Goal: Task Accomplishment & Management: Complete application form

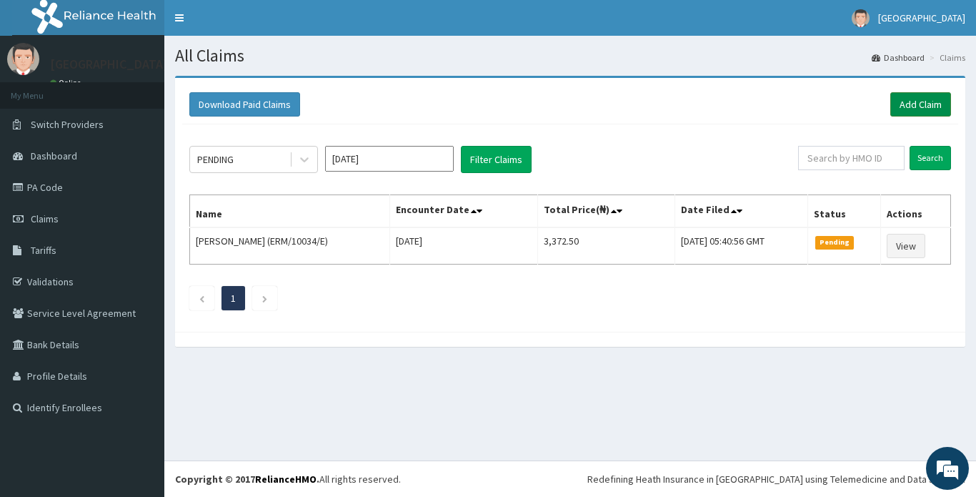
click at [916, 106] on link "Add Claim" at bounding box center [920, 104] width 61 height 24
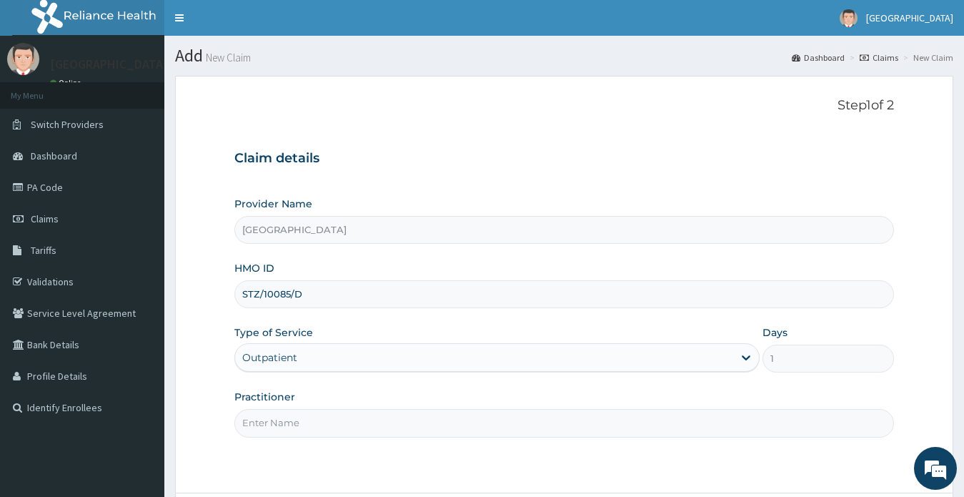
type input "[PERSON_NAME] YELLOWE TOMBA B"
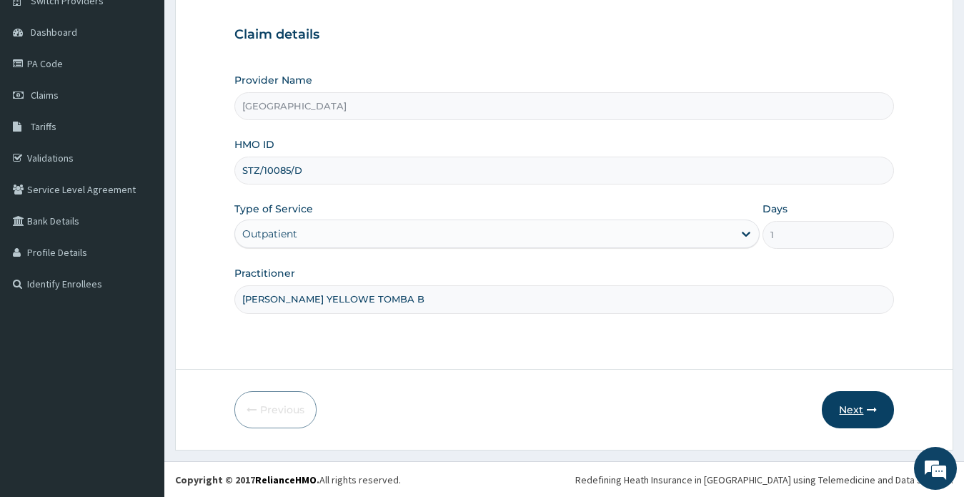
scroll to position [124, 0]
click at [849, 412] on button "Next" at bounding box center [858, 408] width 72 height 37
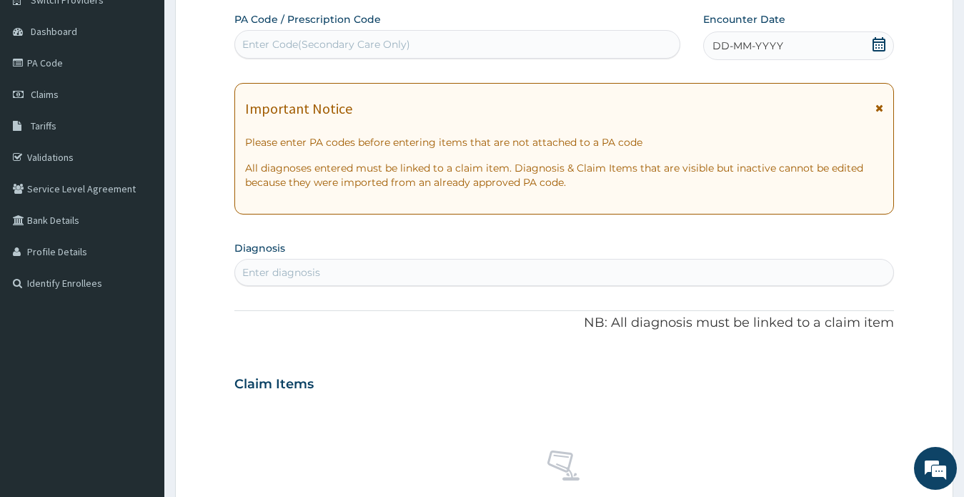
click at [880, 39] on icon at bounding box center [878, 44] width 13 height 14
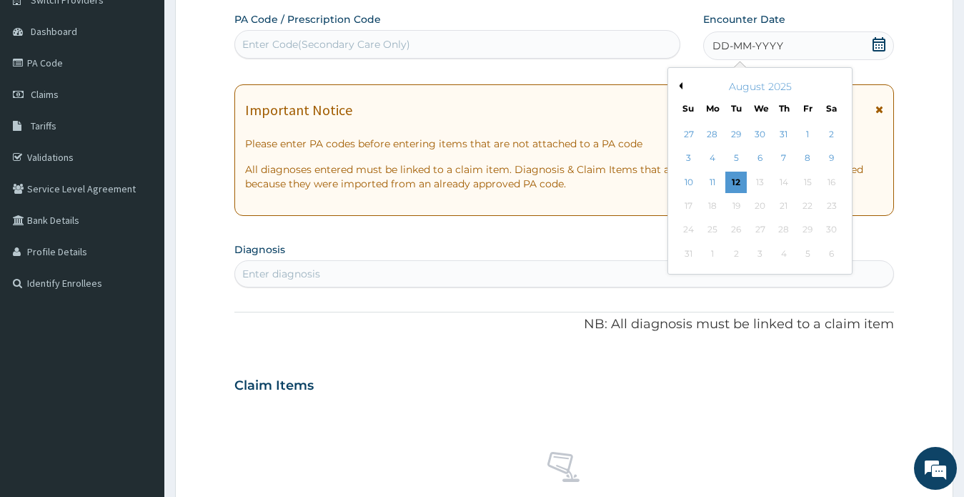
click at [682, 84] on button "Previous Month" at bounding box center [678, 85] width 7 height 7
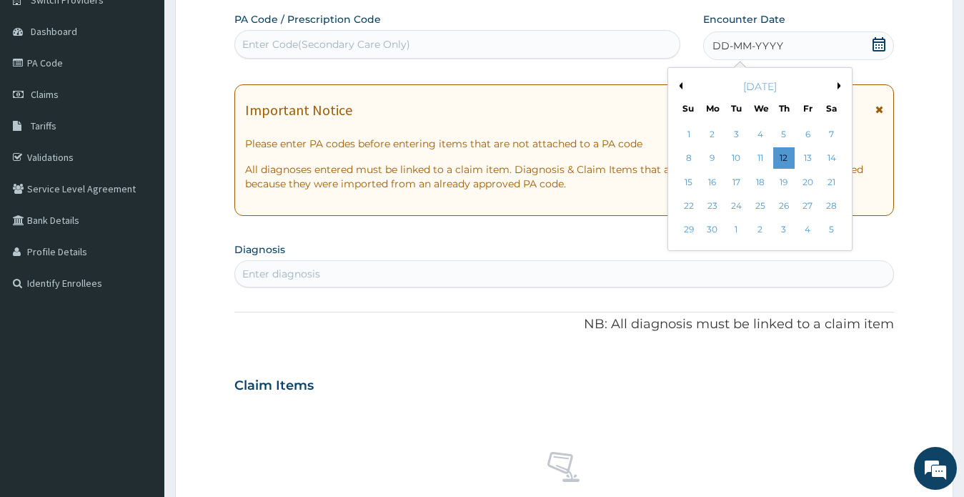
click at [682, 84] on button "Previous Month" at bounding box center [678, 85] width 7 height 7
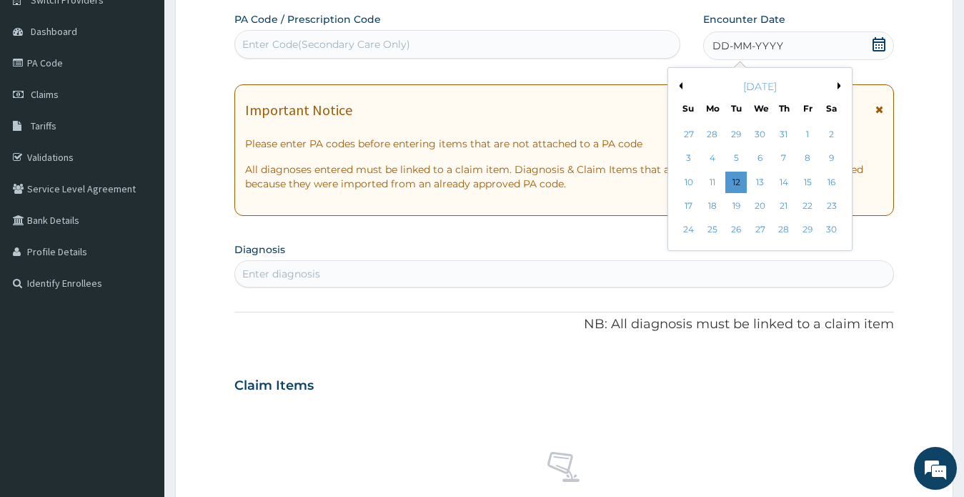
click at [682, 84] on button "Previous Month" at bounding box center [678, 85] width 7 height 7
click at [709, 231] on div "26" at bounding box center [712, 229] width 21 height 21
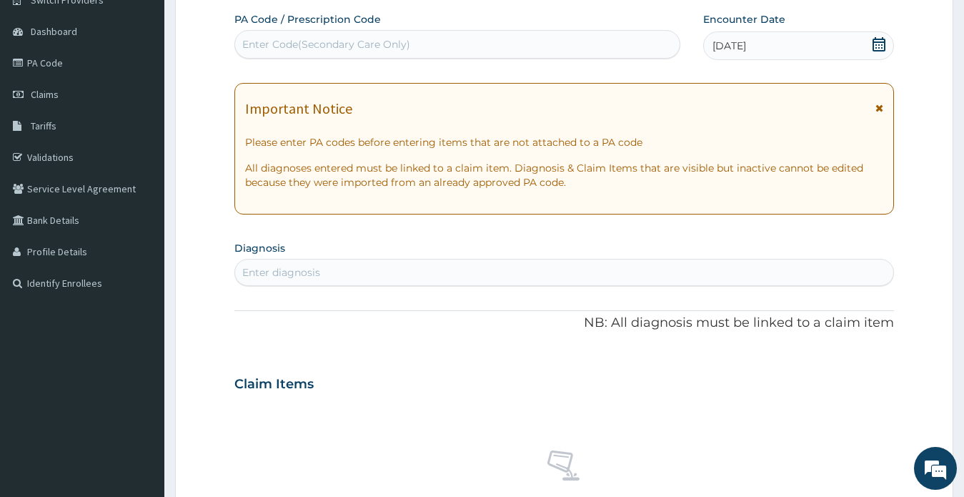
click at [289, 41] on div "Enter Code(Secondary Care Only)" at bounding box center [326, 44] width 168 height 14
paste input "PA/640A07"
type input "PA/640A07"
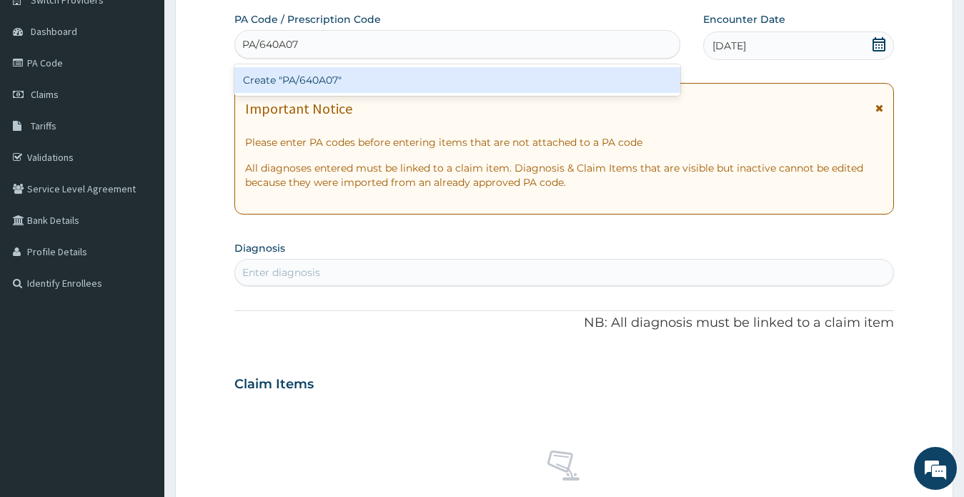
click at [294, 81] on div "Create "PA/640A07"" at bounding box center [457, 80] width 446 height 26
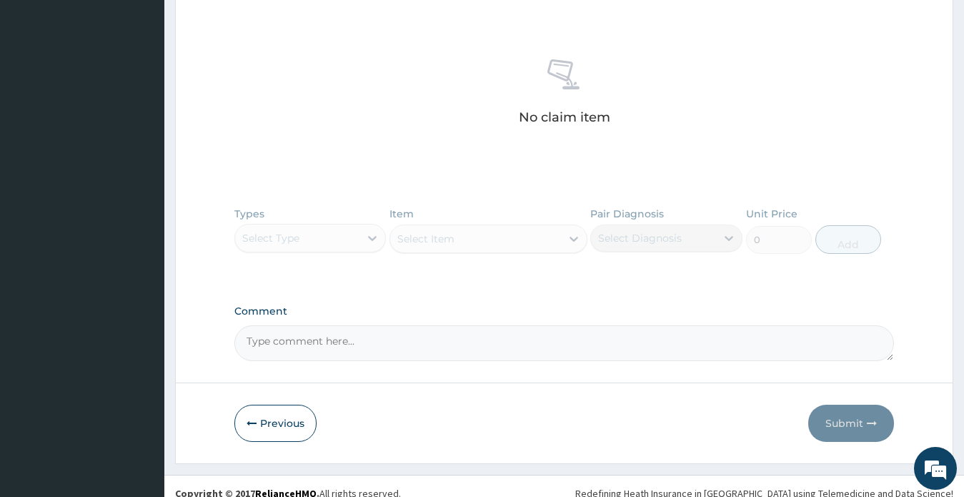
scroll to position [529, 0]
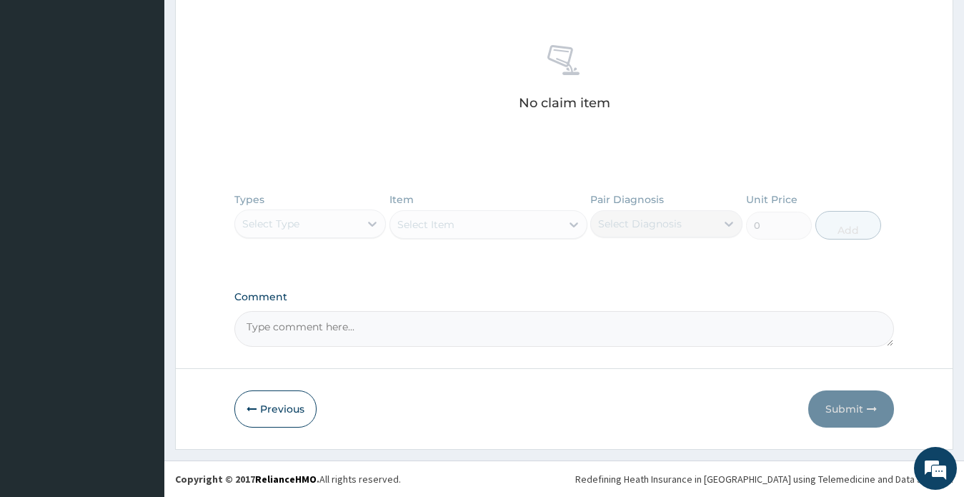
click at [393, 324] on textarea "Comment" at bounding box center [564, 329] width 660 height 36
paste textarea "HYPEROPIC ASTIGMATISM"
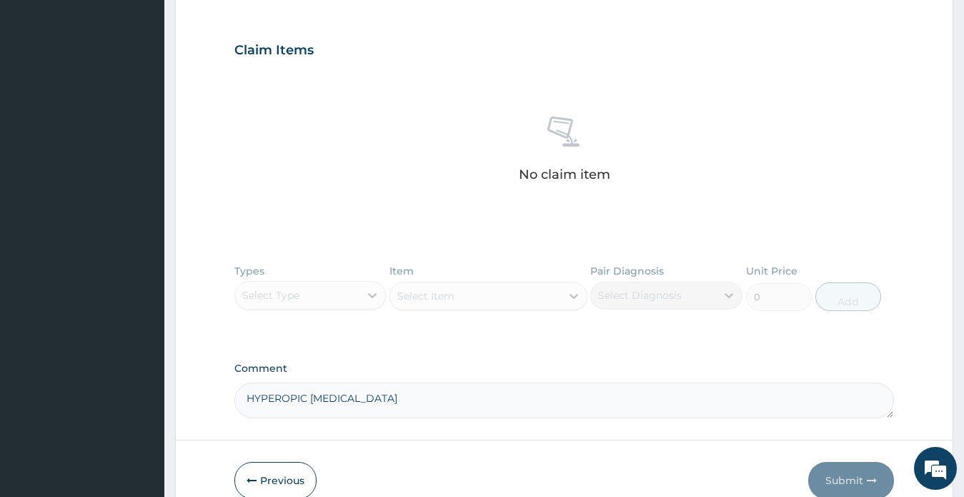
scroll to position [387, 0]
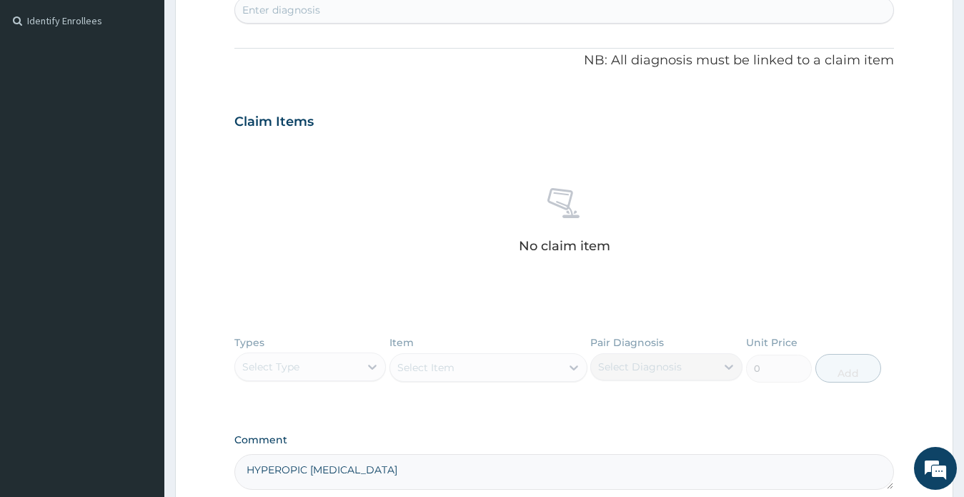
type textarea "HYPEROPIC ASTIGMATISM"
click at [312, 12] on div "Enter diagnosis" at bounding box center [281, 10] width 78 height 14
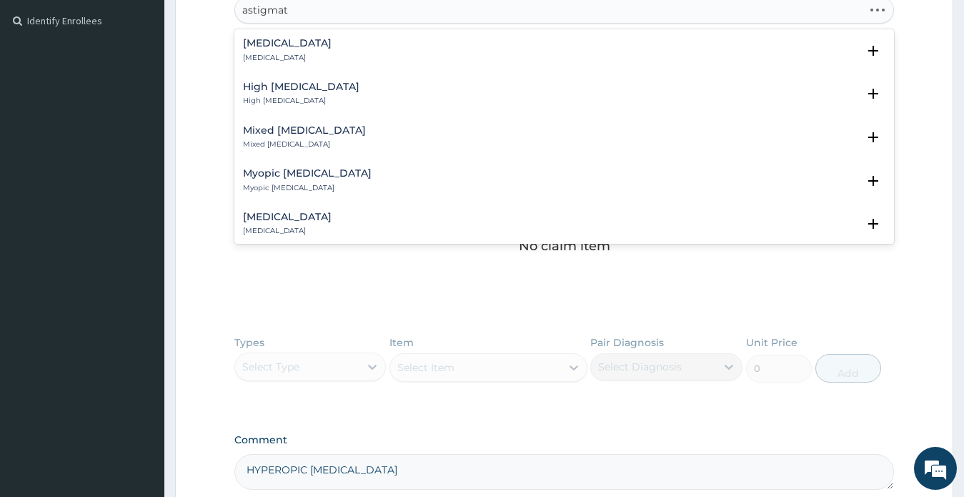
type input "astigmati"
click at [279, 41] on h4 "Astigmatism" at bounding box center [287, 43] width 89 height 11
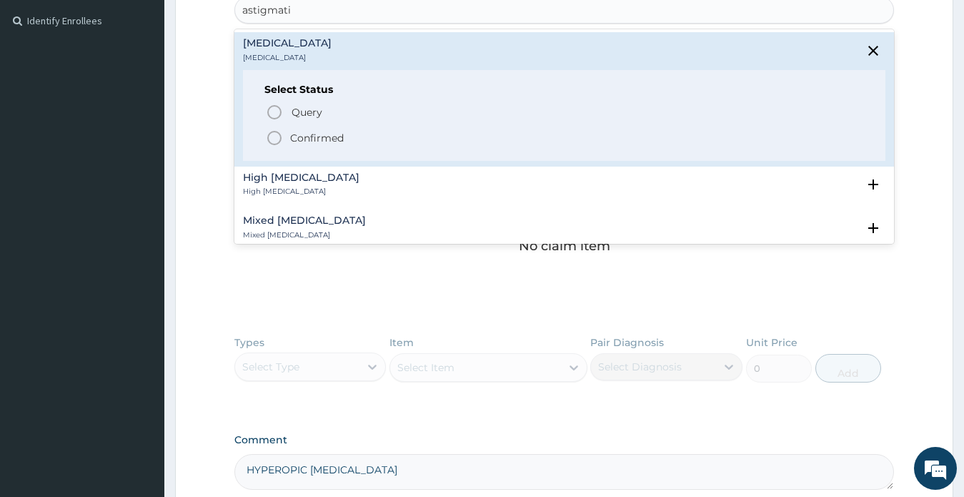
click at [309, 138] on p "Confirmed" at bounding box center [317, 138] width 54 height 14
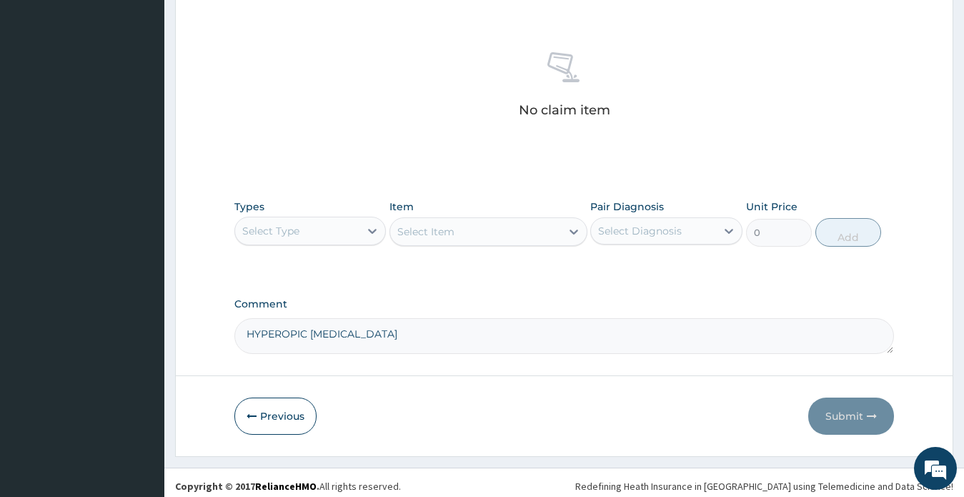
scroll to position [534, 0]
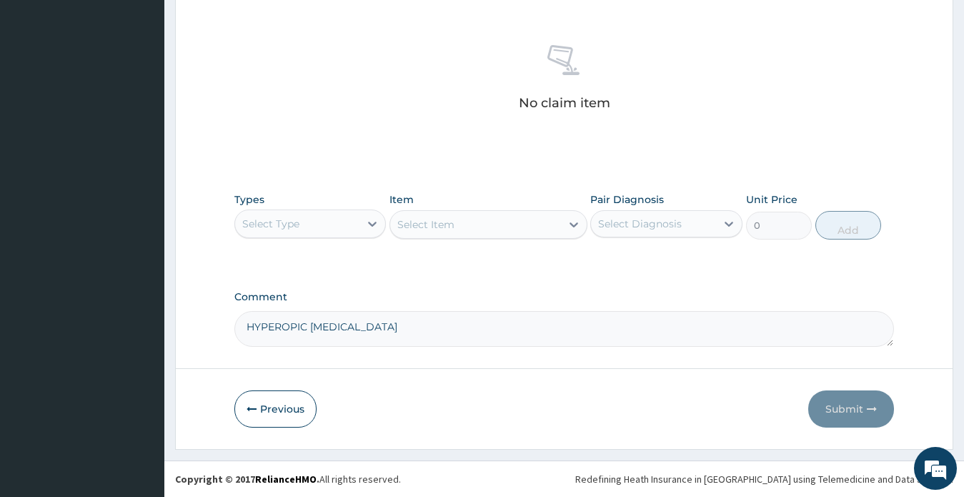
click at [337, 224] on div "Select Type" at bounding box center [297, 223] width 125 height 23
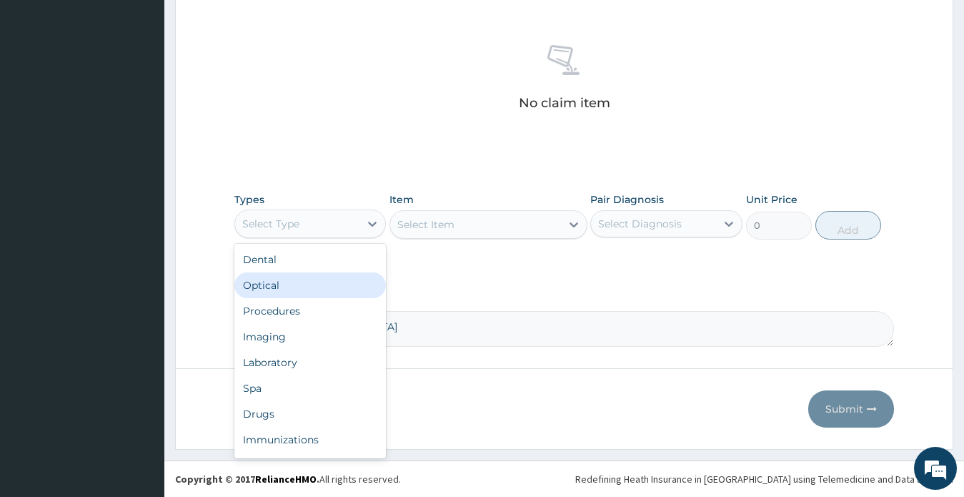
click at [276, 284] on div "Optical" at bounding box center [310, 285] width 152 height 26
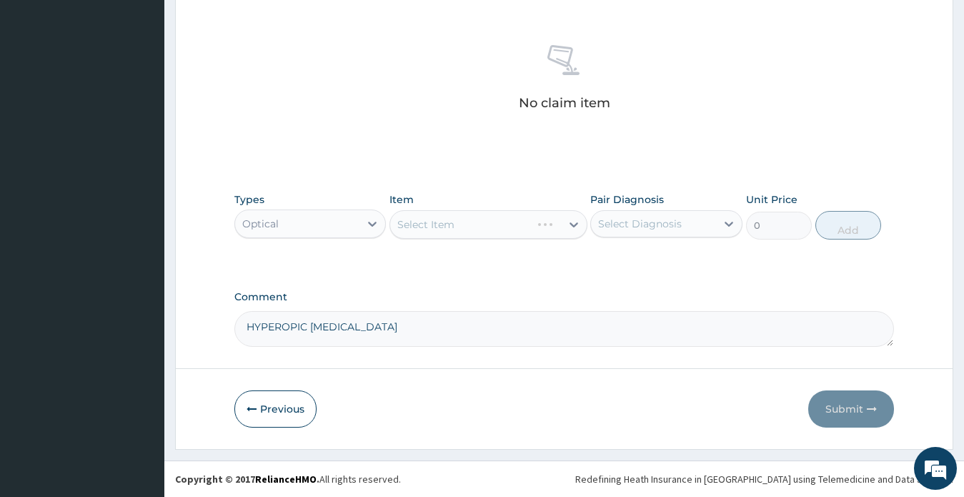
click at [639, 221] on div "Select Diagnosis" at bounding box center [640, 223] width 84 height 14
click at [652, 259] on label "Astigmatism" at bounding box center [658, 258] width 89 height 14
checkbox input "true"
click at [486, 229] on div "Select Item" at bounding box center [475, 224] width 171 height 23
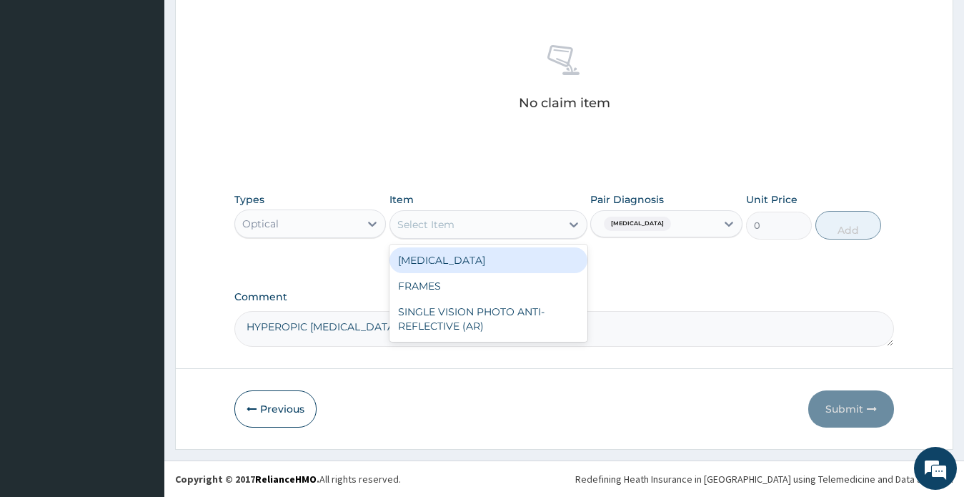
click at [477, 260] on div "VISUAL ACUITY" at bounding box center [488, 260] width 198 height 26
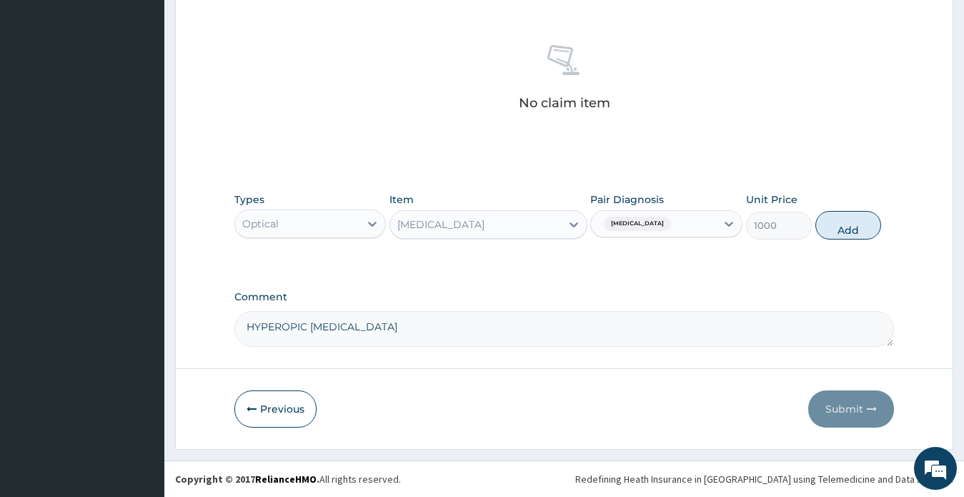
click at [472, 228] on div "VISUAL ACUITY" at bounding box center [440, 224] width 87 height 14
click at [331, 218] on div "Optical" at bounding box center [297, 223] width 125 height 23
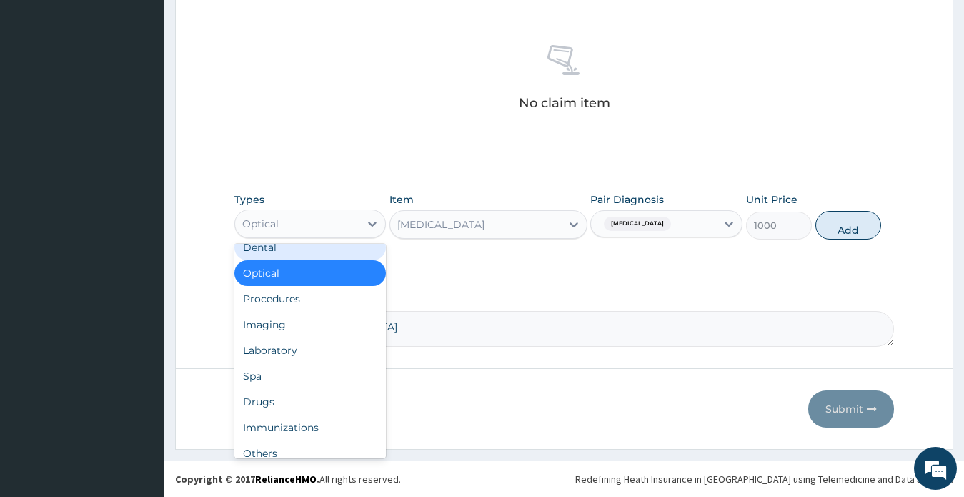
scroll to position [0, 0]
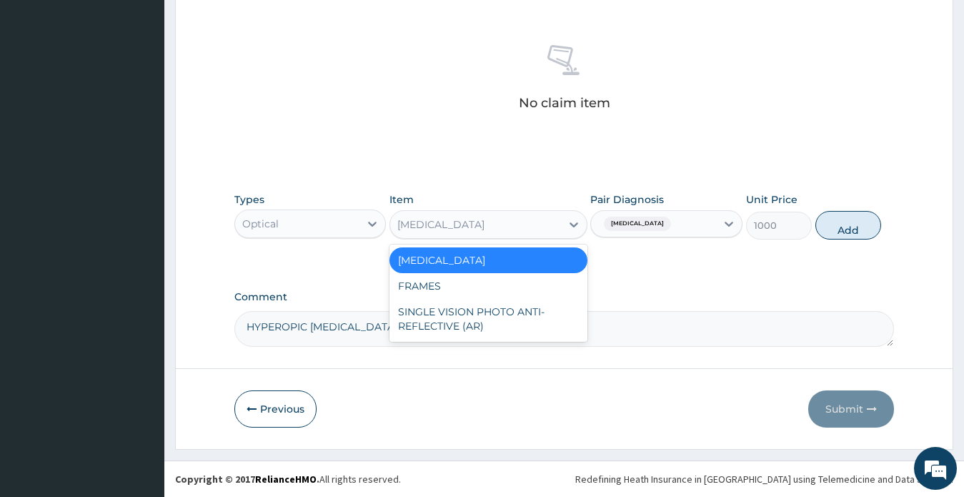
click at [444, 222] on div "VISUAL ACUITY" at bounding box center [440, 224] width 87 height 14
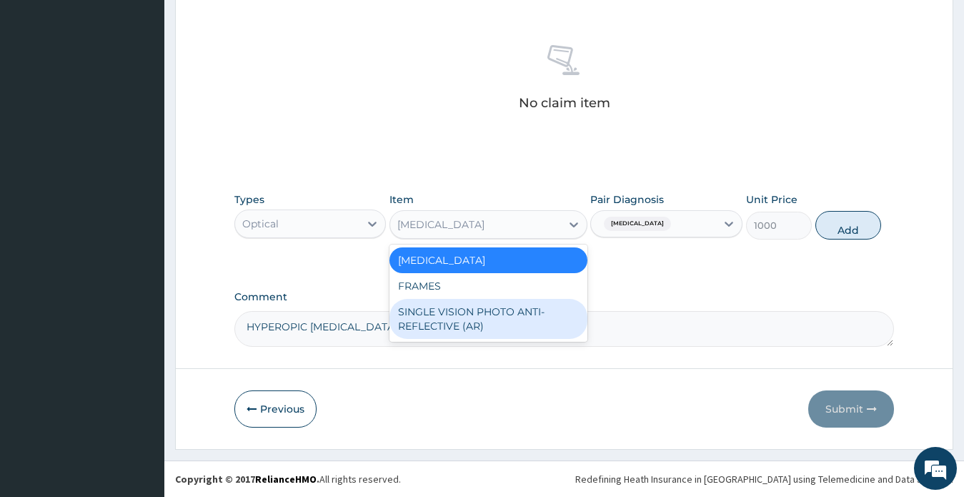
click at [502, 314] on div "SINGLE VISION PHOTO ANTI-REFLECTIVE (AR)" at bounding box center [488, 319] width 198 height 40
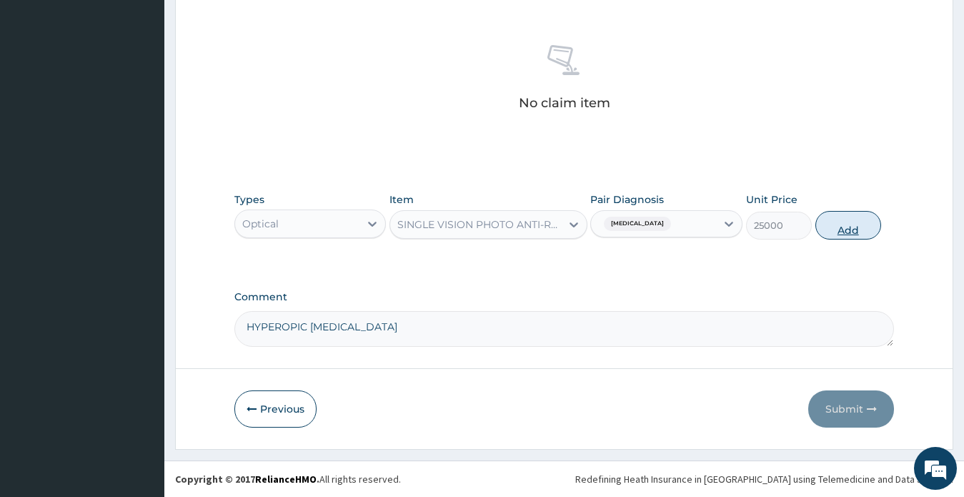
click at [846, 229] on button "Add" at bounding box center [848, 225] width 66 height 29
type input "0"
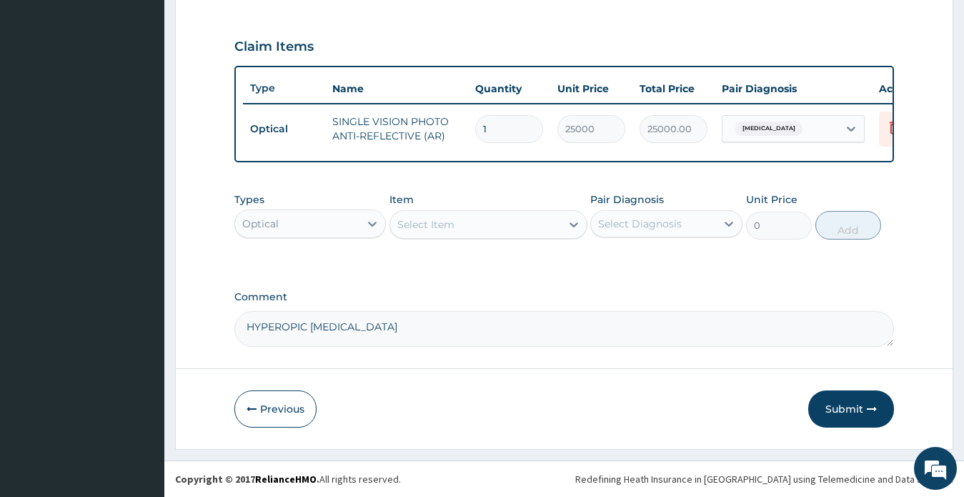
click at [902, 267] on form "Step 2 of 2 PA Code / Prescription Code PA/640A07 Encounter Date 26-08-2024 Imp…" at bounding box center [564, 29] width 778 height 839
click at [279, 230] on div "Optical" at bounding box center [297, 223] width 125 height 23
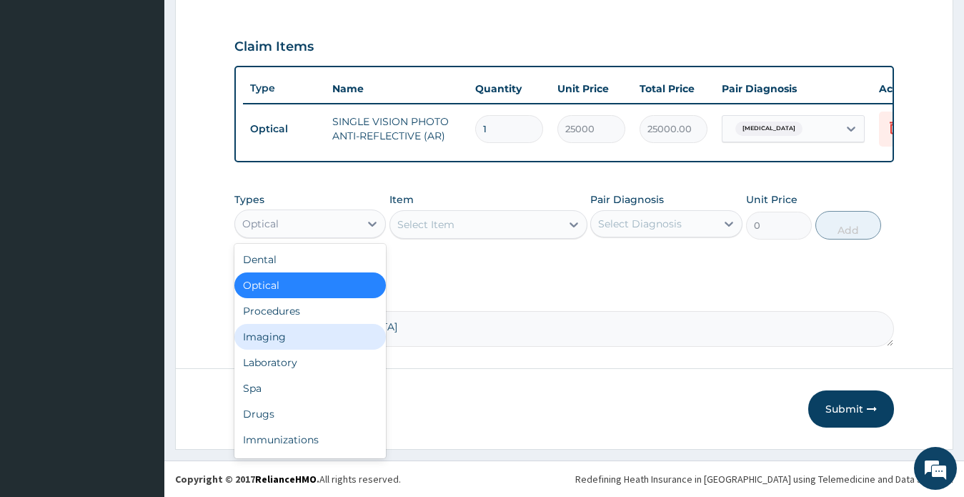
click at [282, 299] on div "Procedures" at bounding box center [310, 311] width 152 height 26
click at [282, 299] on label "Comment" at bounding box center [564, 297] width 660 height 12
click at [282, 311] on textarea "HYPEROPIC ASTIGMATISM" at bounding box center [564, 329] width 660 height 36
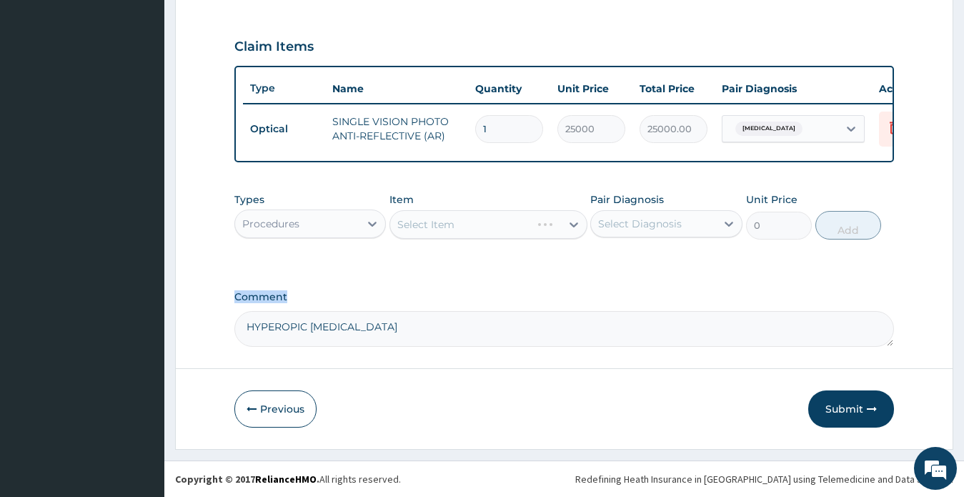
click at [638, 221] on div "Select Diagnosis" at bounding box center [640, 223] width 84 height 14
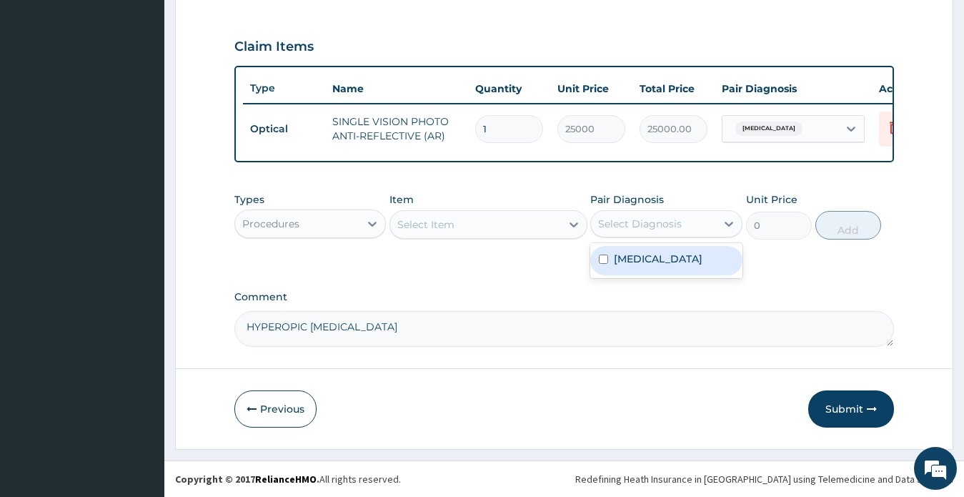
click at [649, 223] on div "Select Diagnosis" at bounding box center [640, 223] width 84 height 14
click at [660, 262] on label "Astigmatism" at bounding box center [658, 258] width 89 height 14
click at [633, 259] on label "Astigmatism" at bounding box center [658, 258] width 89 height 14
checkbox input "true"
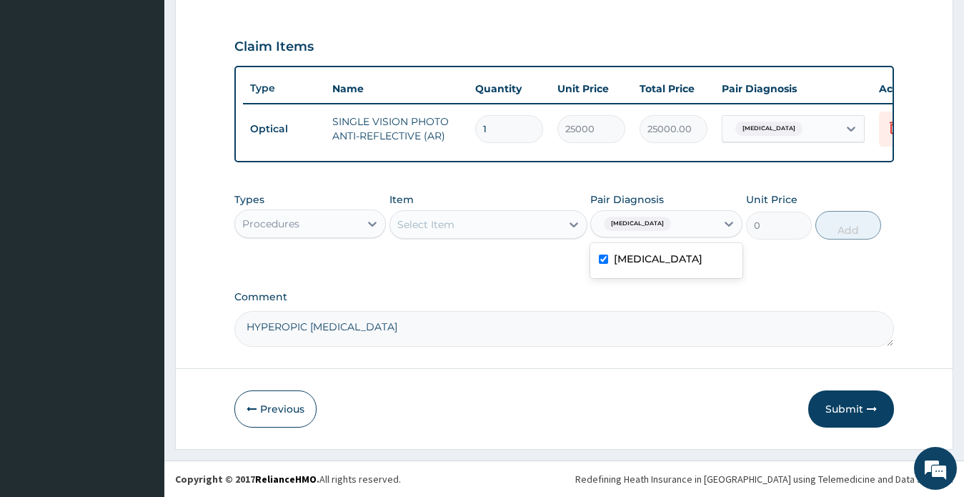
click at [457, 224] on div "Select Item" at bounding box center [475, 224] width 171 height 23
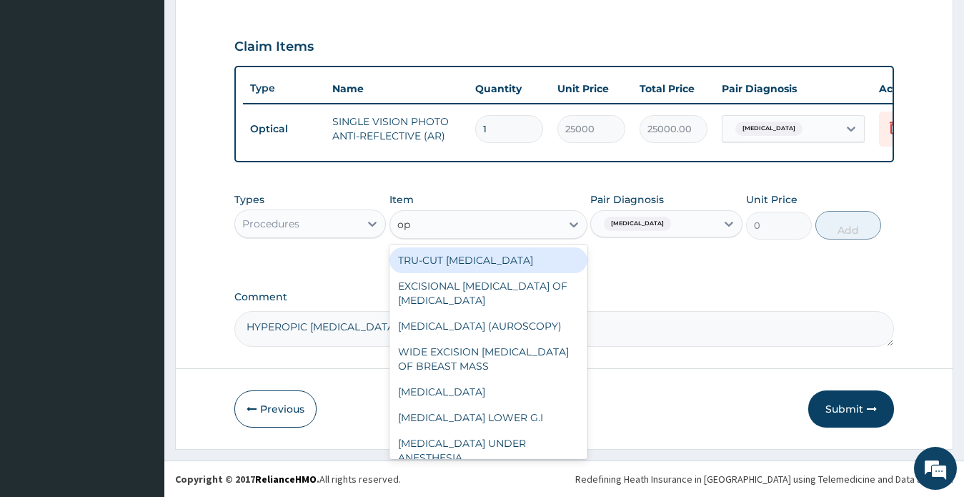
type input "opt"
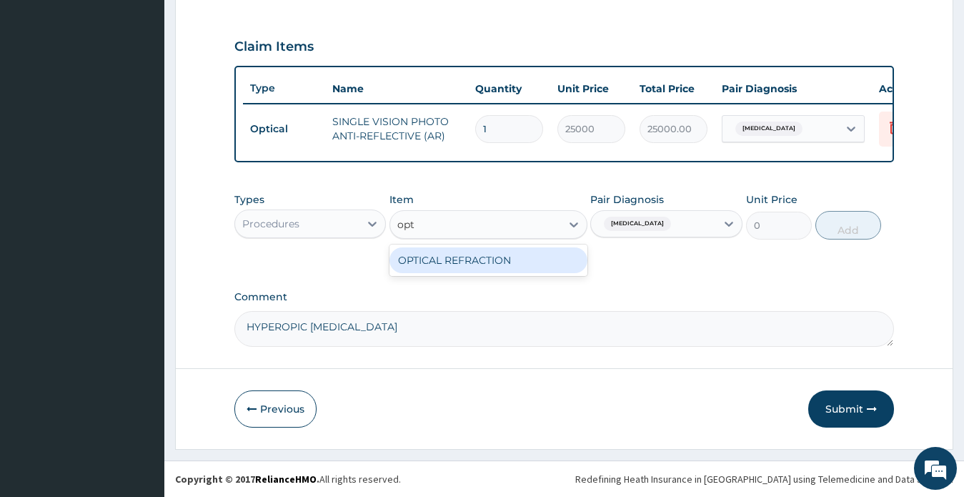
click at [469, 261] on div "OPTICAL REFRACTION" at bounding box center [488, 260] width 198 height 26
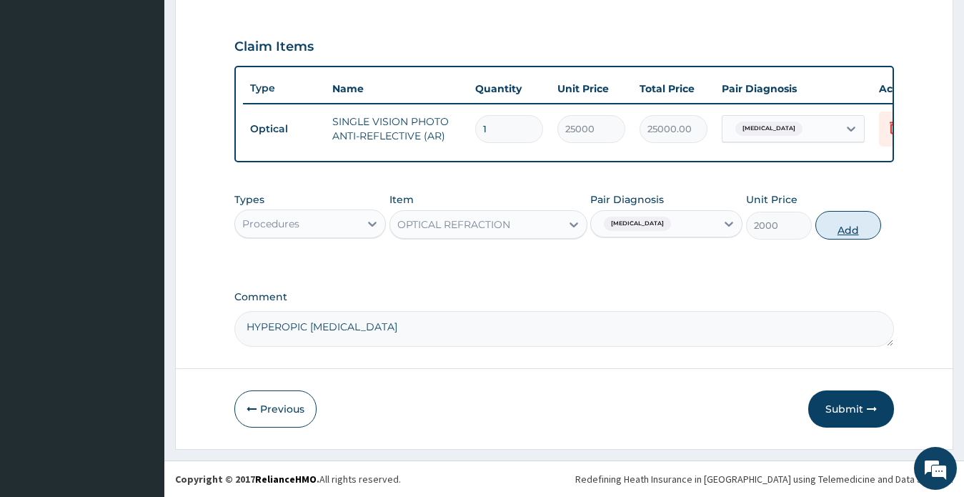
click at [850, 227] on button "Add" at bounding box center [848, 225] width 66 height 29
type input "0"
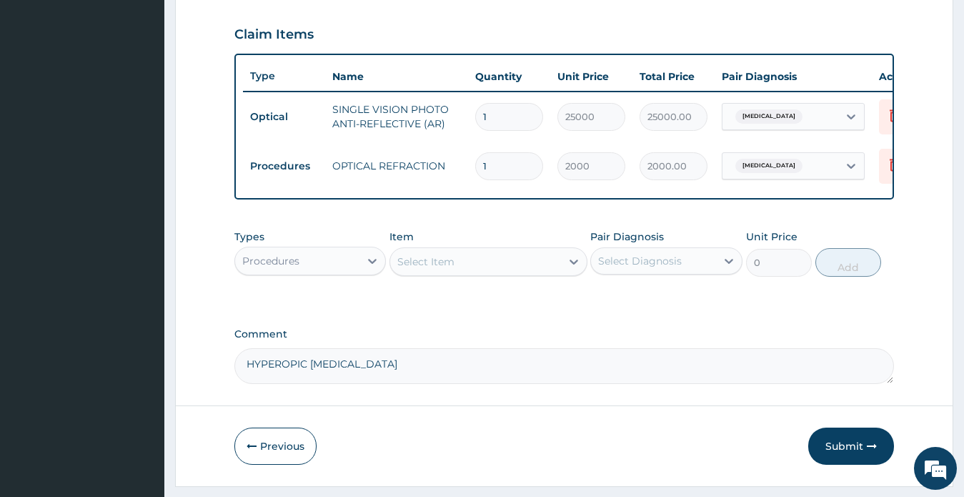
drag, startPoint x: 910, startPoint y: 318, endPoint x: 765, endPoint y: 292, distance: 147.3
click at [909, 318] on form "Step 2 of 2 PA Code / Prescription Code PA/640A07 Encounter Date 26-08-2024 Imp…" at bounding box center [564, 42] width 778 height 888
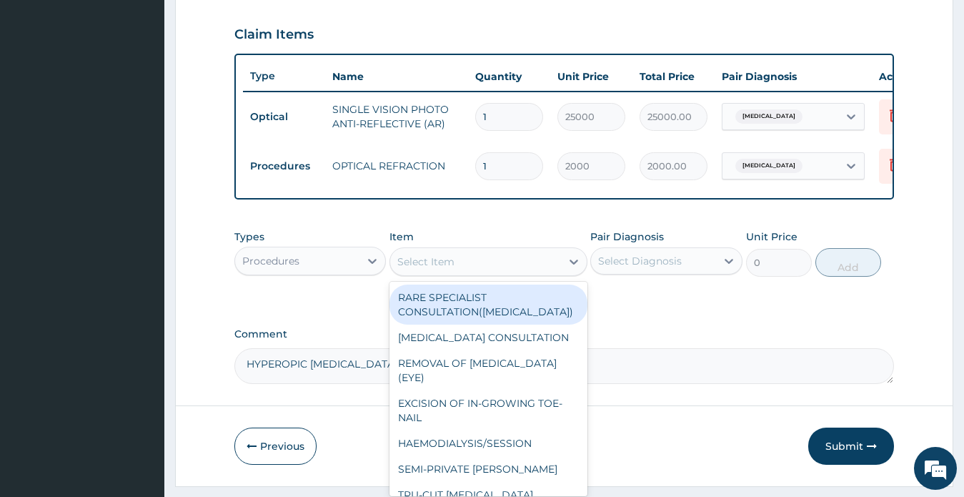
click at [476, 266] on div "Select Item" at bounding box center [475, 261] width 171 height 23
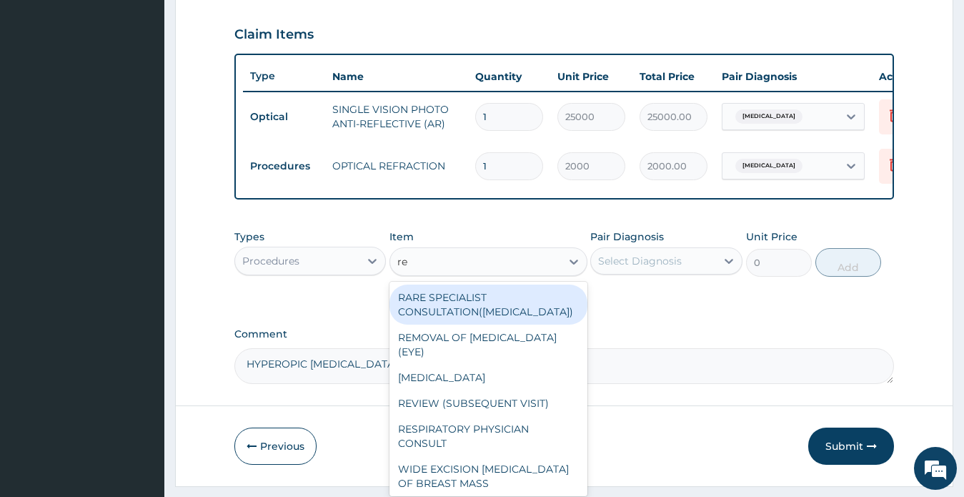
type input "ref"
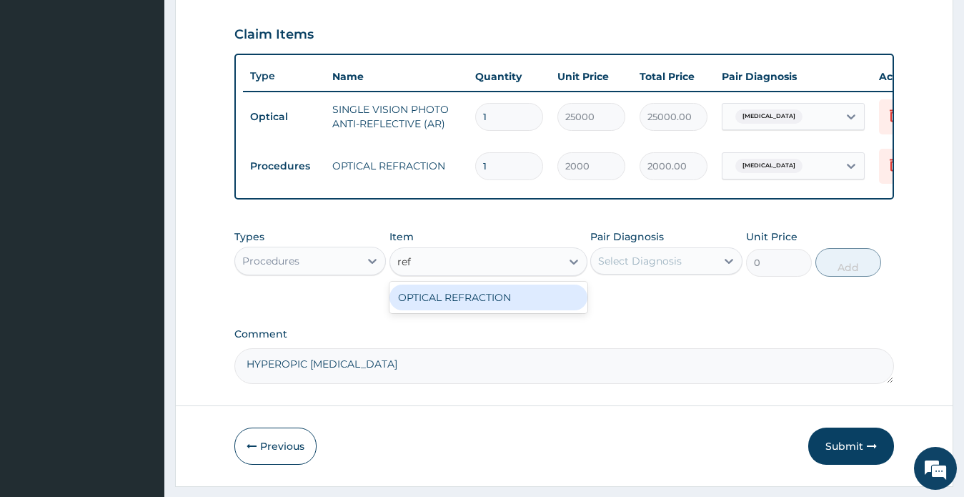
click at [489, 308] on div "OPTICAL REFRACTION" at bounding box center [488, 297] width 198 height 26
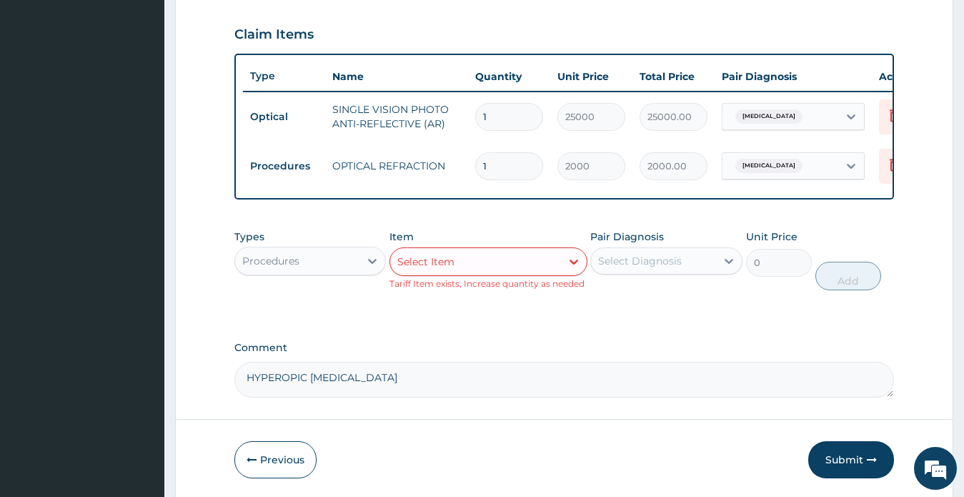
click at [508, 270] on div "Select Item" at bounding box center [475, 261] width 171 height 23
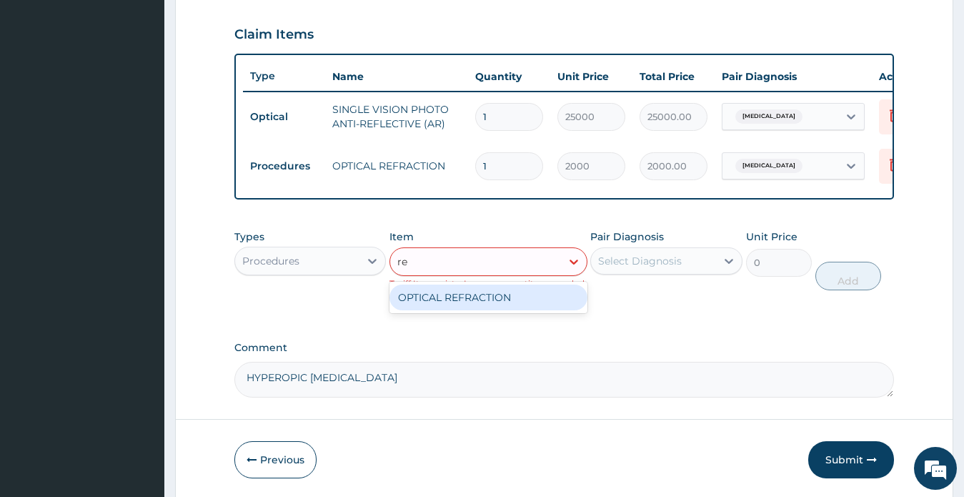
type input "ref"
click at [474, 309] on div "OPTICAL REFRACTION" at bounding box center [488, 297] width 198 height 26
click at [474, 309] on div "Types Procedures Item option OPTICAL REFRACTION, selected. option OPTICAL REFRA…" at bounding box center [564, 270] width 660 height 96
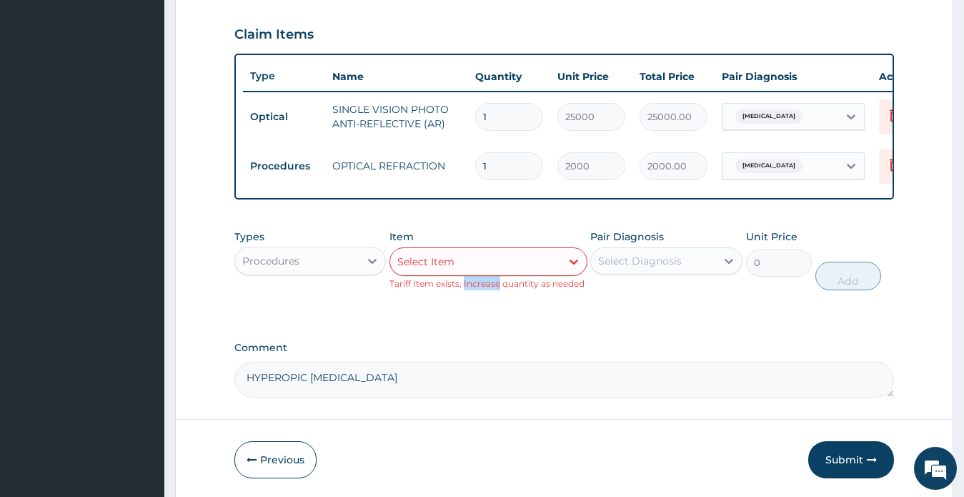
click at [458, 270] on div "Select Item" at bounding box center [475, 261] width 171 height 23
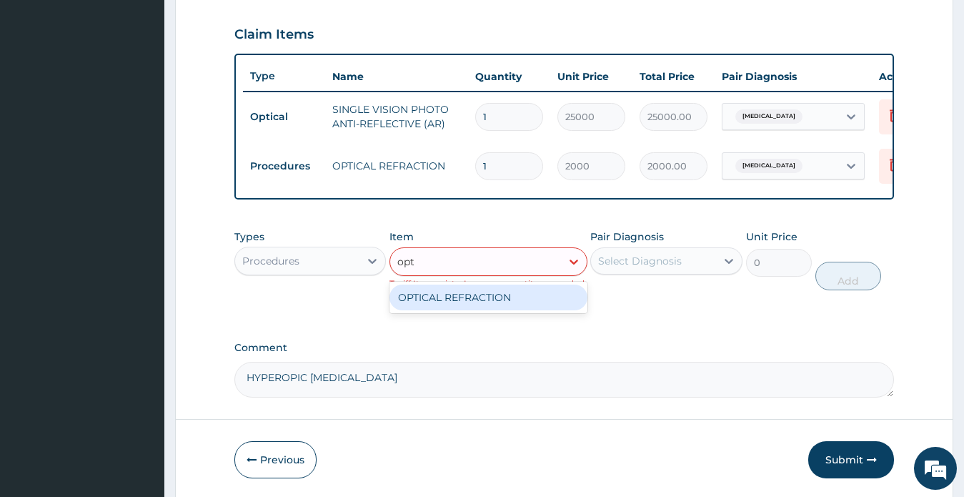
type input "opt"
click at [335, 269] on div "Procedures" at bounding box center [297, 260] width 125 height 23
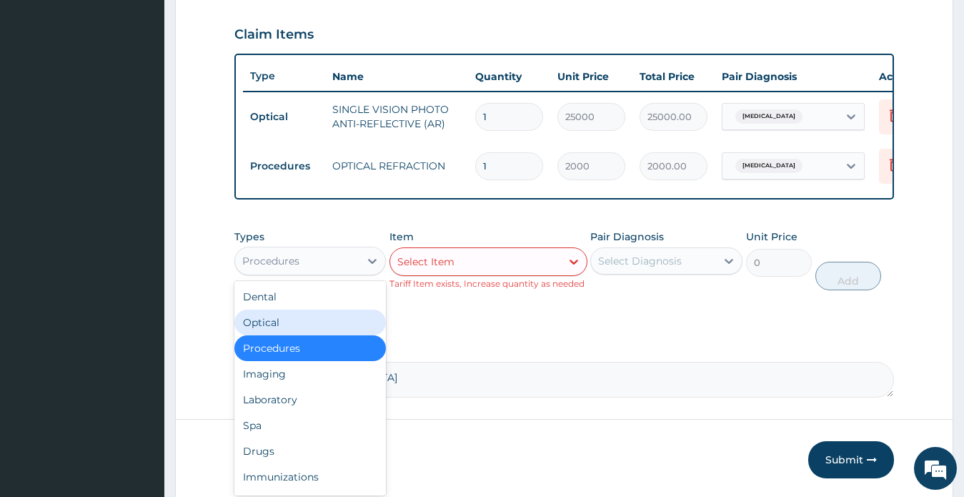
click at [286, 335] on div "Optical" at bounding box center [310, 322] width 152 height 26
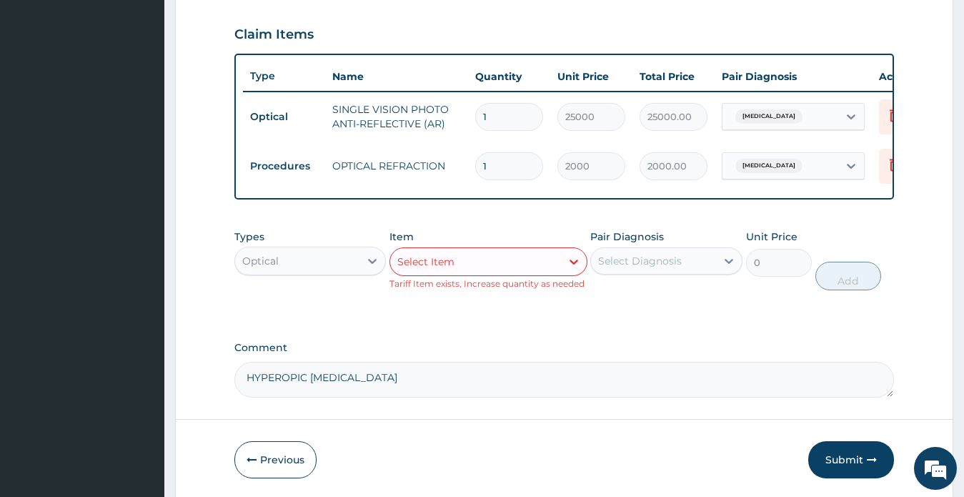
click at [512, 270] on div "Select Item" at bounding box center [475, 261] width 171 height 23
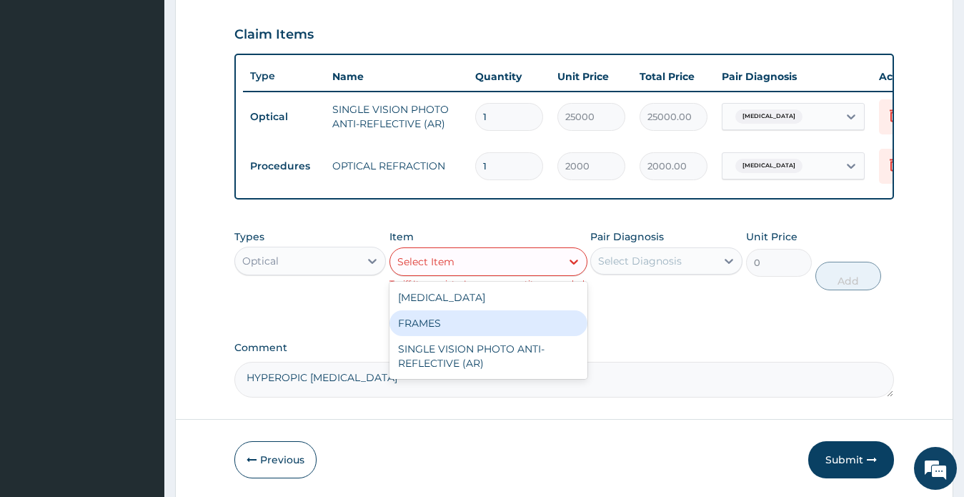
click at [442, 332] on div "FRAMES" at bounding box center [488, 323] width 198 height 26
click at [442, 332] on div "PA Code / Prescription Code PA/640A07 Encounter Date 26-08-2024 Important Notic…" at bounding box center [564, 28] width 660 height 738
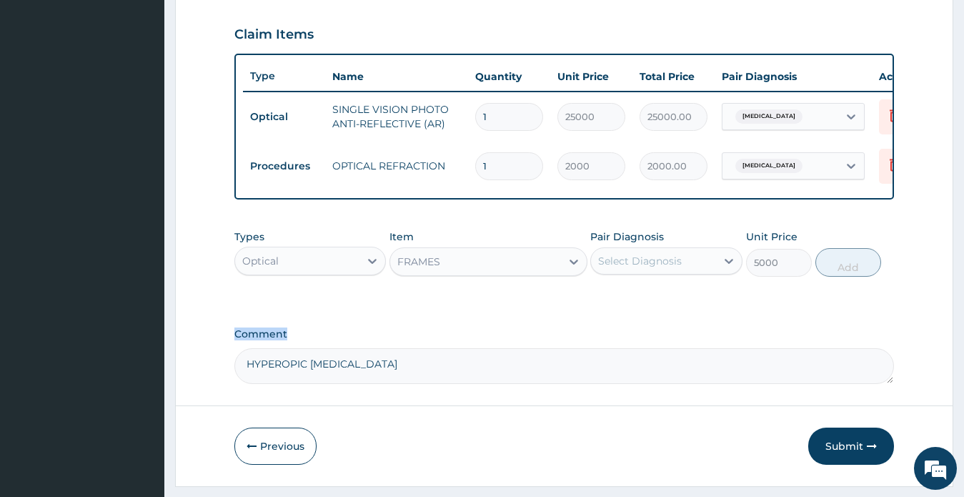
click at [463, 272] on div "FRAMES" at bounding box center [475, 261] width 171 height 23
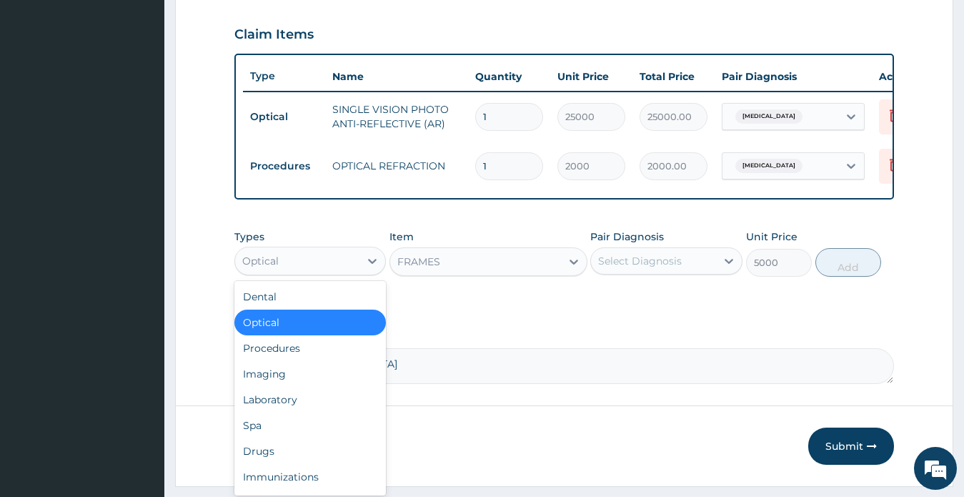
click at [311, 269] on div "Optical" at bounding box center [297, 260] width 125 height 23
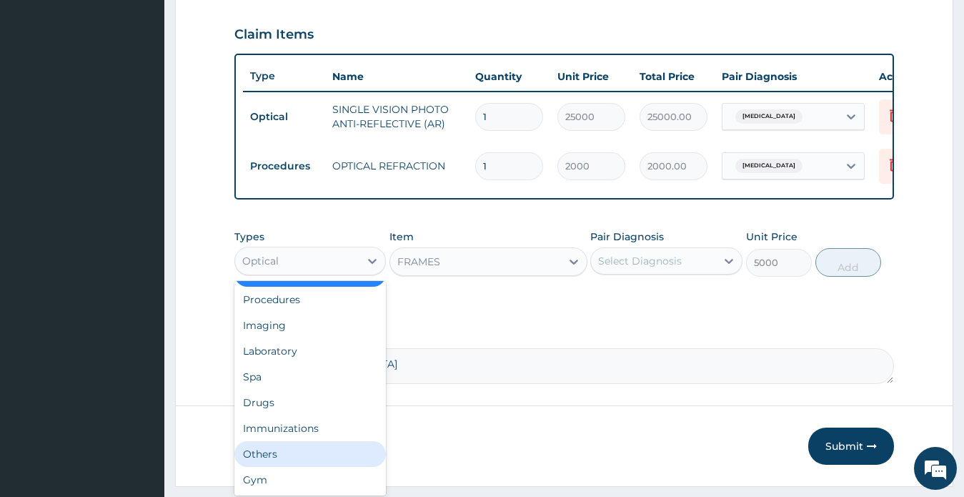
click at [275, 465] on div "Others" at bounding box center [310, 454] width 152 height 26
type input "0"
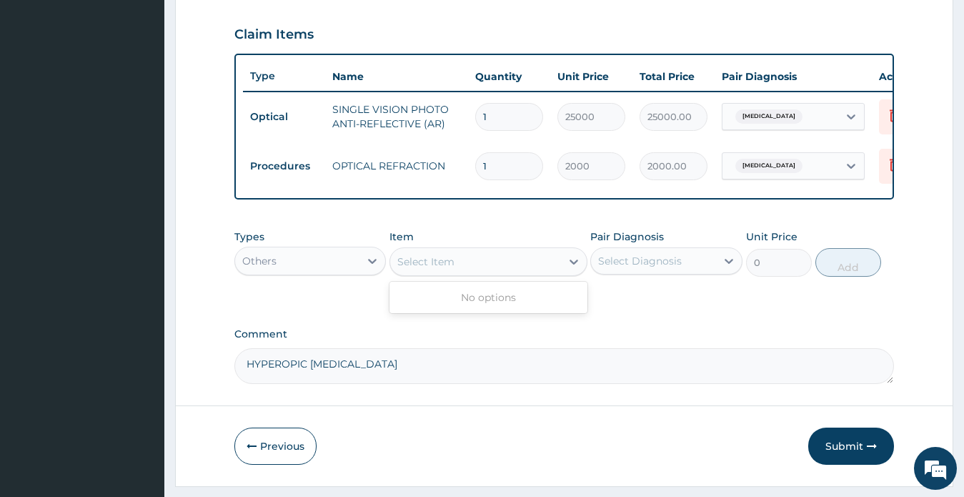
click at [430, 268] on div "Select Item" at bounding box center [425, 261] width 57 height 14
click at [303, 272] on div "Others" at bounding box center [297, 260] width 125 height 23
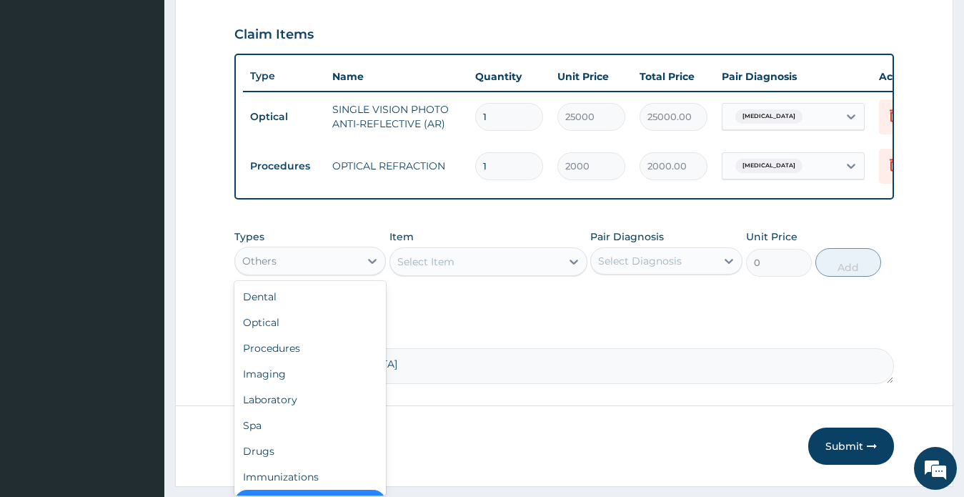
click at [302, 272] on div "Others" at bounding box center [297, 260] width 125 height 23
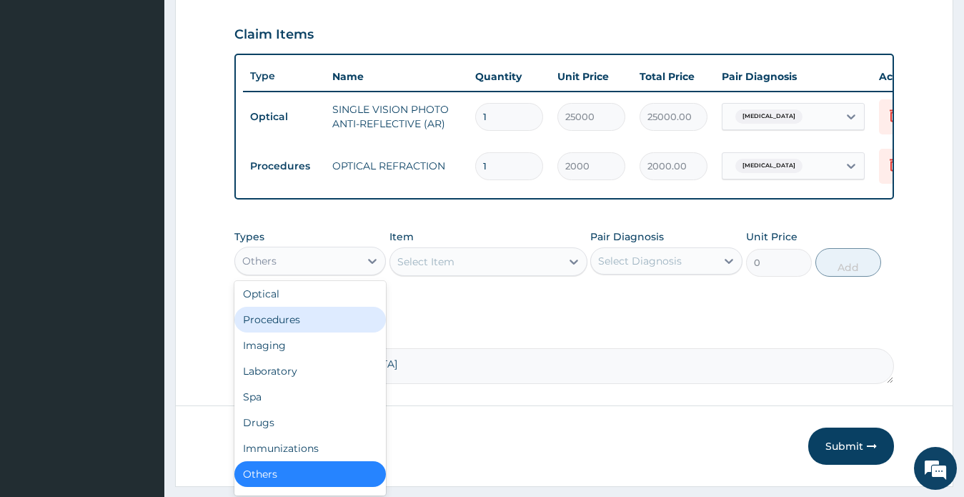
click at [289, 330] on div "Procedures" at bounding box center [310, 319] width 152 height 26
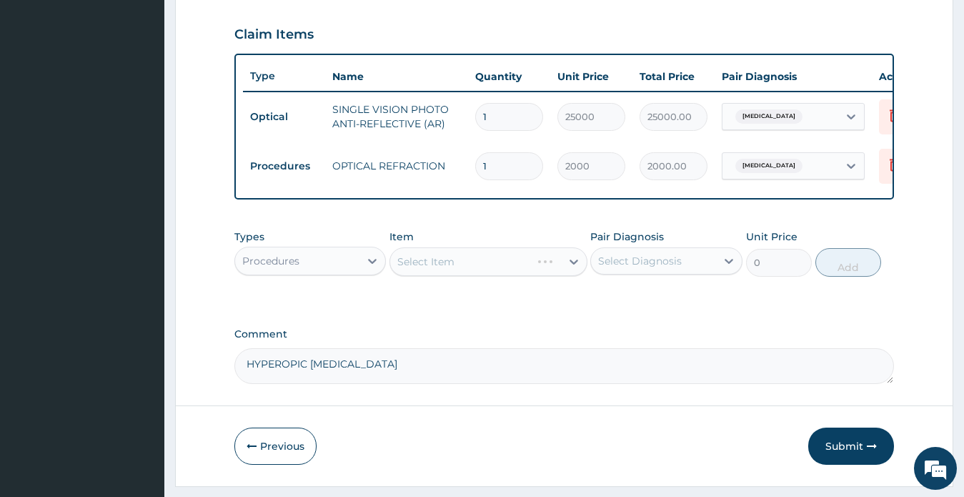
click at [624, 268] on div "Select Diagnosis" at bounding box center [640, 261] width 84 height 14
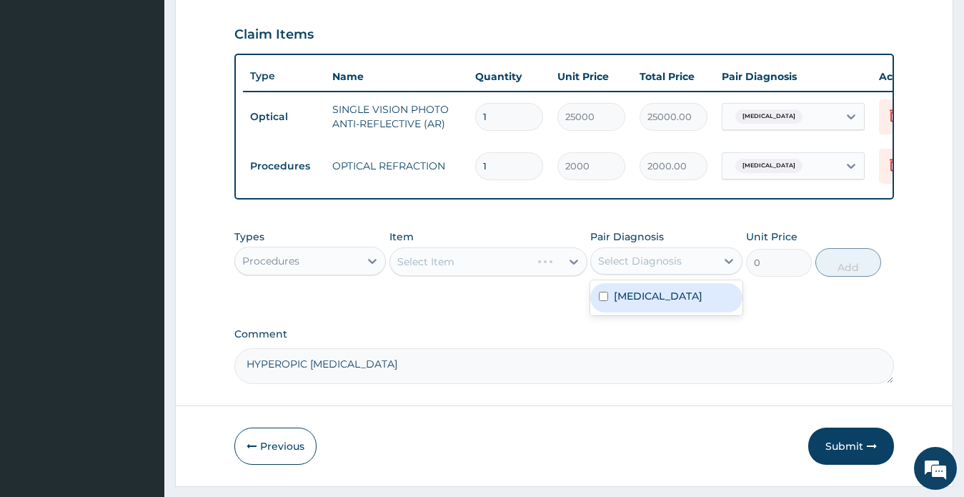
click at [636, 268] on div "Select Diagnosis" at bounding box center [640, 261] width 84 height 14
click at [642, 303] on label "Astigmatism" at bounding box center [658, 296] width 89 height 14
click at [644, 303] on label "Astigmatism" at bounding box center [658, 296] width 89 height 14
checkbox input "true"
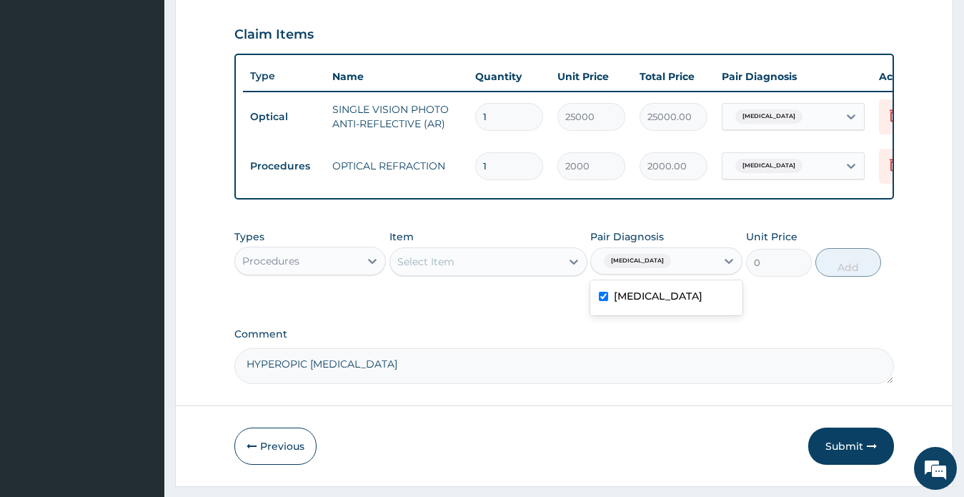
click at [469, 268] on div "Select Item" at bounding box center [475, 261] width 171 height 23
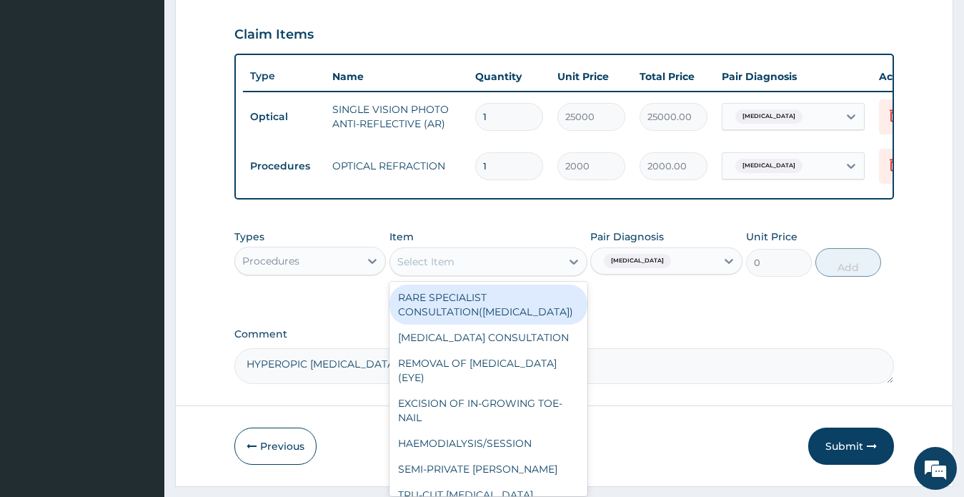
click at [469, 268] on div "Select Item" at bounding box center [475, 261] width 171 height 23
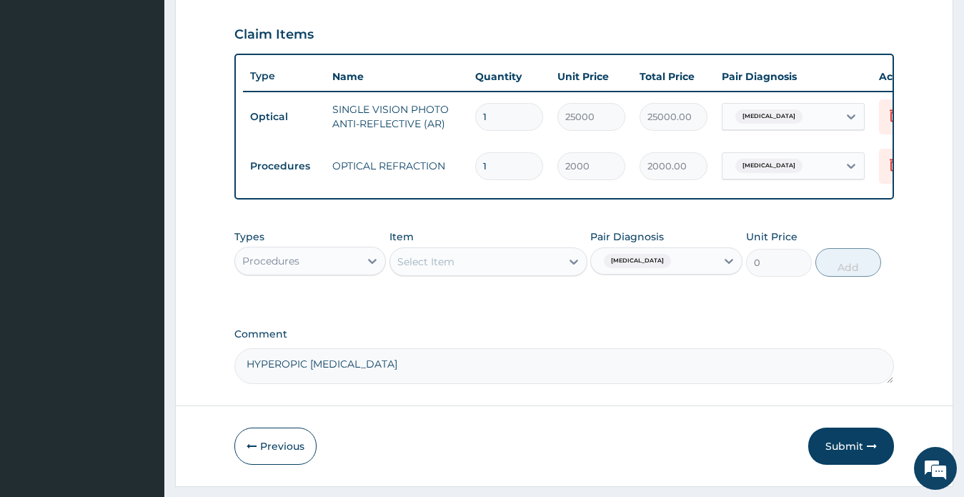
click at [462, 273] on div "Select Item" at bounding box center [475, 261] width 171 height 23
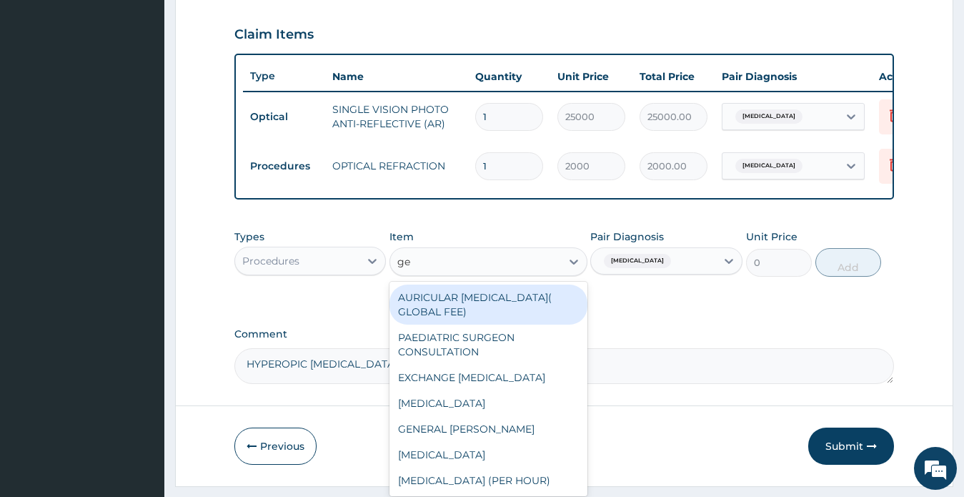
type input "gen"
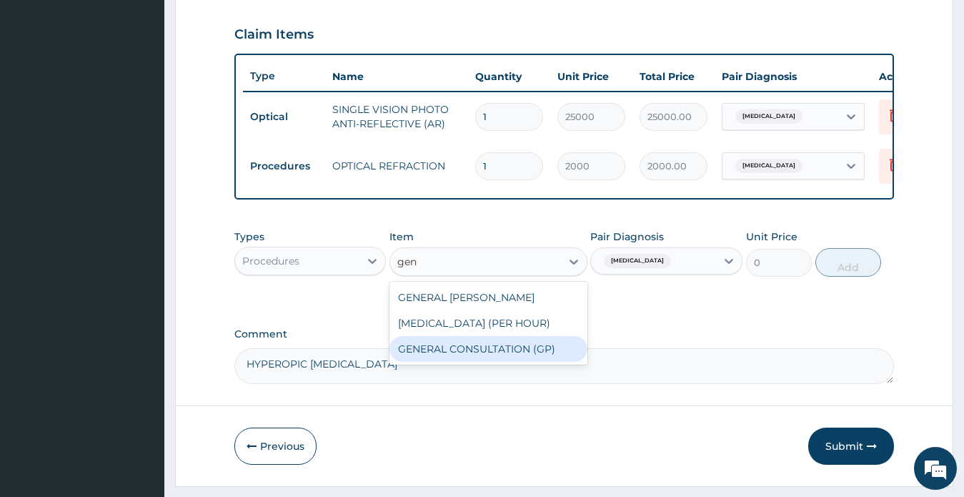
click at [481, 361] on div "GENERAL CONSULTATION (GP)" at bounding box center [488, 349] width 198 height 26
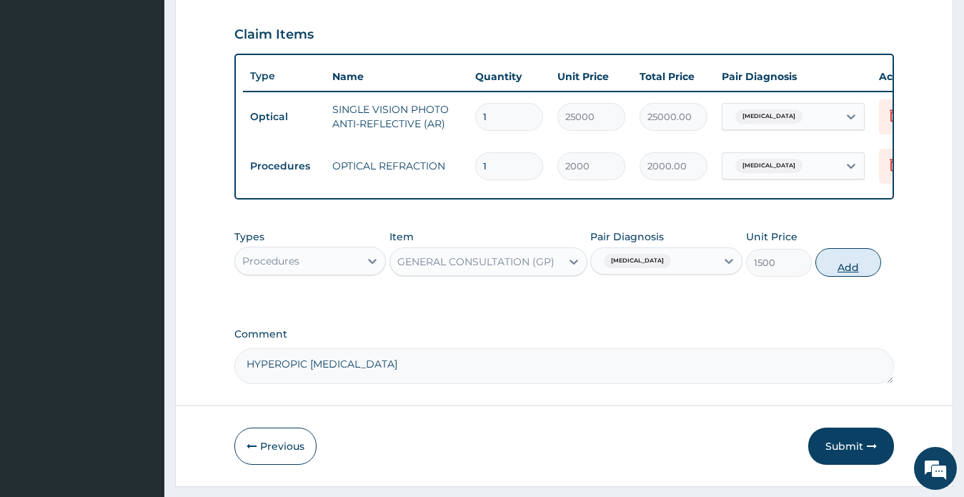
click at [847, 276] on button "Add" at bounding box center [848, 262] width 66 height 29
click at [847, 280] on div "PA Code / Prescription Code PA/640A07 Encounter Date 26-08-2024 Important Notic…" at bounding box center [564, 21] width 660 height 725
type input "0"
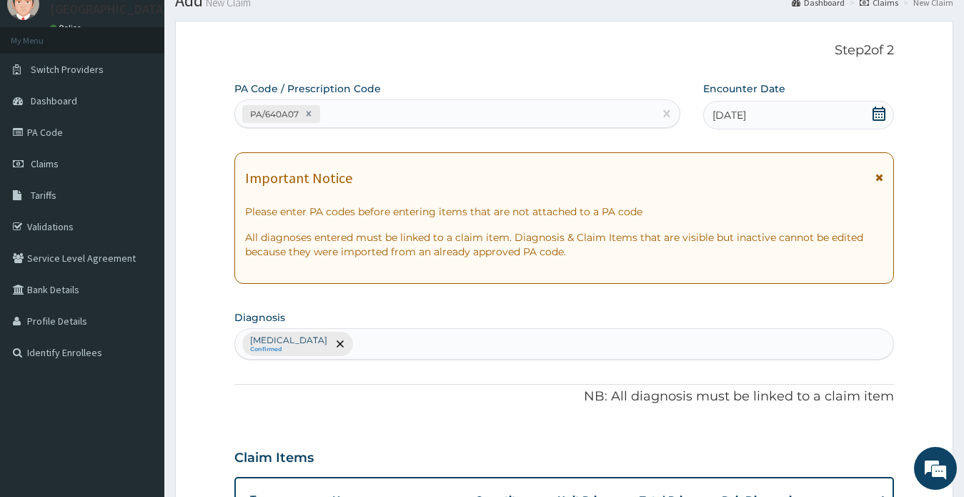
scroll to position [0, 0]
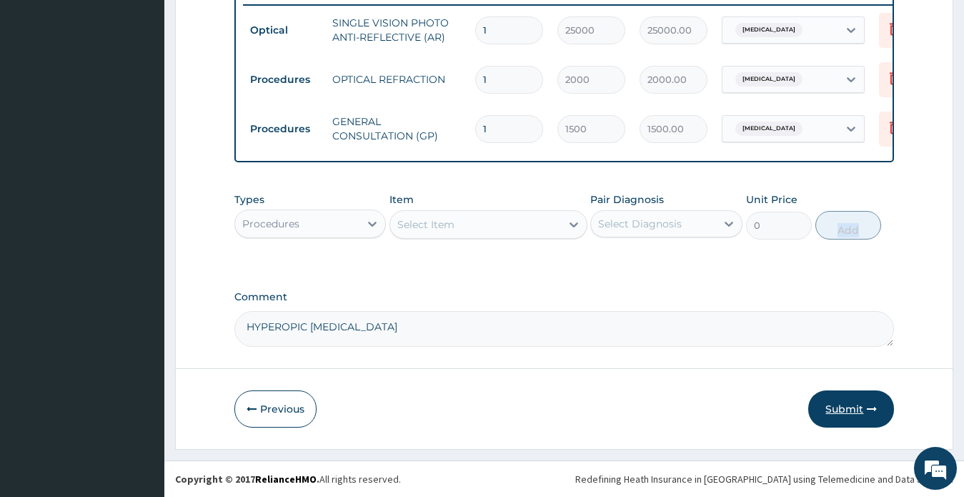
click at [842, 408] on button "Submit" at bounding box center [851, 408] width 86 height 37
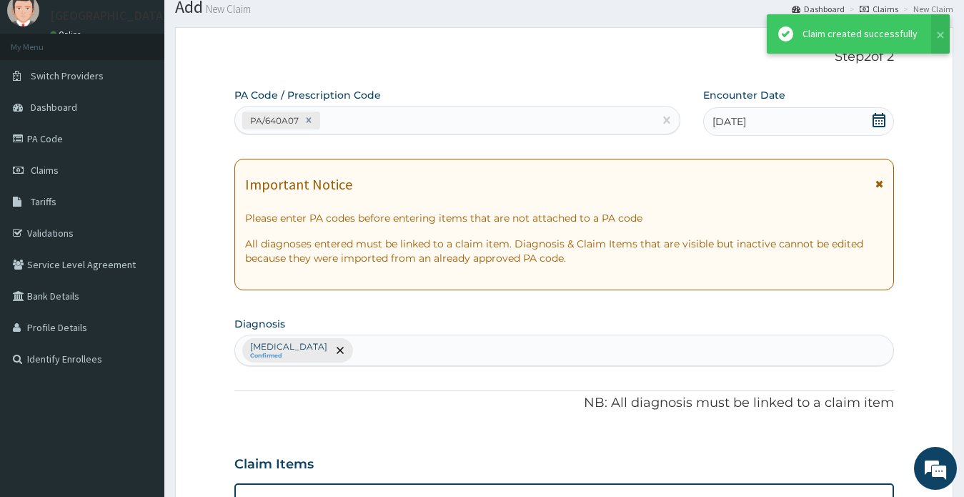
scroll to position [577, 0]
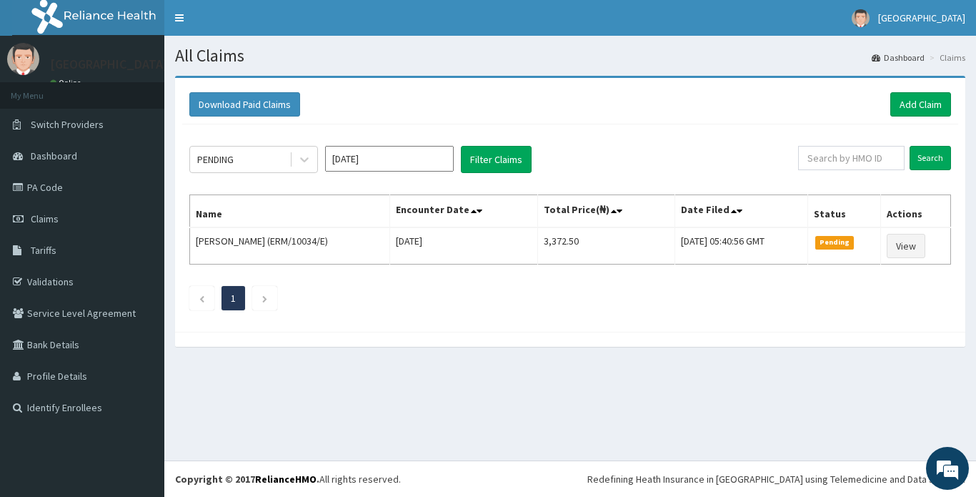
click at [378, 154] on input "[DATE]" at bounding box center [389, 159] width 129 height 26
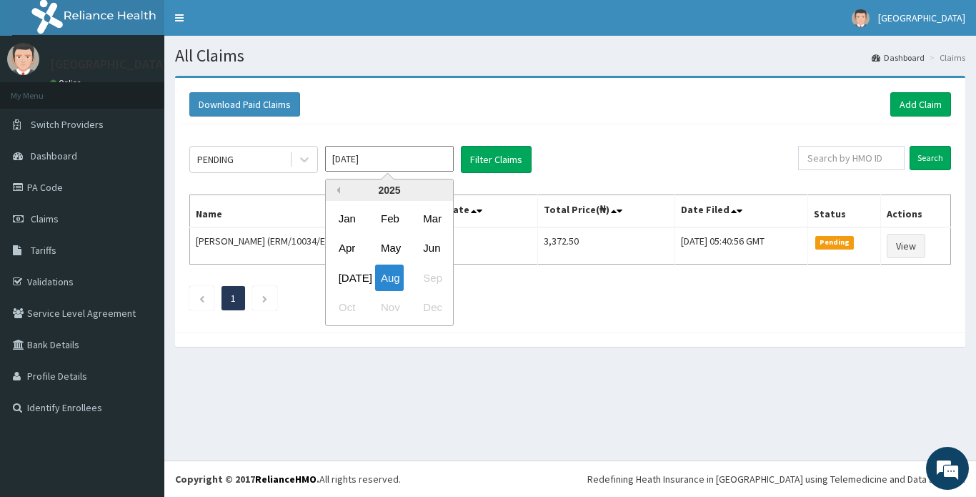
click at [337, 189] on button "Previous Year" at bounding box center [336, 189] width 7 height 7
click at [437, 189] on div "2023" at bounding box center [389, 189] width 127 height 21
click at [439, 189] on button "Next Year" at bounding box center [442, 189] width 7 height 7
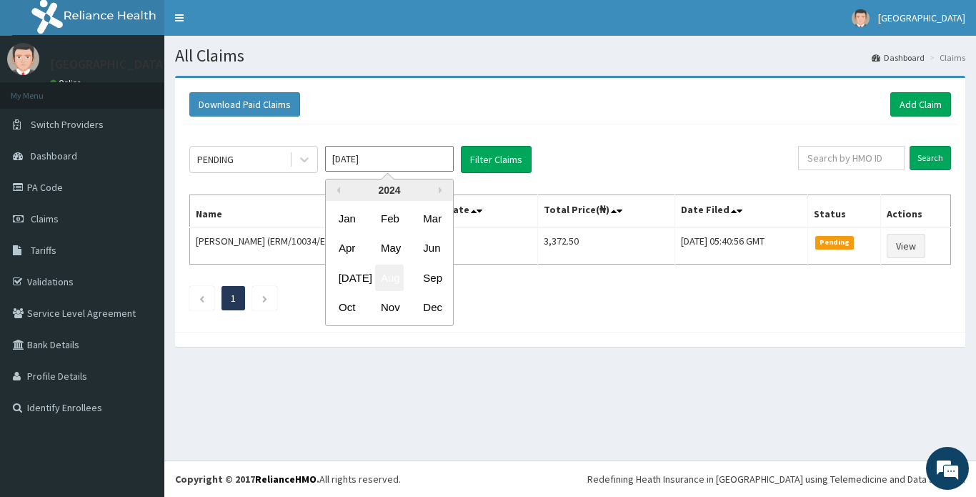
click at [392, 278] on div "Aug" at bounding box center [389, 277] width 29 height 26
type input "Aug 2024"
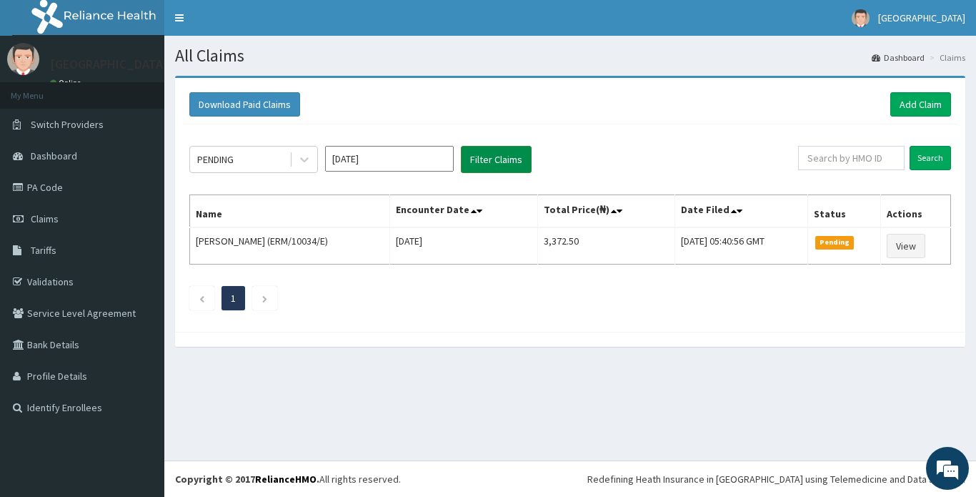
click at [483, 163] on button "Filter Claims" at bounding box center [496, 159] width 71 height 27
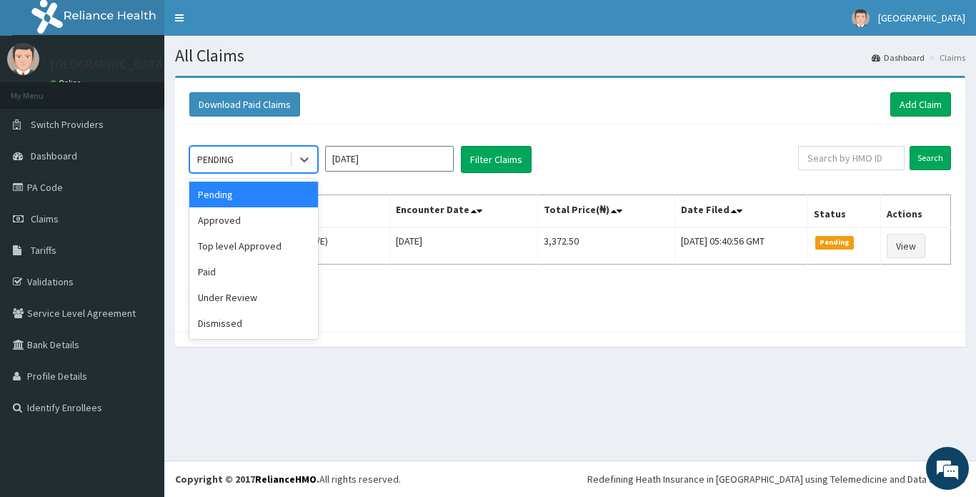
click at [262, 161] on div "PENDING" at bounding box center [239, 159] width 99 height 23
click at [245, 221] on div "Approved" at bounding box center [253, 220] width 129 height 26
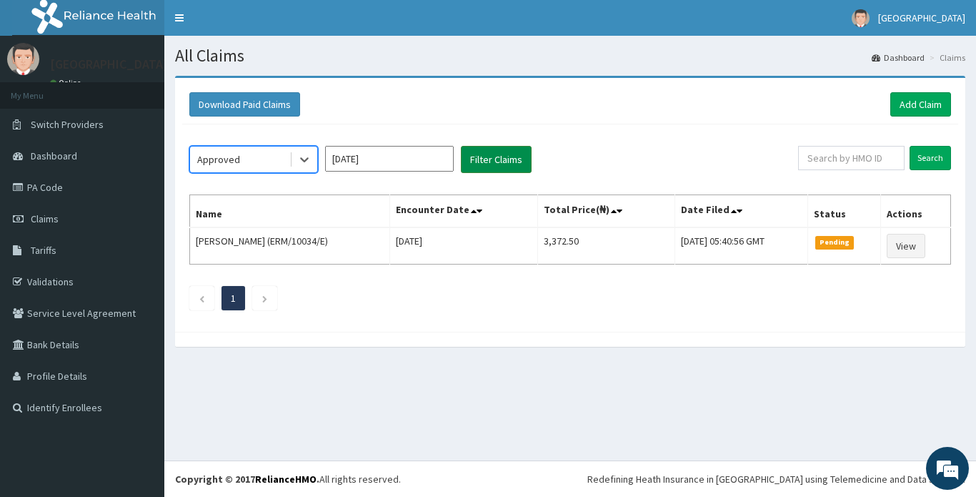
click at [489, 157] on button "Filter Claims" at bounding box center [496, 159] width 71 height 27
click at [489, 161] on button "Filter Claims" at bounding box center [496, 159] width 71 height 27
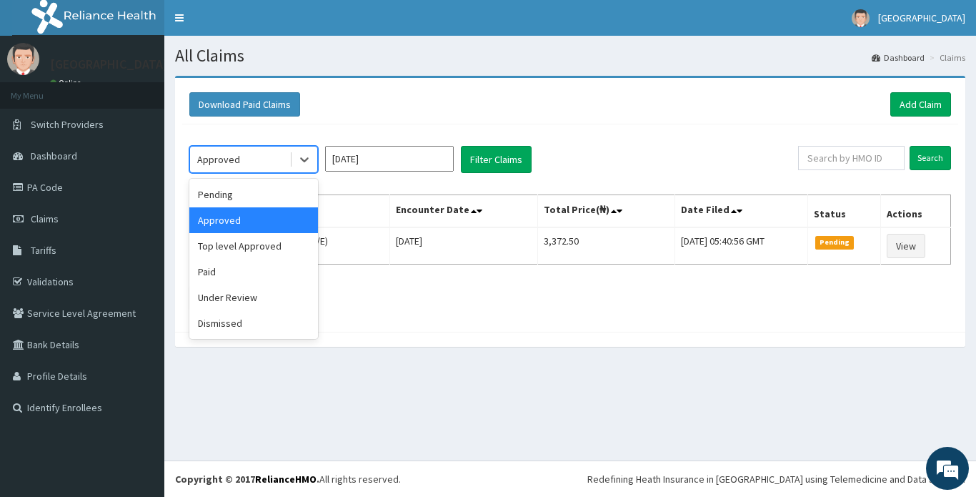
click at [240, 155] on div "Approved" at bounding box center [239, 159] width 99 height 23
click at [236, 194] on div "Pending" at bounding box center [253, 194] width 129 height 26
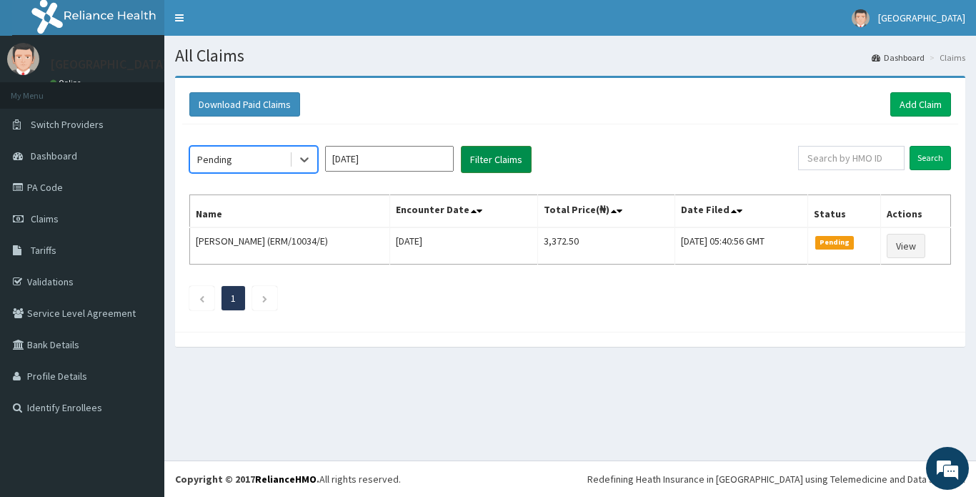
click at [497, 163] on button "Filter Claims" at bounding box center [496, 159] width 71 height 27
click at [492, 157] on button "Filter Claims" at bounding box center [496, 159] width 71 height 27
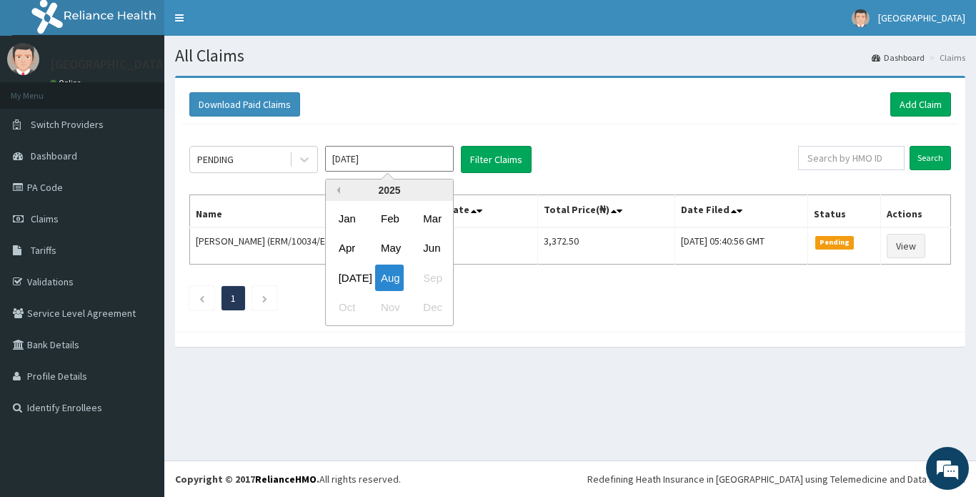
click at [338, 191] on button "Previous Year" at bounding box center [336, 189] width 7 height 7
click at [387, 279] on div "Aug" at bounding box center [389, 277] width 29 height 26
type input "Aug 2024"
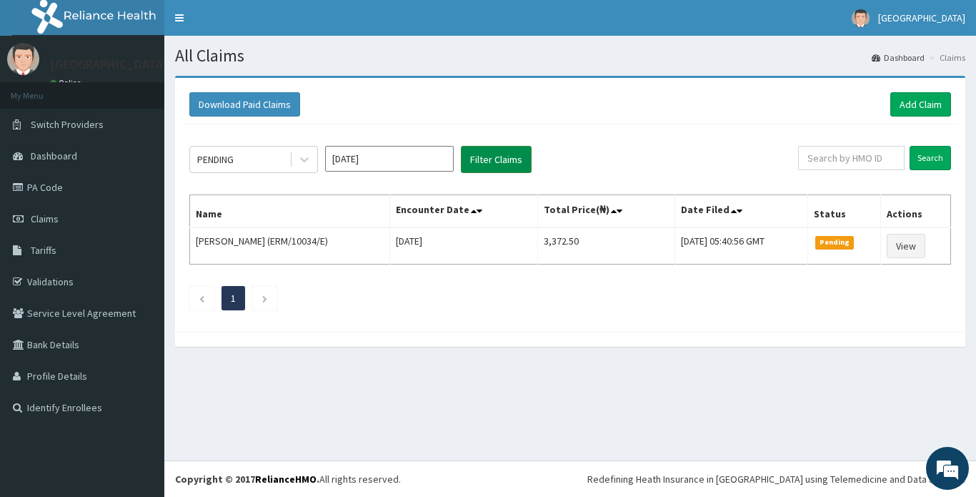
click at [486, 156] on button "Filter Claims" at bounding box center [496, 159] width 71 height 27
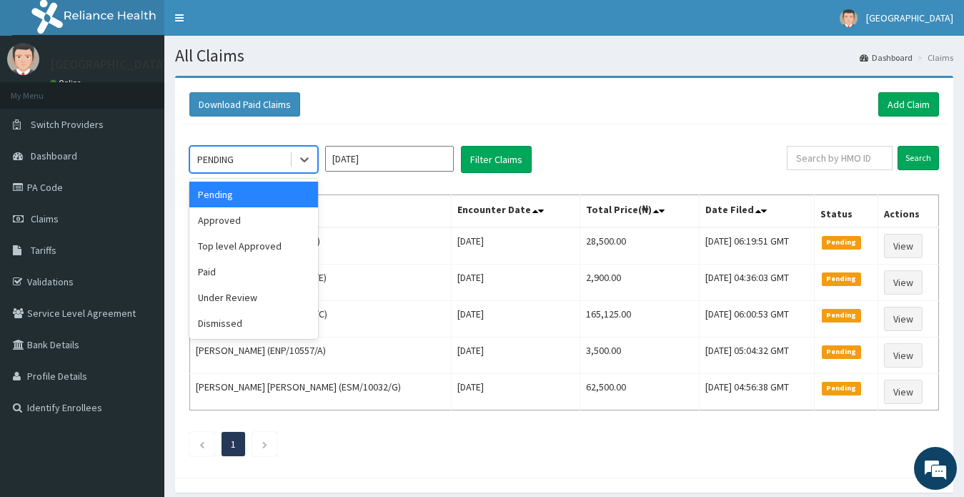
click at [215, 159] on div "PENDING" at bounding box center [215, 159] width 36 height 14
click at [227, 219] on div "Approved" at bounding box center [253, 220] width 129 height 26
click at [227, 219] on th "Name" at bounding box center [320, 211] width 261 height 33
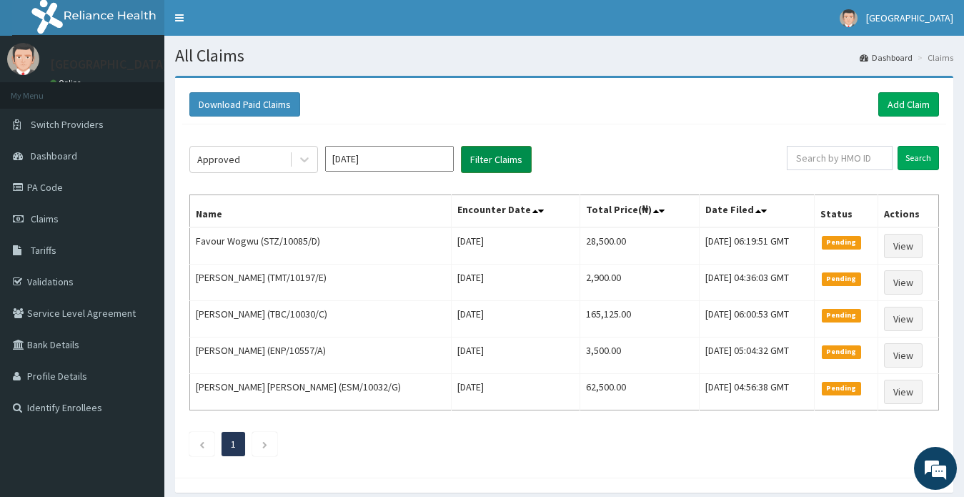
click at [482, 161] on button "Filter Claims" at bounding box center [496, 159] width 71 height 27
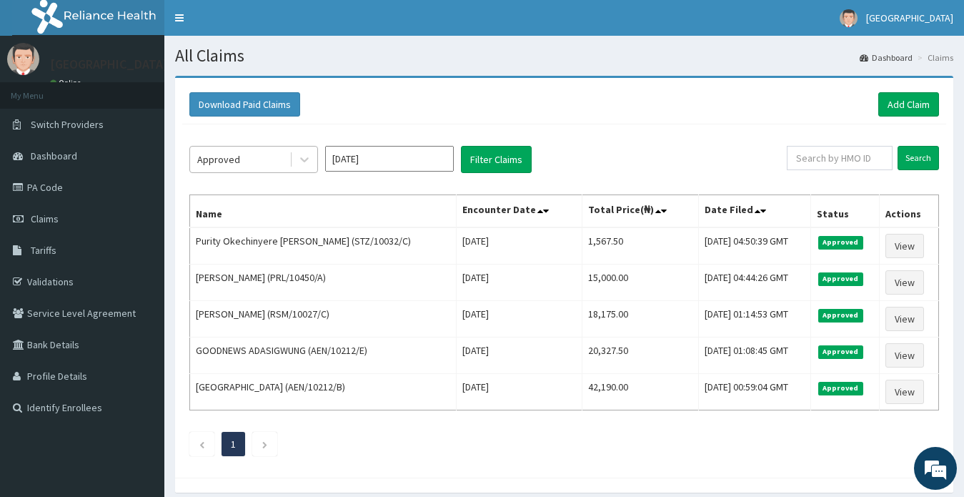
click at [211, 160] on div "Approved" at bounding box center [218, 159] width 43 height 14
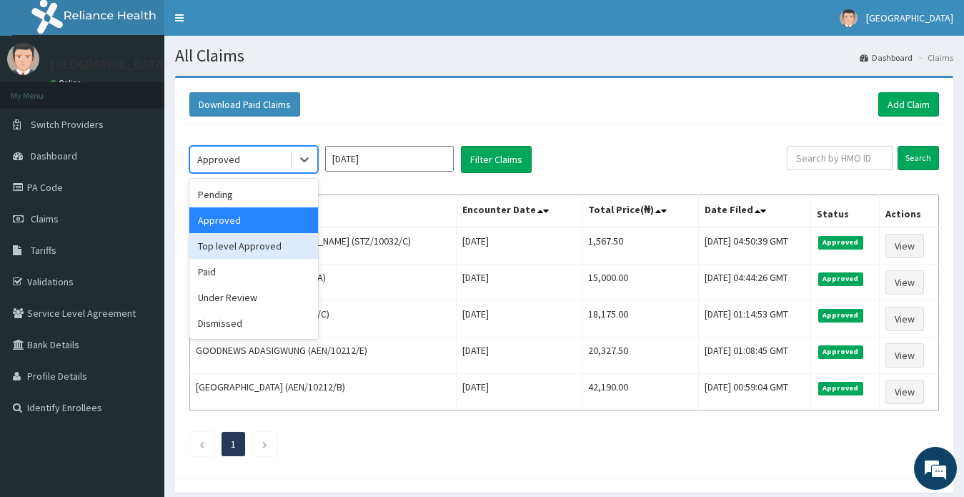
click at [232, 249] on div "Top level Approved" at bounding box center [253, 246] width 129 height 26
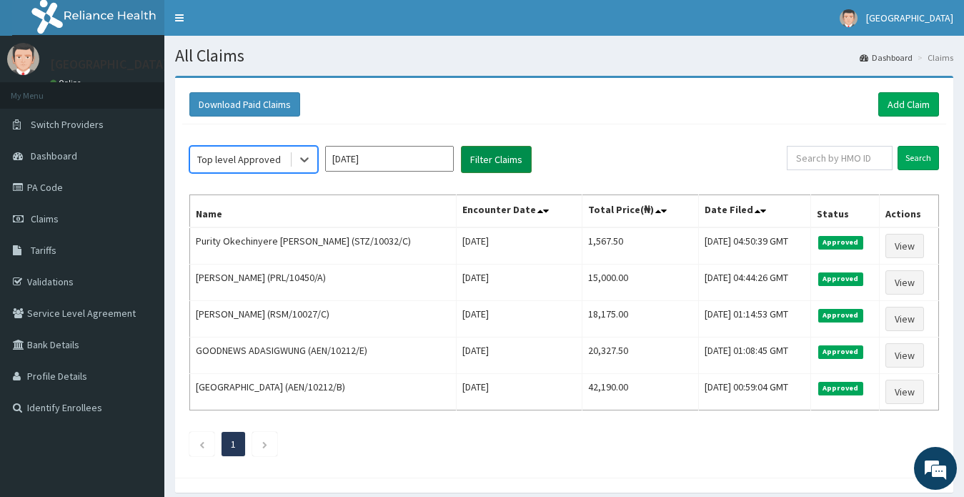
click at [480, 164] on button "Filter Claims" at bounding box center [496, 159] width 71 height 27
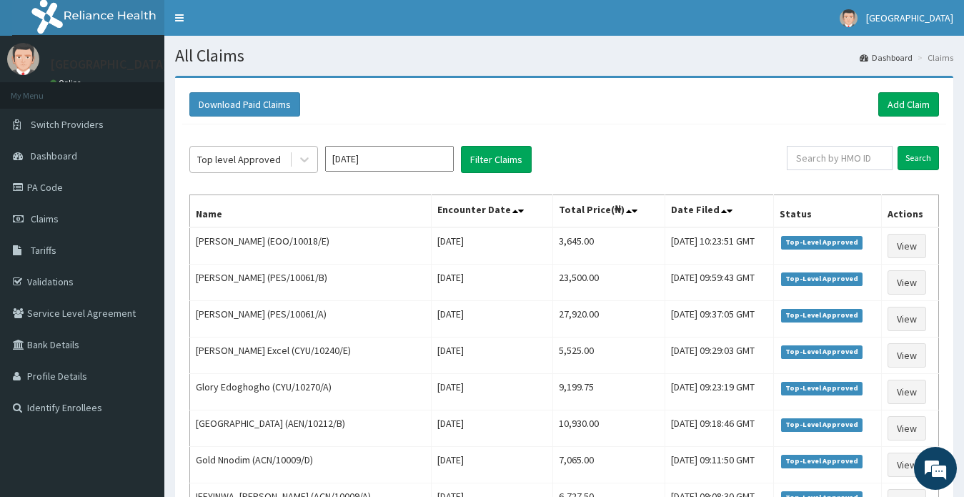
click at [227, 152] on div "Top level Approved" at bounding box center [239, 159] width 84 height 14
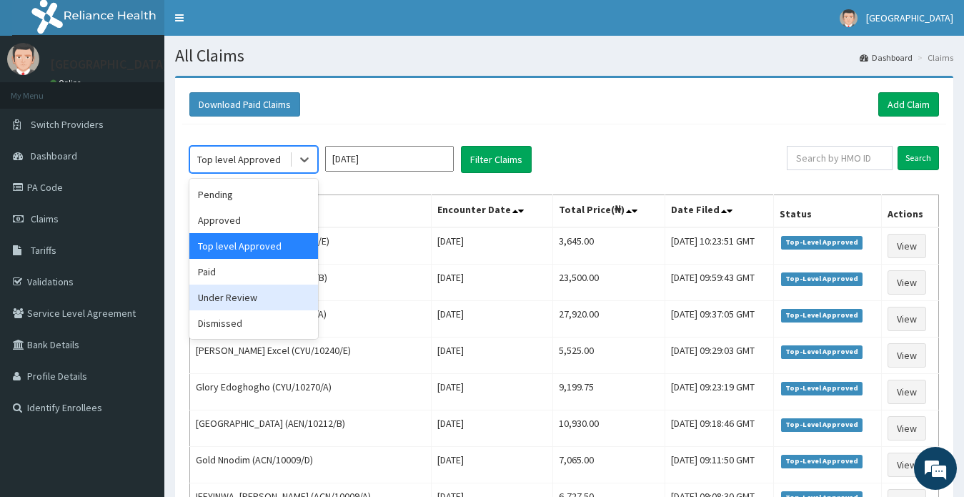
click at [215, 299] on div "Under Review" at bounding box center [253, 297] width 129 height 26
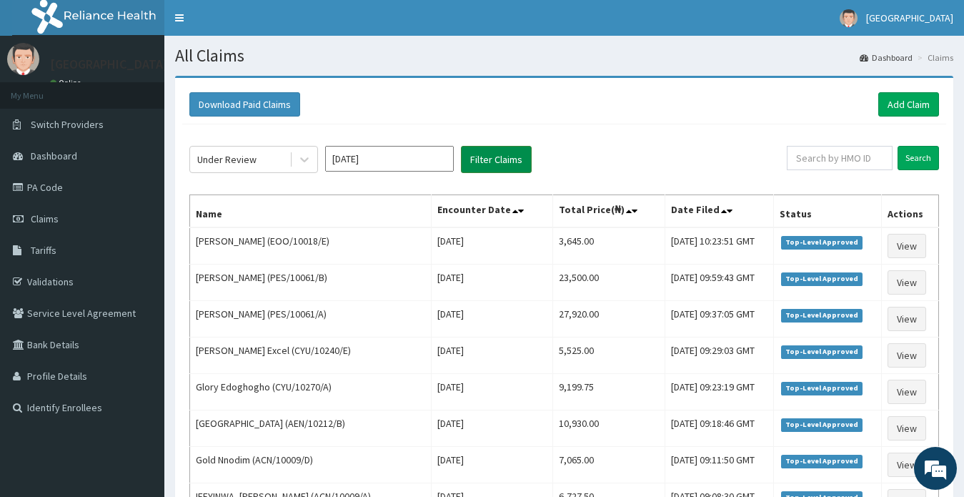
click at [486, 161] on button "Filter Claims" at bounding box center [496, 159] width 71 height 27
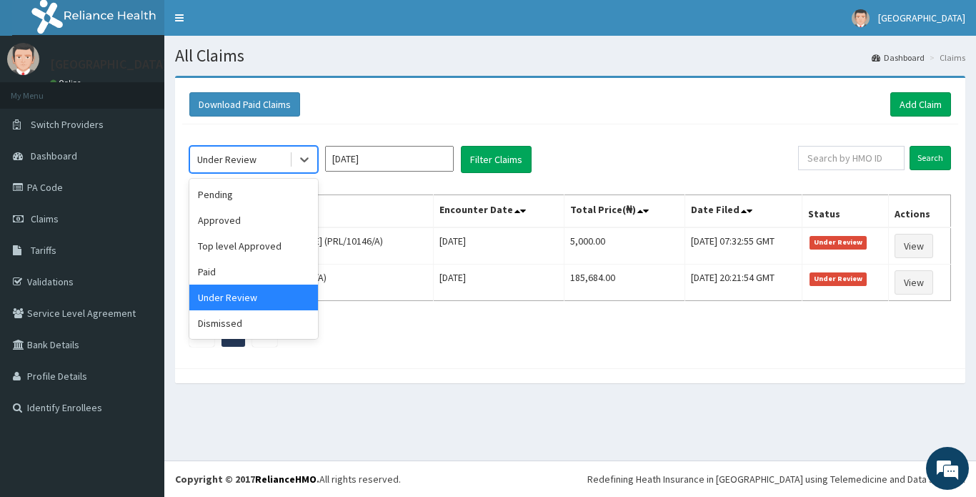
click at [211, 161] on div "Under Review" at bounding box center [226, 159] width 59 height 14
click at [237, 320] on div "Dismissed" at bounding box center [253, 323] width 129 height 26
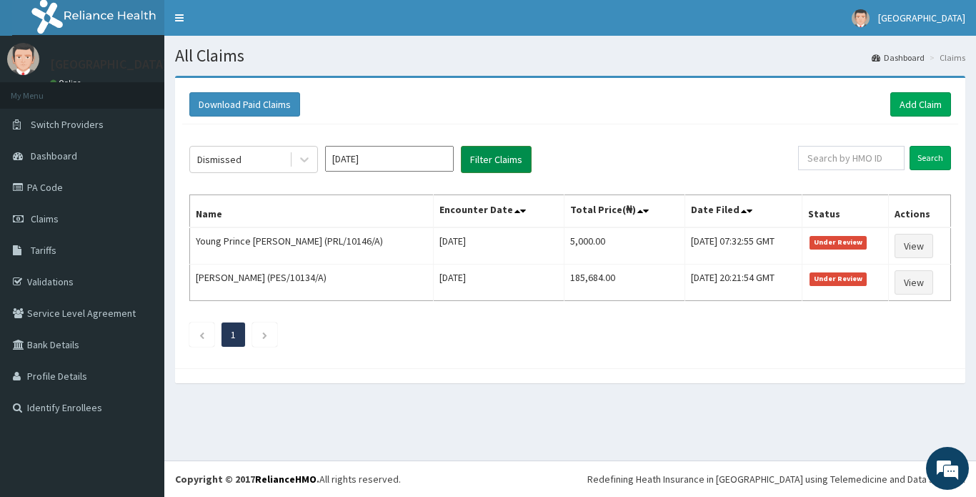
click at [486, 157] on button "Filter Claims" at bounding box center [496, 159] width 71 height 27
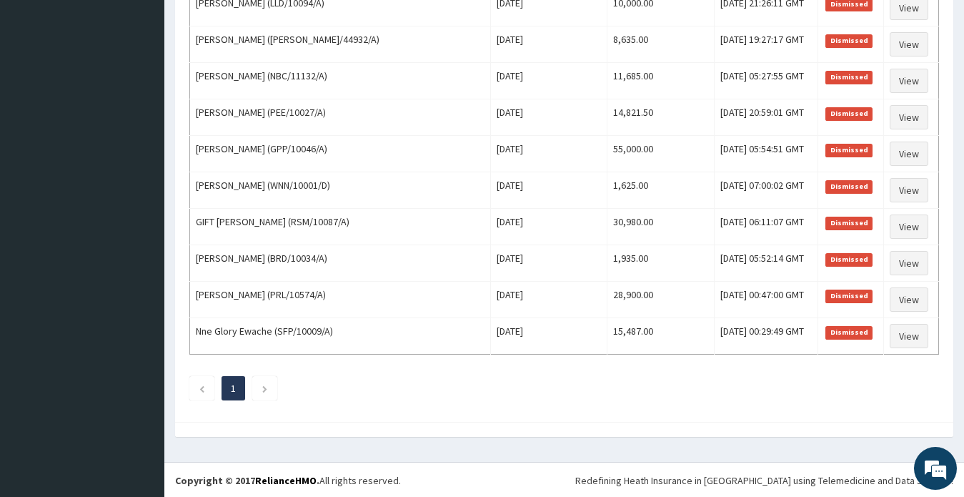
scroll to position [859, 0]
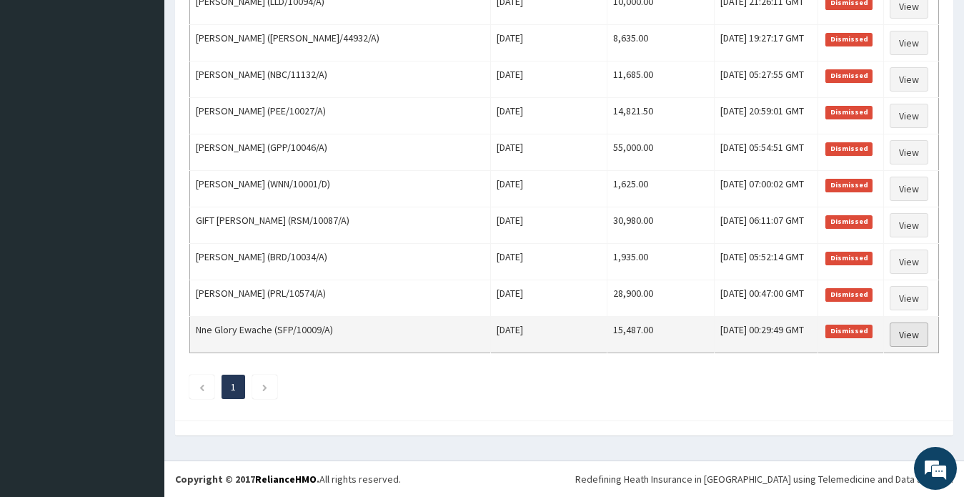
click at [901, 334] on link "View" at bounding box center [908, 334] width 39 height 24
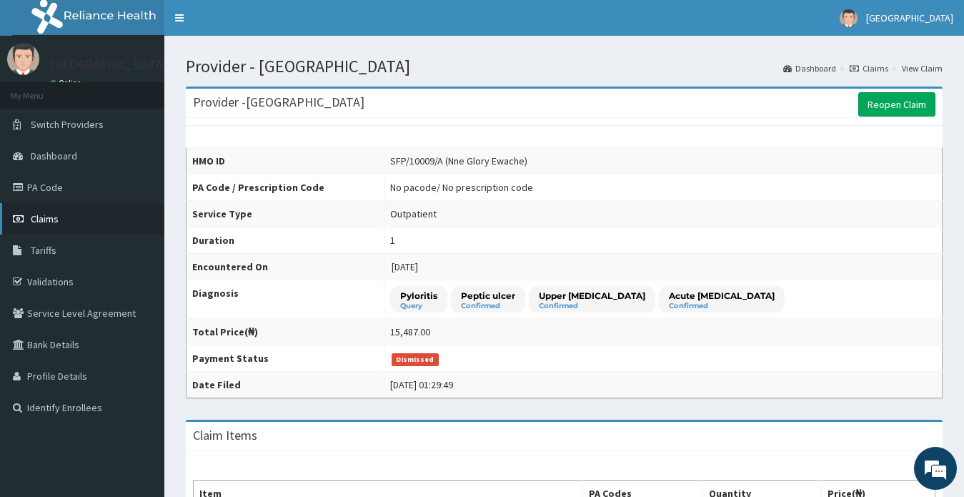
click at [42, 219] on span "Claims" at bounding box center [45, 218] width 28 height 13
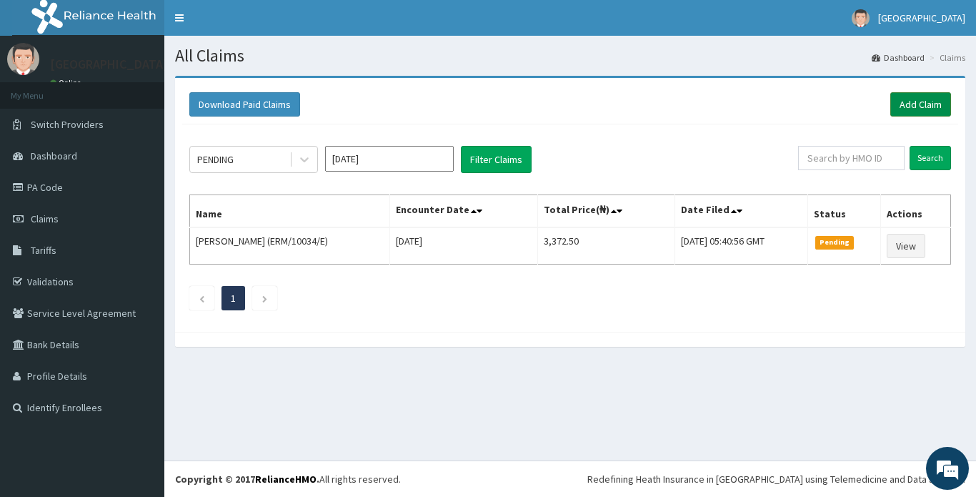
click at [912, 106] on link "Add Claim" at bounding box center [920, 104] width 61 height 24
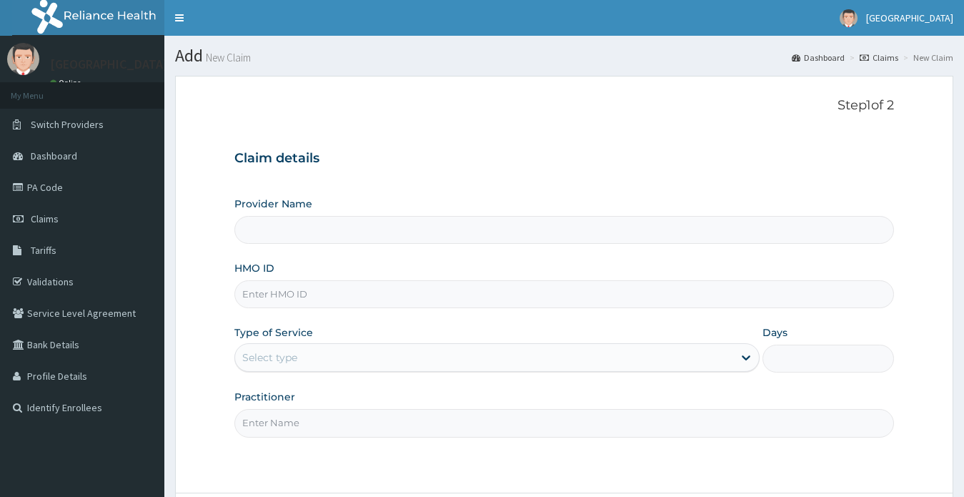
click at [351, 290] on input "HMO ID" at bounding box center [564, 294] width 660 height 28
paste input "MNL/10453/A"
type input "MNL/10453/A"
type input "[GEOGRAPHIC_DATA]"
type input "MNL/10453/A"
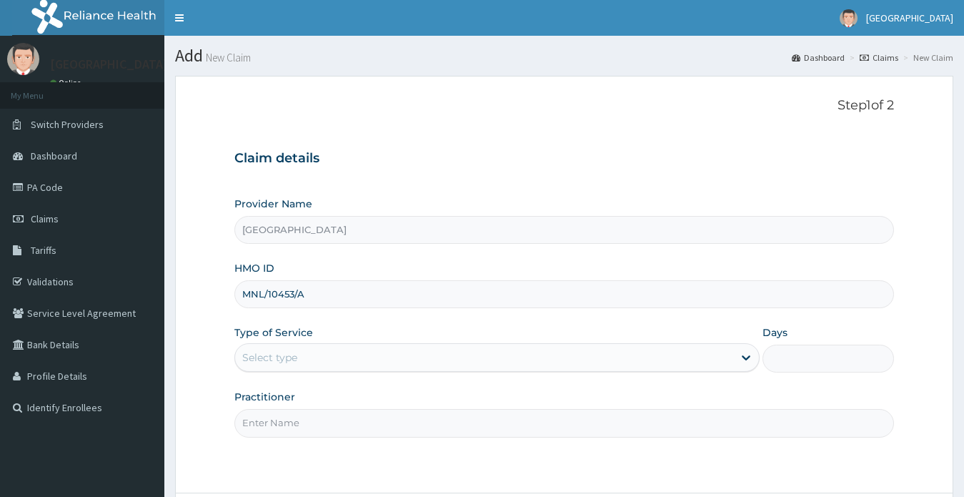
click at [311, 350] on div "Select type" at bounding box center [484, 357] width 499 height 23
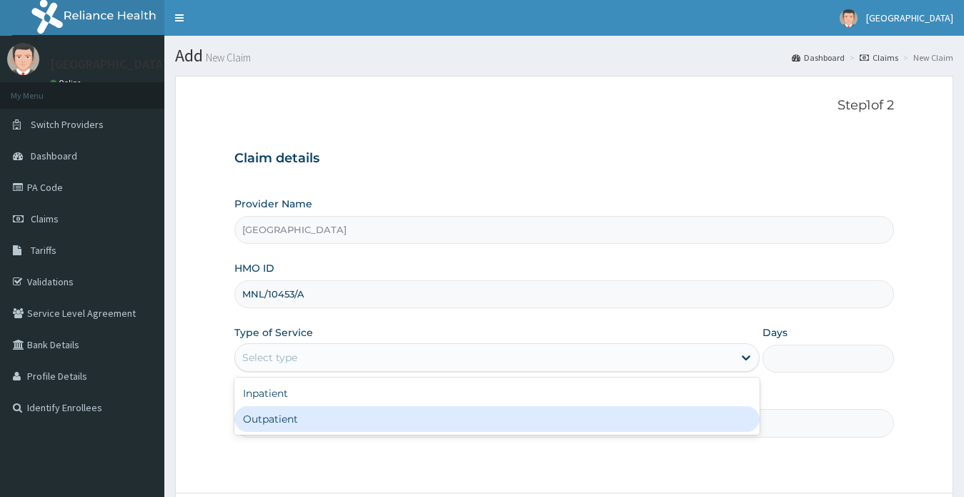
click at [290, 417] on div "Outpatient" at bounding box center [497, 419] width 526 height 26
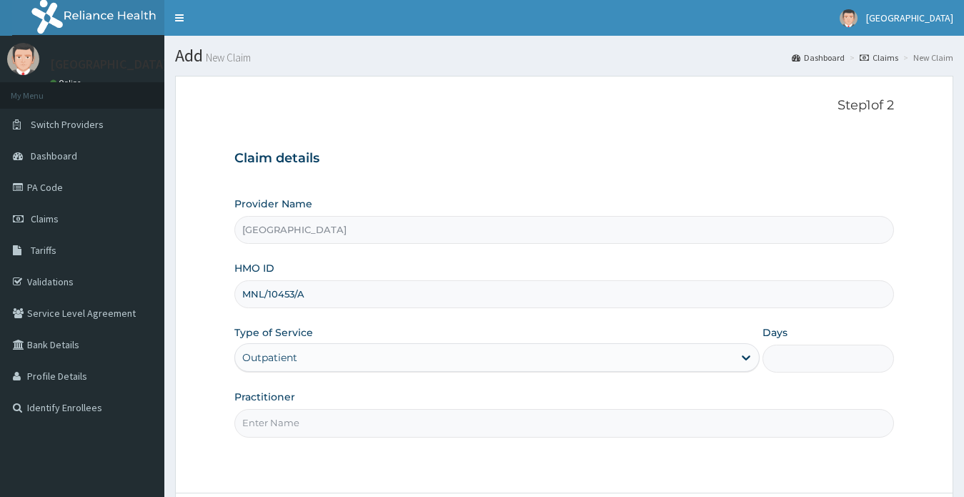
type input "1"
click at [290, 417] on input "Practitioner" at bounding box center [564, 423] width 660 height 28
type input "DR OKORIE ELJANE NGOZI"
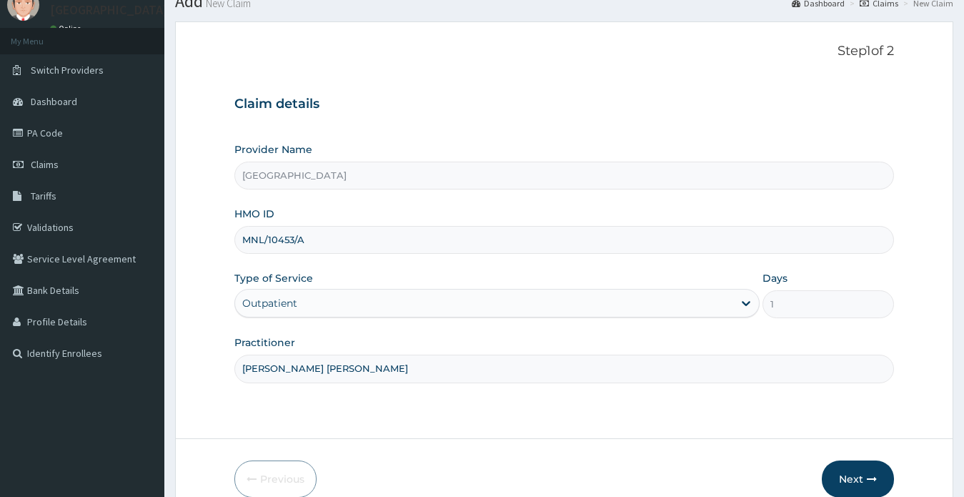
scroll to position [124, 0]
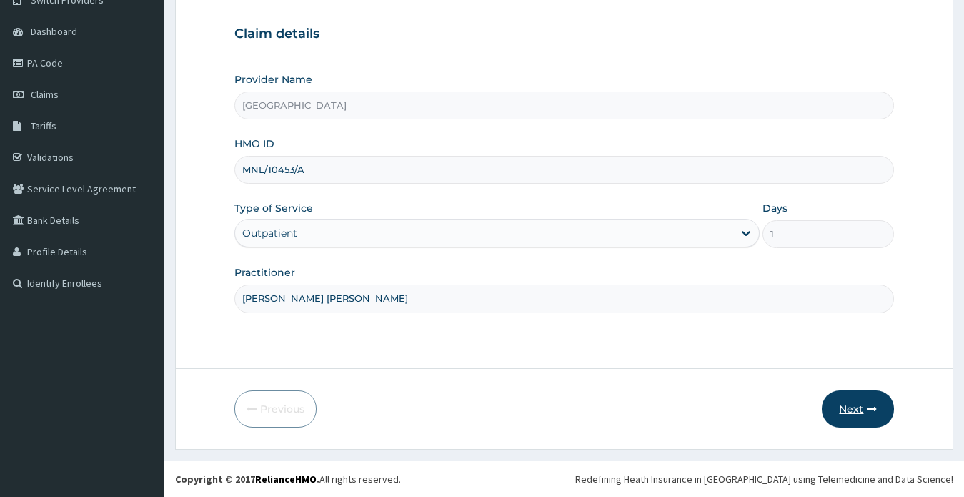
click at [847, 410] on button "Next" at bounding box center [858, 408] width 72 height 37
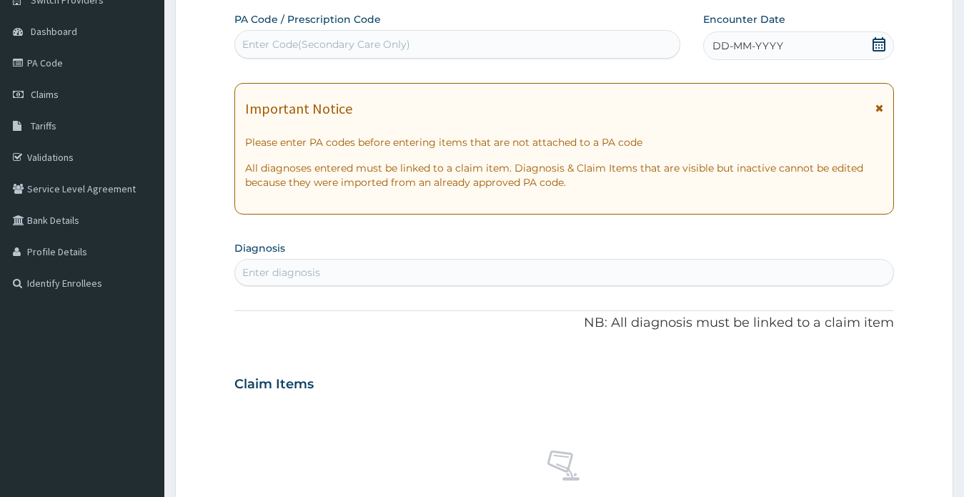
drag, startPoint x: 874, startPoint y: 47, endPoint x: 867, endPoint y: 48, distance: 7.9
click at [874, 47] on icon at bounding box center [879, 44] width 14 height 14
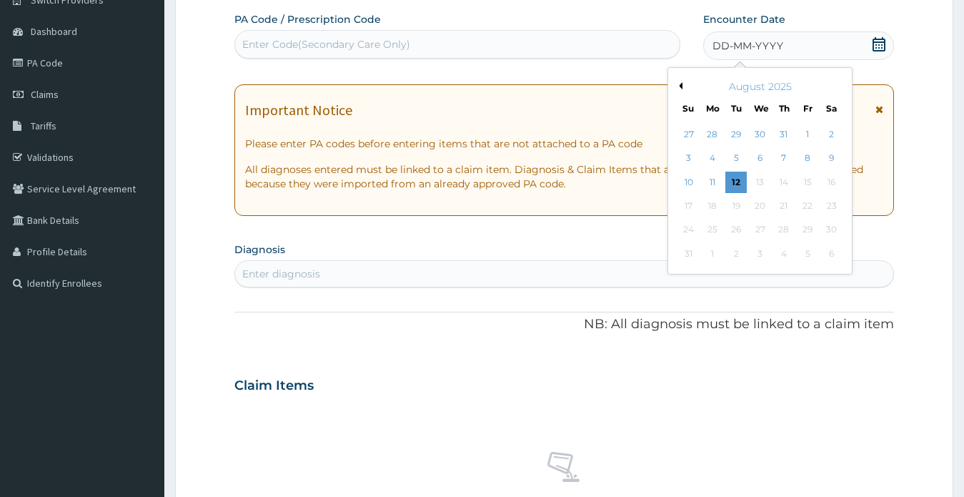
click at [680, 85] on button "Previous Month" at bounding box center [678, 85] width 7 height 7
click at [680, 86] on button "Previous Month" at bounding box center [678, 85] width 7 height 7
click at [679, 86] on button "Previous Month" at bounding box center [678, 85] width 7 height 7
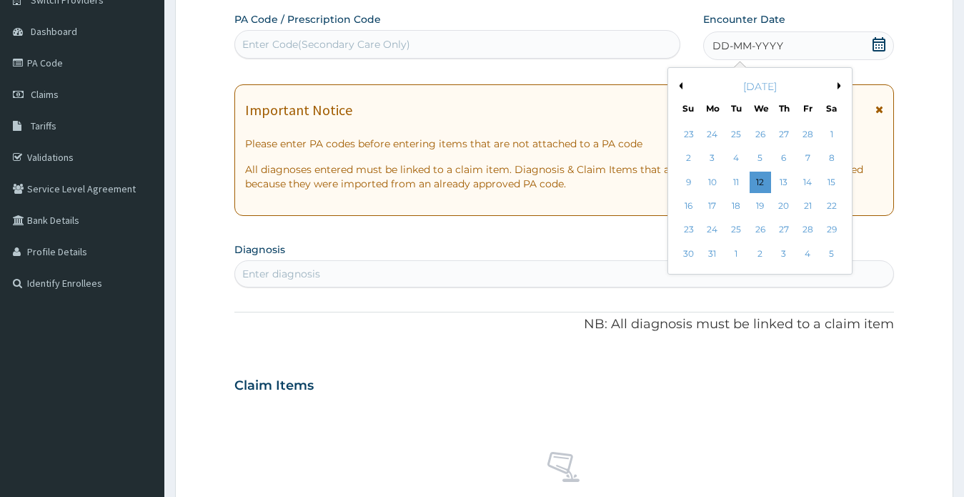
click at [679, 86] on button "Previous Month" at bounding box center [678, 85] width 7 height 7
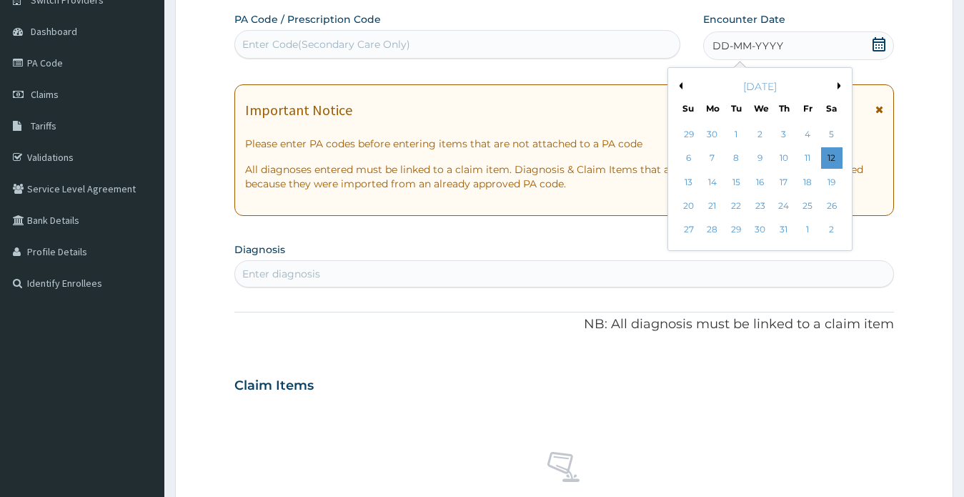
scroll to position [0, 0]
click at [679, 86] on button "Previous Month" at bounding box center [678, 85] width 7 height 7
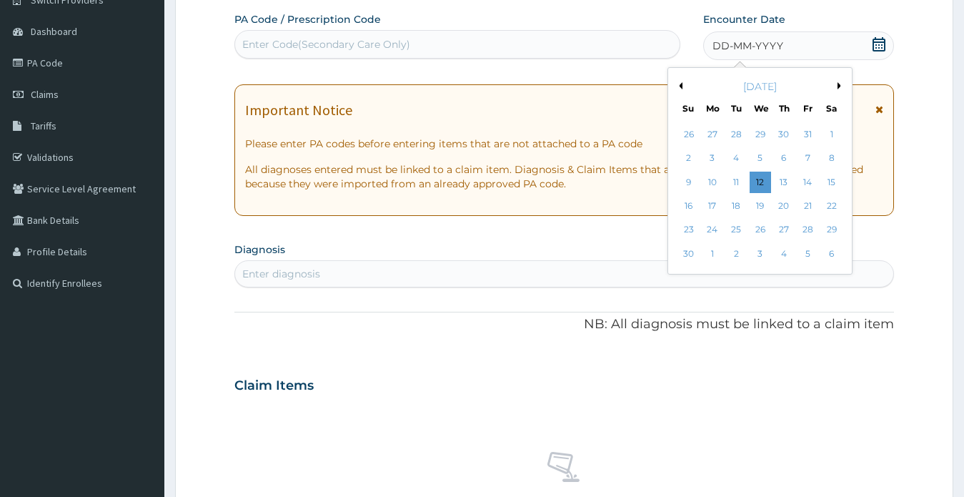
click at [839, 84] on button "Next Month" at bounding box center [840, 85] width 7 height 7
click at [737, 227] on div "27" at bounding box center [735, 229] width 21 height 21
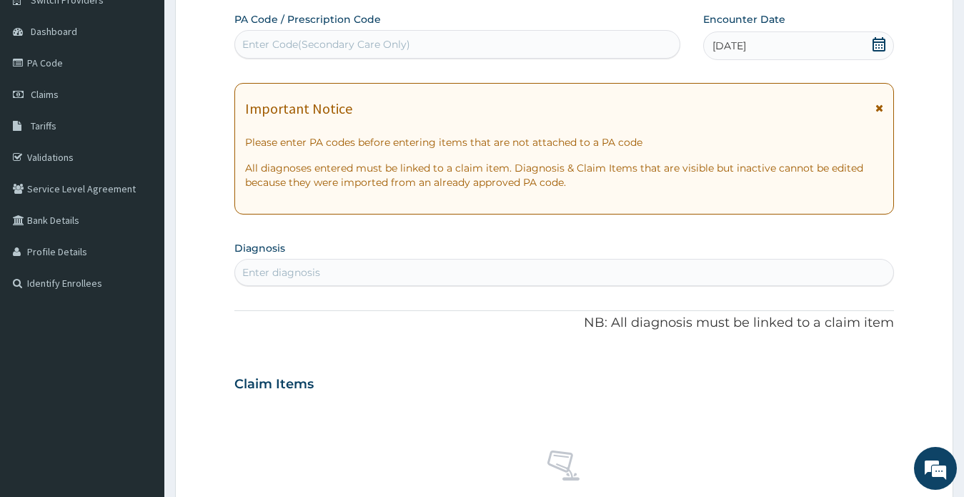
click at [306, 269] on div "Enter diagnosis" at bounding box center [281, 272] width 78 height 14
type input "mala"
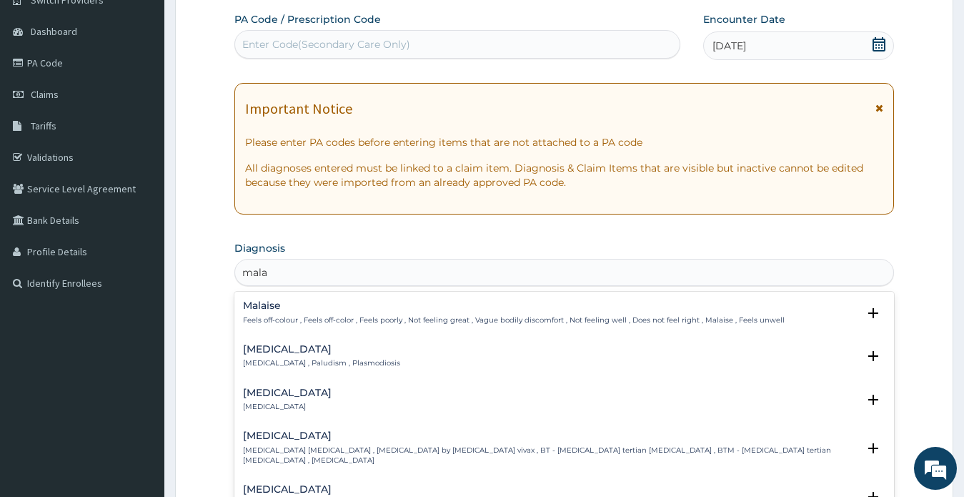
click at [268, 352] on h4 "Malaria" at bounding box center [321, 349] width 157 height 11
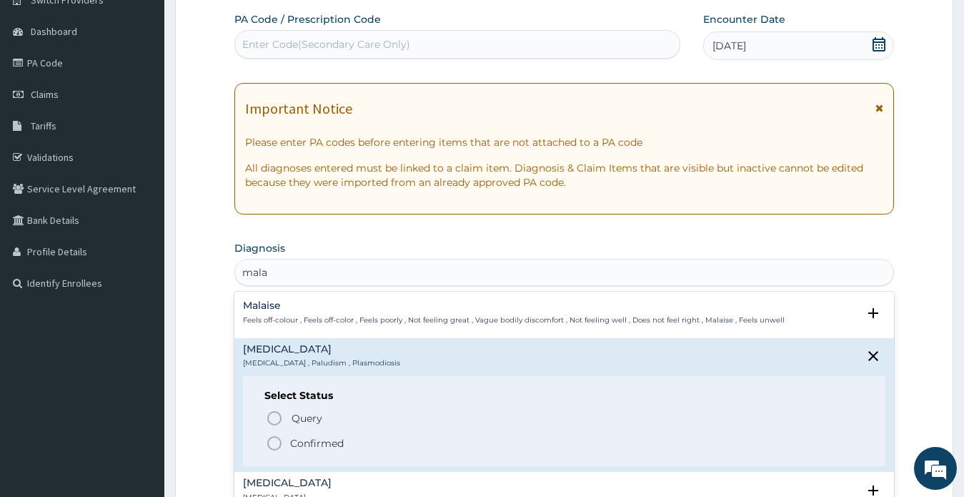
click at [303, 442] on p "Confirmed" at bounding box center [317, 443] width 54 height 14
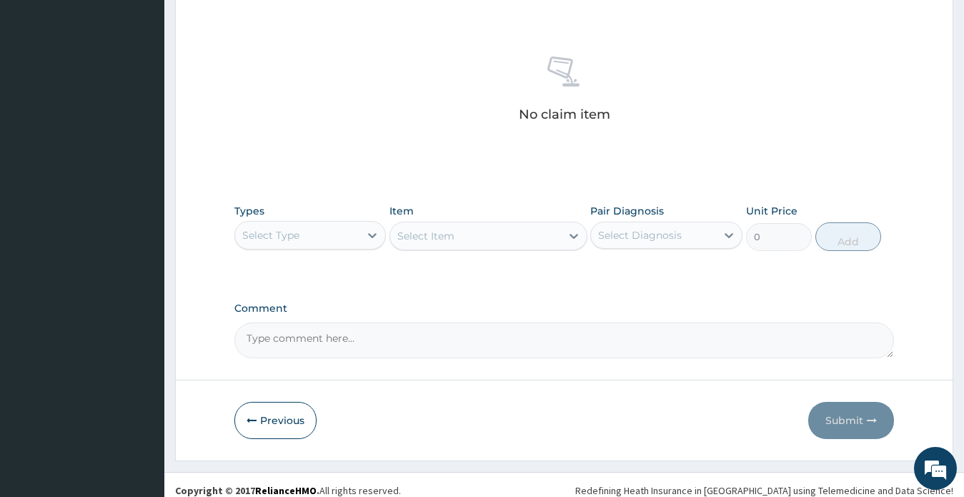
scroll to position [534, 0]
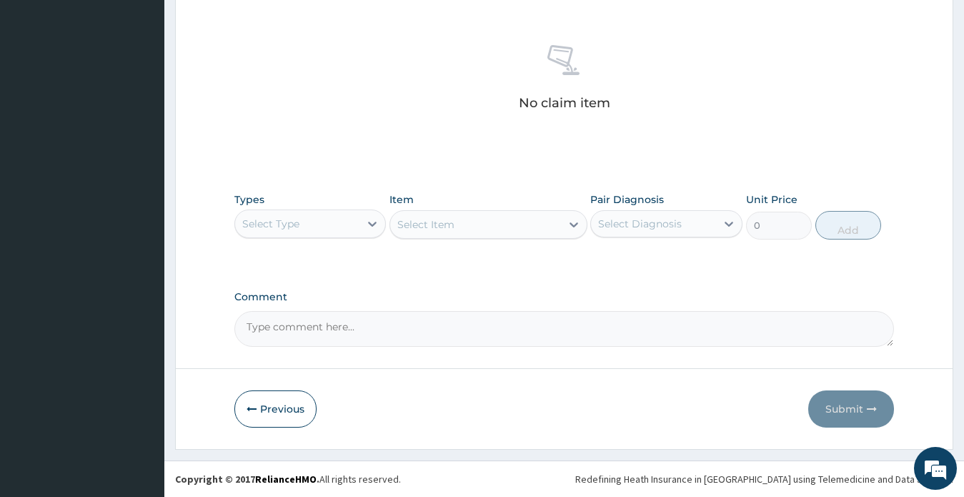
click at [294, 223] on div "Select Type" at bounding box center [270, 223] width 57 height 14
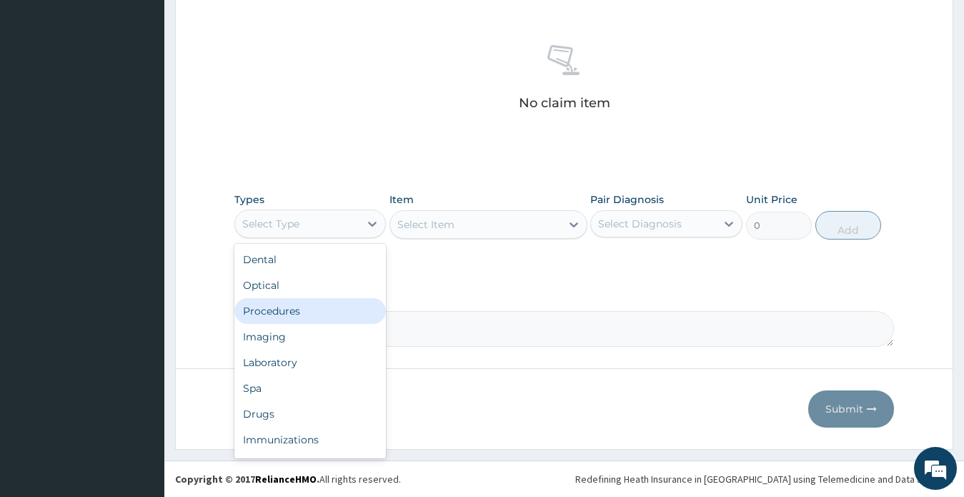
click at [291, 309] on div "Procedures" at bounding box center [310, 311] width 152 height 26
click at [291, 309] on div "Comment" at bounding box center [564, 319] width 660 height 56
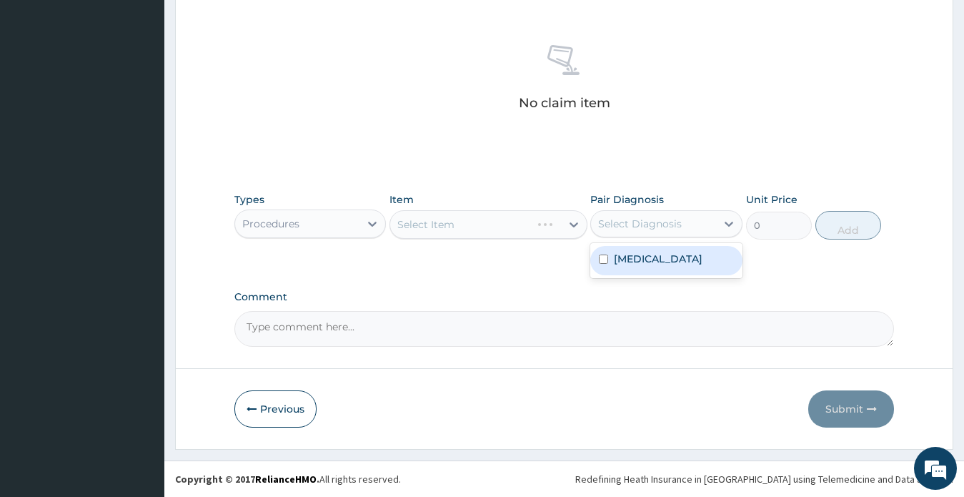
click at [627, 223] on div "Select Diagnosis" at bounding box center [640, 223] width 84 height 14
click at [626, 257] on label "Malaria" at bounding box center [658, 258] width 89 height 14
checkbox input "true"
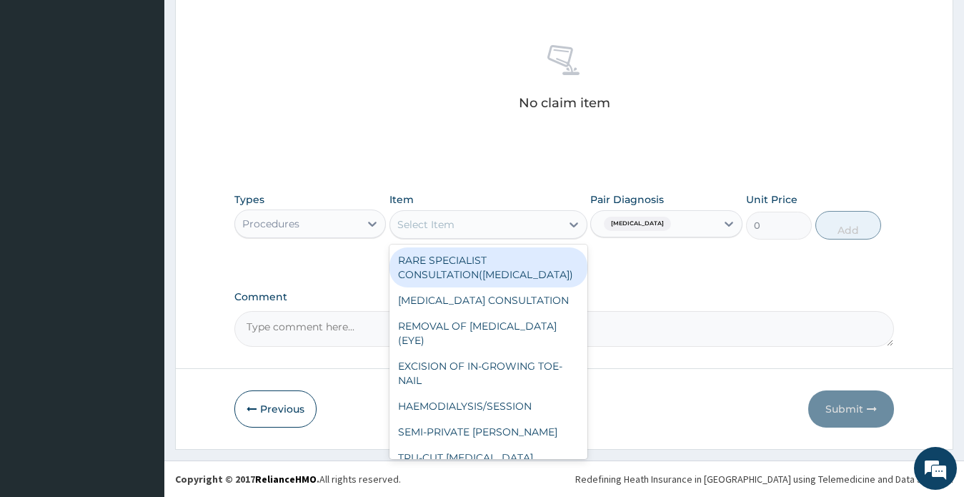
click at [489, 225] on div "Select Item" at bounding box center [475, 224] width 171 height 23
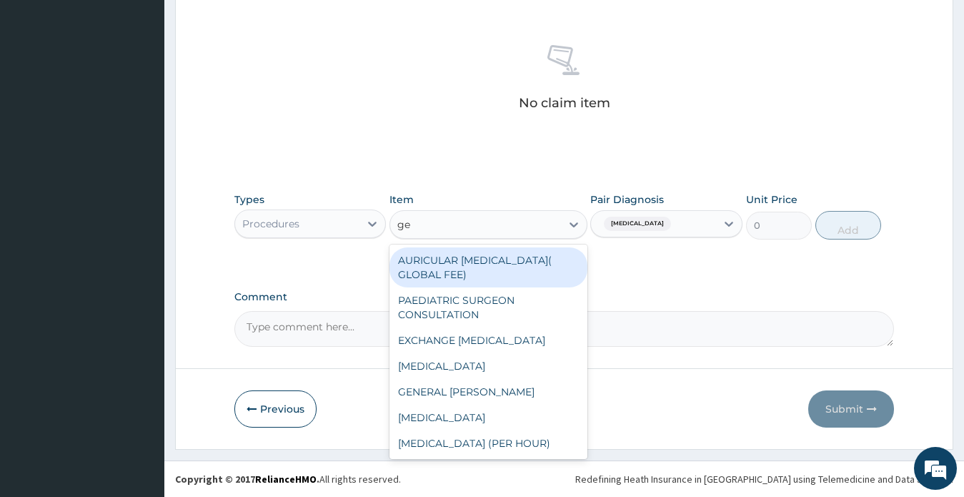
type input "gen"
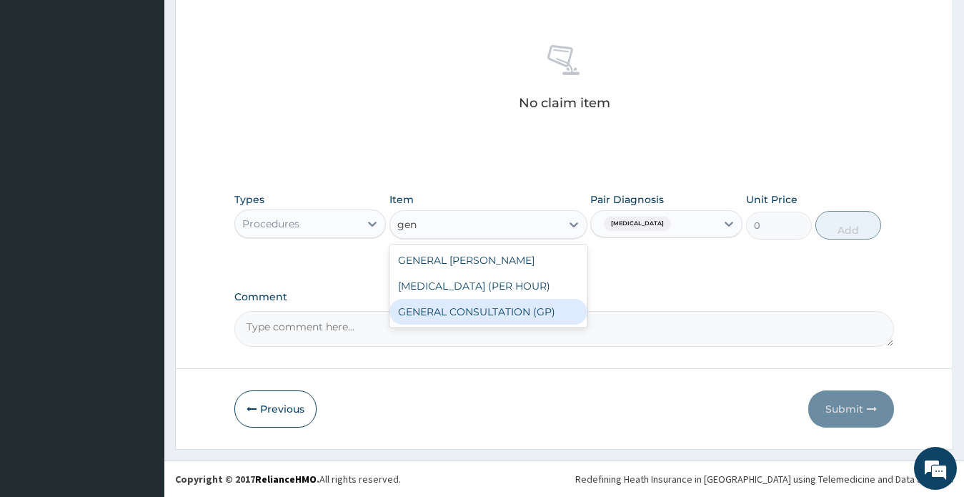
click at [487, 312] on div "GENERAL CONSULTATION (GP)" at bounding box center [488, 312] width 198 height 26
click at [487, 312] on textarea "Comment" at bounding box center [564, 329] width 660 height 36
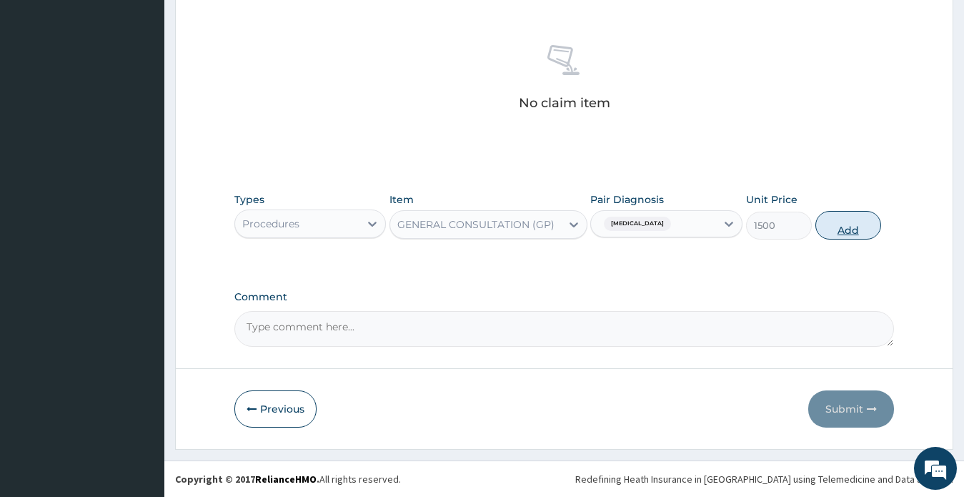
click at [842, 232] on button "Add" at bounding box center [848, 225] width 66 height 29
type input "0"
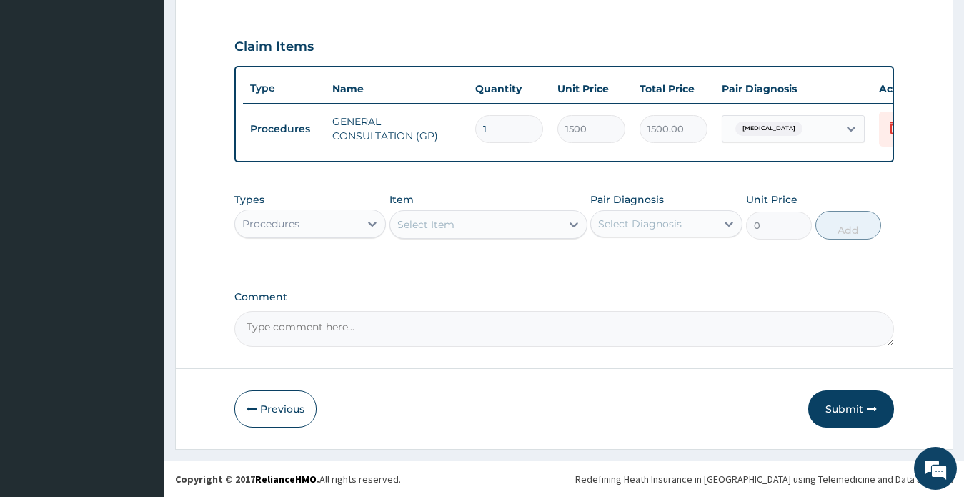
scroll to position [478, 0]
click at [296, 218] on div "Procedures" at bounding box center [270, 223] width 57 height 14
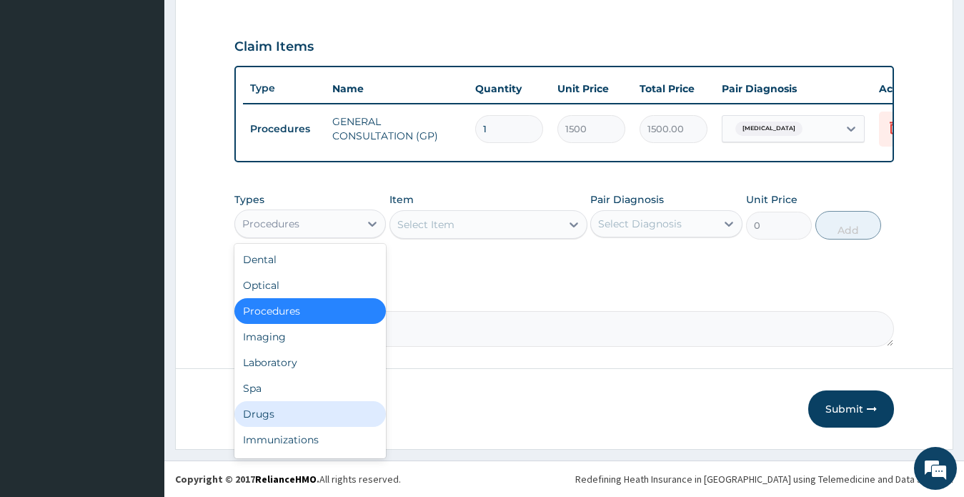
click at [269, 417] on div "Drugs" at bounding box center [310, 414] width 152 height 26
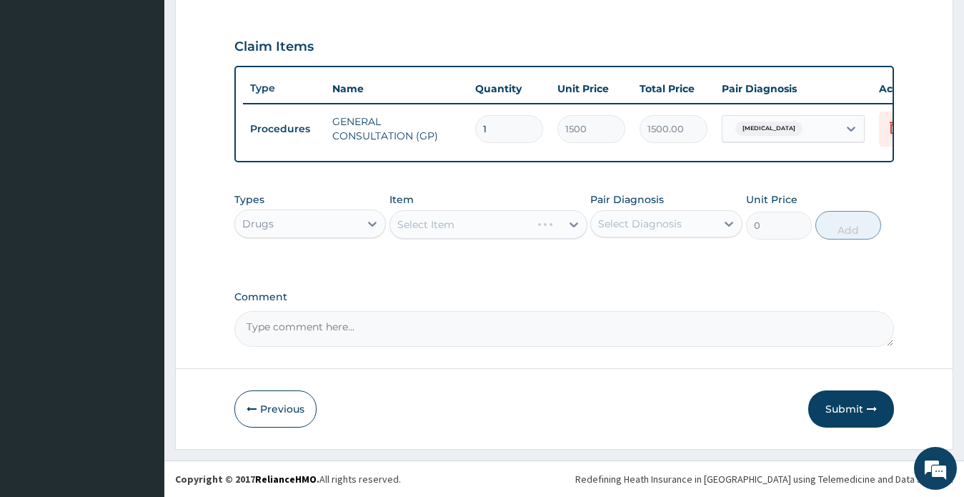
click at [901, 261] on form "Step 2 of 2 PA Code / Prescription Code Enter Code(Secondary Care Only) Encount…" at bounding box center [564, 29] width 778 height 839
click at [455, 224] on div "Select Item" at bounding box center [488, 224] width 198 height 29
click at [638, 226] on div "Select Diagnosis" at bounding box center [640, 223] width 84 height 14
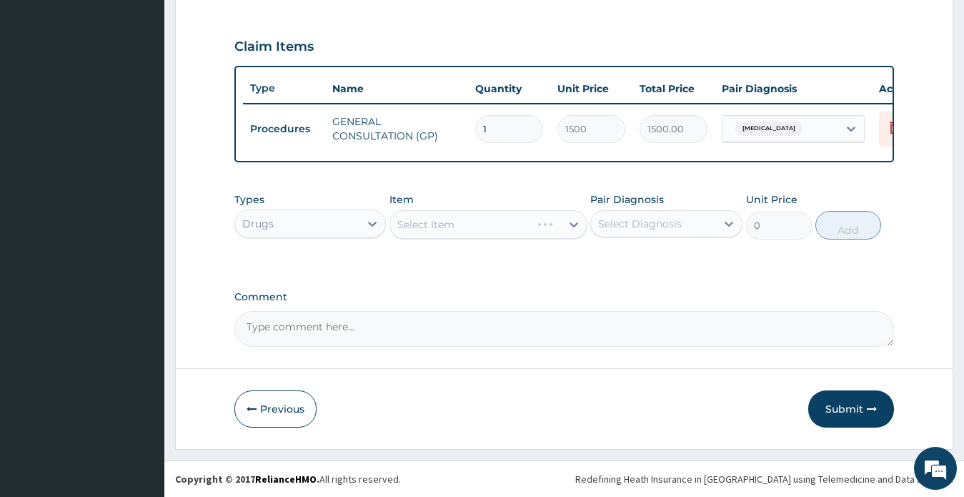
click at [642, 224] on div "Select Diagnosis" at bounding box center [640, 223] width 84 height 14
click at [641, 260] on label "Malaria" at bounding box center [658, 258] width 89 height 14
checkbox input "true"
click at [812, 278] on div "PA Code / Prescription Code Enter Code(Secondary Care Only) Encounter Date 27-0…" at bounding box center [564, 9] width 660 height 676
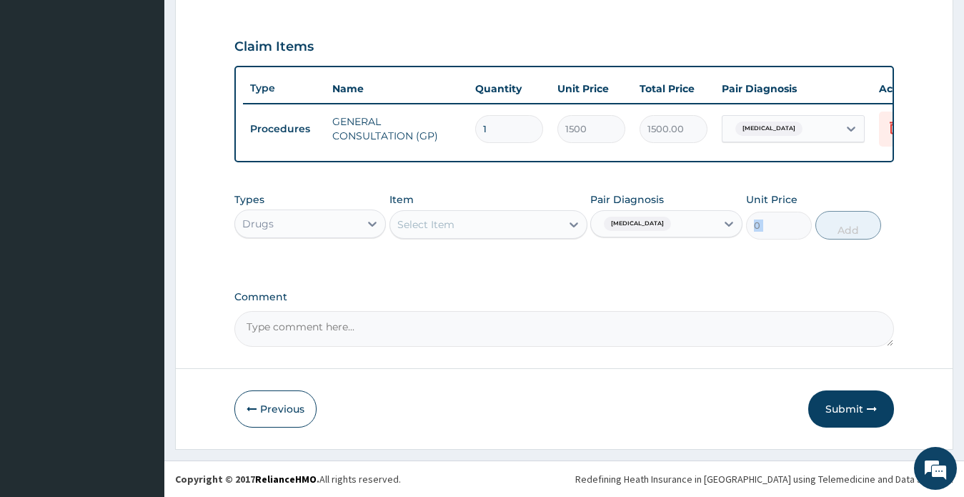
click at [473, 226] on div "Select Item" at bounding box center [475, 224] width 171 height 23
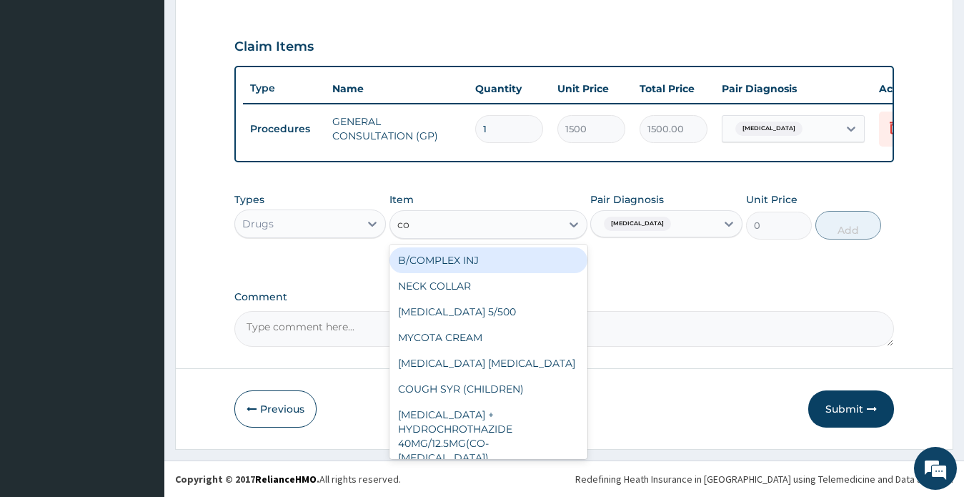
type input "c"
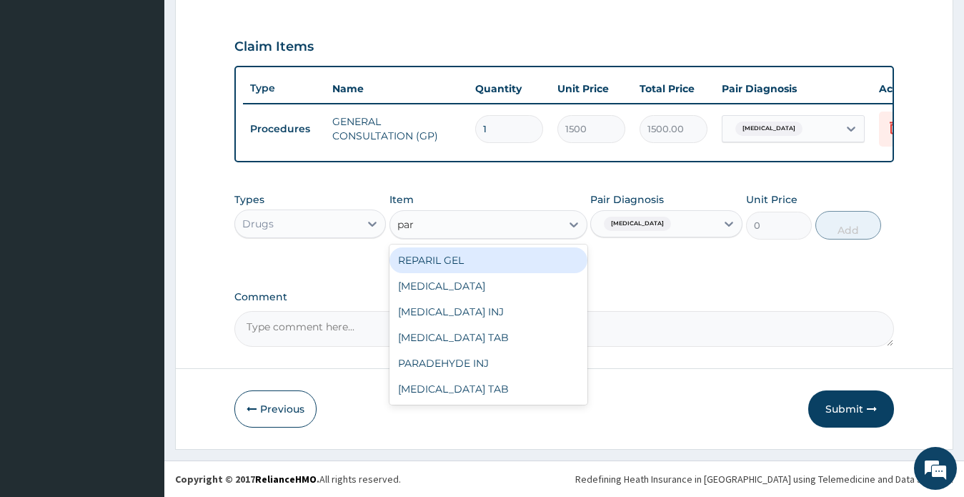
type input "para"
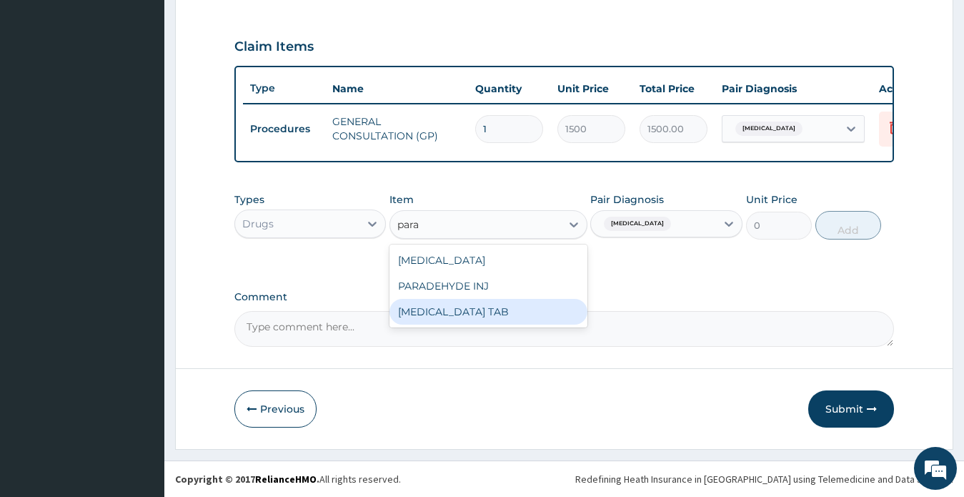
click at [486, 306] on div "PARACETAMOL TAB" at bounding box center [488, 312] width 198 height 26
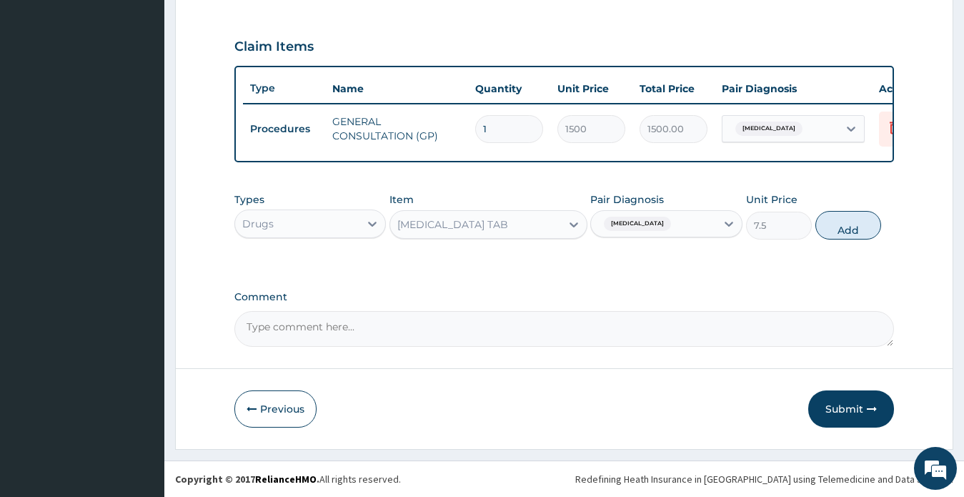
click at [837, 228] on button "Add" at bounding box center [848, 225] width 66 height 29
click at [837, 228] on div "PA Code / Prescription Code Enter Code(Secondary Care Only) Encounter Date 27-0…" at bounding box center [564, 9] width 660 height 676
type input "0"
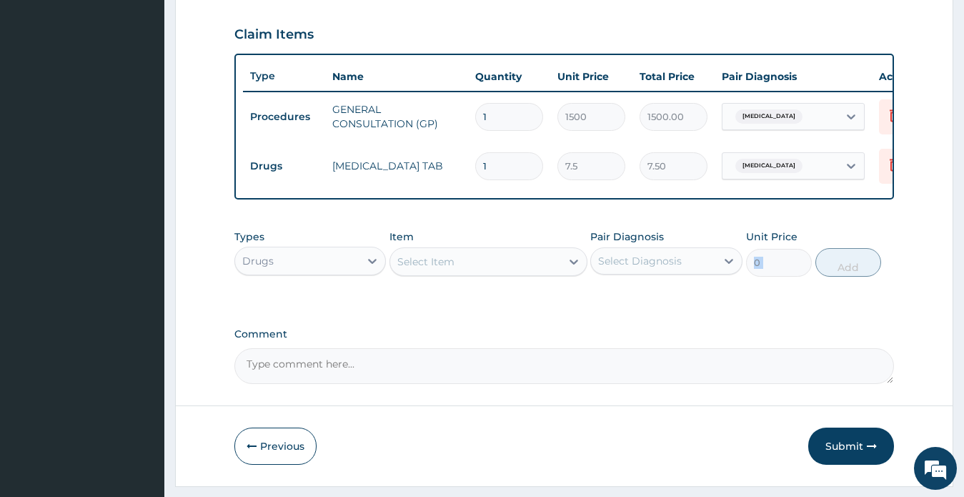
click at [434, 269] on div "Select Item" at bounding box center [425, 261] width 57 height 14
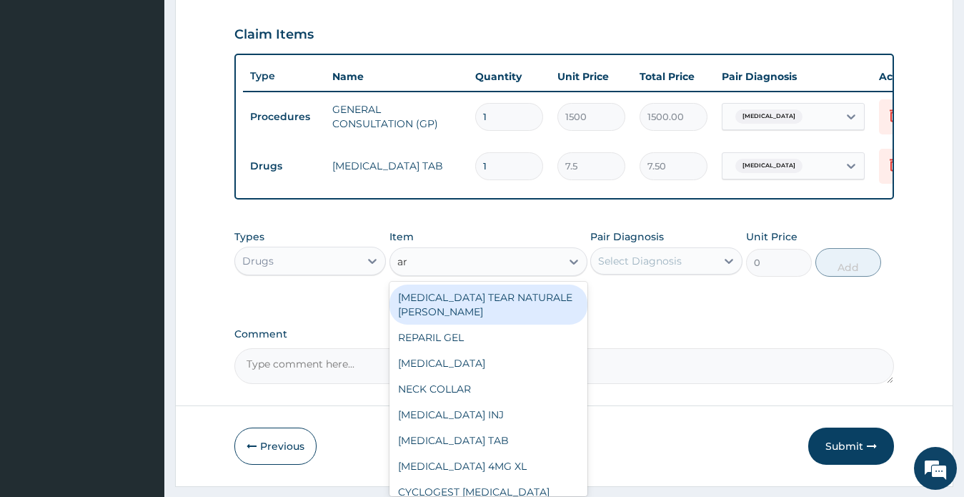
type input "art"
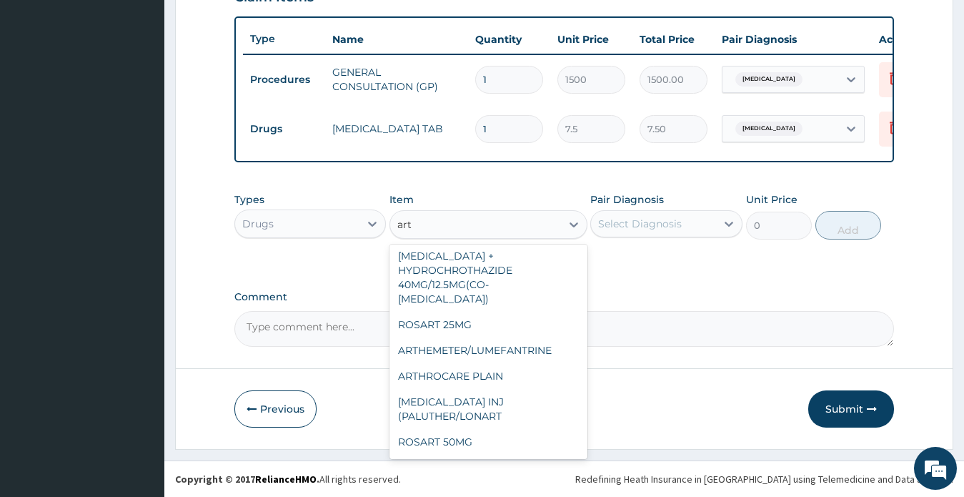
scroll to position [29, 0]
click at [522, 338] on div "ARTHEMETER/LUMEFANTRINE" at bounding box center [488, 351] width 198 height 26
type input "37.5"
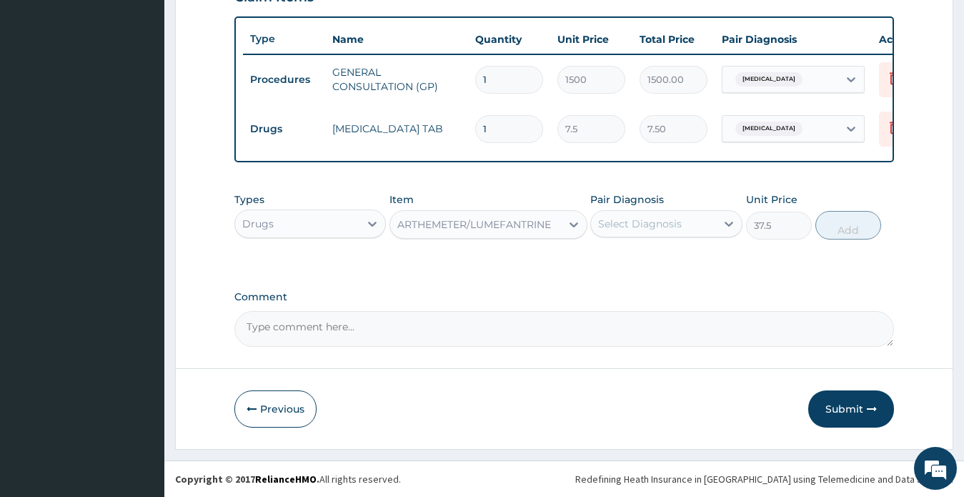
click at [540, 227] on div "ARTHEMETER/LUMEFANTRINE" at bounding box center [474, 224] width 154 height 14
click at [513, 227] on div "ARTHEMETER/LUMEFANTRINE" at bounding box center [474, 224] width 154 height 14
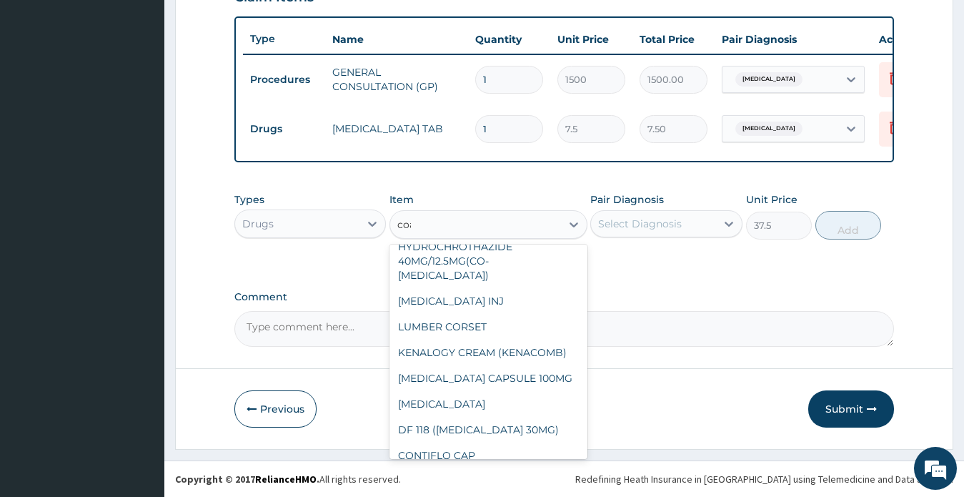
scroll to position [0, 0]
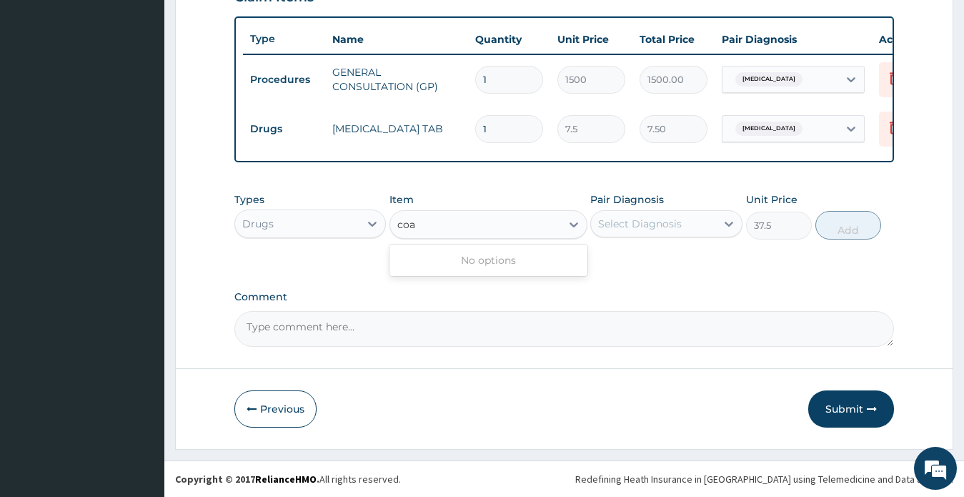
type input "coa"
click at [624, 226] on div "Select Diagnosis" at bounding box center [640, 223] width 84 height 14
click at [846, 231] on button "Add" at bounding box center [848, 225] width 66 height 29
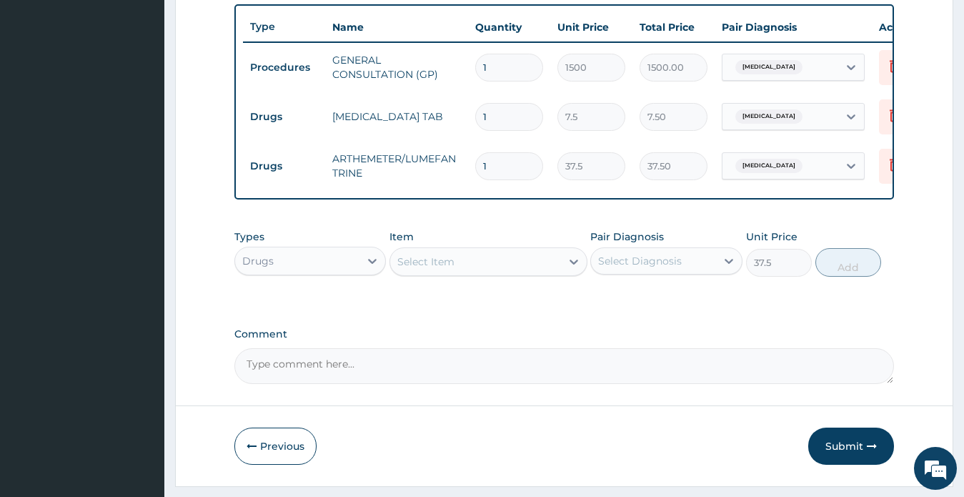
type input "0"
click at [446, 269] on div "Select Item" at bounding box center [425, 261] width 57 height 14
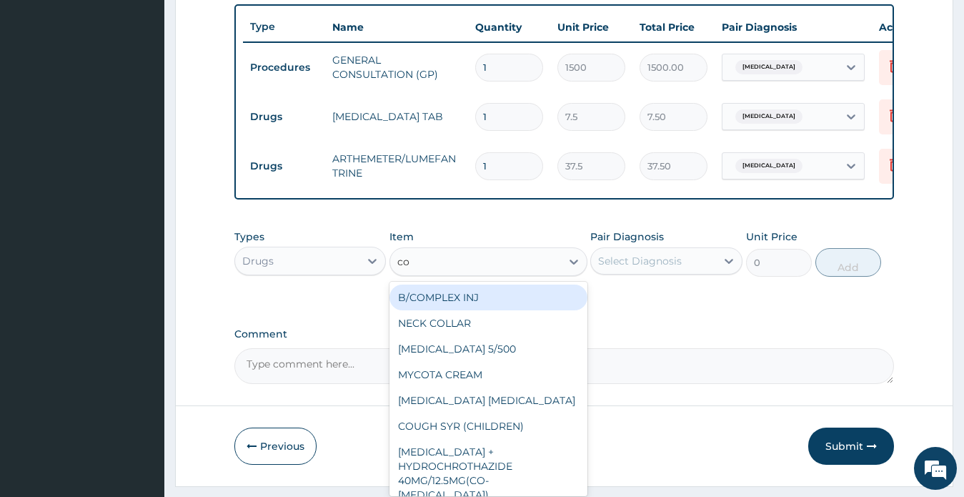
type input "c"
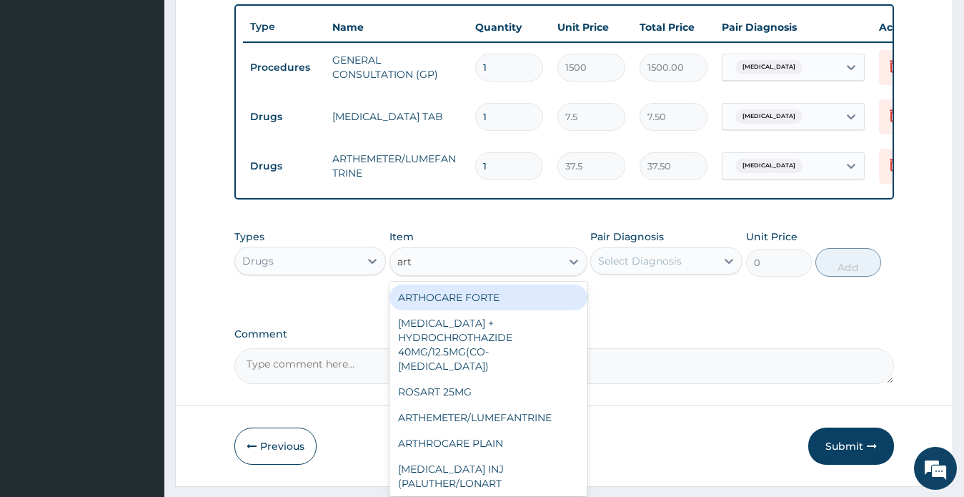
type input "arte"
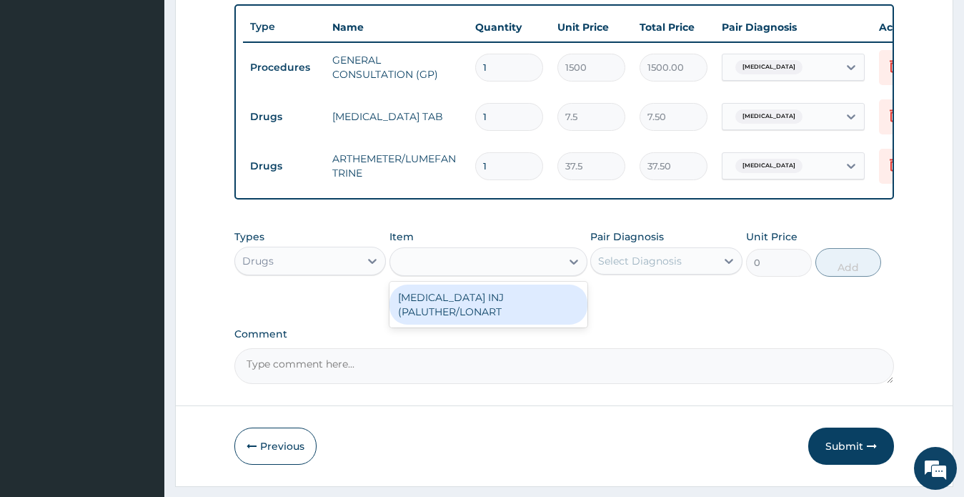
click at [446, 270] on div "arte" at bounding box center [475, 261] width 171 height 23
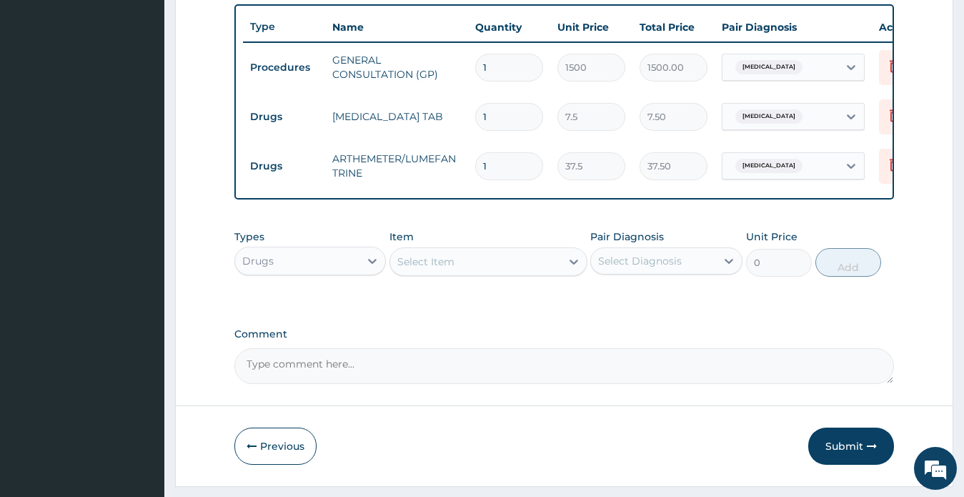
click at [489, 168] on input "1" at bounding box center [509, 166] width 68 height 28
drag, startPoint x: 489, startPoint y: 168, endPoint x: 479, endPoint y: 171, distance: 10.4
click at [479, 171] on input "1" at bounding box center [509, 166] width 68 height 28
type input "2"
type input "75.00"
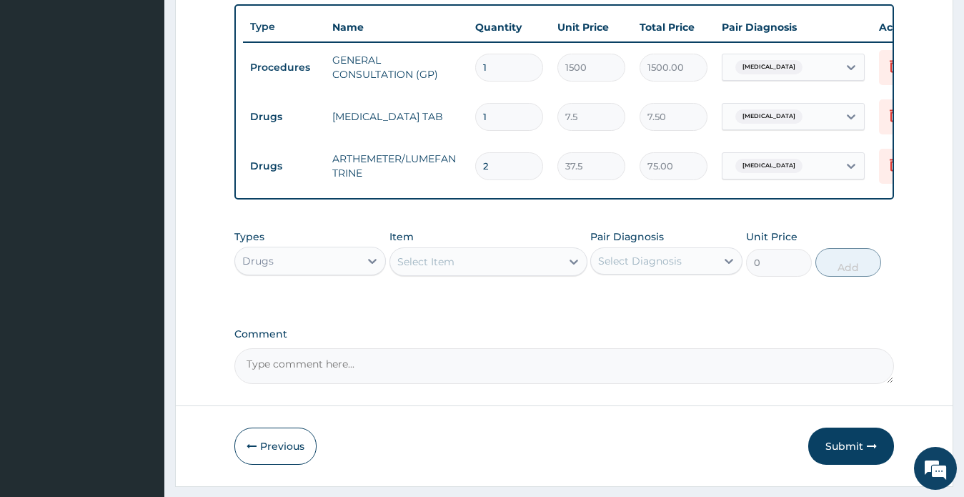
type input "24"
type input "900.00"
type input "24"
click at [495, 117] on input "1" at bounding box center [509, 117] width 68 height 28
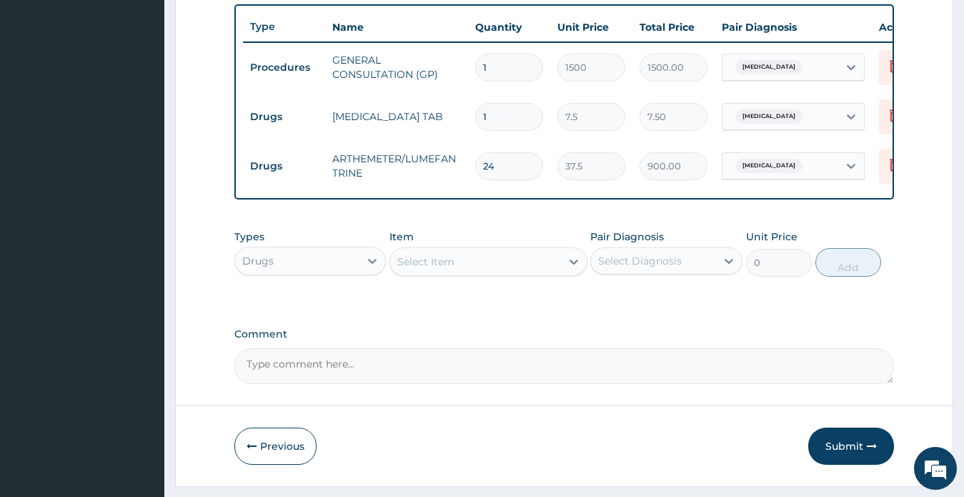
type input "18"
type input "135.00"
type input "18"
click at [308, 269] on div "Drugs" at bounding box center [297, 260] width 125 height 23
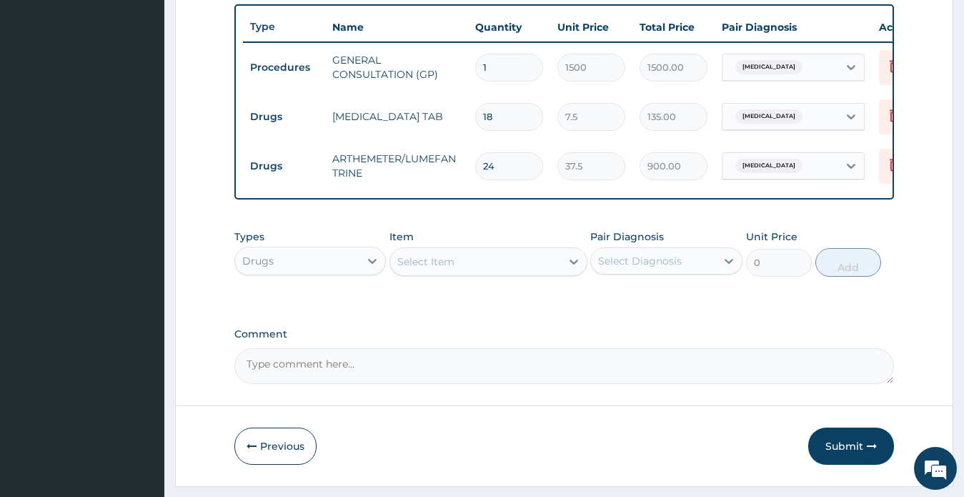
click at [296, 296] on div "Types Drugs Item Select Item Pair Diagnosis Select Diagnosis Unit Price 0 Add" at bounding box center [564, 263] width 660 height 83
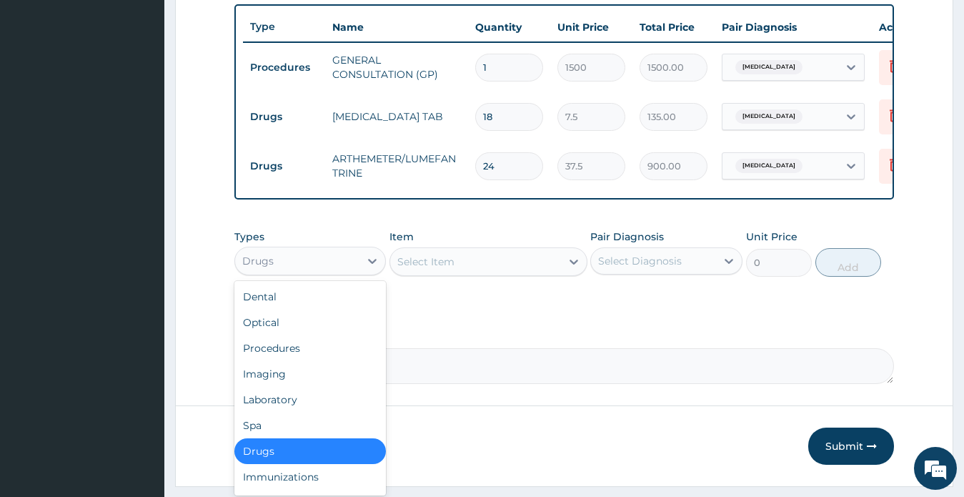
click at [296, 272] on div "Drugs" at bounding box center [297, 260] width 125 height 23
click at [286, 409] on div "Laboratory" at bounding box center [310, 400] width 152 height 26
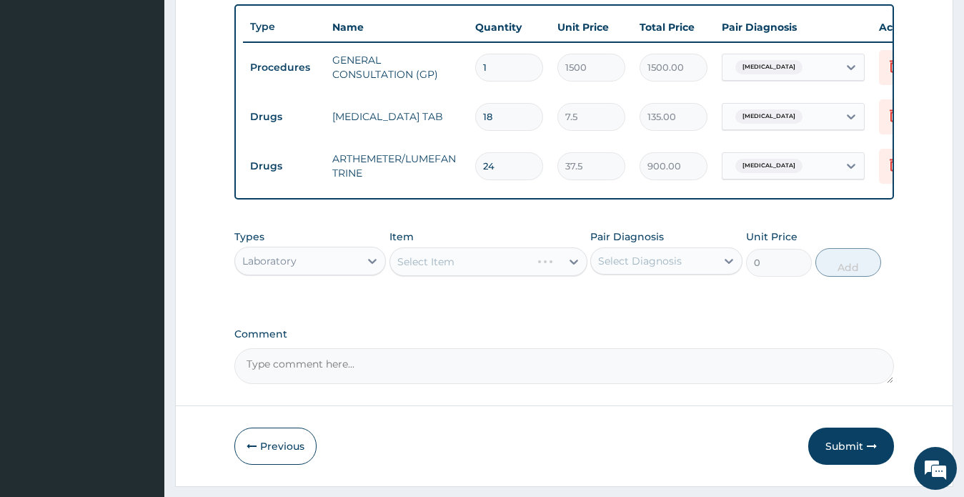
click at [286, 409] on form "Step 2 of 2 PA Code / Prescription Code Enter Code(Secondary Care Only) Encount…" at bounding box center [564, 16] width 778 height 937
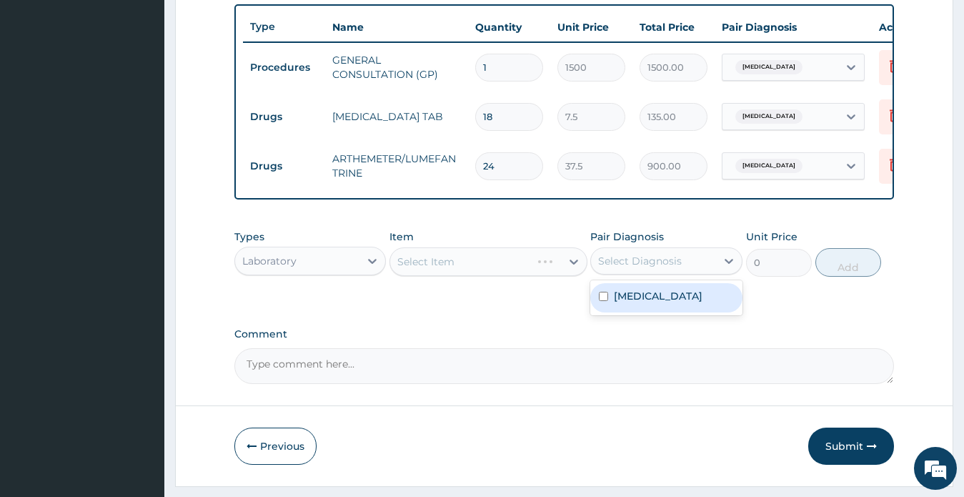
click at [633, 268] on div "Select Diagnosis" at bounding box center [640, 261] width 84 height 14
click at [634, 303] on label "Malaria" at bounding box center [658, 296] width 89 height 14
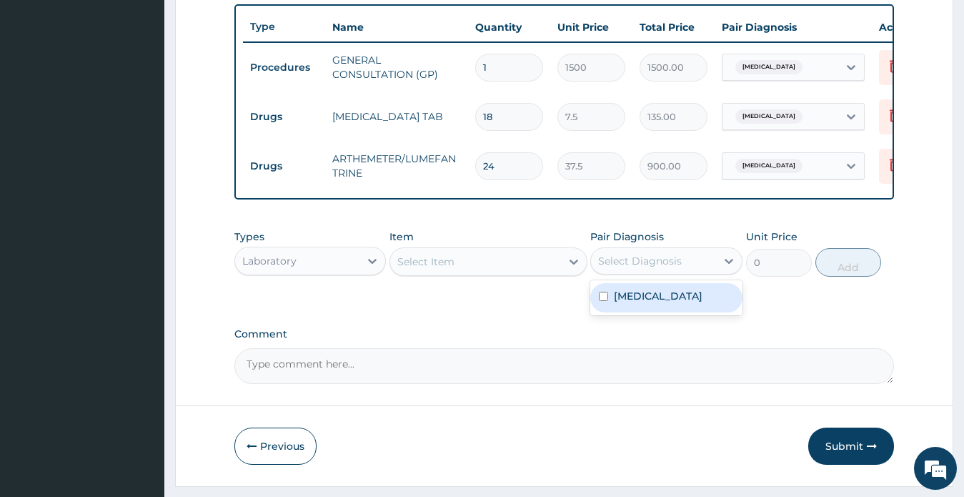
click at [634, 303] on label "Malaria" at bounding box center [658, 296] width 89 height 14
checkbox input "true"
click at [501, 273] on div "Select Item" at bounding box center [475, 261] width 171 height 23
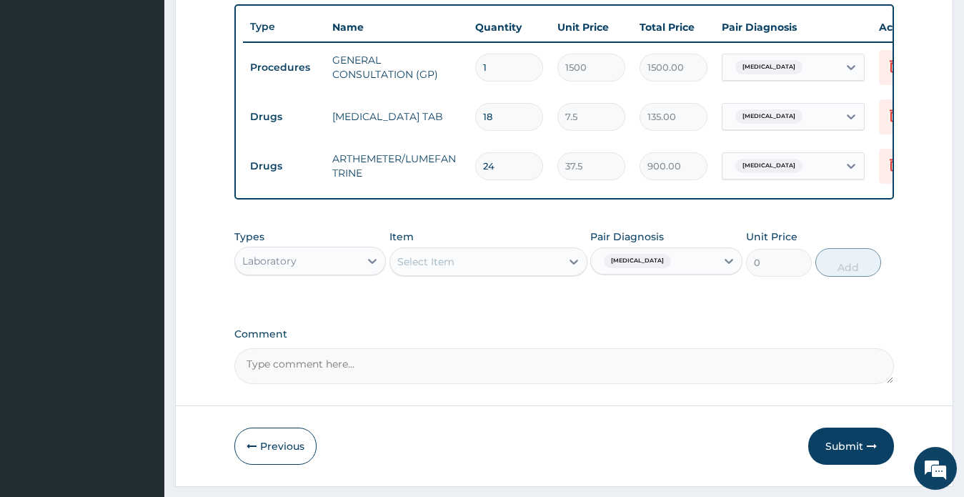
click at [504, 269] on div "Select Item" at bounding box center [475, 261] width 171 height 23
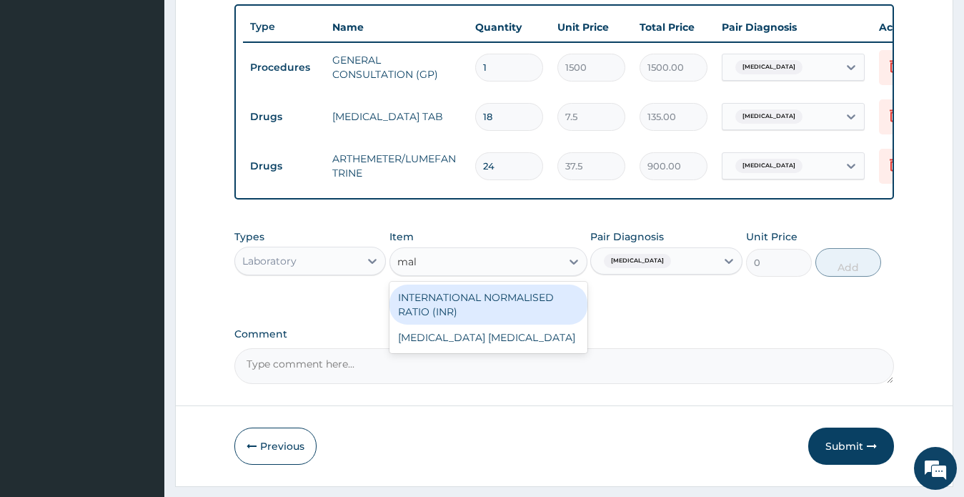
type input "mala"
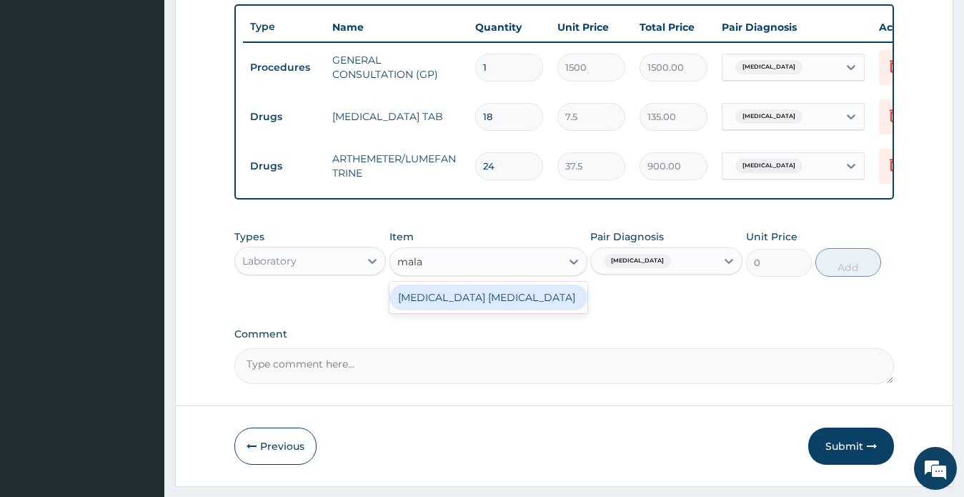
click at [489, 310] on div "[MEDICAL_DATA] [MEDICAL_DATA]" at bounding box center [488, 297] width 198 height 26
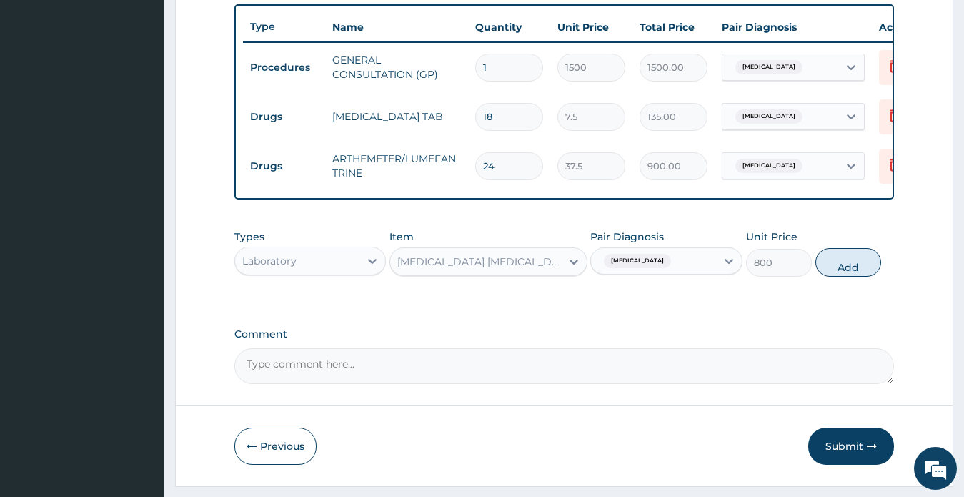
click at [848, 276] on button "Add" at bounding box center [848, 262] width 66 height 29
type input "0"
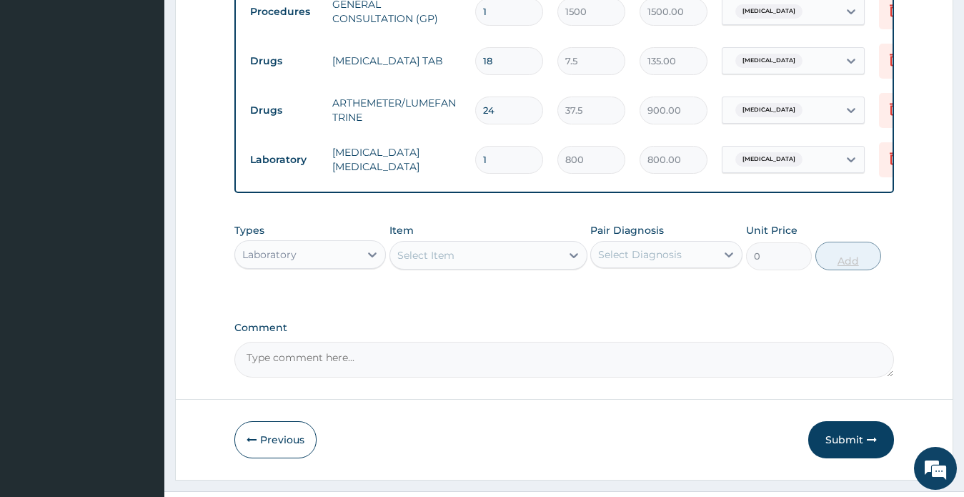
scroll to position [626, 0]
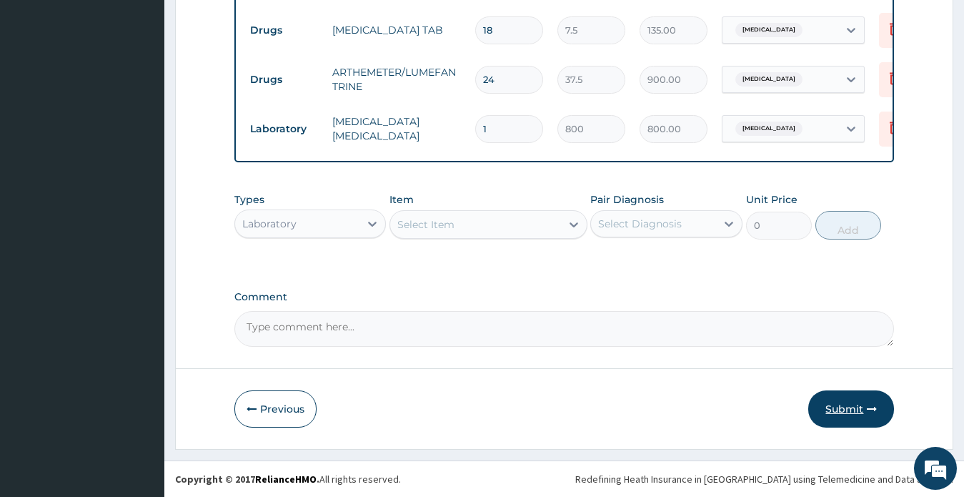
click at [838, 407] on button "Submit" at bounding box center [851, 408] width 86 height 37
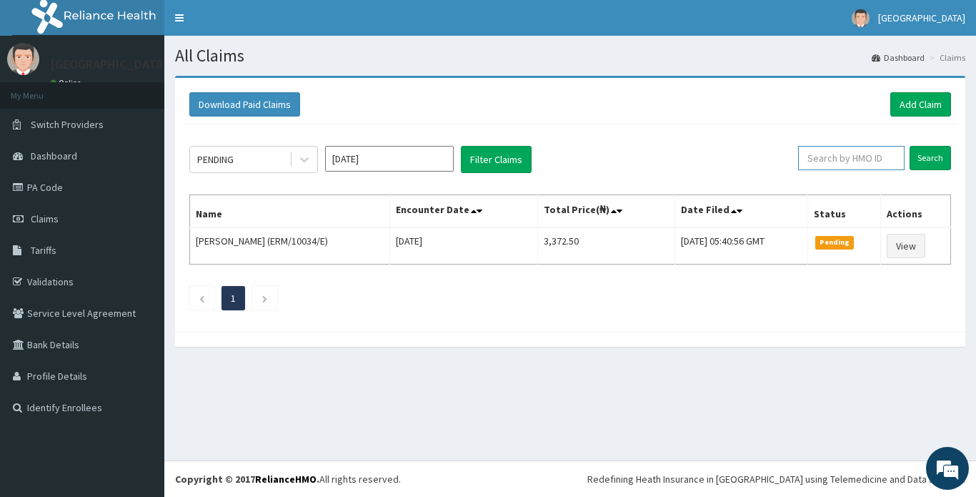
paste input "PRL/10102/D"
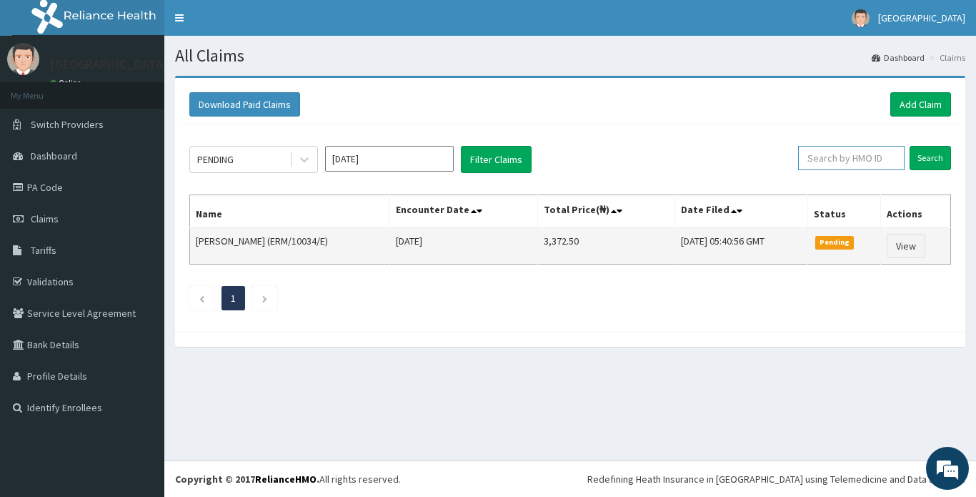
type input "PRL/10102/D"
click at [842, 247] on span "Pending" at bounding box center [834, 242] width 39 height 13
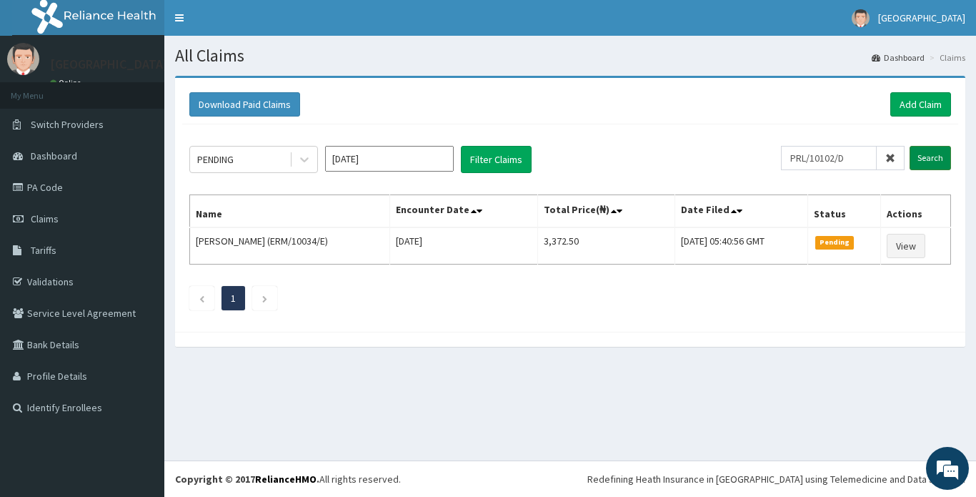
click at [927, 156] on input "Search" at bounding box center [929, 158] width 41 height 24
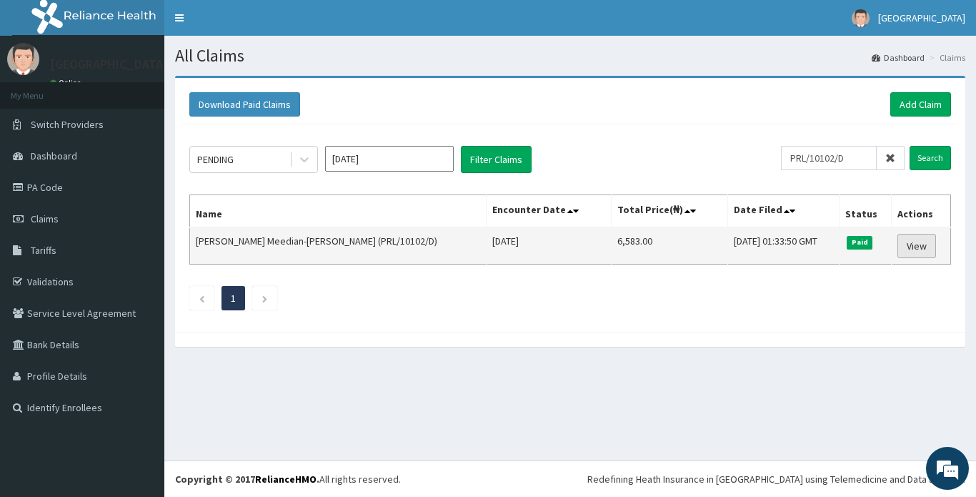
click at [911, 244] on link "View" at bounding box center [916, 246] width 39 height 24
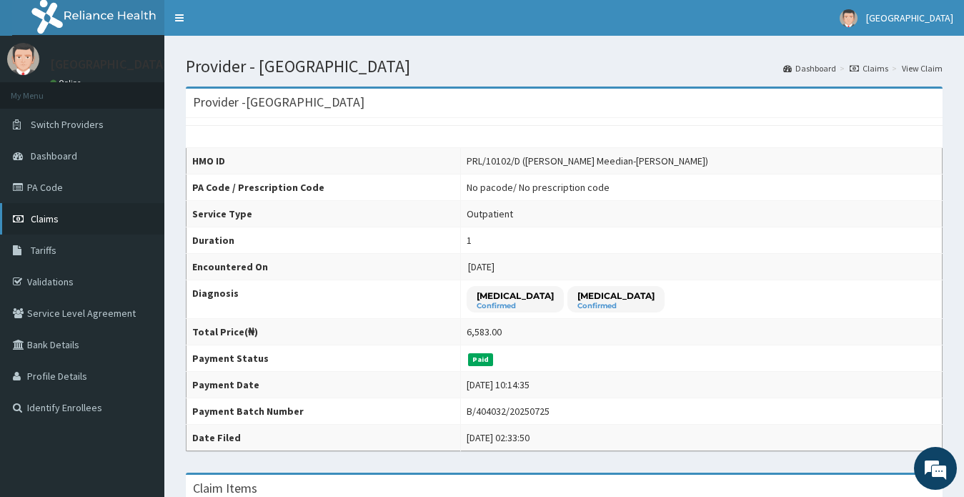
click at [41, 221] on span "Claims" at bounding box center [45, 218] width 28 height 13
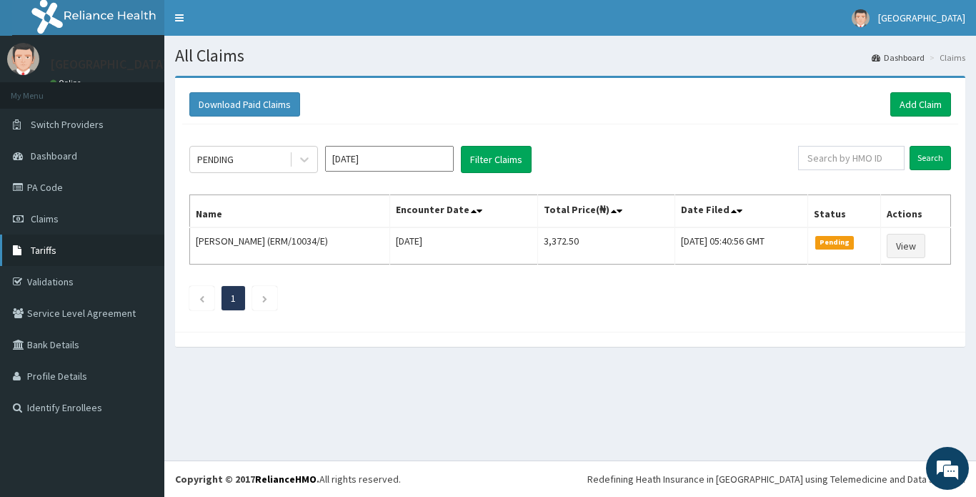
click at [43, 246] on span "Tariffs" at bounding box center [44, 250] width 26 height 13
click at [903, 314] on div "PENDING [DATE] Filter Claims Search Name Encounter Date Total Price(₦) Date Fil…" at bounding box center [570, 224] width 776 height 200
click at [919, 108] on link "Add Claim" at bounding box center [920, 104] width 61 height 24
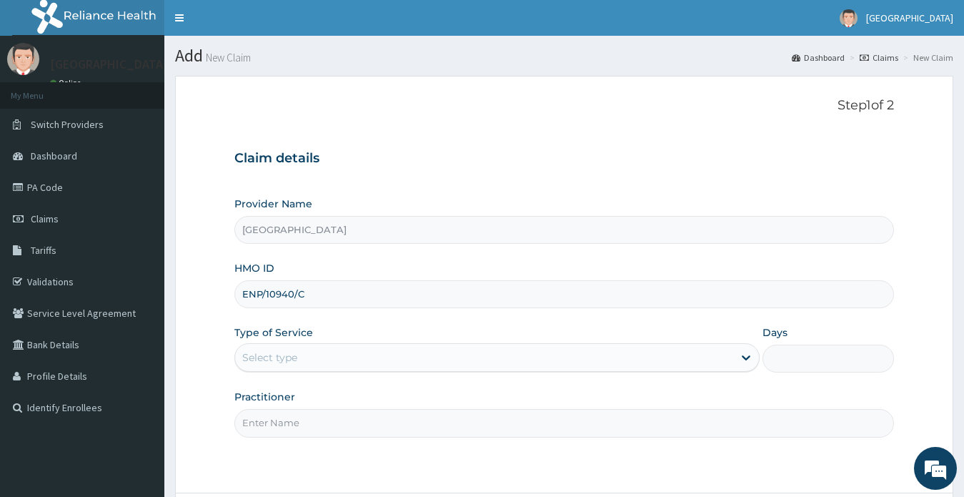
click at [279, 359] on div "Select type" at bounding box center [269, 357] width 55 height 14
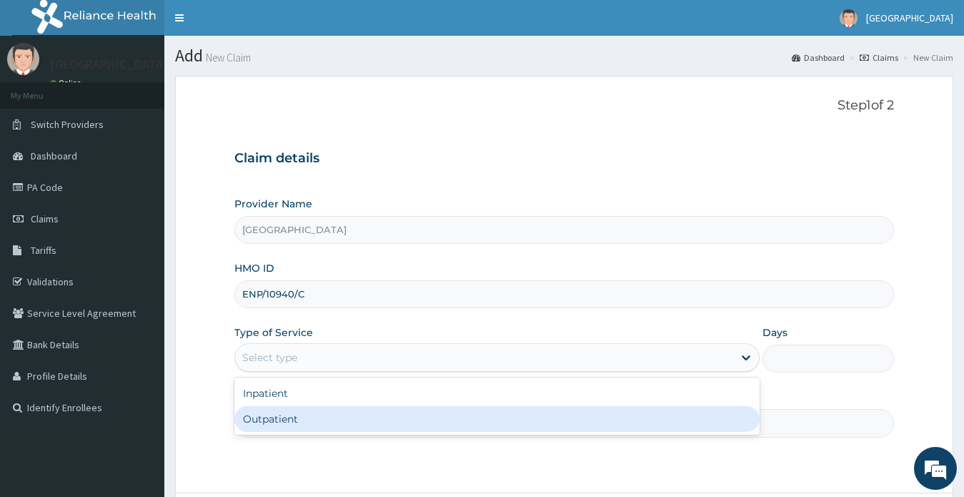
click at [286, 423] on div "Outpatient" at bounding box center [497, 419] width 526 height 26
type input "1"
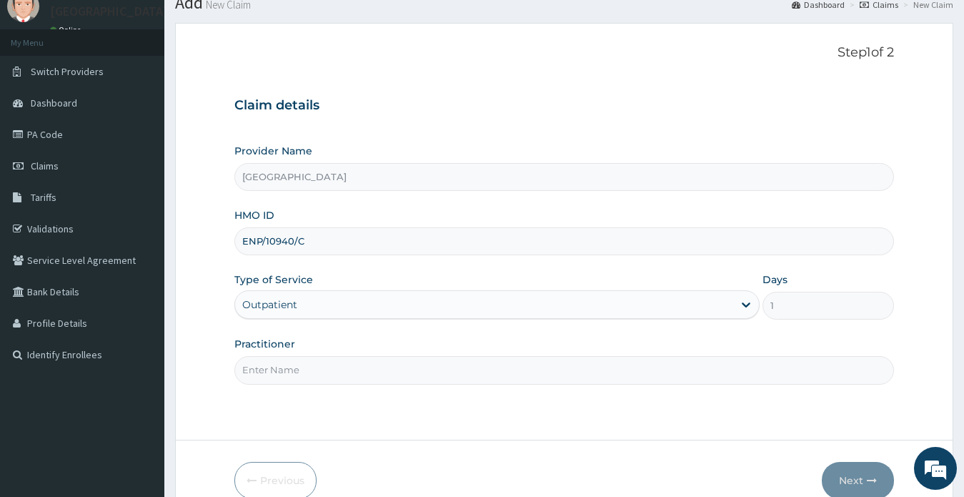
scroll to position [124, 0]
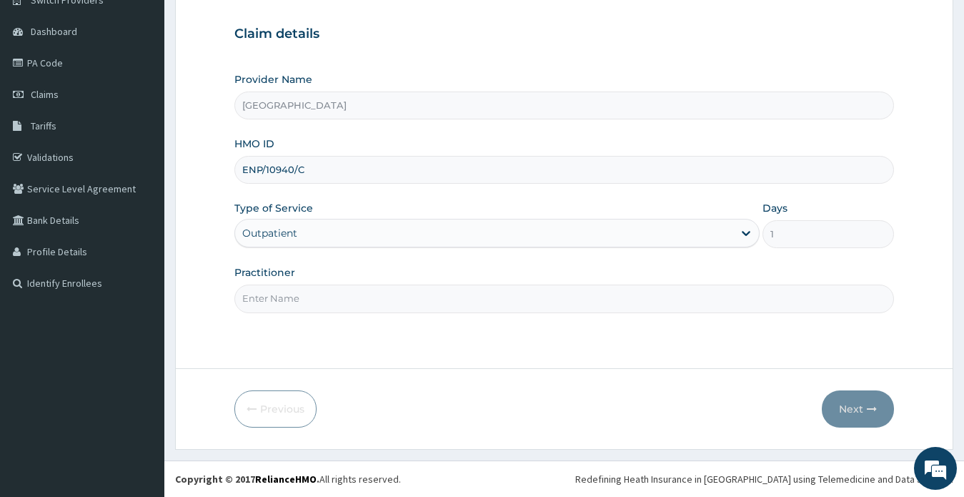
click at [280, 295] on input "Practitioner" at bounding box center [564, 298] width 660 height 28
type input "[PERSON_NAME] [PERSON_NAME]"
click at [847, 408] on button "Next" at bounding box center [858, 408] width 72 height 37
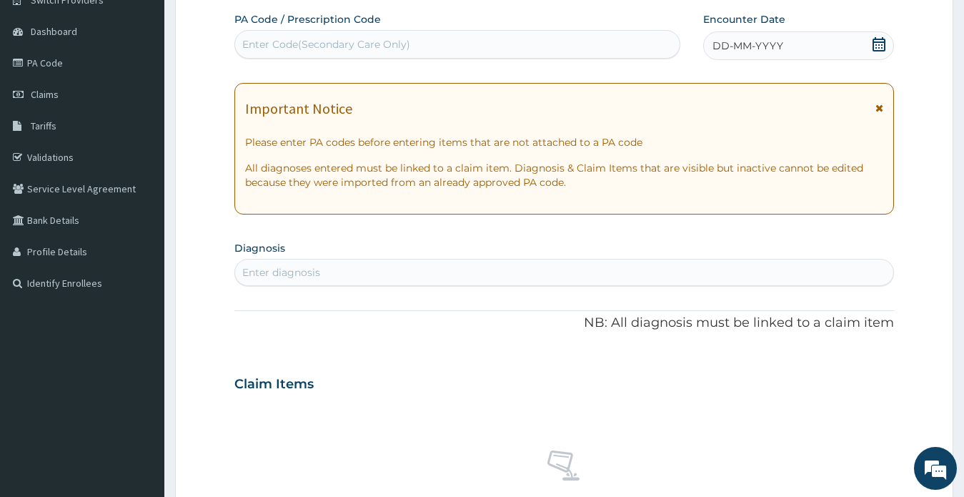
click at [880, 46] on icon at bounding box center [879, 44] width 14 height 14
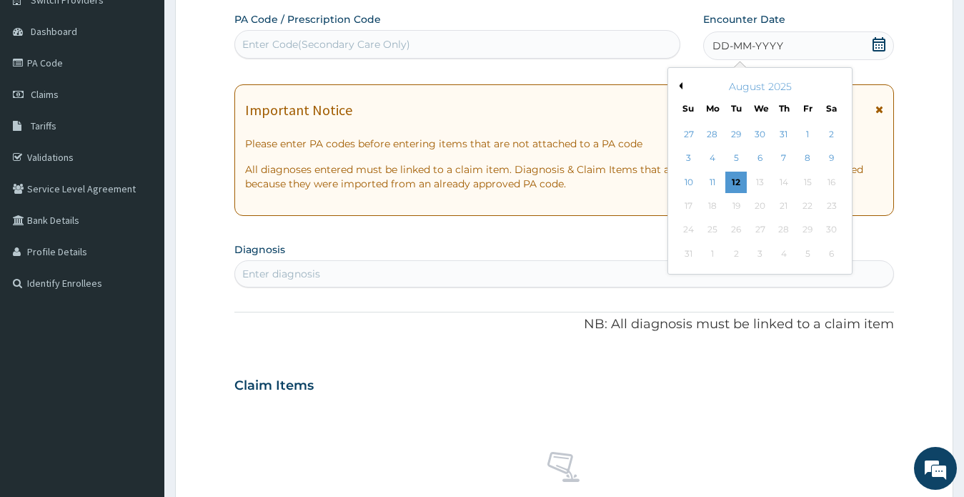
scroll to position [0, 0]
click at [679, 84] on button "Previous Month" at bounding box center [678, 85] width 7 height 7
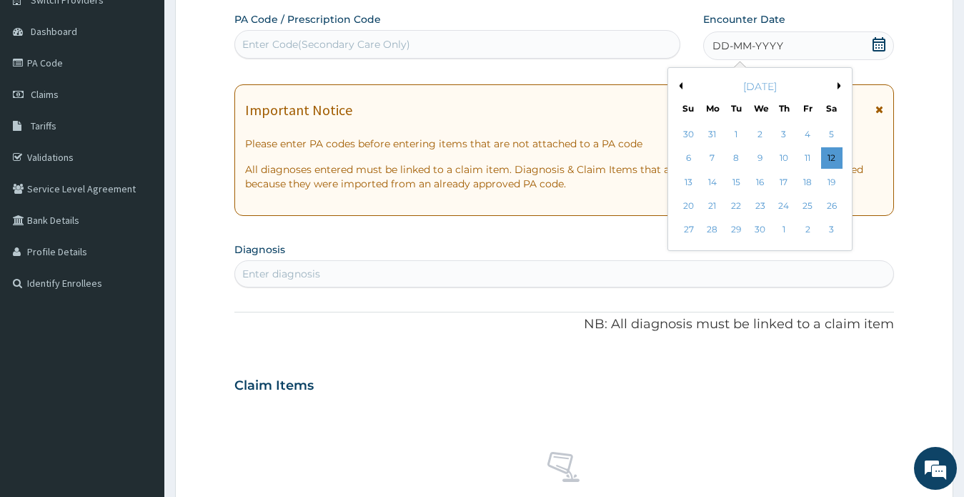
click at [679, 84] on button "Previous Month" at bounding box center [678, 85] width 7 height 7
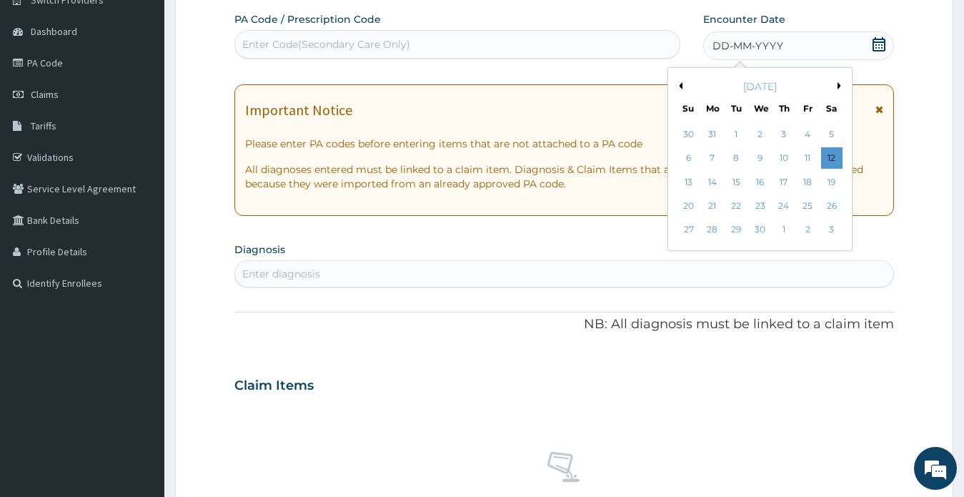
click at [679, 84] on button "Previous Month" at bounding box center [678, 85] width 7 height 7
click at [838, 85] on button "Next Month" at bounding box center [840, 85] width 7 height 7
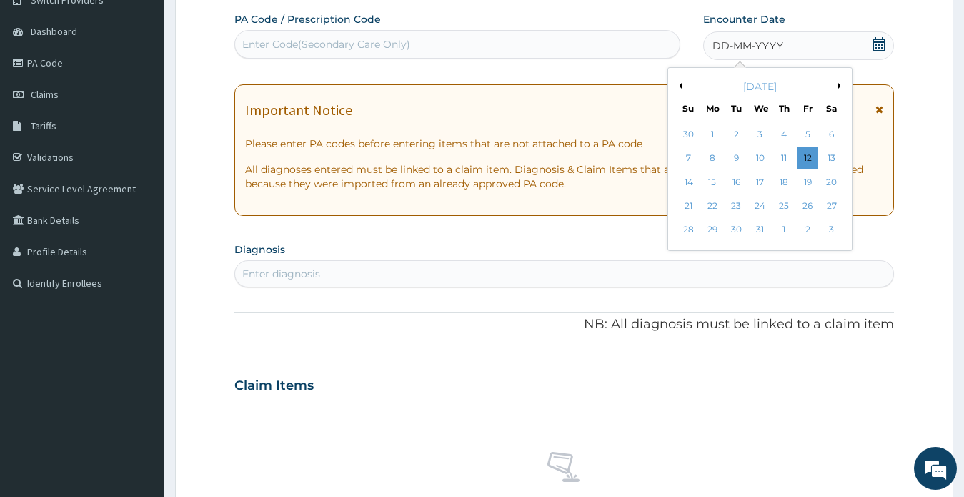
click at [838, 85] on button "Next Month" at bounding box center [840, 85] width 7 height 7
click at [681, 84] on button "Previous Month" at bounding box center [678, 85] width 7 height 7
click at [837, 84] on button "Next Month" at bounding box center [840, 85] width 7 height 7
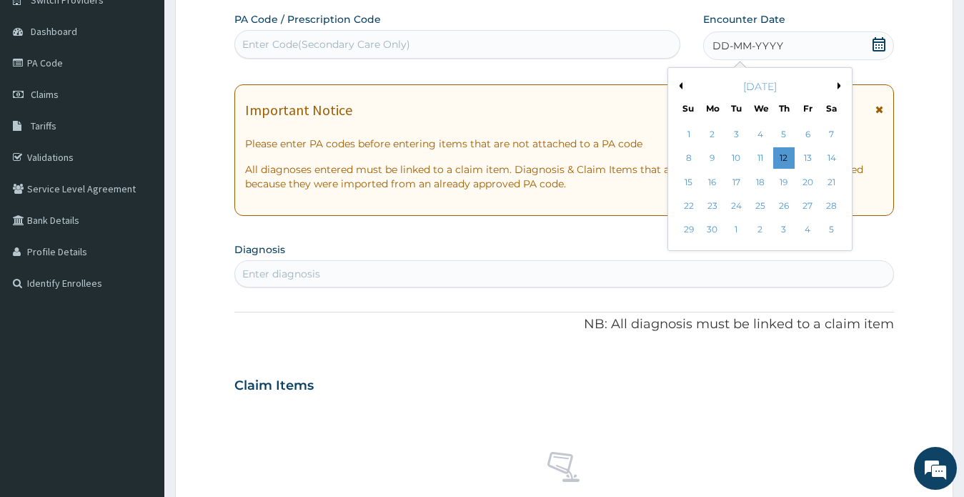
click at [679, 84] on button "Previous Month" at bounding box center [678, 85] width 7 height 7
click at [736, 227] on div "27" at bounding box center [735, 229] width 21 height 21
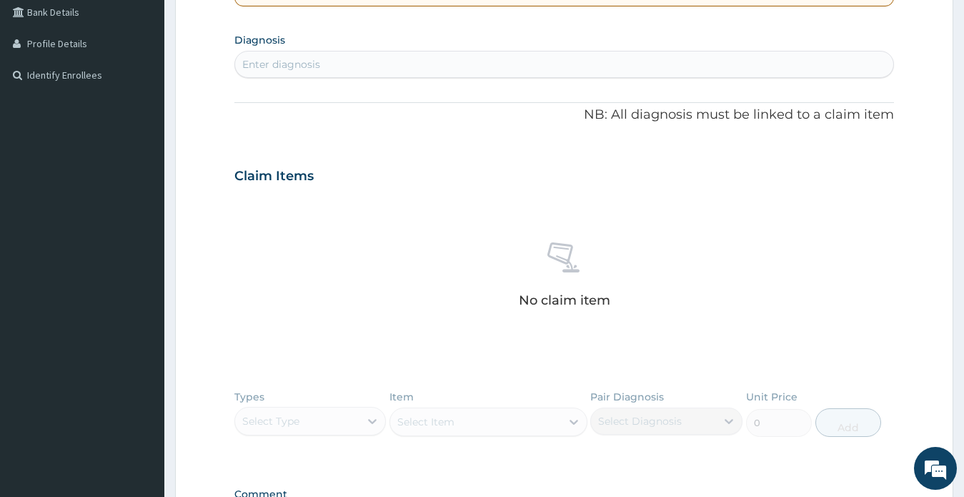
scroll to position [339, 0]
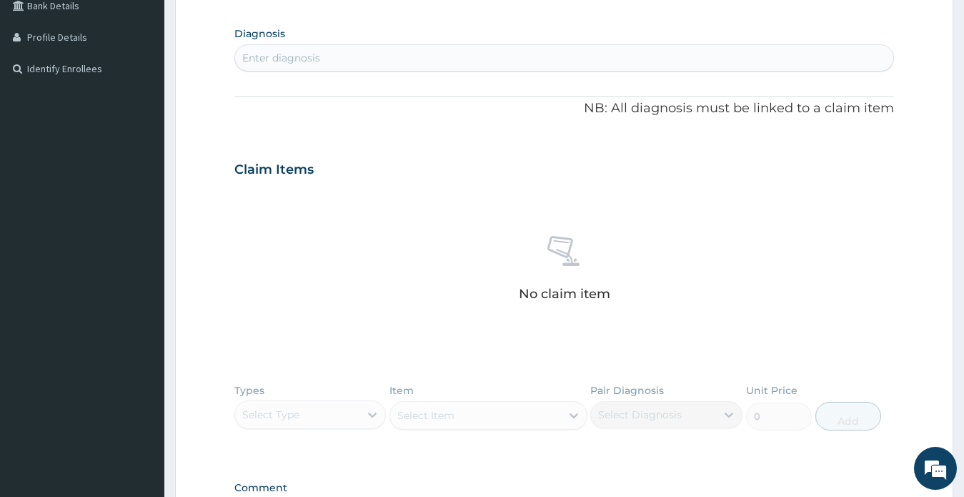
drag, startPoint x: 898, startPoint y: 288, endPoint x: 609, endPoint y: 331, distance: 291.8
click at [897, 288] on form "Step 2 of 2 PA Code / Prescription Code Enter Code(Secondary Care Only) Encount…" at bounding box center [564, 188] width 778 height 903
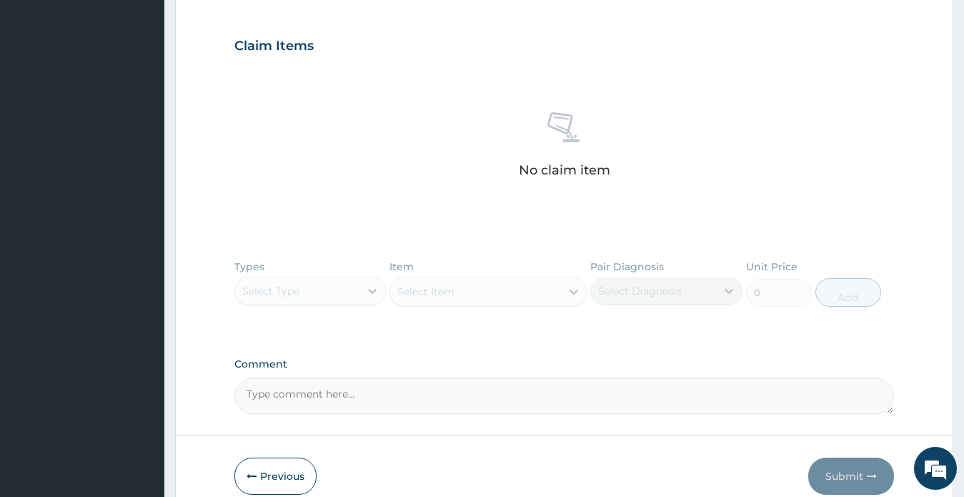
scroll to position [482, 0]
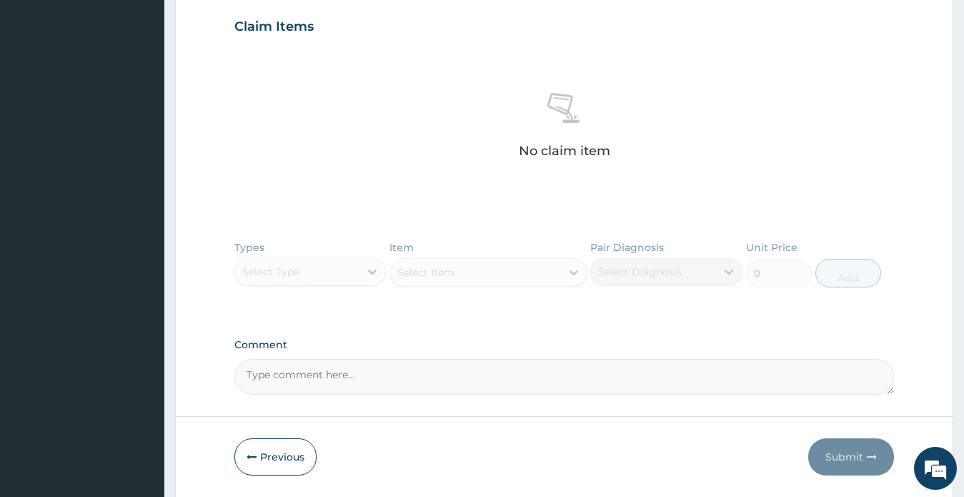
click at [384, 380] on textarea "Comment" at bounding box center [564, 377] width 660 height 36
paste textarea "Hyperthyroidism"
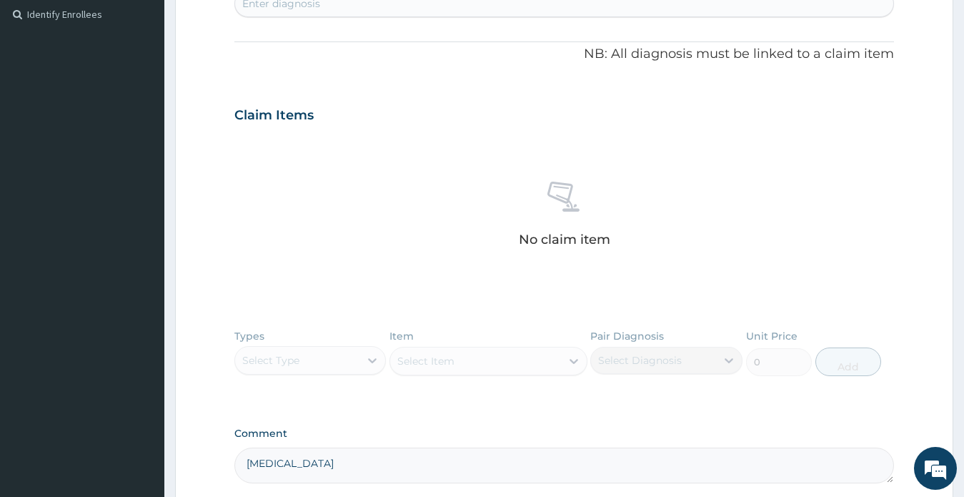
scroll to position [377, 0]
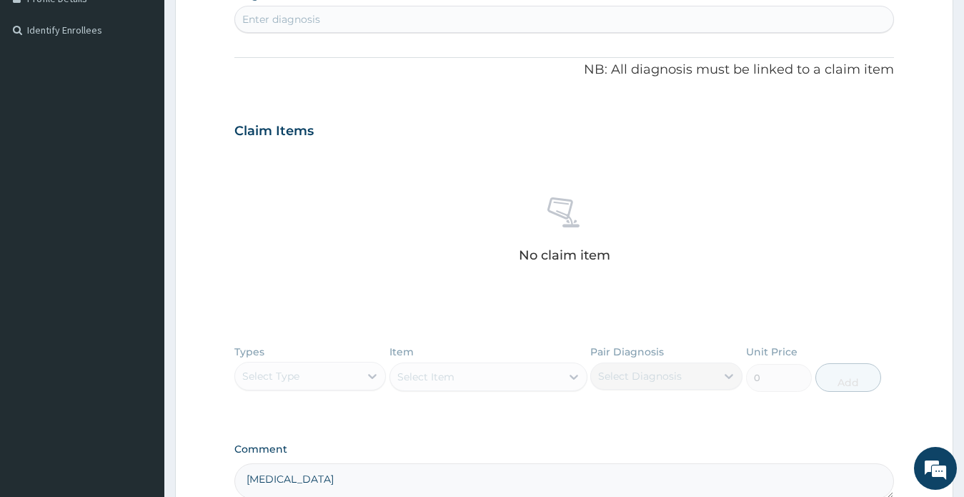
type textarea "Hyperthyroidism"
click at [330, 20] on div "Enter diagnosis" at bounding box center [564, 19] width 659 height 23
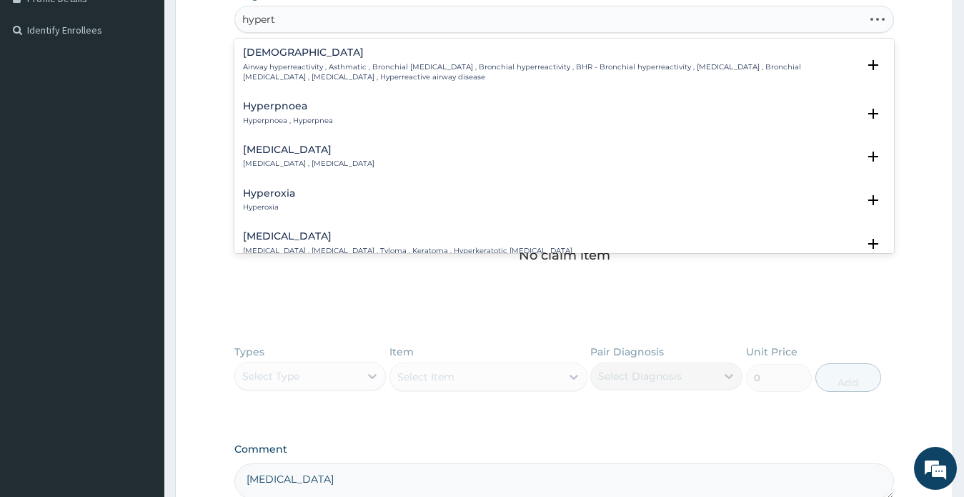
type input "hyperth"
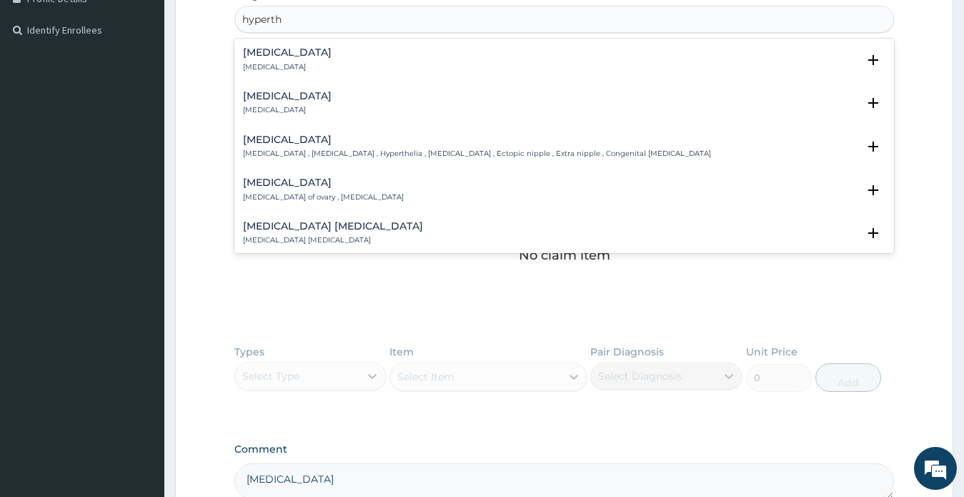
click at [296, 93] on h4 "Hyperthyroidism" at bounding box center [287, 96] width 89 height 11
click at [294, 92] on h4 "Hyperthyroidism" at bounding box center [287, 96] width 89 height 11
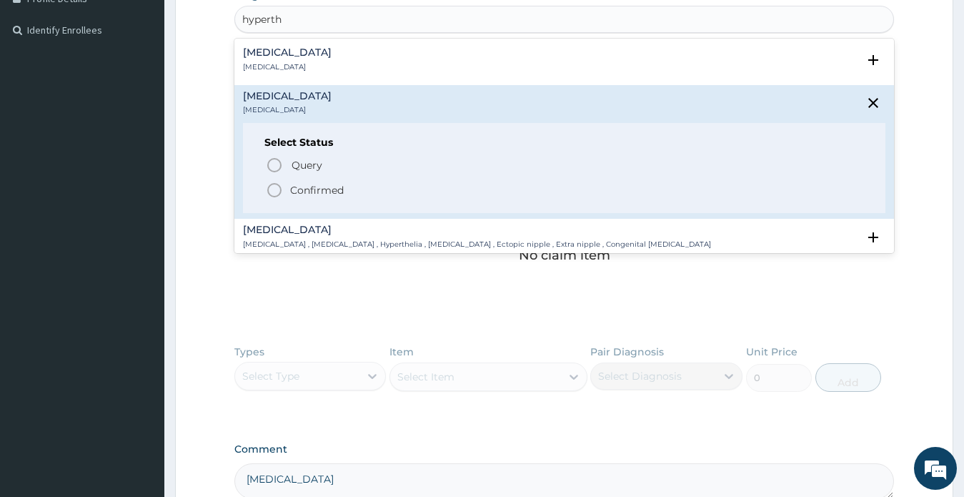
click at [310, 191] on p "Confirmed" at bounding box center [317, 190] width 54 height 14
click at [310, 191] on div "No claim item" at bounding box center [564, 232] width 660 height 164
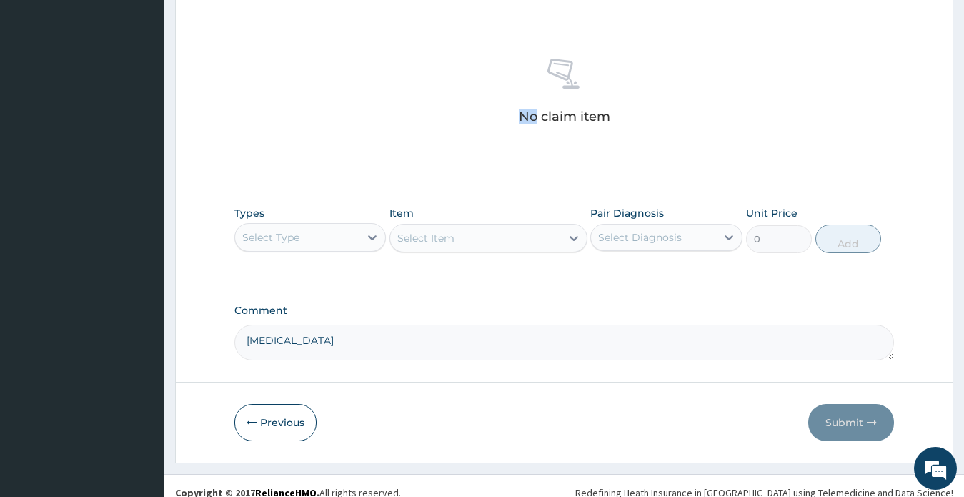
scroll to position [534, 0]
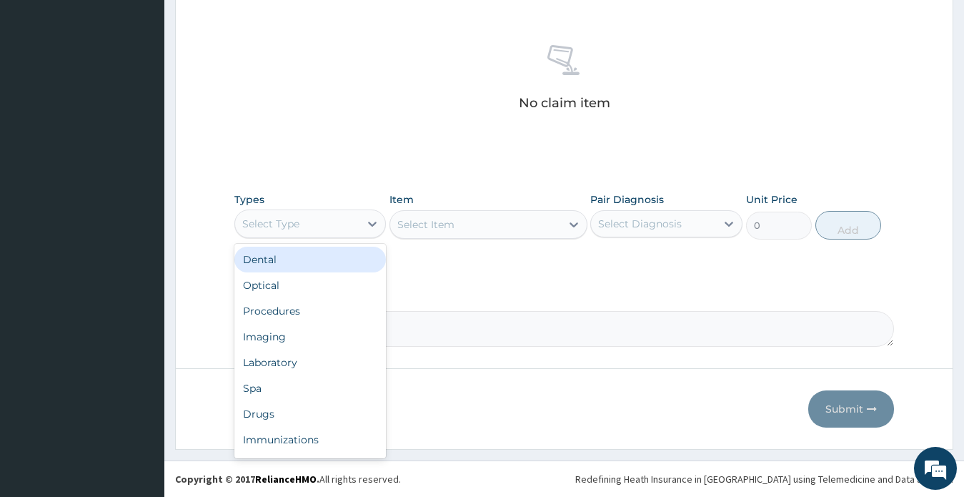
click at [309, 221] on div "Select Type" at bounding box center [297, 223] width 125 height 23
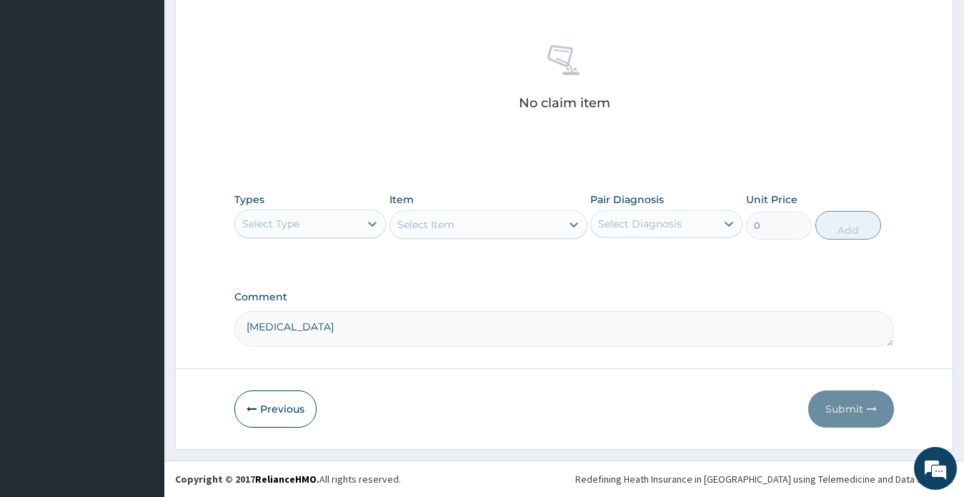
click at [314, 221] on div "Select Type" at bounding box center [297, 223] width 125 height 23
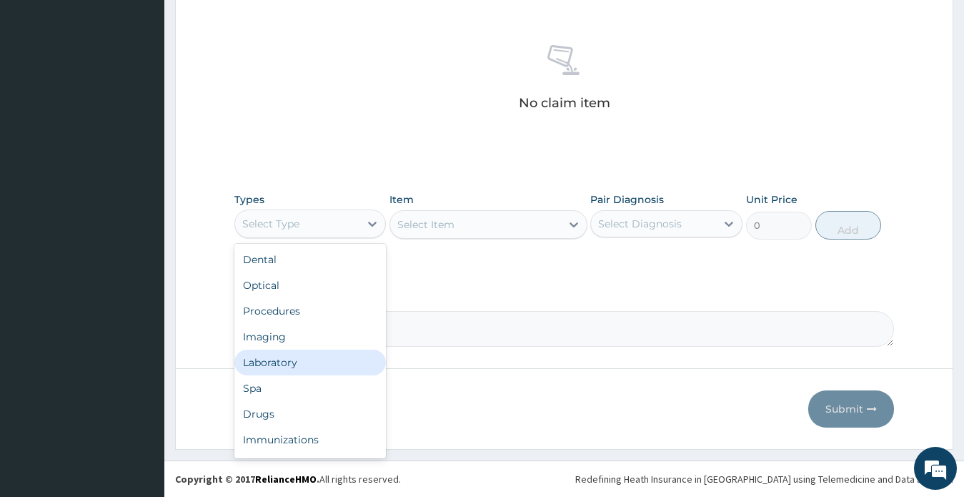
click at [286, 363] on div "Laboratory" at bounding box center [310, 362] width 152 height 26
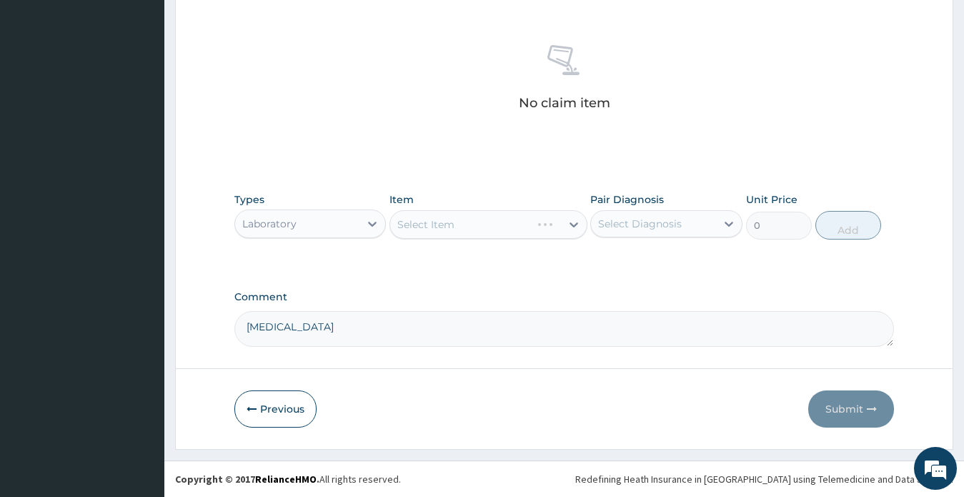
drag, startPoint x: 346, startPoint y: 323, endPoint x: 226, endPoint y: 332, distance: 120.4
click at [459, 216] on div "Select Item" at bounding box center [475, 224] width 171 height 23
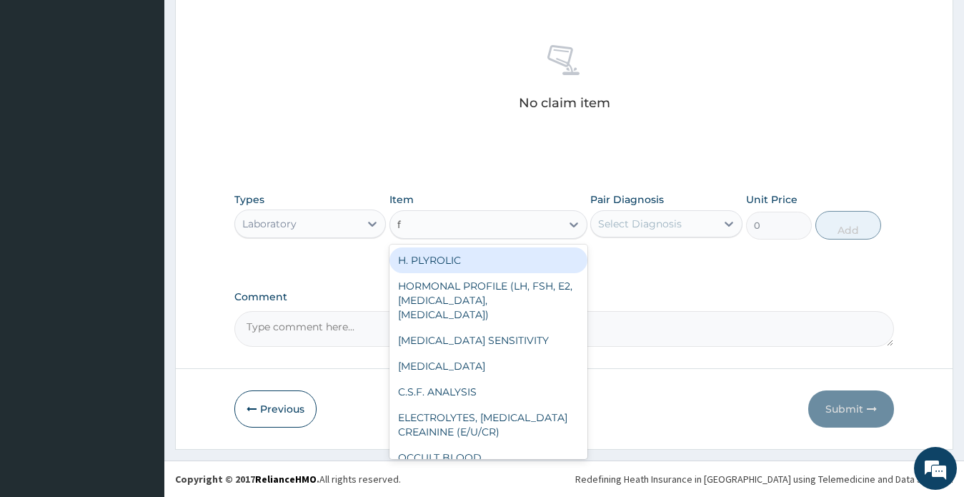
type input "fr"
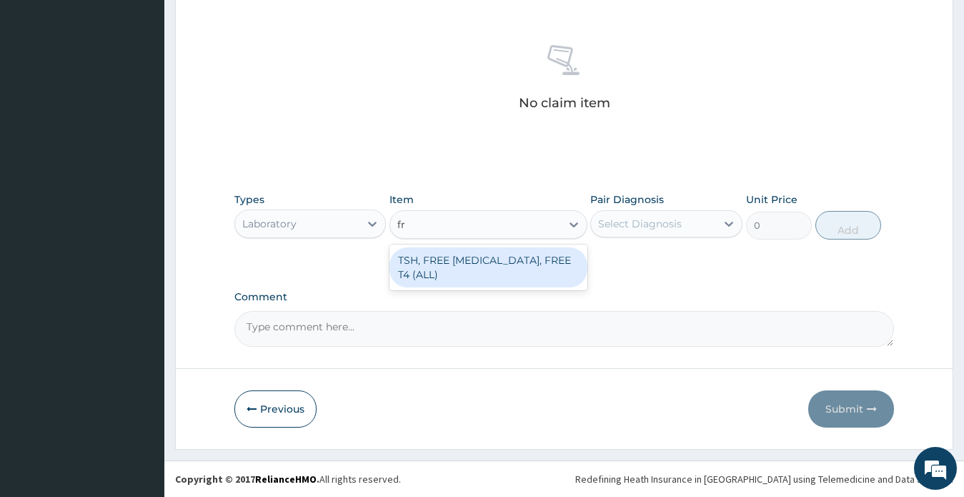
click at [487, 263] on div "TSH, FREE [MEDICAL_DATA], FREE T4 (ALL)" at bounding box center [488, 267] width 198 height 40
type input "13000"
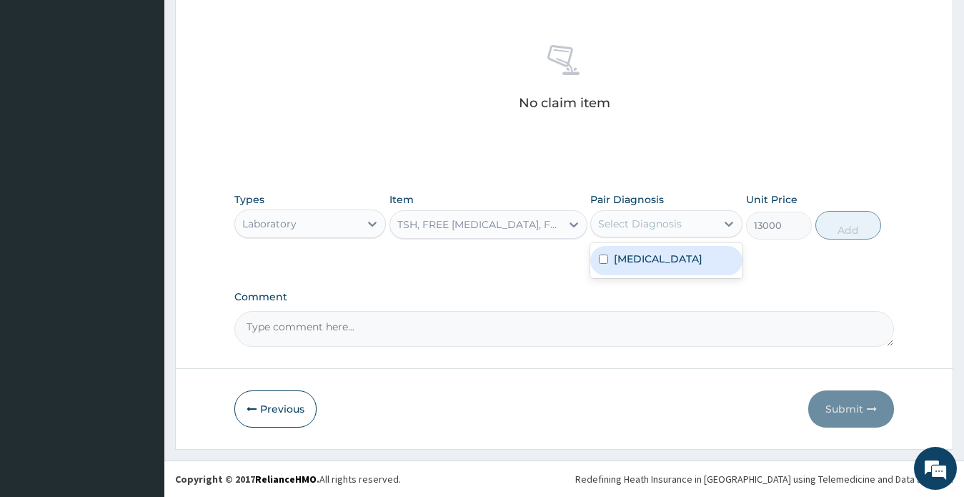
click at [652, 225] on div "Select Diagnosis" at bounding box center [640, 223] width 84 height 14
click at [652, 261] on label "Hyperthyroidism" at bounding box center [658, 258] width 89 height 14
checkbox input "true"
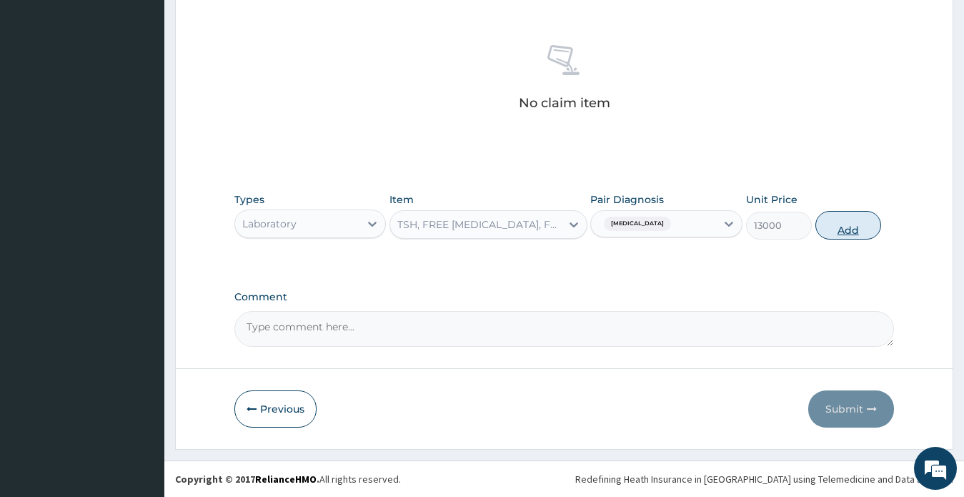
click at [850, 229] on button "Add" at bounding box center [848, 225] width 66 height 29
type input "0"
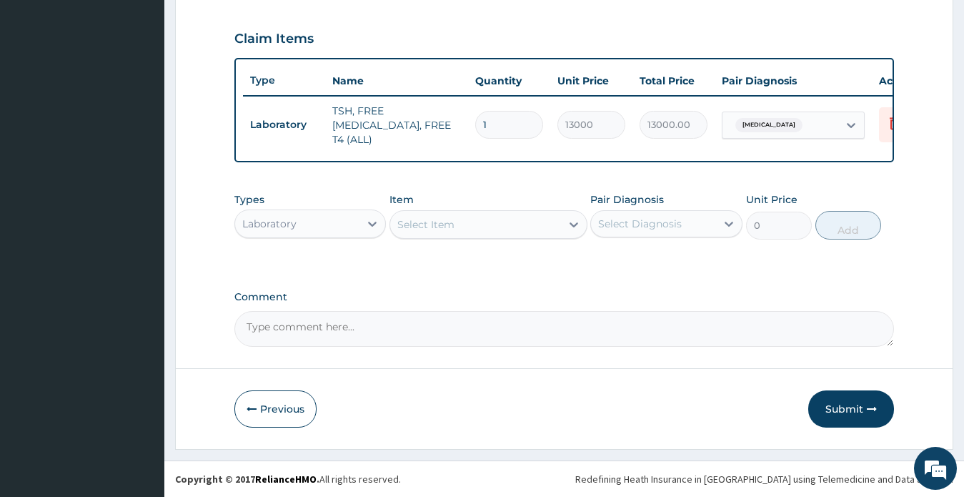
click at [442, 219] on div "Select Item" at bounding box center [425, 224] width 57 height 14
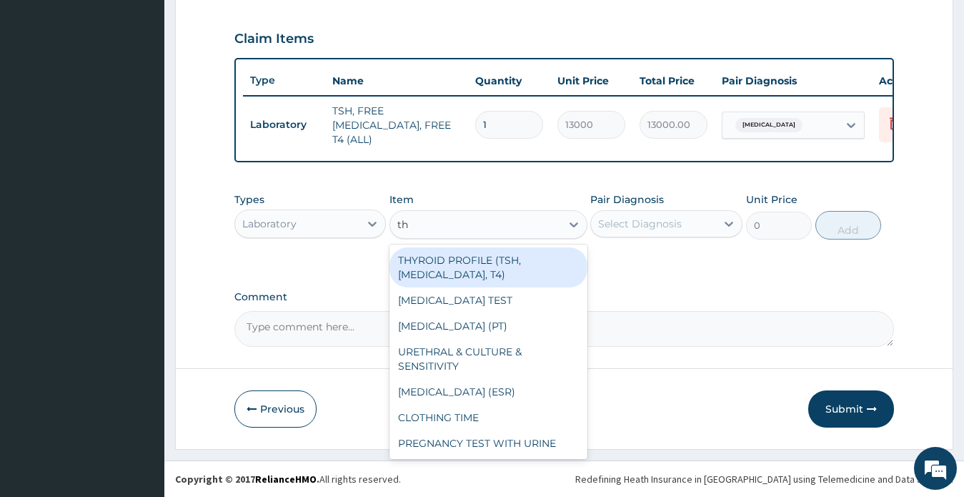
type input "thy"
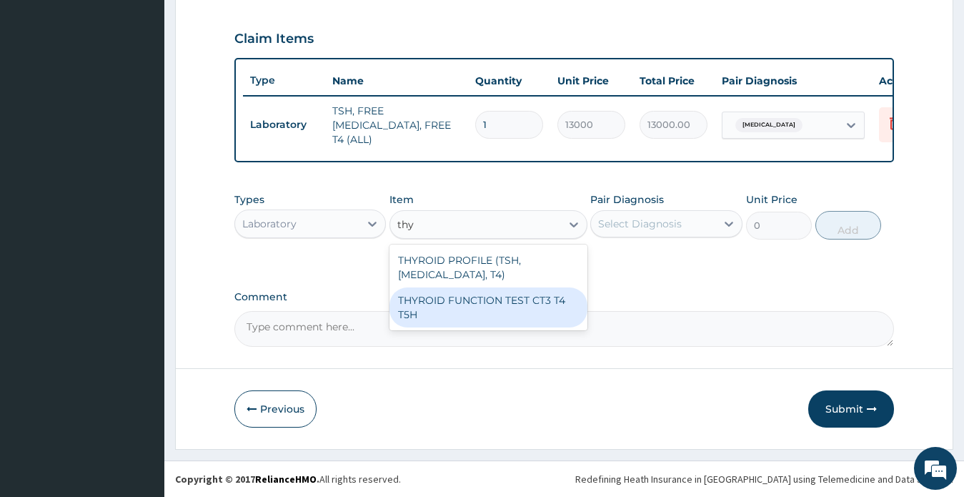
click at [465, 288] on div "THYROID FUNCTION TEST CT3 T4 T5H" at bounding box center [488, 307] width 198 height 40
type input "4000"
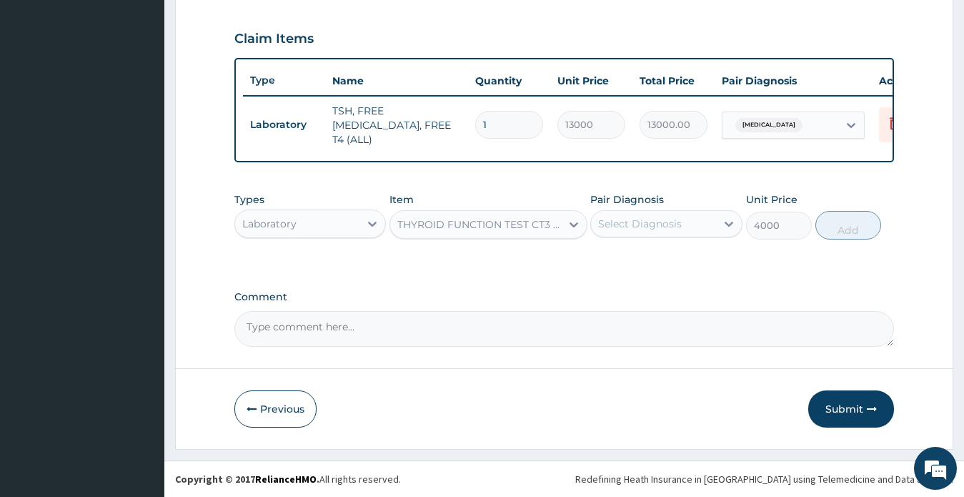
click at [465, 288] on div "PA Code / Prescription Code Enter Code(Secondary Care Only) Encounter Date 27-0…" at bounding box center [564, 5] width 660 height 684
click at [469, 224] on div "THYROID FUNCTION TEST CT3 T4 T5H" at bounding box center [479, 224] width 165 height 14
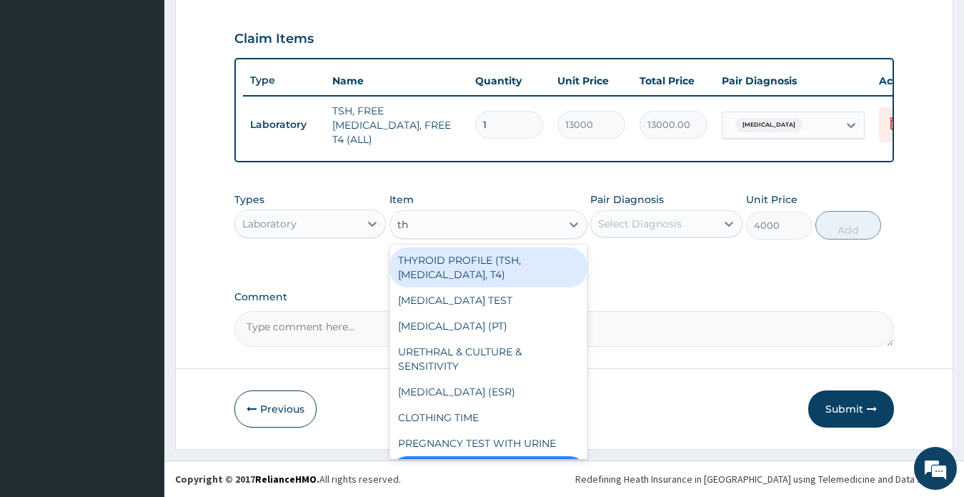
type input "thy"
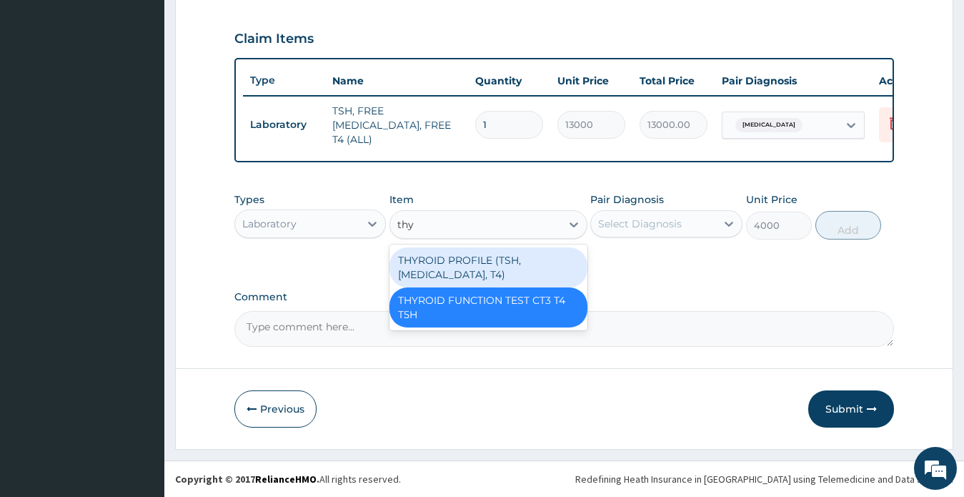
click at [472, 263] on div "THYROID PROFILE (TSH, T3, T4)" at bounding box center [488, 267] width 198 height 40
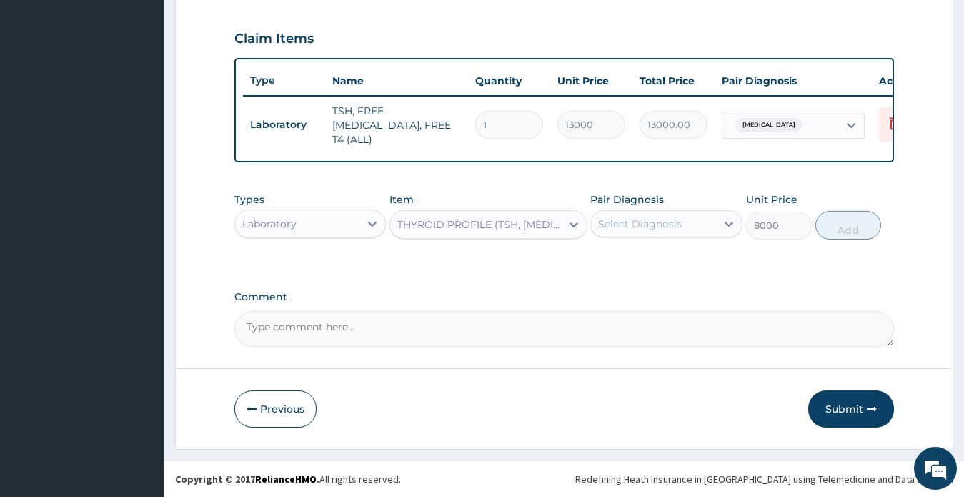
click at [313, 229] on div "Laboratory" at bounding box center [297, 223] width 125 height 23
click at [292, 224] on div "Laboratory" at bounding box center [269, 223] width 54 height 14
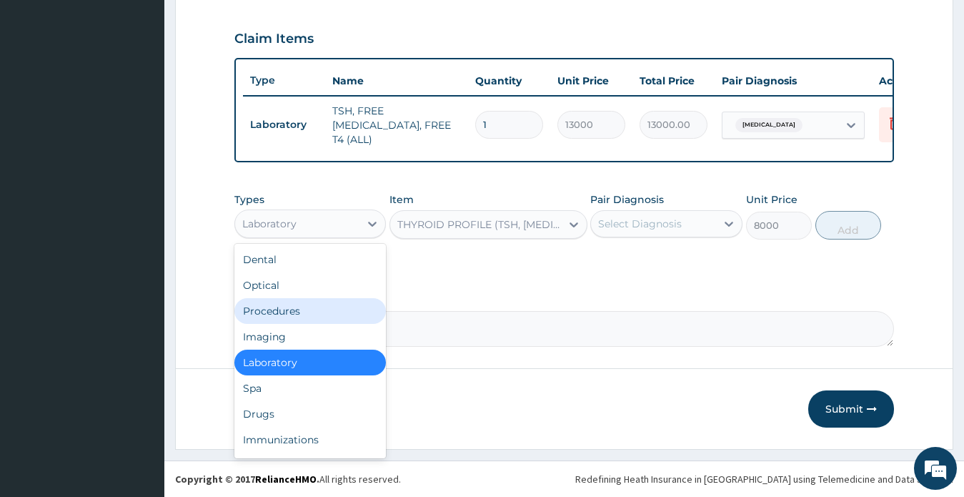
click at [279, 312] on div "Procedures" at bounding box center [310, 311] width 152 height 26
click at [279, 312] on textarea "Comment" at bounding box center [564, 329] width 660 height 36
type input "0"
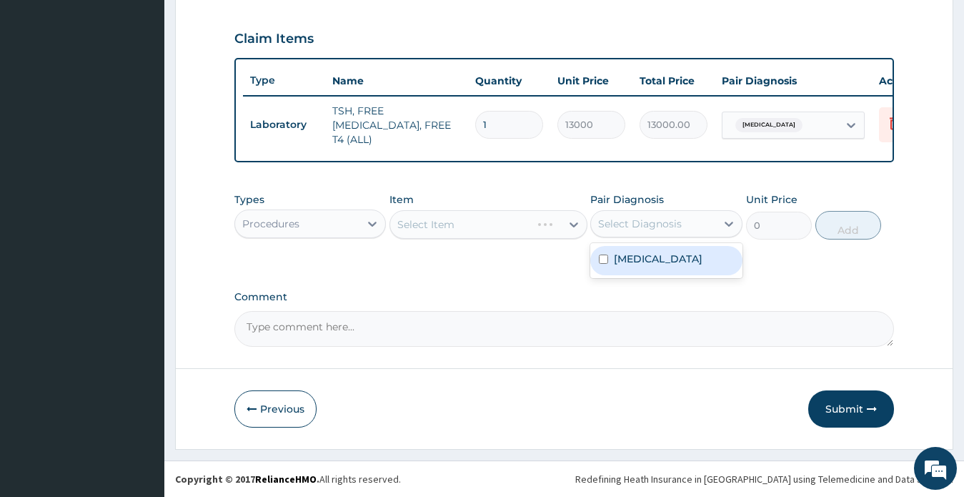
click at [632, 223] on div "Select Diagnosis" at bounding box center [640, 223] width 84 height 14
click at [642, 261] on label "Hyperthyroidism" at bounding box center [658, 258] width 89 height 14
checkbox input "true"
click at [494, 220] on div "Select Item" at bounding box center [475, 224] width 171 height 23
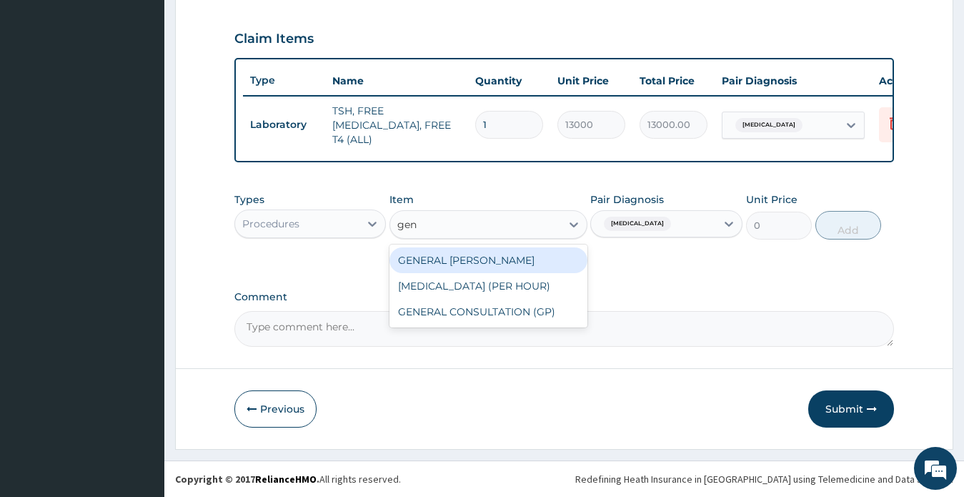
type input "gene"
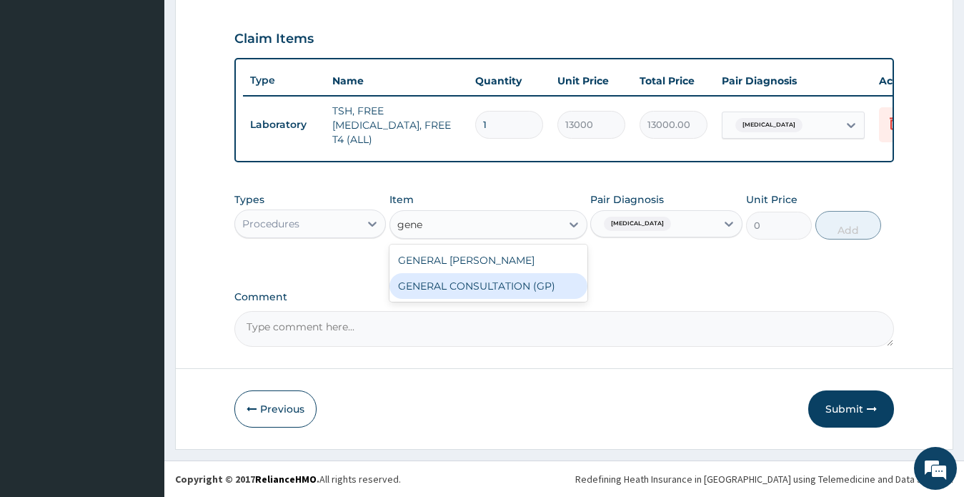
click at [502, 286] on div "GENERAL CONSULTATION (GP)" at bounding box center [488, 286] width 198 height 26
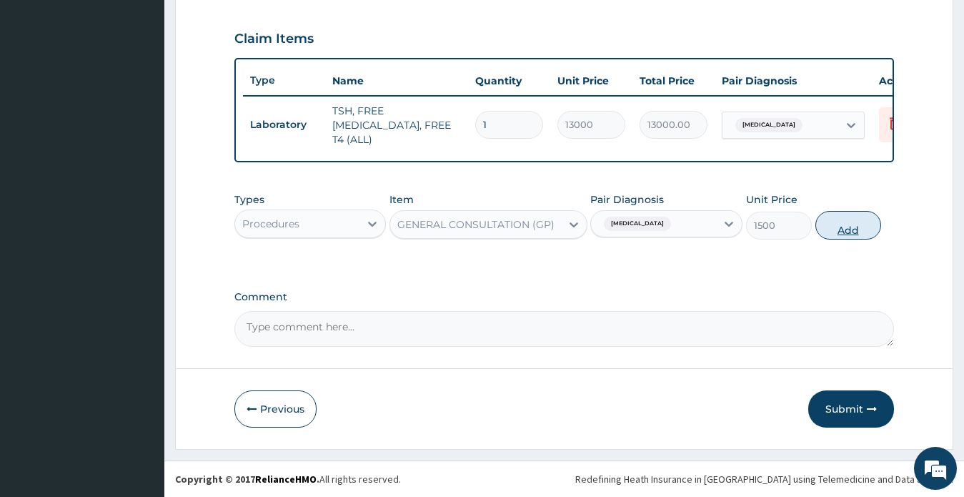
click at [852, 230] on button "Add" at bounding box center [848, 225] width 66 height 29
type input "0"
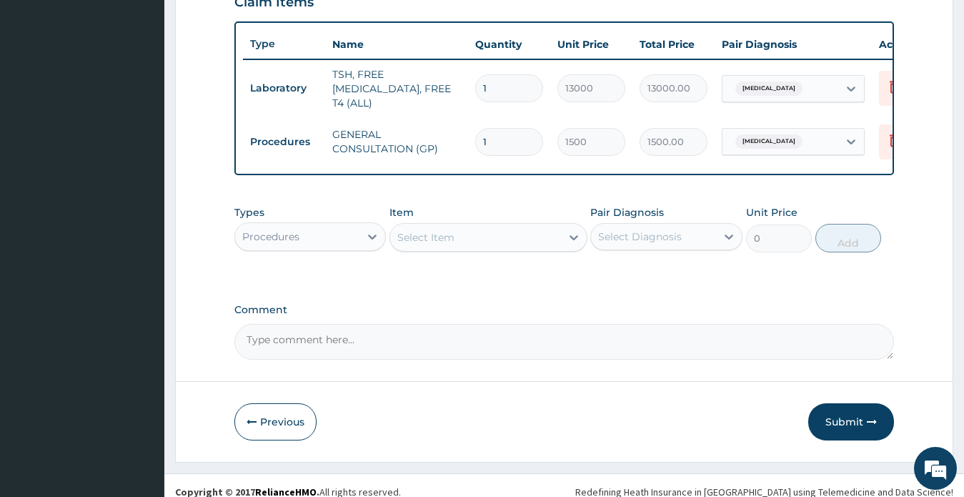
scroll to position [527, 0]
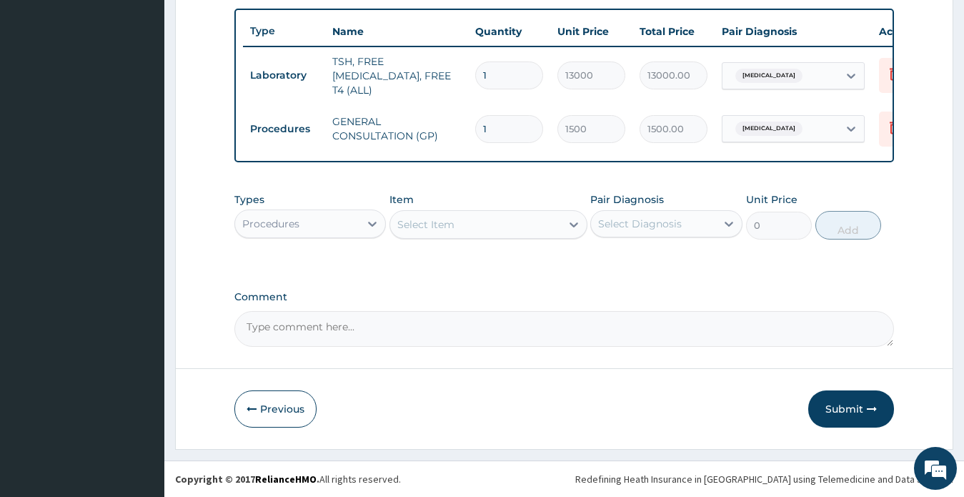
click at [842, 407] on button "Submit" at bounding box center [851, 408] width 86 height 37
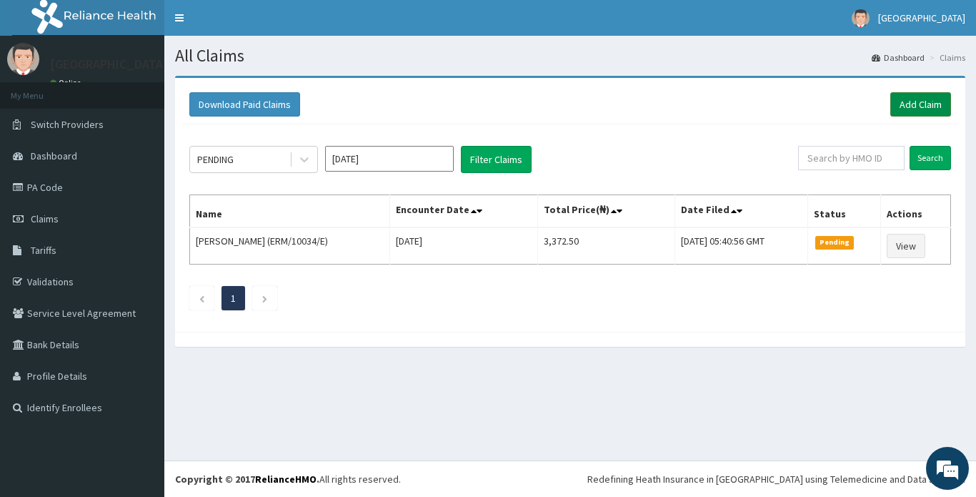
click at [906, 107] on link "Add Claim" at bounding box center [920, 104] width 61 height 24
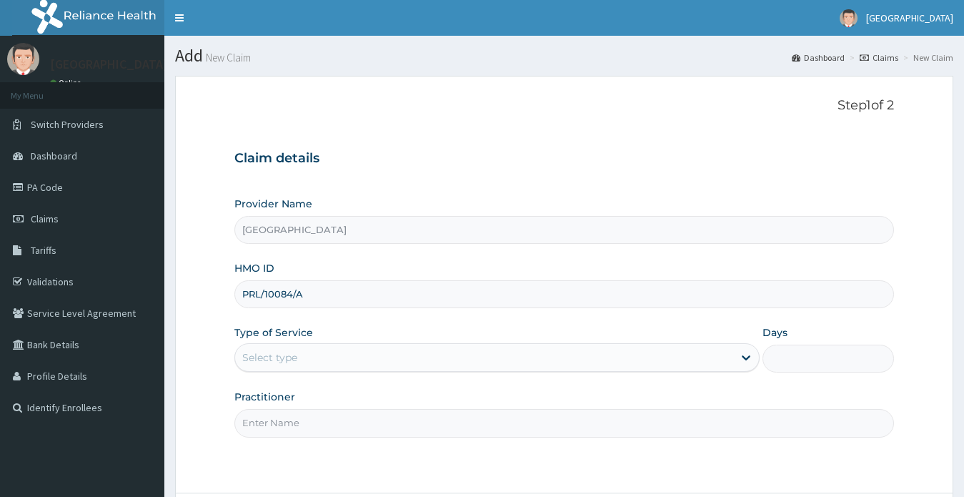
type input "PRL/10084/A"
click at [272, 359] on div "Select type" at bounding box center [269, 357] width 55 height 14
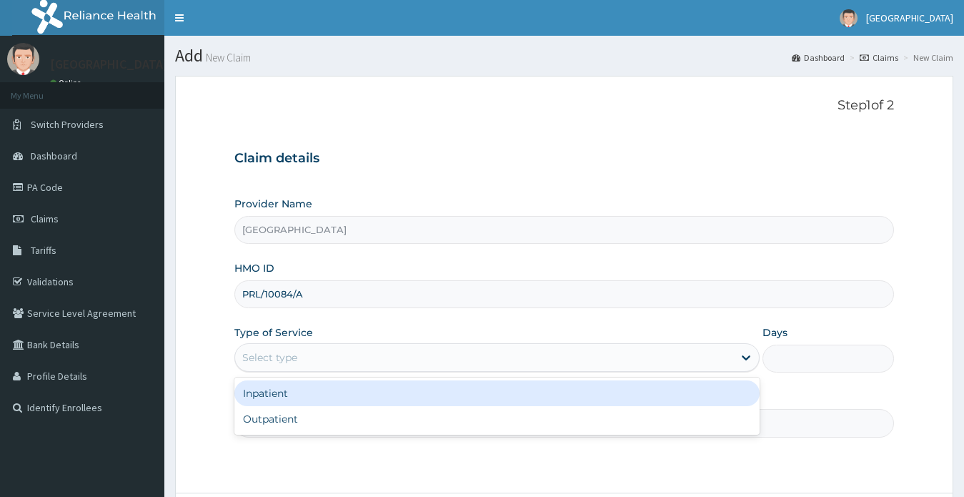
click at [277, 416] on div "Outpatient" at bounding box center [497, 419] width 526 height 26
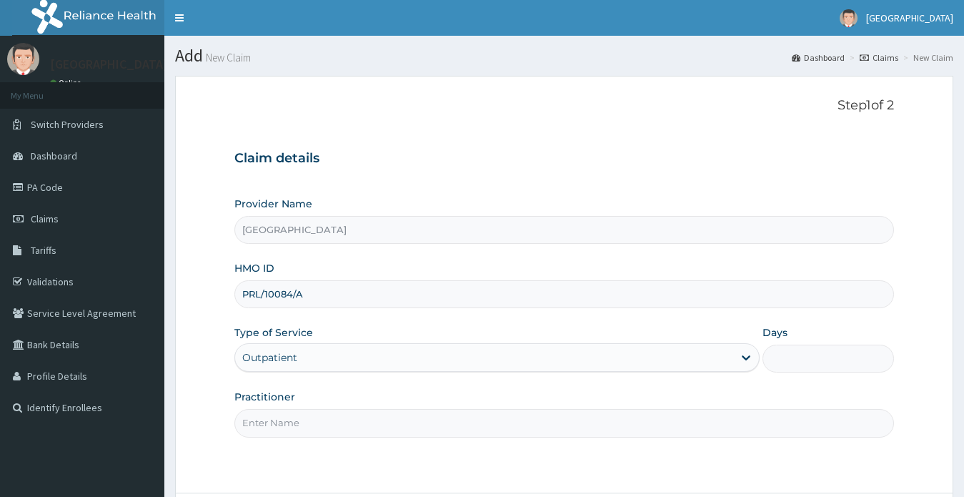
type input "1"
click at [278, 420] on input "Practitioner" at bounding box center [564, 423] width 660 height 28
type input "DR OKORIE ELJANE NGOZI"
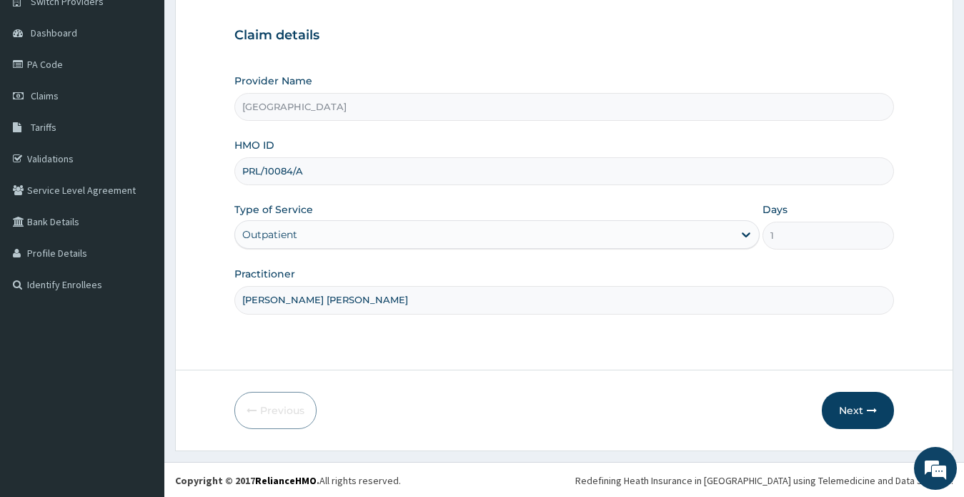
scroll to position [124, 0]
click at [846, 409] on button "Next" at bounding box center [858, 408] width 72 height 37
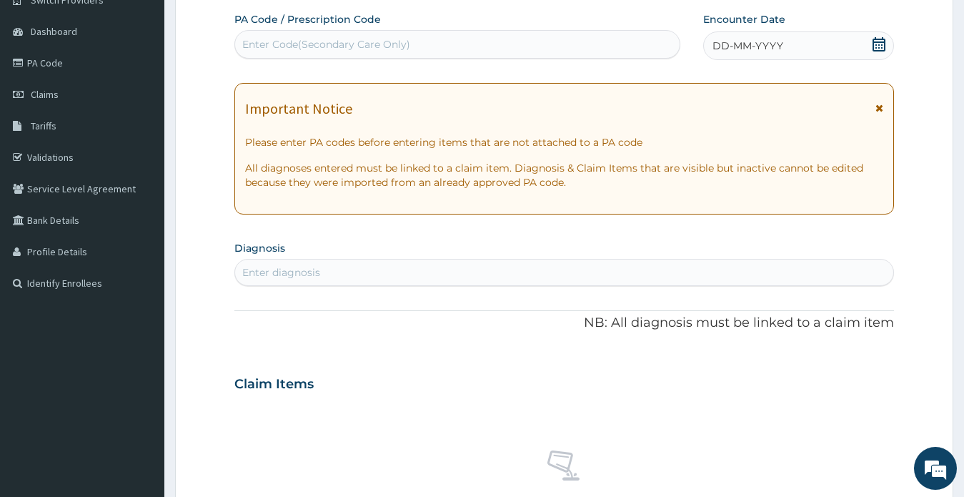
click at [879, 45] on icon at bounding box center [878, 44] width 13 height 14
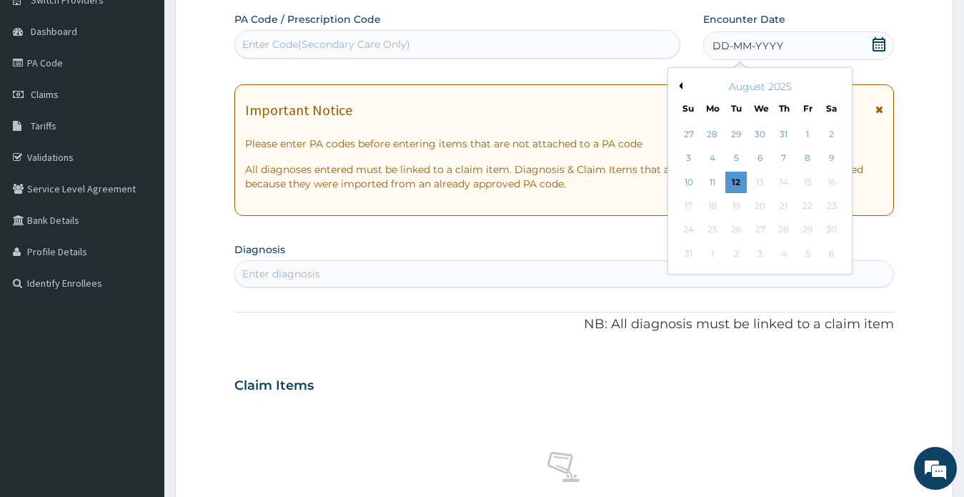
click at [679, 84] on button "Previous Month" at bounding box center [678, 85] width 7 height 7
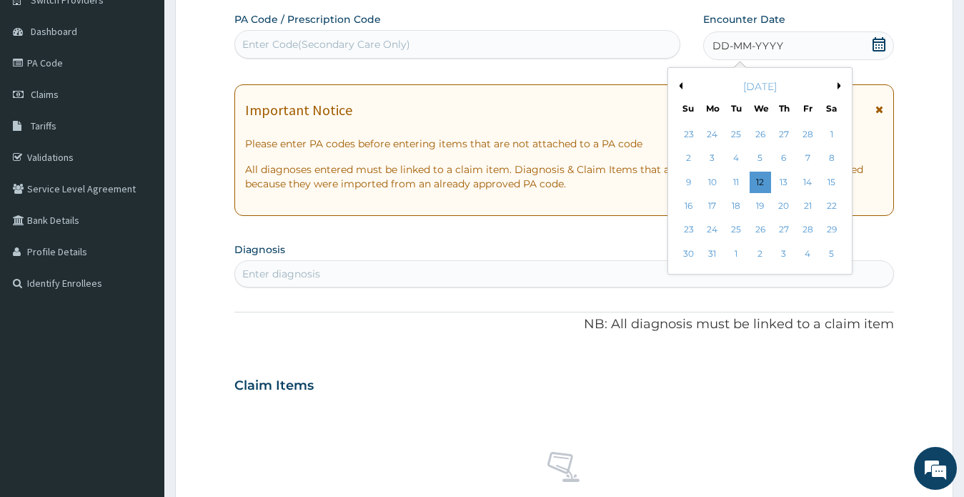
click at [679, 84] on button "Previous Month" at bounding box center [678, 85] width 7 height 7
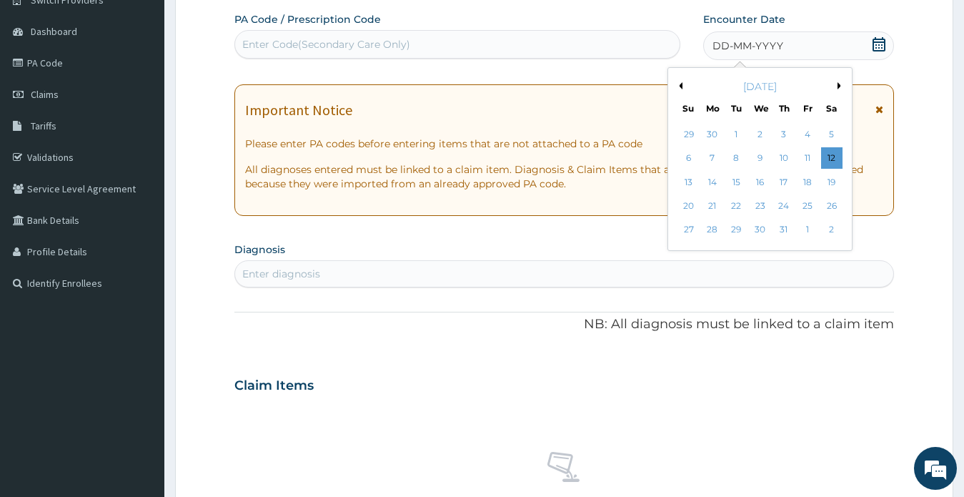
click at [679, 84] on button "Previous Month" at bounding box center [678, 85] width 7 height 7
click at [735, 231] on div "27" at bounding box center [735, 229] width 21 height 21
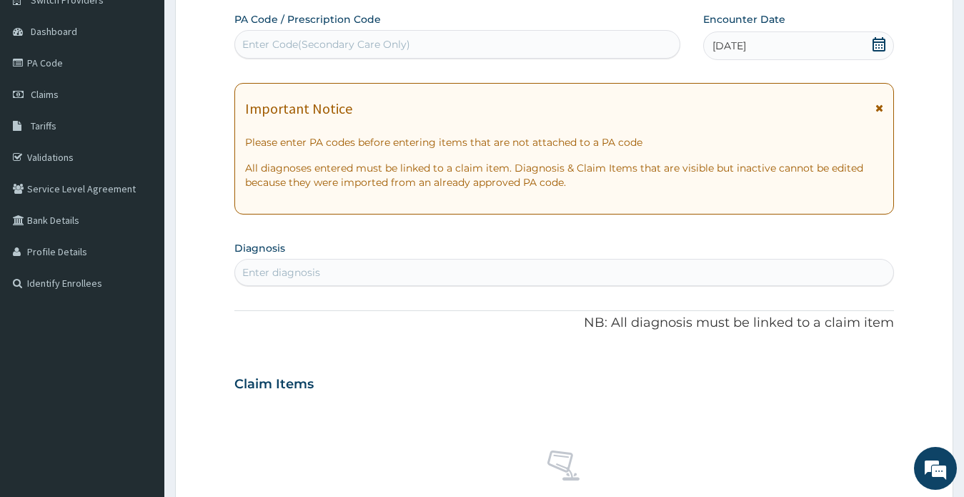
click at [735, 231] on div "PA Code / Prescription Code Enter Code(Secondary Care Only) Encounter Date 27-0…" at bounding box center [564, 381] width 660 height 739
click at [283, 46] on div "Enter Code(Secondary Care Only)" at bounding box center [326, 44] width 168 height 14
paste input "PA/CD7930"
type input "PA/CD7930"
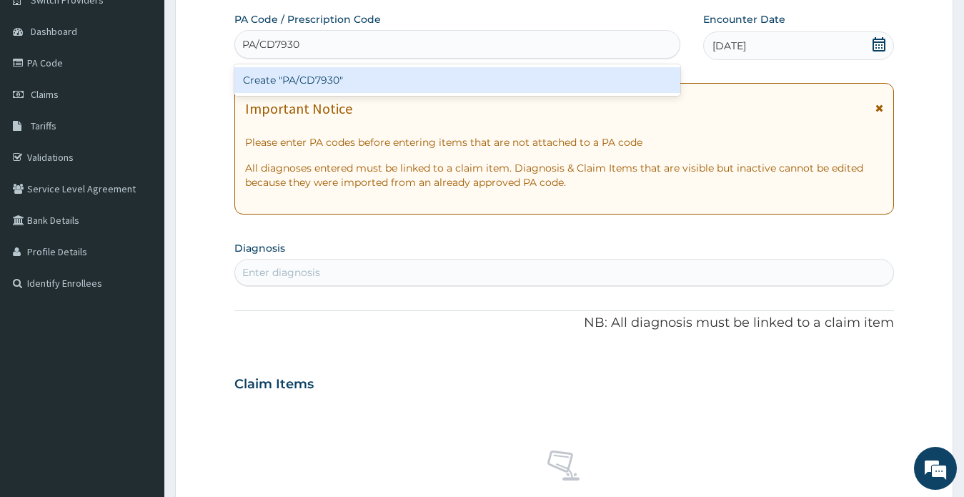
click at [308, 78] on div "Create "PA/CD7930"" at bounding box center [457, 80] width 446 height 26
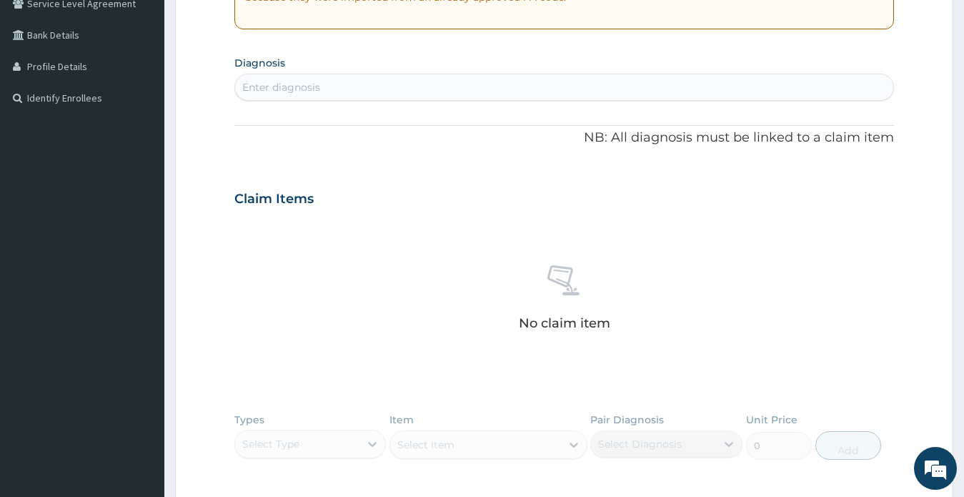
scroll to position [339, 0]
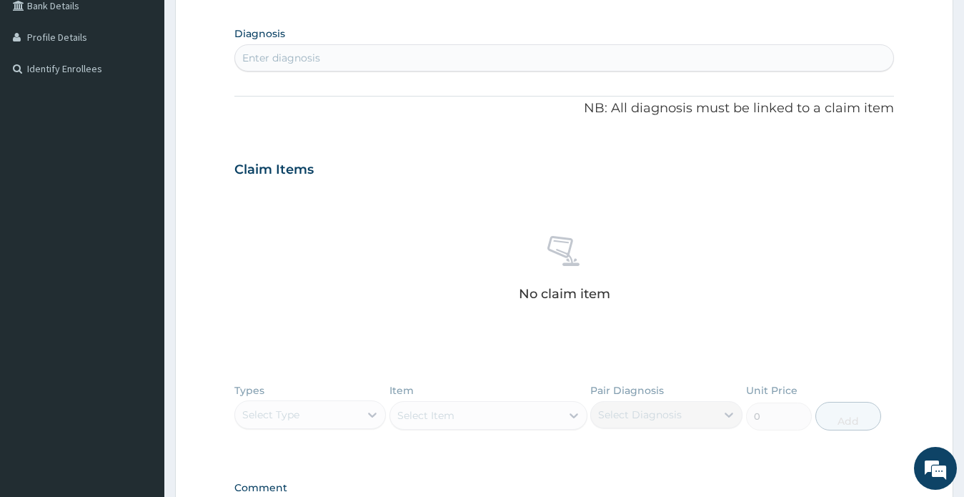
click at [331, 58] on div "Enter diagnosis" at bounding box center [564, 57] width 659 height 23
type input "essen"
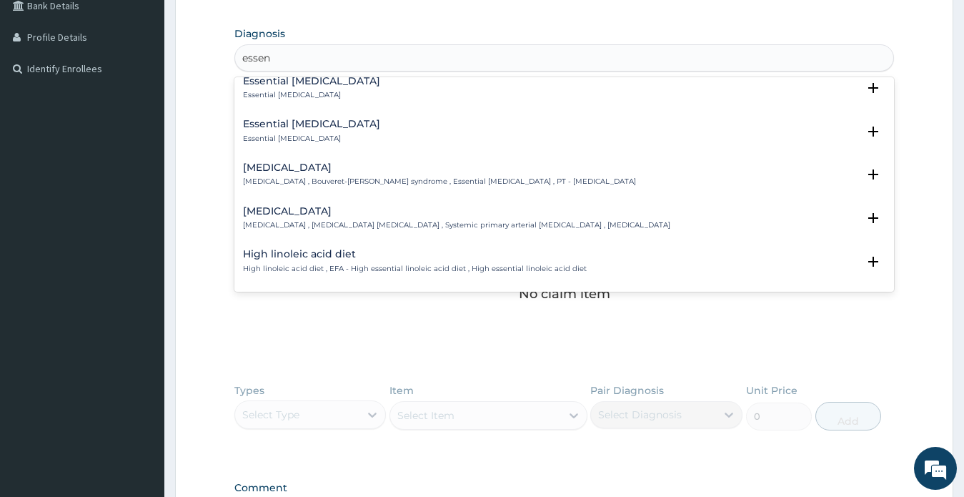
scroll to position [429, 0]
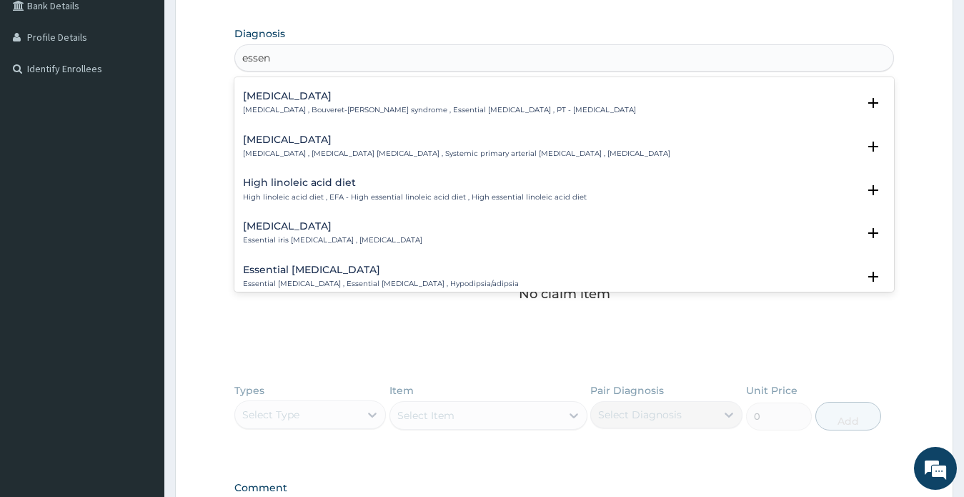
click at [327, 145] on h4 "Essential hypertension" at bounding box center [456, 139] width 427 height 11
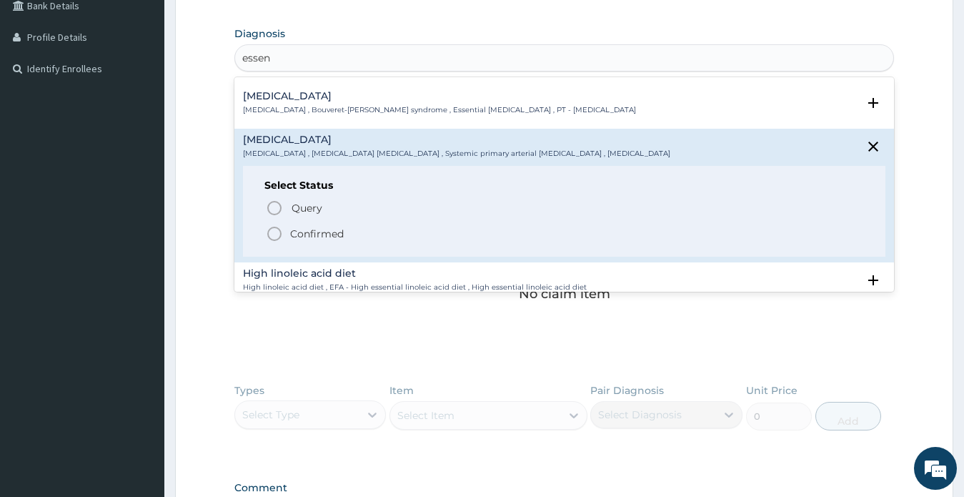
click at [317, 233] on p "Confirmed" at bounding box center [317, 233] width 54 height 14
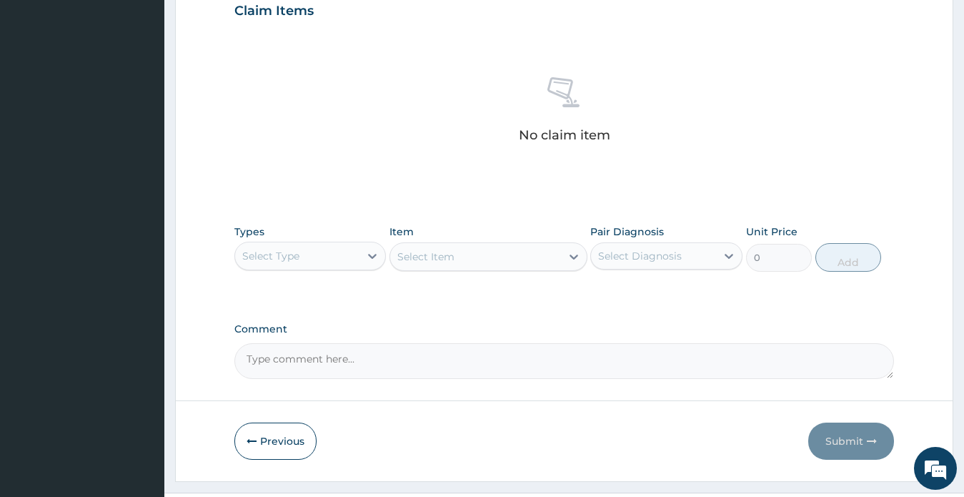
scroll to position [534, 0]
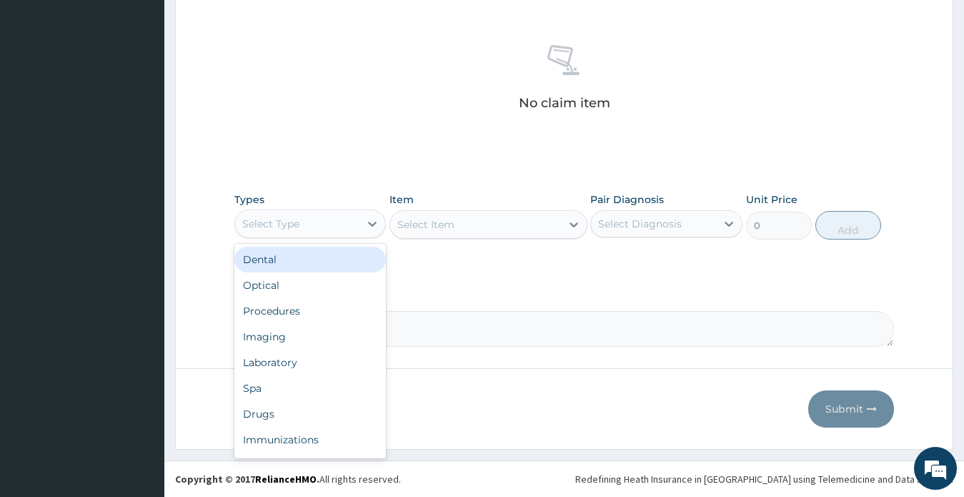
click at [306, 219] on div "Select Type" at bounding box center [297, 223] width 125 height 23
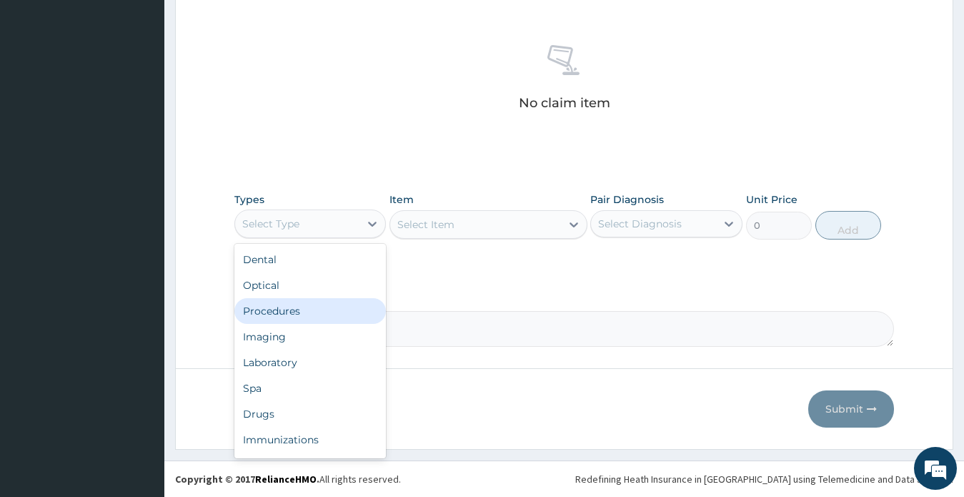
click at [304, 311] on div "Procedures" at bounding box center [310, 311] width 152 height 26
click at [304, 311] on textarea "Comment" at bounding box center [564, 329] width 660 height 36
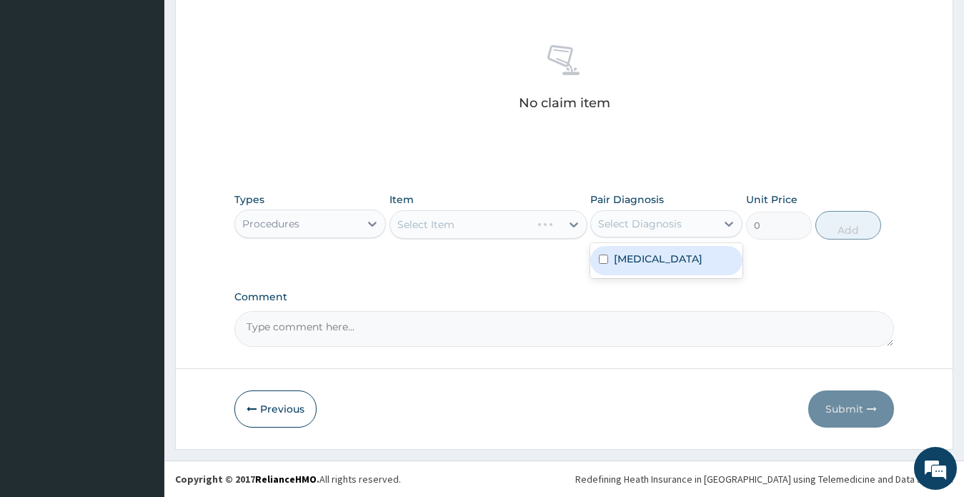
click at [640, 225] on div "Select Diagnosis" at bounding box center [640, 223] width 84 height 14
click at [647, 263] on label "Essential hypertension" at bounding box center [658, 258] width 89 height 14
checkbox input "true"
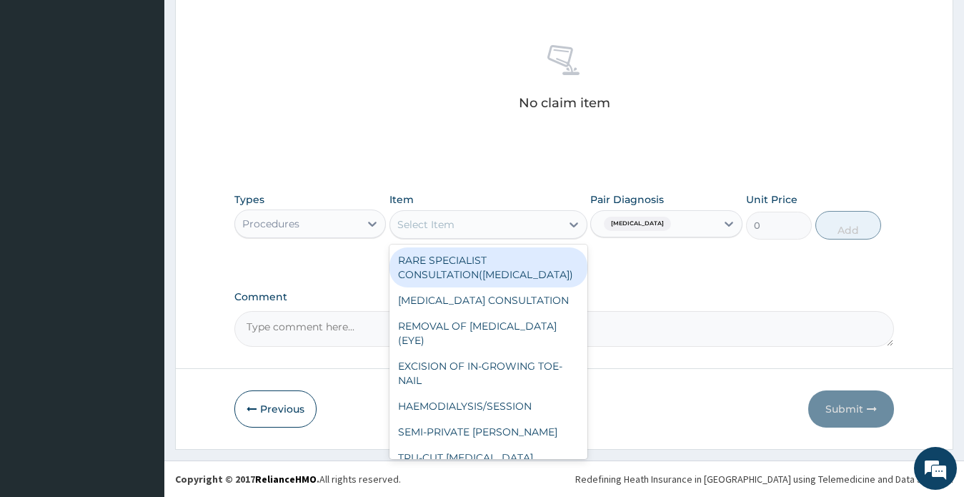
click at [501, 222] on div "Select Item" at bounding box center [475, 224] width 171 height 23
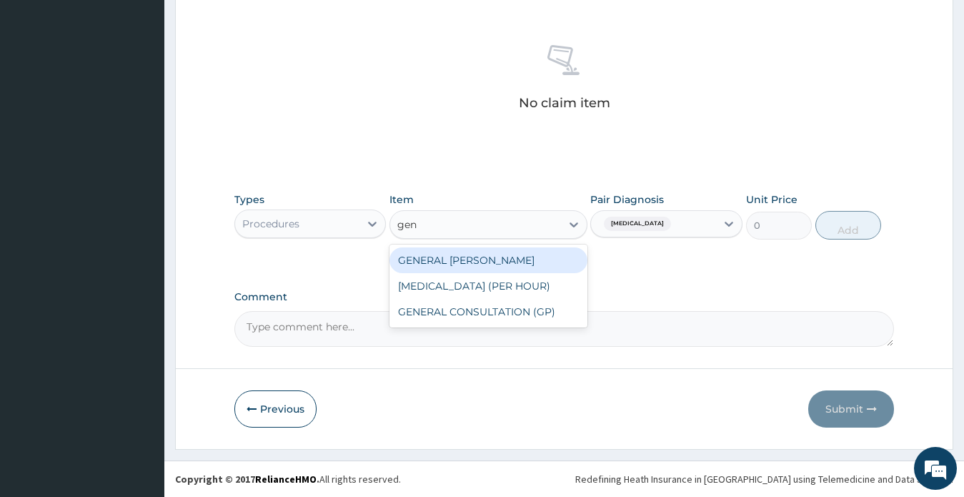
type input "gene"
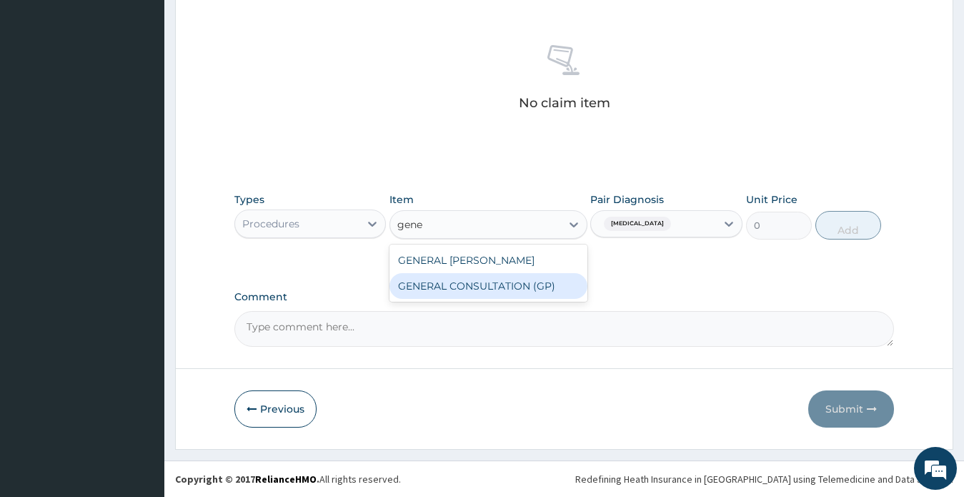
click at [508, 286] on div "GENERAL CONSULTATION (GP)" at bounding box center [488, 286] width 198 height 26
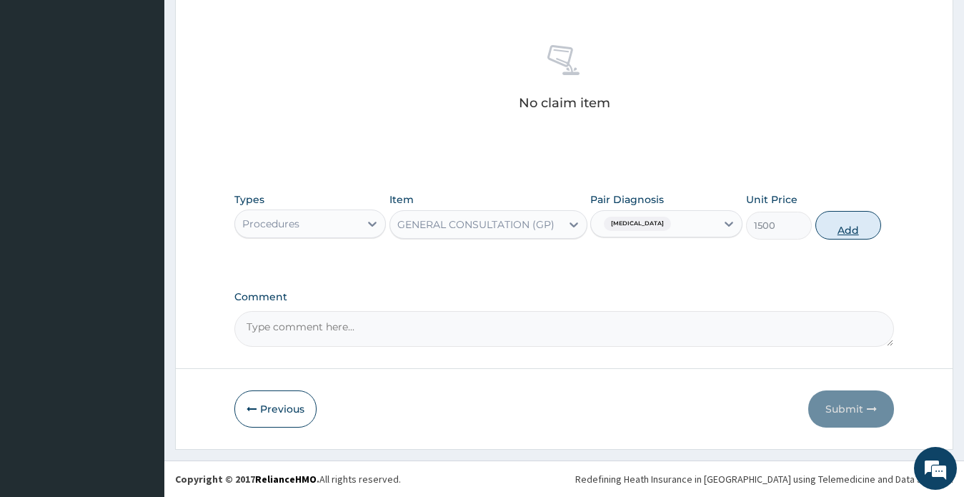
click at [851, 229] on button "Add" at bounding box center [848, 225] width 66 height 29
type input "0"
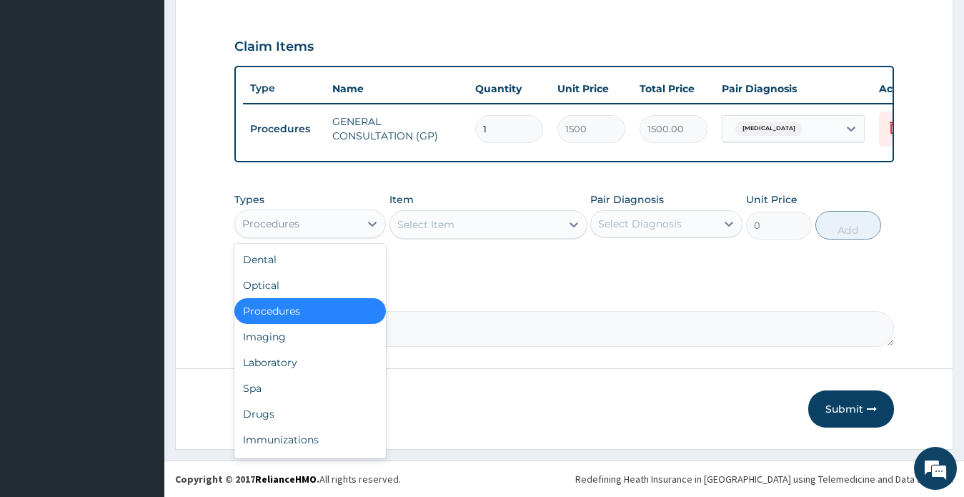
click at [289, 222] on div "Procedures" at bounding box center [270, 223] width 57 height 14
click at [281, 415] on div "Drugs" at bounding box center [310, 414] width 152 height 26
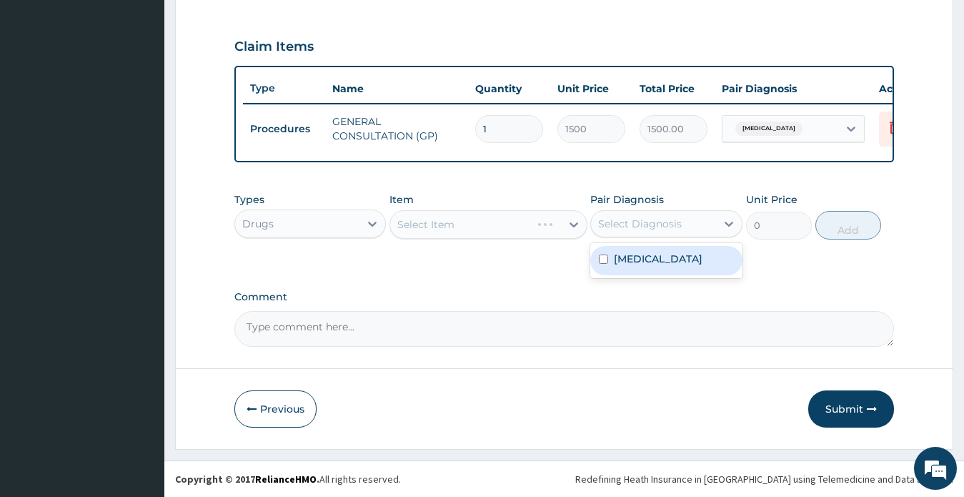
click at [628, 218] on div "Select Diagnosis" at bounding box center [640, 223] width 84 height 14
click at [635, 261] on label "Essential hypertension" at bounding box center [658, 258] width 89 height 14
checkbox input "true"
click at [490, 227] on div "Select Item" at bounding box center [475, 224] width 171 height 23
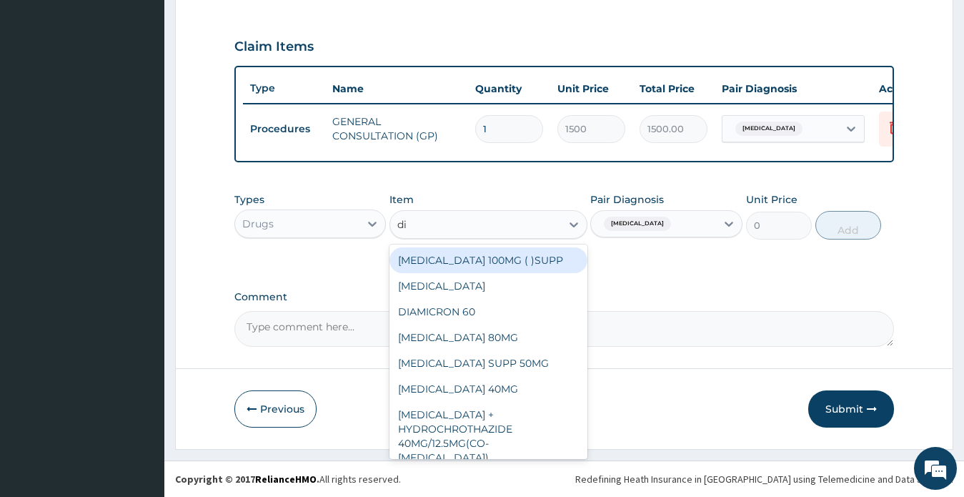
type input "dio"
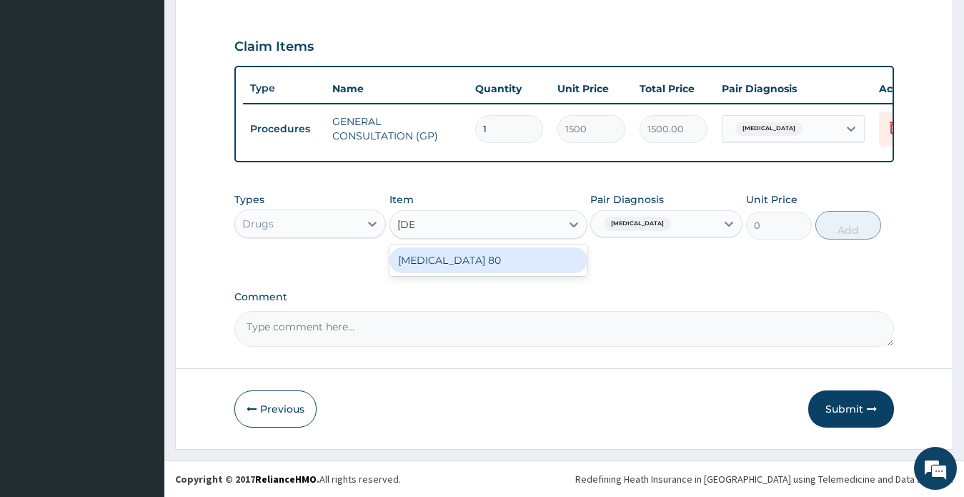
click at [466, 259] on div "DIOVAN 80" at bounding box center [488, 260] width 198 height 26
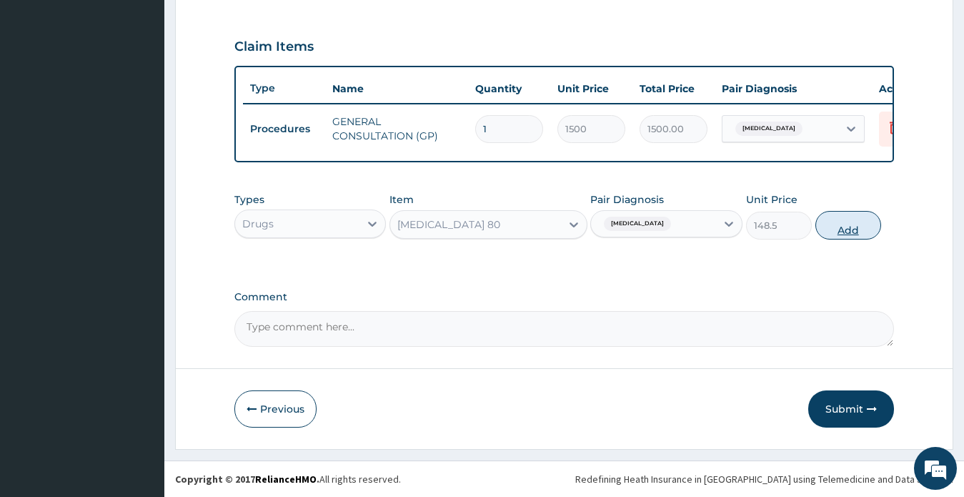
click at [844, 229] on button "Add" at bounding box center [848, 225] width 66 height 29
type input "0"
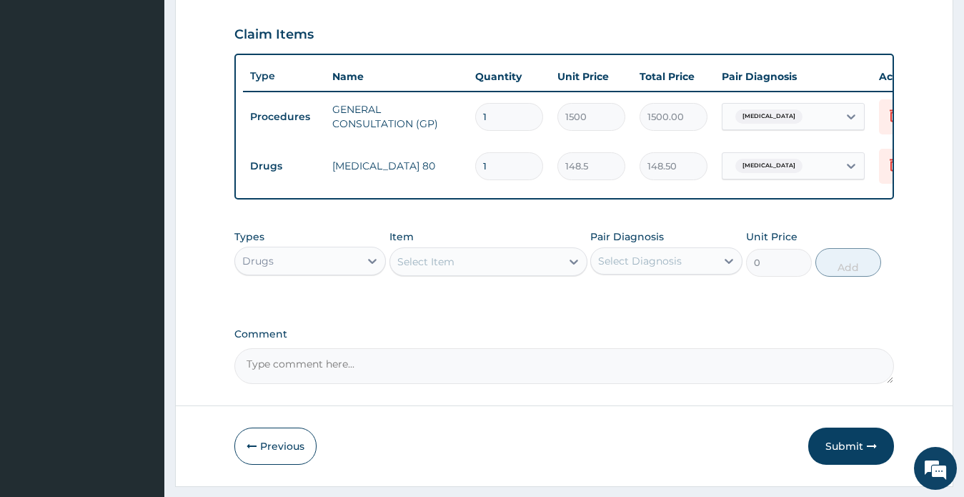
click at [424, 269] on div "Select Item" at bounding box center [425, 261] width 57 height 14
type input "aml"
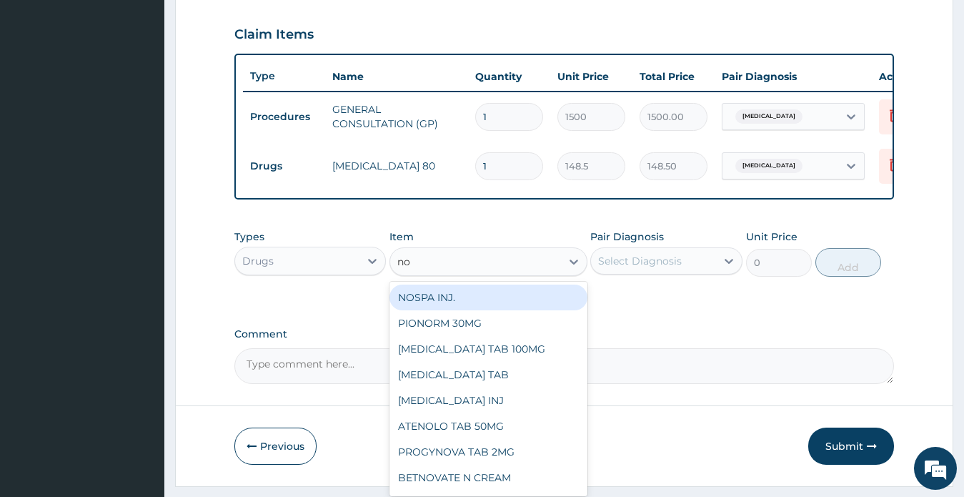
type input "nor"
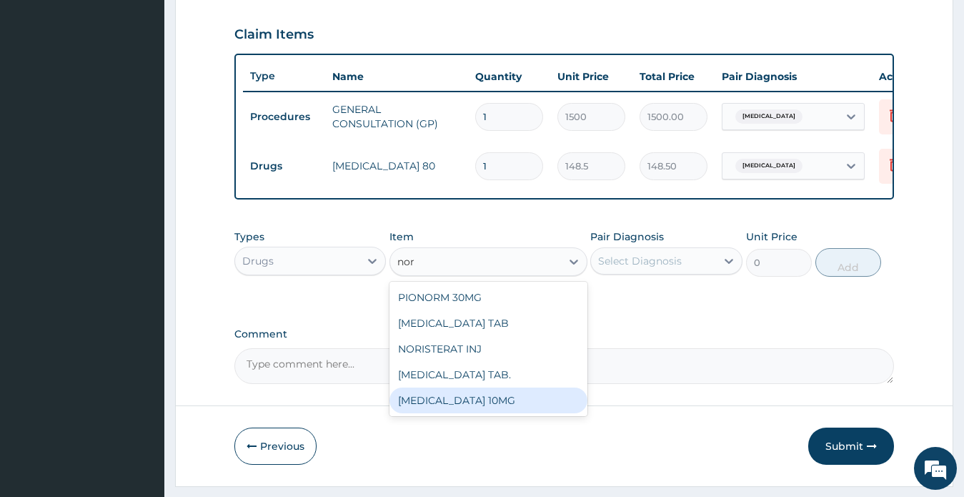
click at [459, 410] on div "[MEDICAL_DATA] 10MG" at bounding box center [488, 400] width 198 height 26
type input "130"
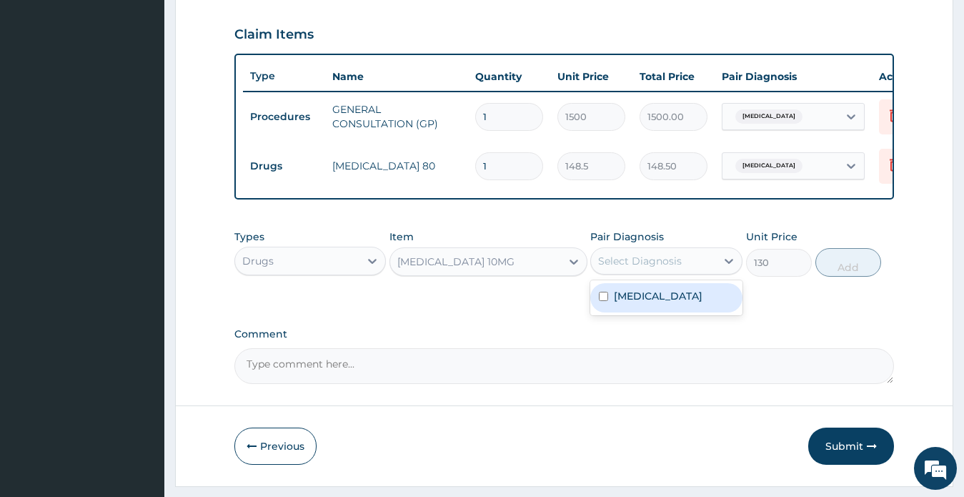
click at [649, 268] on div "Select Diagnosis" at bounding box center [640, 261] width 84 height 14
click at [652, 303] on label "Essential hypertension" at bounding box center [658, 296] width 89 height 14
checkbox input "true"
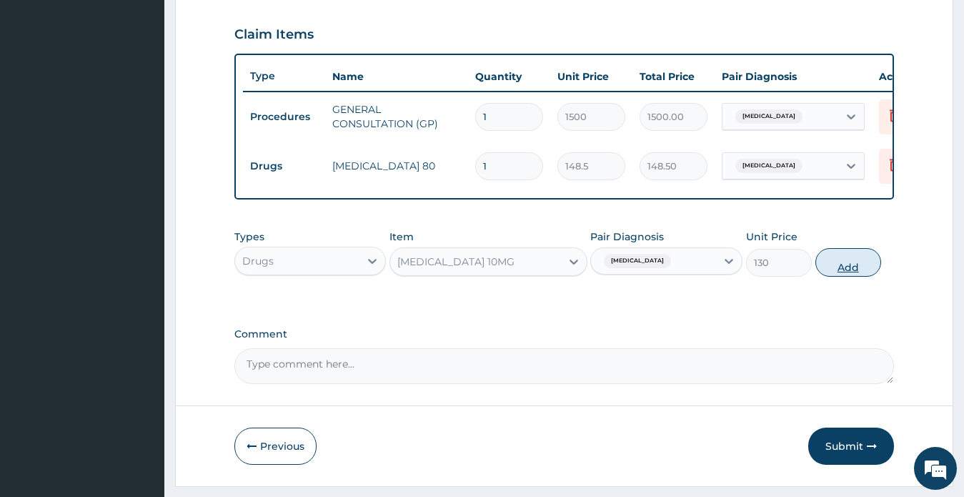
click at [852, 276] on button "Add" at bounding box center [848, 262] width 66 height 29
type input "0"
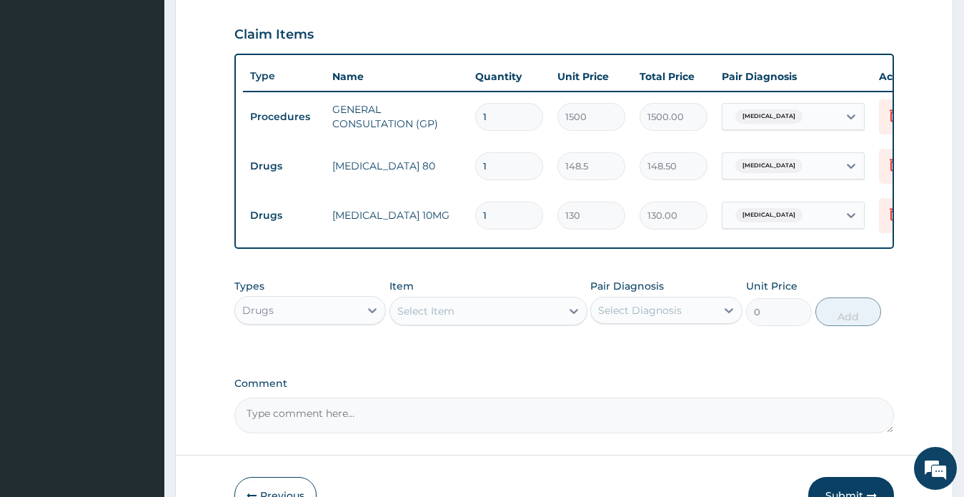
type input "0.00"
type input "3"
type input "390.00"
type input "30"
type input "3900.00"
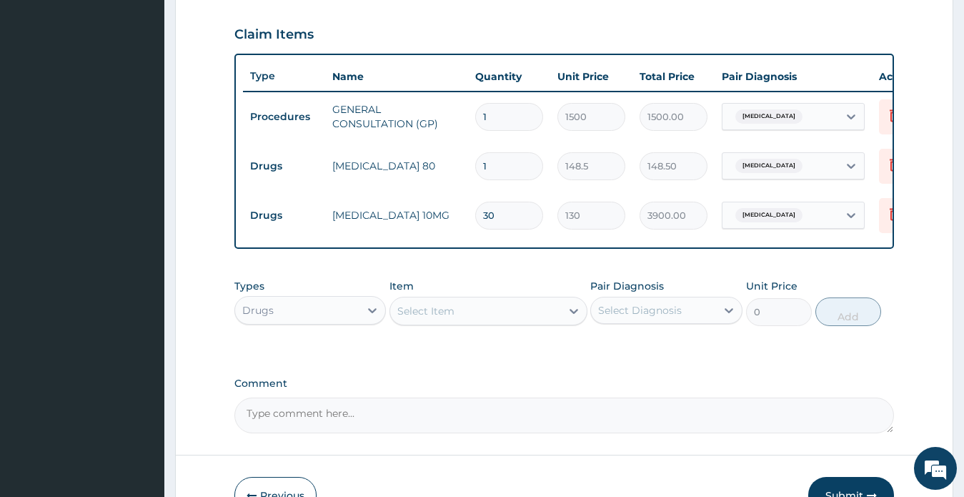
type input "30"
click at [504, 155] on input "1" at bounding box center [509, 166] width 68 height 28
type input "0.00"
type input "3"
type input "445.50"
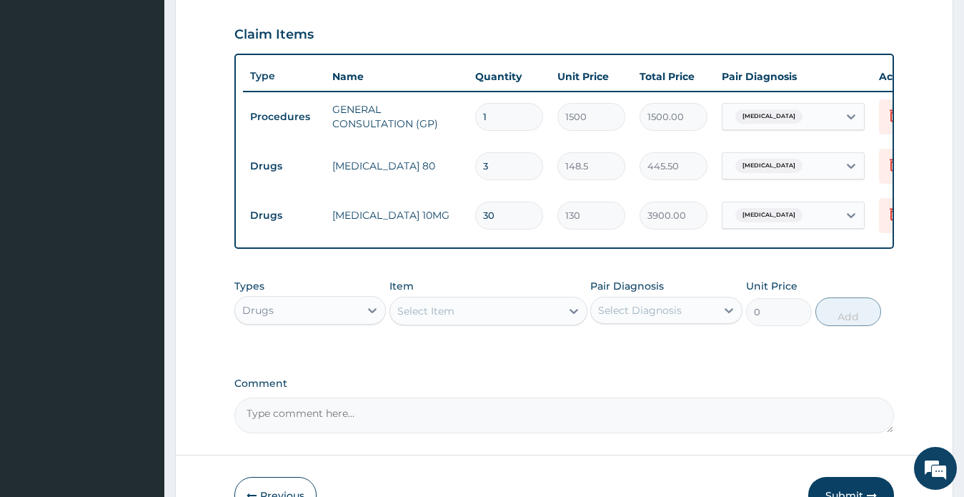
type input "30"
type input "4455.00"
type input "30"
click at [925, 269] on form "Step 2 of 2 PA Code / Prescription Code PA/CD7930 Encounter Date 27-08-2024 Imp…" at bounding box center [564, 66] width 778 height 937
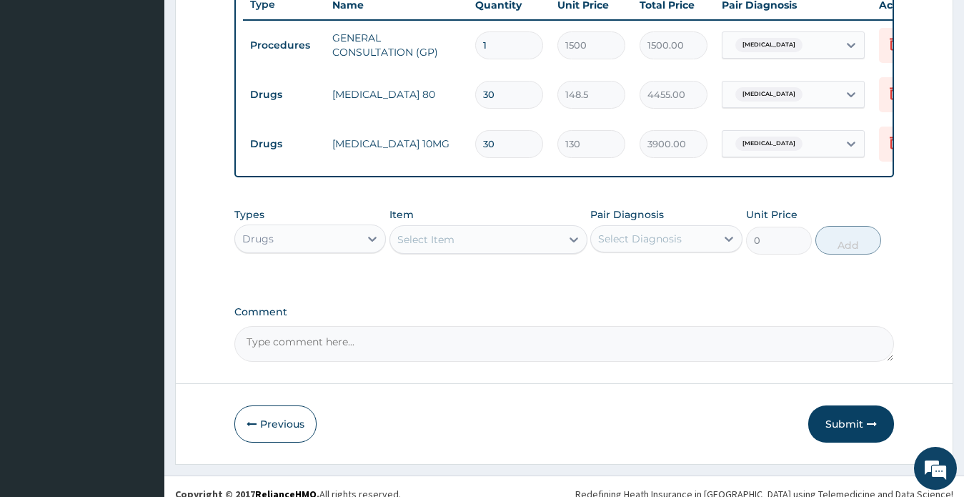
scroll to position [577, 0]
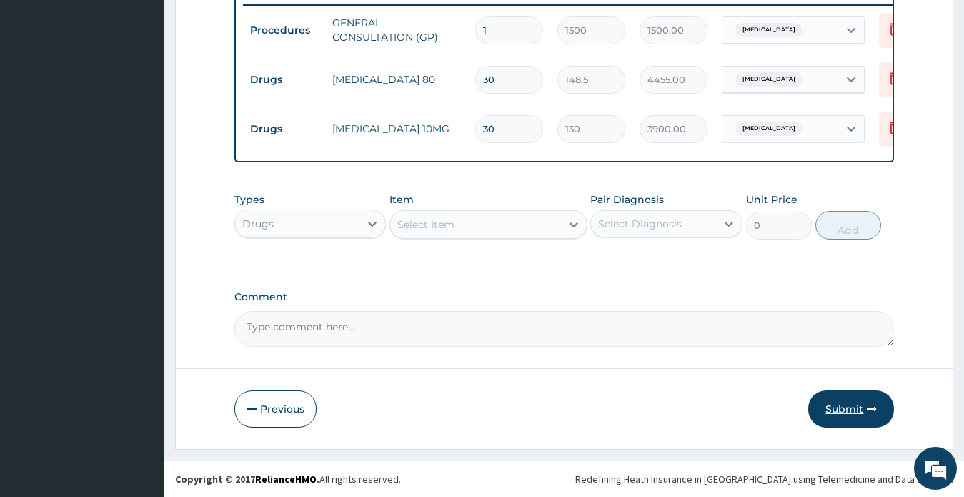
click at [839, 407] on button "Submit" at bounding box center [851, 408] width 86 height 37
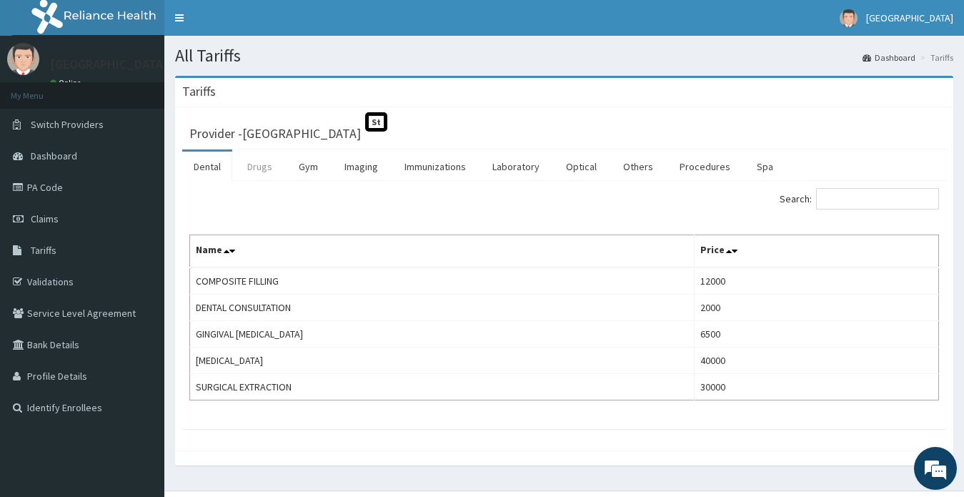
drag, startPoint x: 0, startPoint y: 0, endPoint x: 256, endPoint y: 164, distance: 304.6
click at [256, 164] on link "Drugs" at bounding box center [260, 166] width 48 height 30
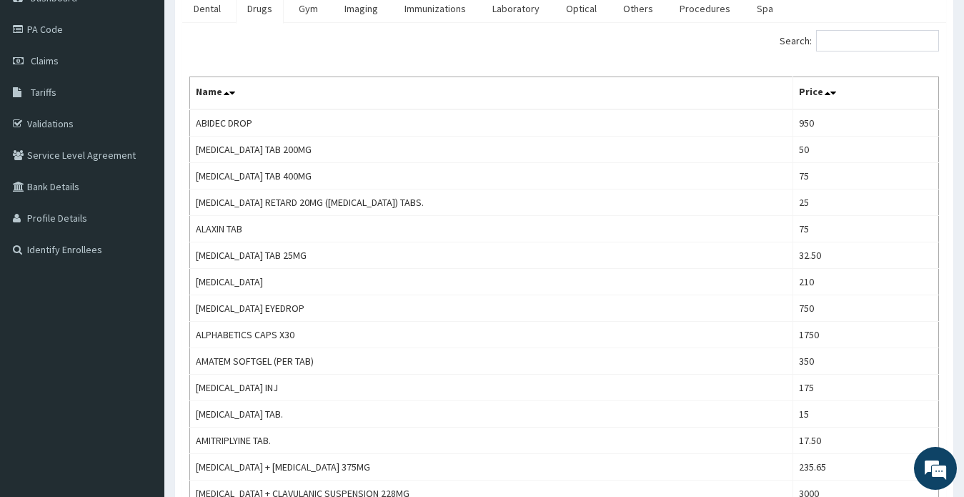
scroll to position [110, 0]
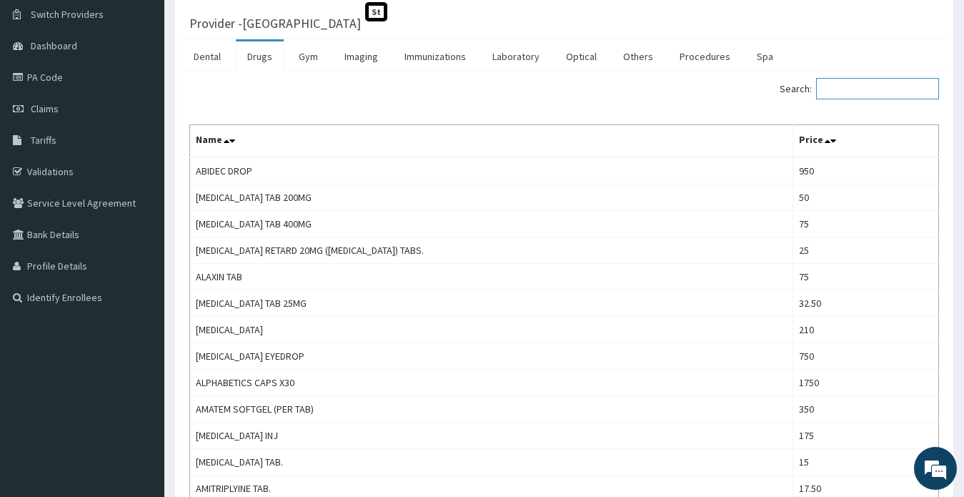
click at [869, 86] on input "Search:" at bounding box center [877, 88] width 123 height 21
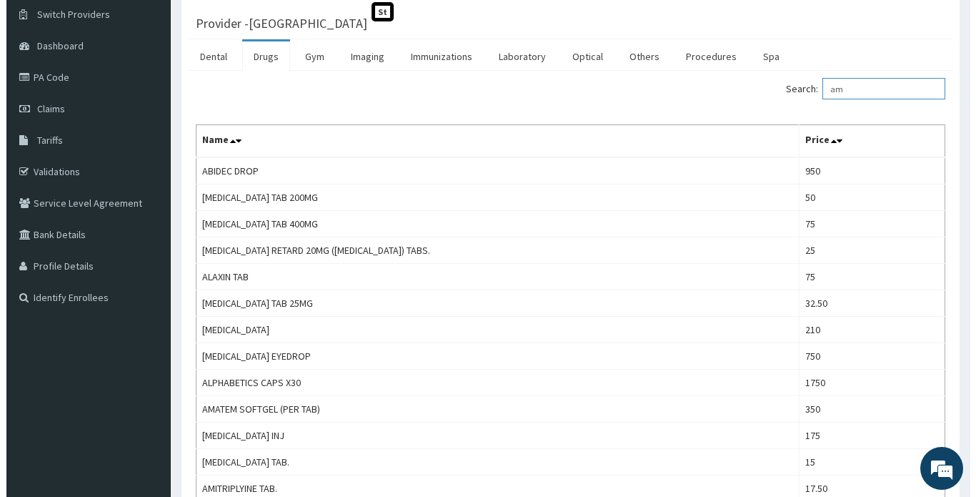
scroll to position [0, 0]
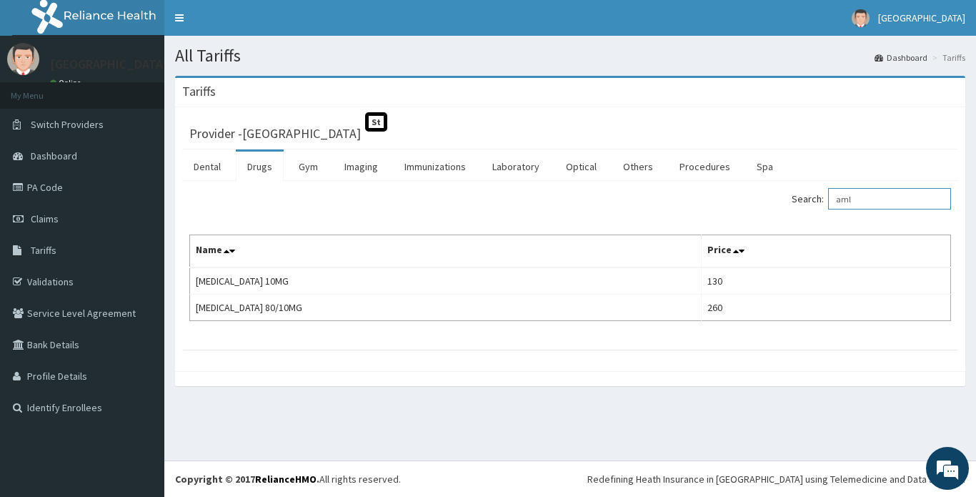
type input "aml"
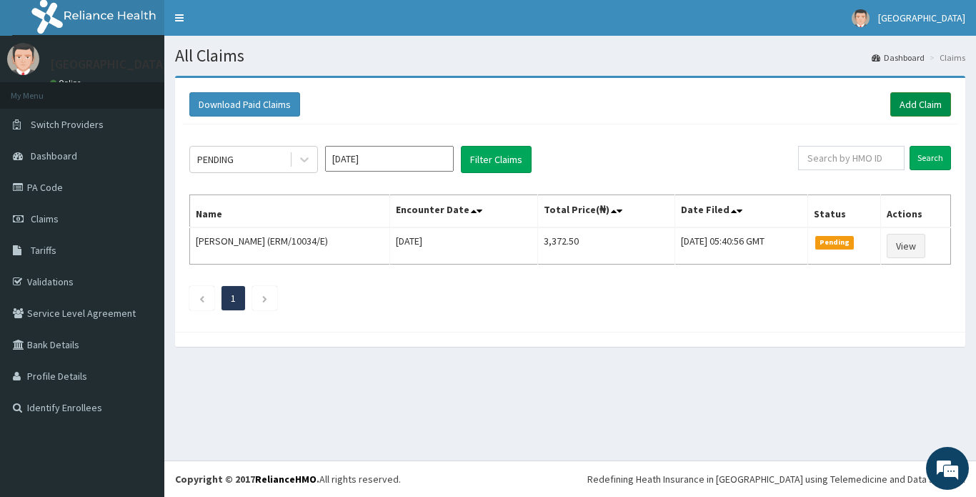
click at [916, 106] on link "Add Claim" at bounding box center [920, 104] width 61 height 24
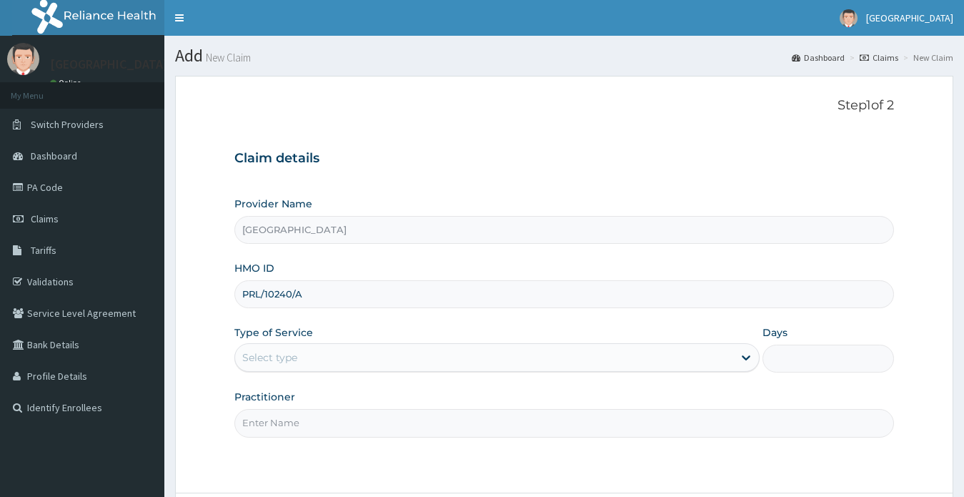
type input "PRL/10240/A"
click at [281, 367] on div "Select type" at bounding box center [484, 357] width 499 height 23
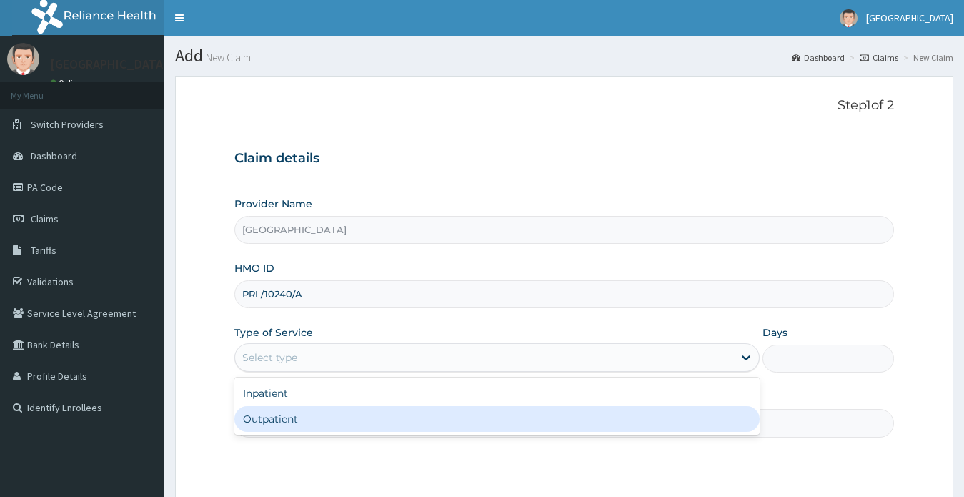
click at [274, 419] on div "Outpatient" at bounding box center [497, 419] width 526 height 26
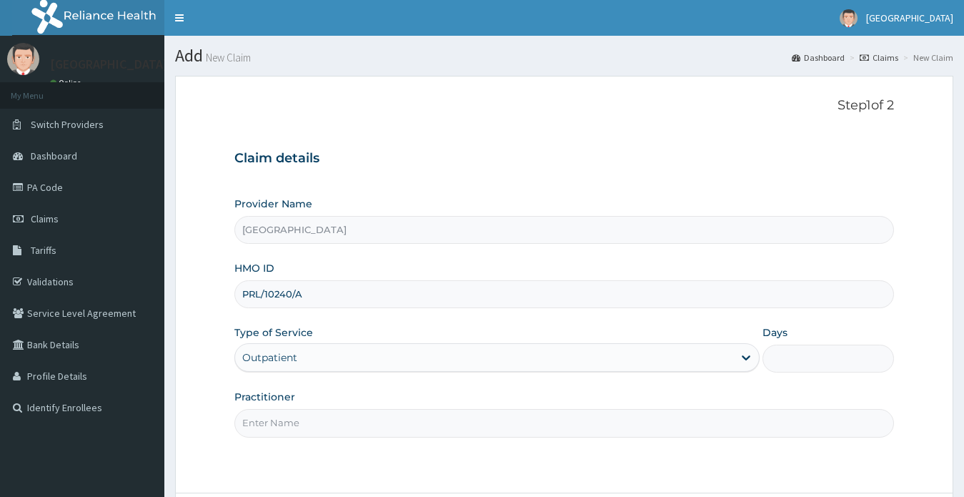
type input "1"
drag, startPoint x: 277, startPoint y: 418, endPoint x: 301, endPoint y: 394, distance: 33.9
click at [277, 418] on input "Practitioner" at bounding box center [564, 423] width 660 height 28
type input "[PERSON_NAME]"
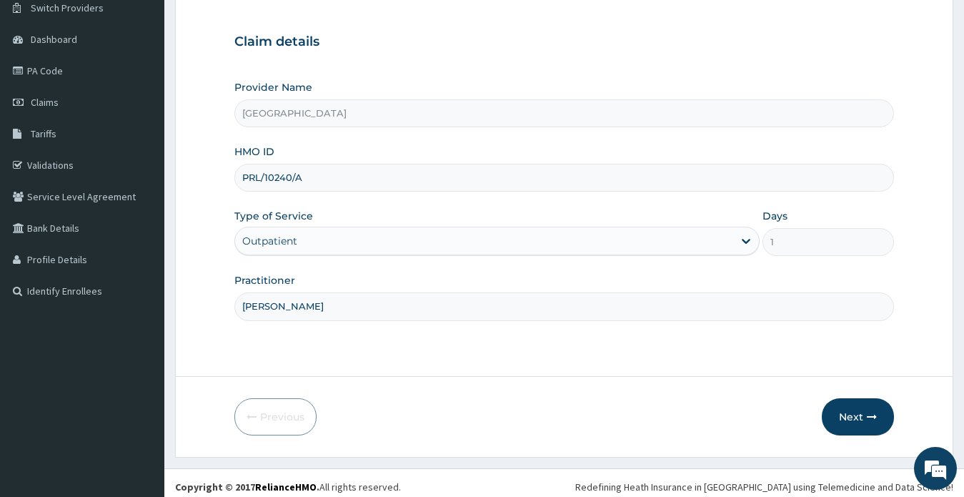
scroll to position [124, 0]
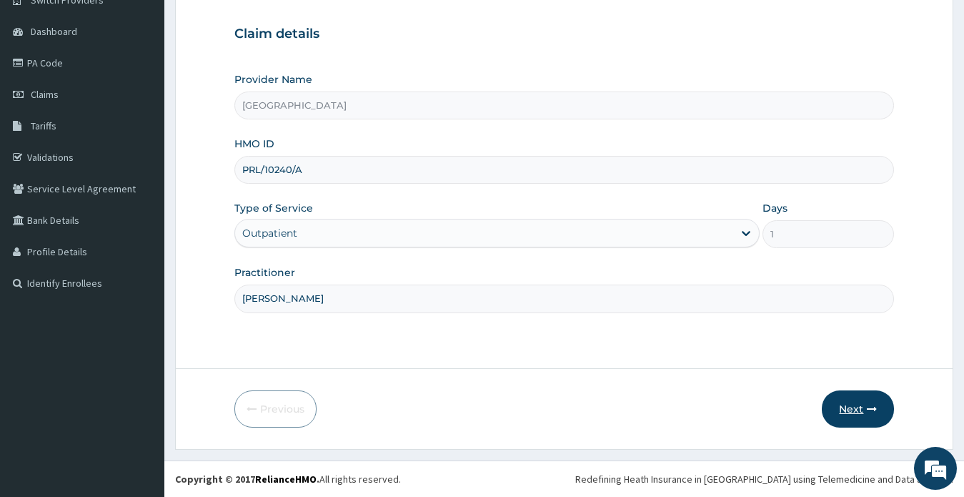
click at [845, 408] on button "Next" at bounding box center [858, 408] width 72 height 37
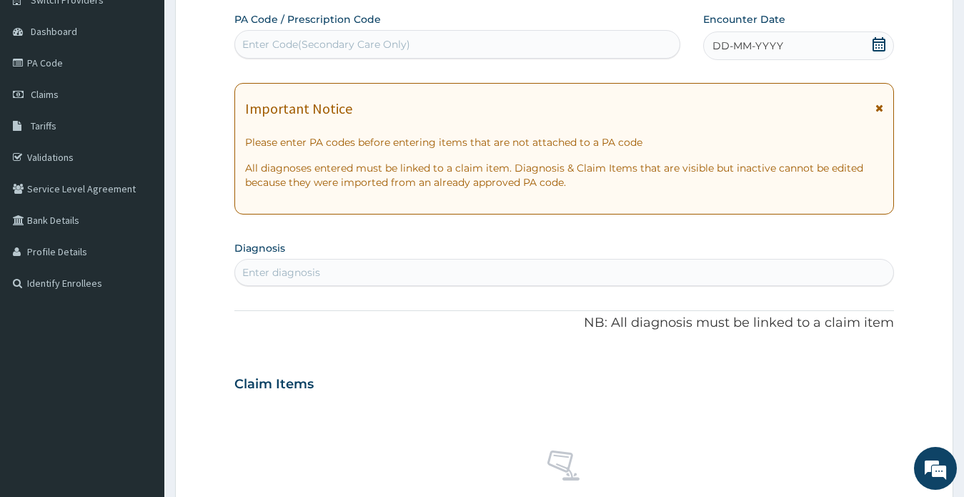
click at [877, 44] on icon at bounding box center [879, 44] width 14 height 14
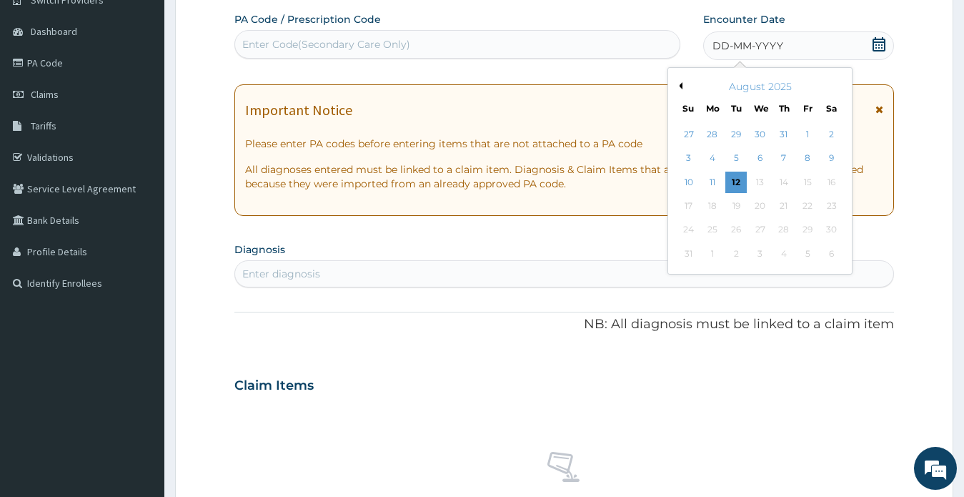
click at [682, 85] on button "Previous Month" at bounding box center [678, 85] width 7 height 7
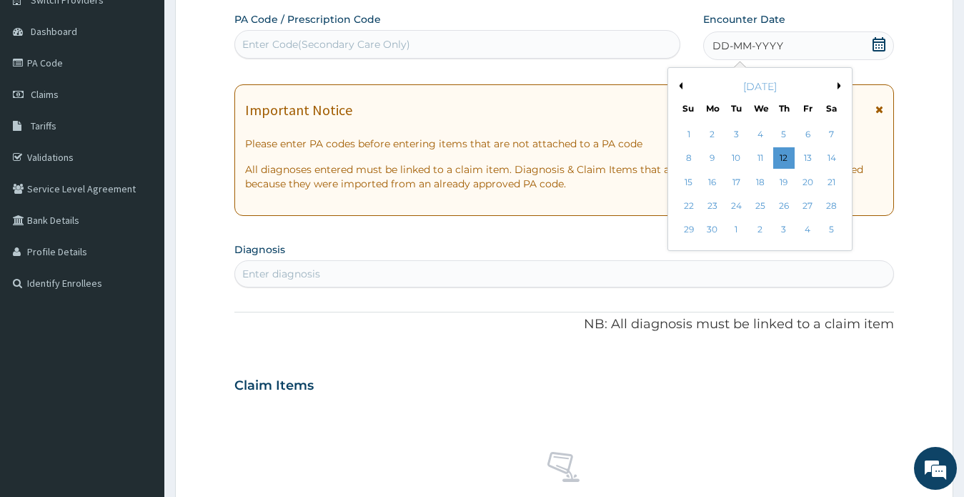
click at [682, 85] on button "Previous Month" at bounding box center [678, 85] width 7 height 7
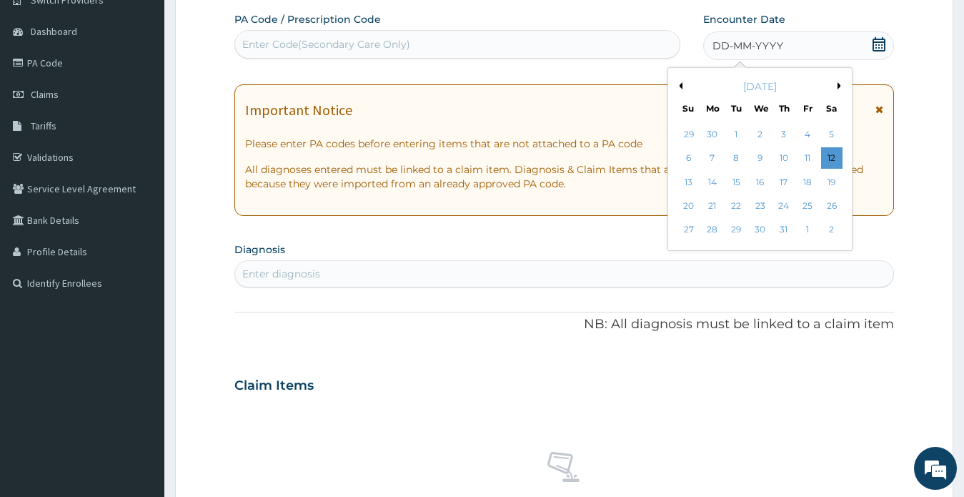
click at [682, 85] on button "Previous Month" at bounding box center [678, 85] width 7 height 7
click at [741, 226] on div "27" at bounding box center [735, 229] width 21 height 21
click at [741, 226] on div "PA Code / Prescription Code Enter Code(Secondary Care Only) Encounter Date DD-M…" at bounding box center [564, 382] width 660 height 741
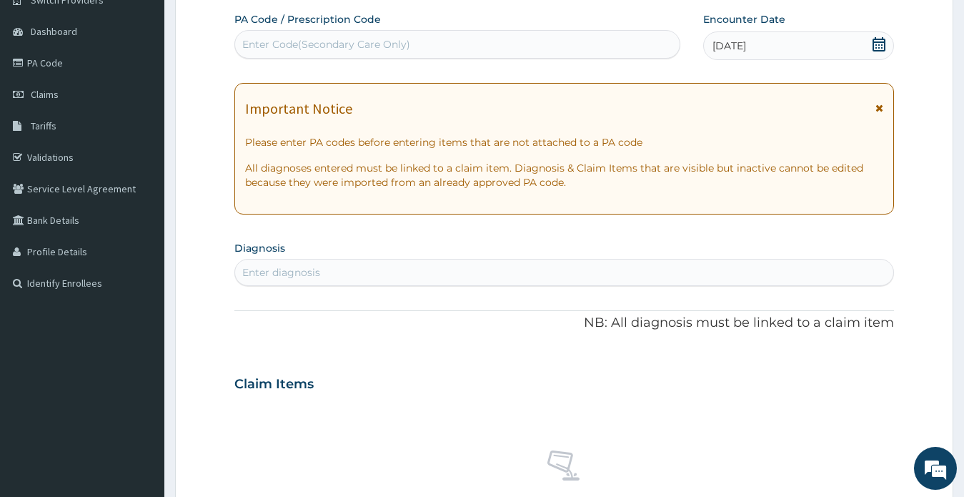
click at [316, 46] on div "Enter Code(Secondary Care Only)" at bounding box center [326, 44] width 168 height 14
paste input "PA/28918C"
type input "PA/28918C"
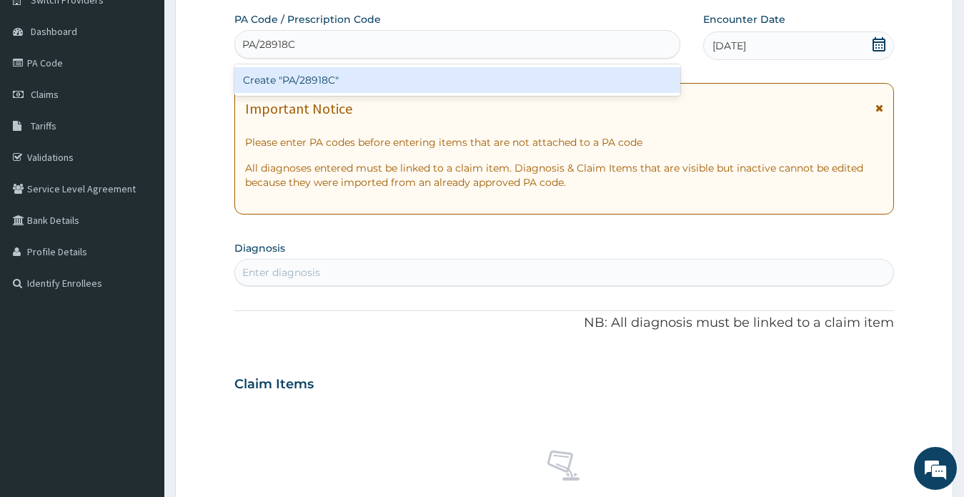
click at [316, 82] on div "Create "PA/28918C"" at bounding box center [457, 80] width 446 height 26
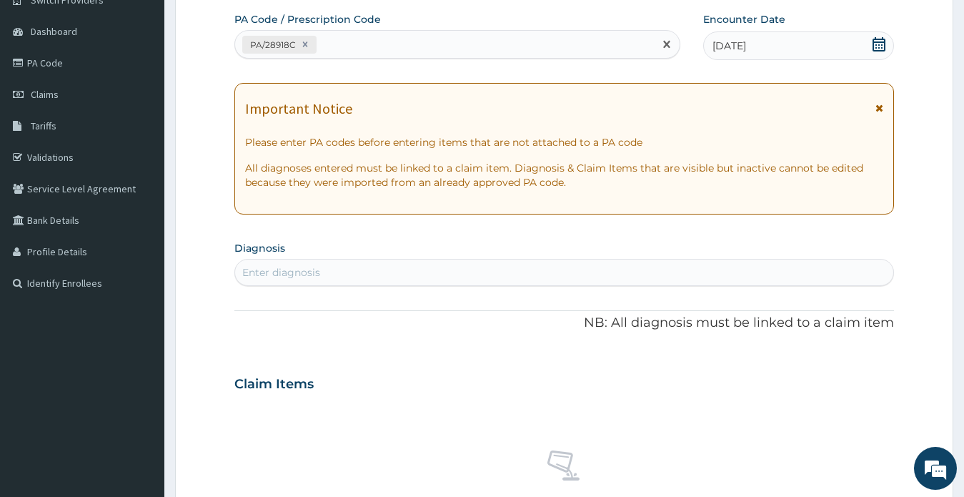
click at [296, 269] on div "Enter diagnosis" at bounding box center [281, 272] width 78 height 14
type input "essen"
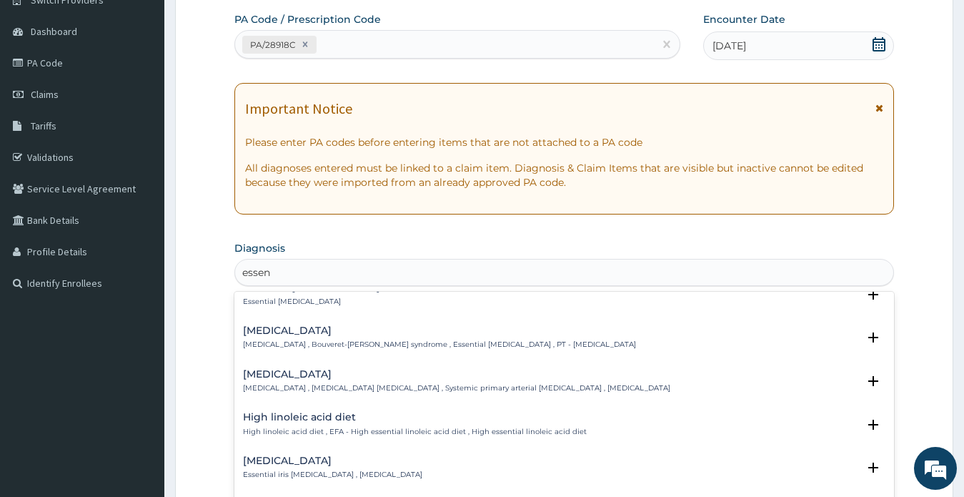
scroll to position [429, 0]
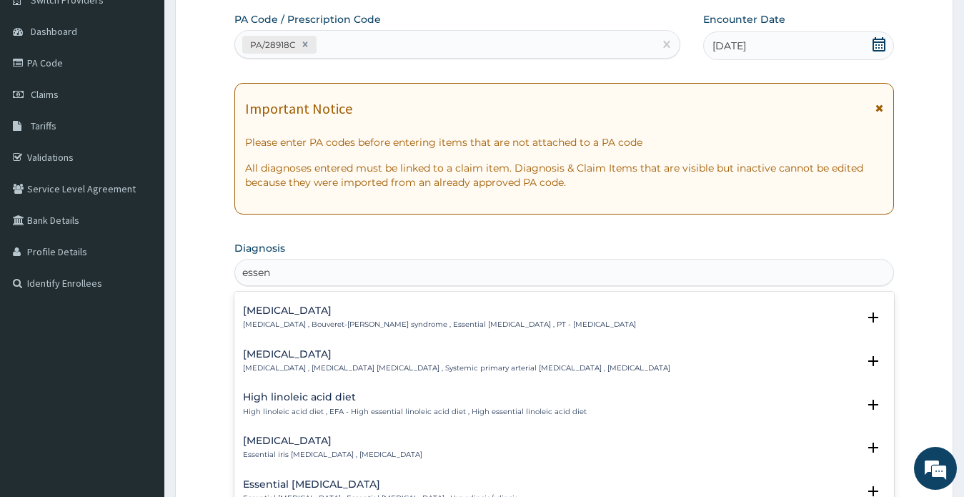
click at [338, 354] on h4 "Essential hypertension" at bounding box center [456, 354] width 427 height 11
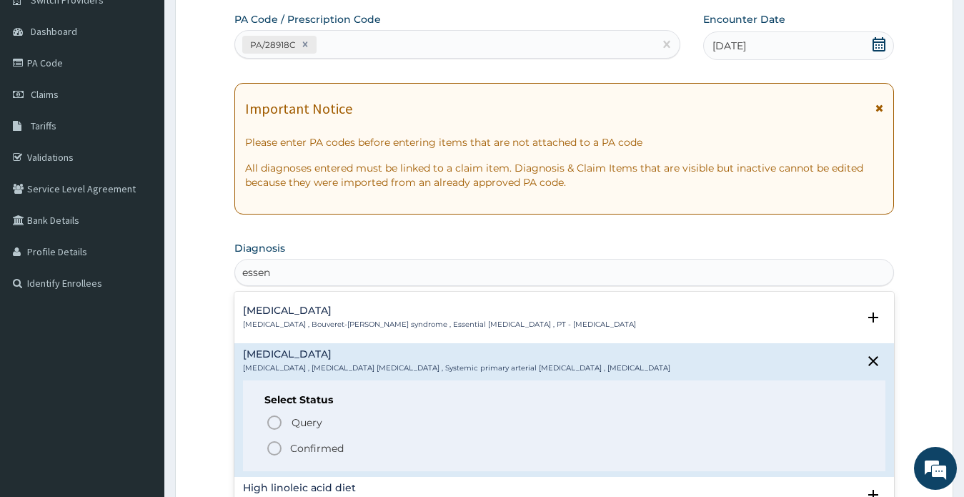
click at [313, 444] on p "Confirmed" at bounding box center [317, 448] width 54 height 14
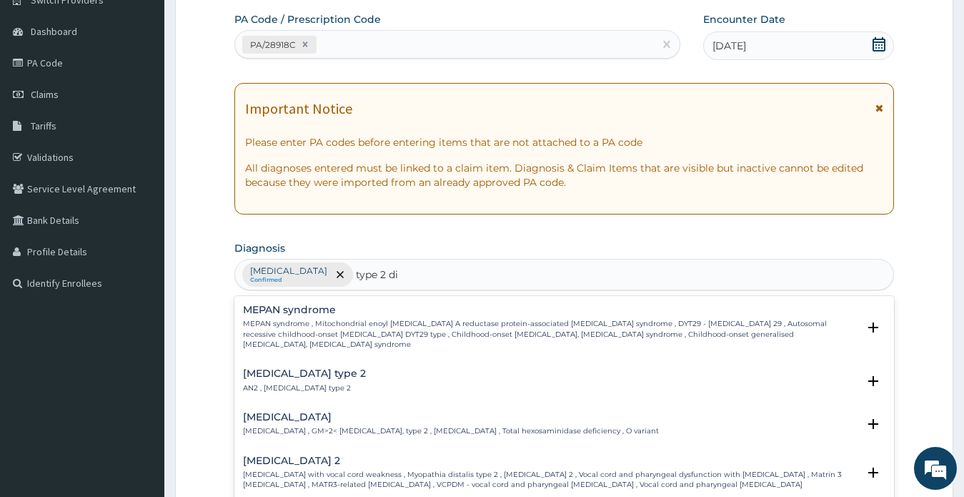
type input "type 2 dia"
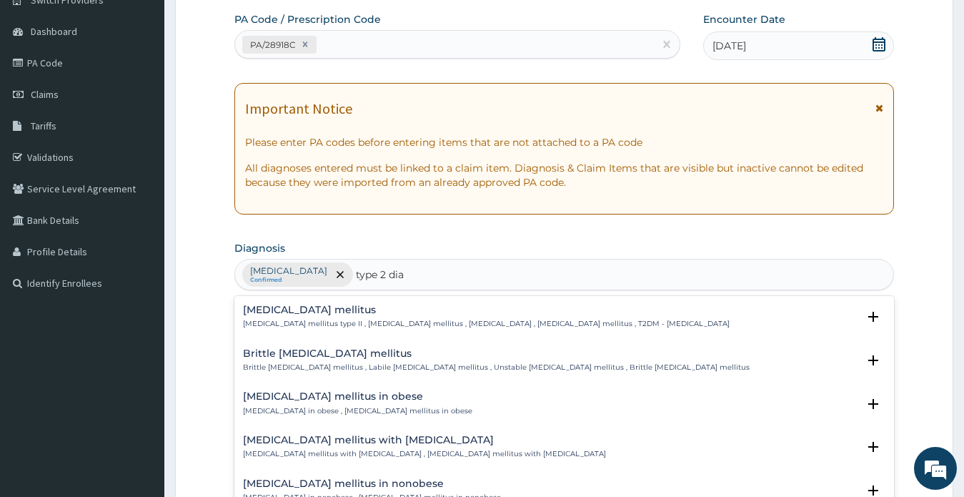
click at [356, 314] on h4 "Type 2 diabetes mellitus" at bounding box center [486, 309] width 487 height 11
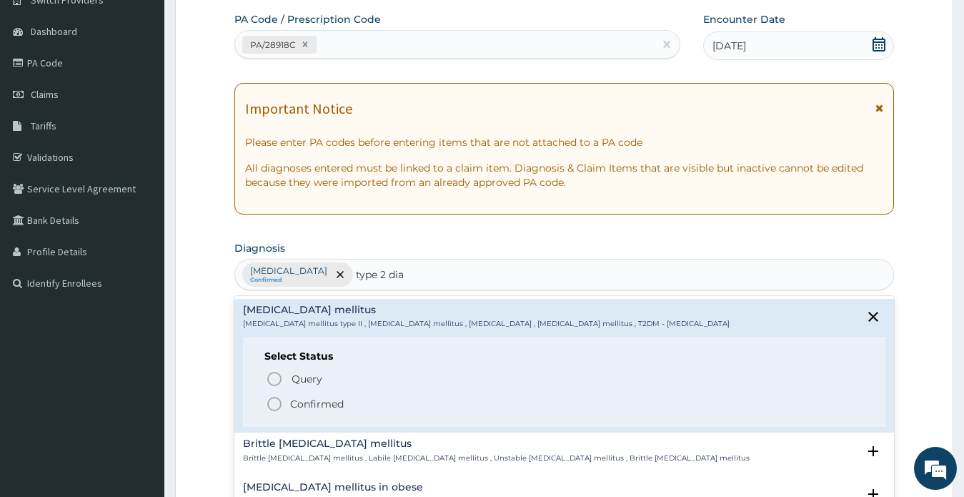
click at [322, 404] on p "Confirmed" at bounding box center [317, 404] width 54 height 14
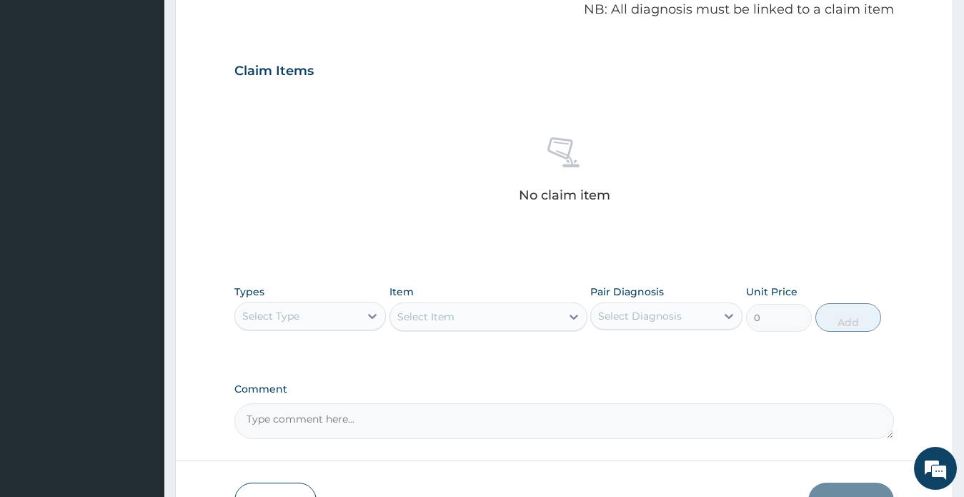
scroll to position [534, 0]
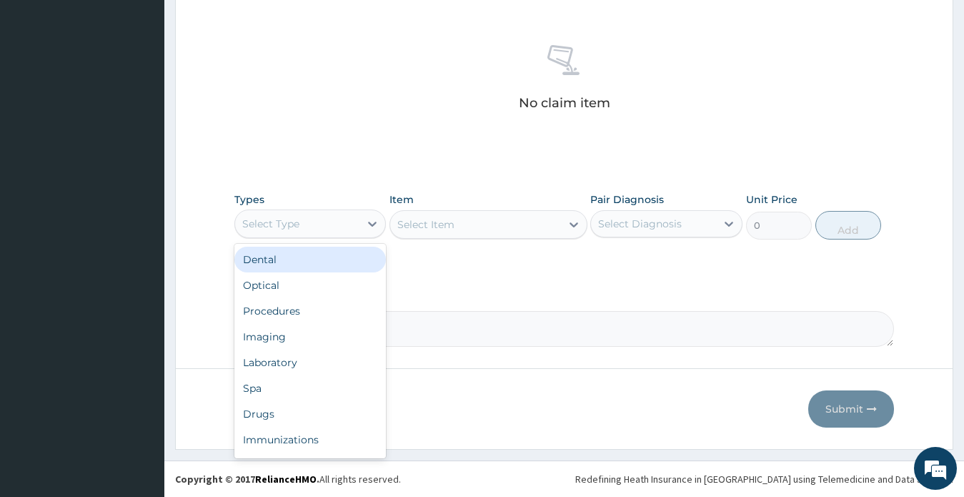
click at [335, 224] on div "Select Type" at bounding box center [297, 223] width 125 height 23
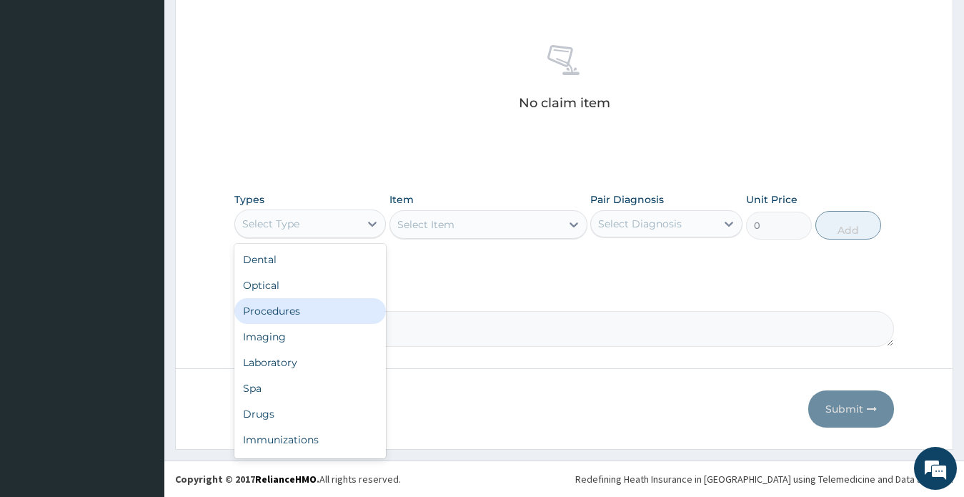
click at [304, 306] on div "Procedures" at bounding box center [310, 311] width 152 height 26
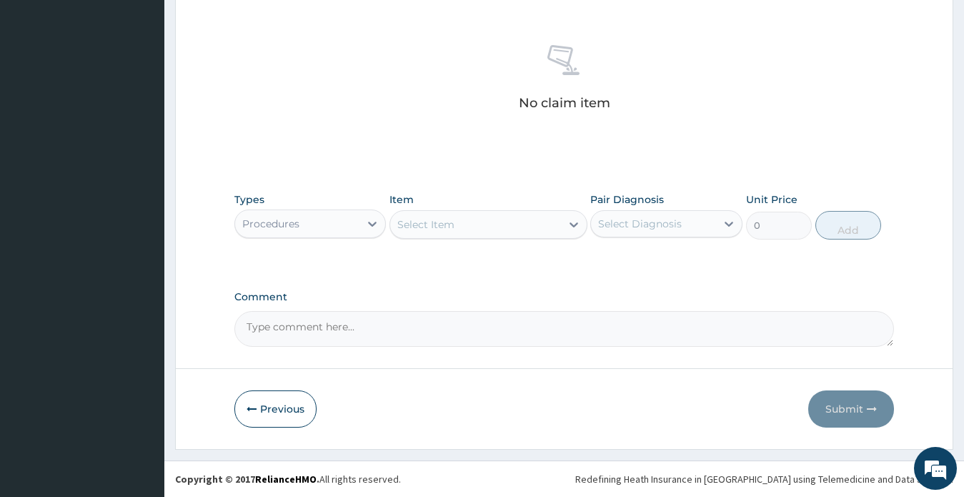
click at [660, 226] on div "Select Diagnosis" at bounding box center [640, 223] width 84 height 14
click at [659, 226] on div "Select Diagnosis" at bounding box center [640, 223] width 84 height 14
click at [660, 226] on div "Select Diagnosis" at bounding box center [640, 223] width 84 height 14
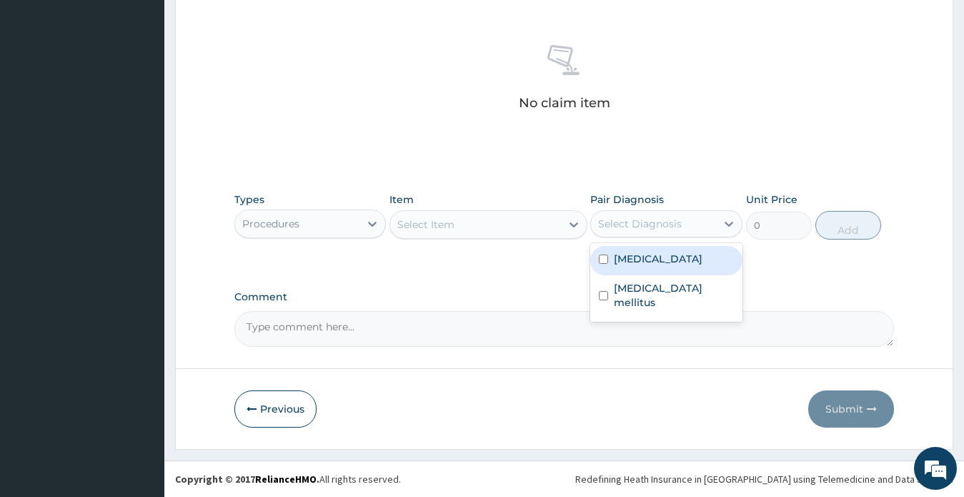
click at [657, 257] on label "Essential hypertension" at bounding box center [658, 258] width 89 height 14
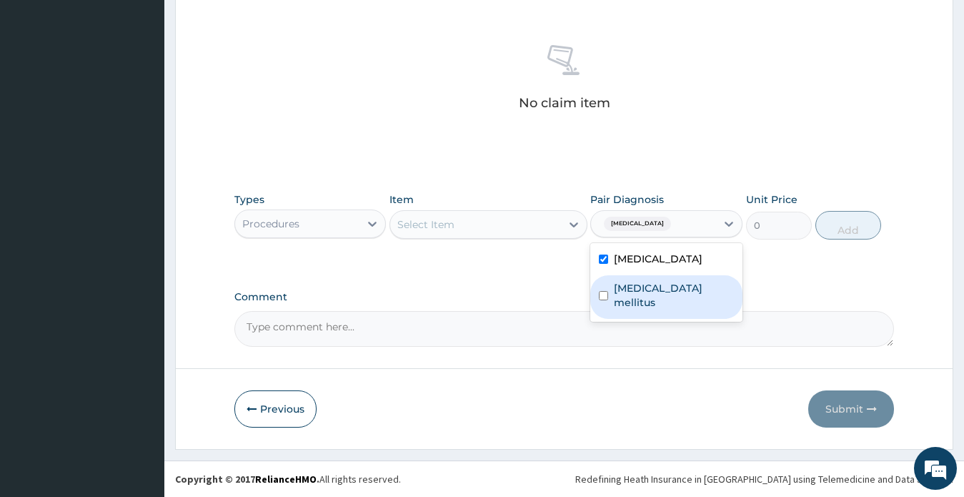
click at [659, 288] on label "Type 2 diabetes mellitus" at bounding box center [674, 295] width 120 height 29
click at [659, 275] on div "Essential hypertension" at bounding box center [666, 260] width 152 height 29
checkbox input "false"
checkbox input "true"
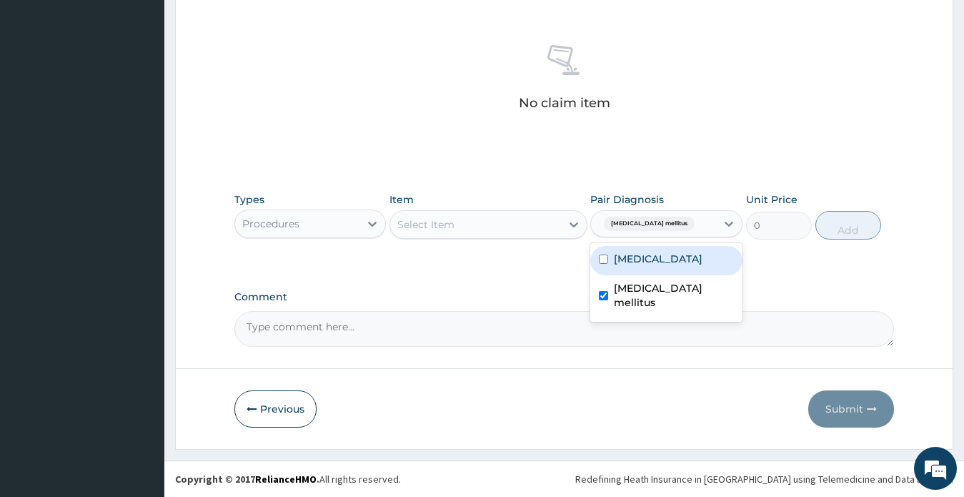
click at [673, 256] on label "Essential hypertension" at bounding box center [658, 258] width 89 height 14
checkbox input "true"
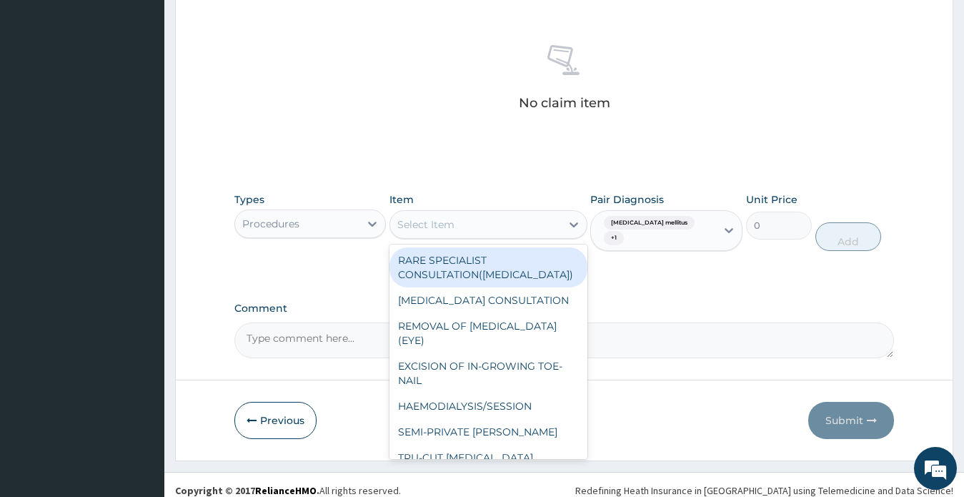
click at [444, 223] on div "Select Item" at bounding box center [425, 224] width 57 height 14
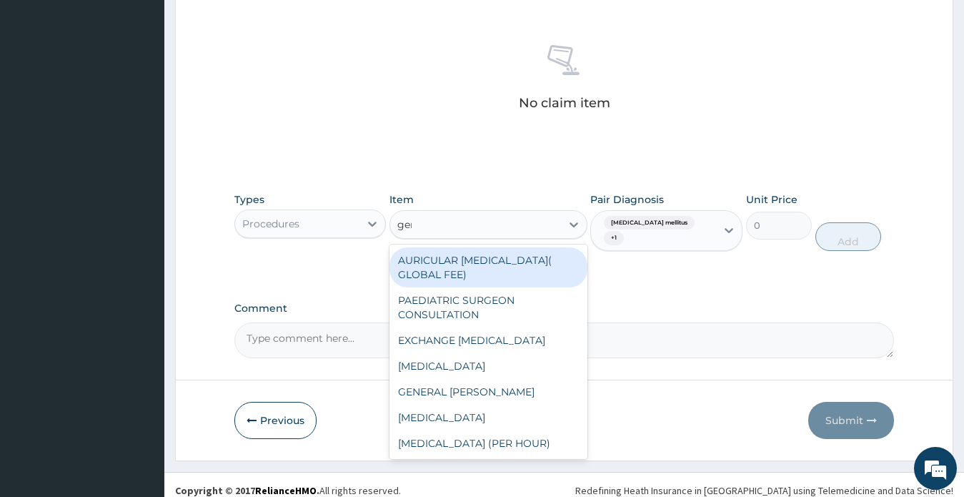
type input "gene"
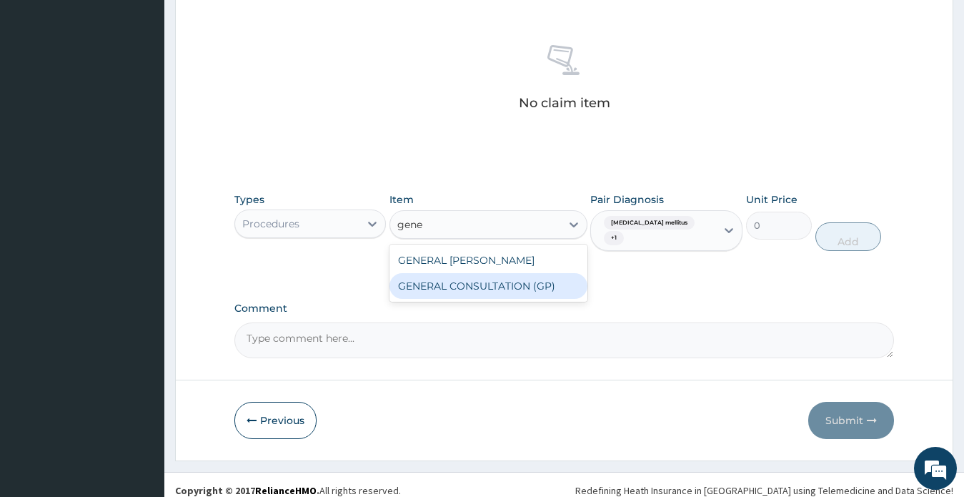
click at [505, 291] on div "GENERAL CONSULTATION (GP)" at bounding box center [488, 286] width 198 height 26
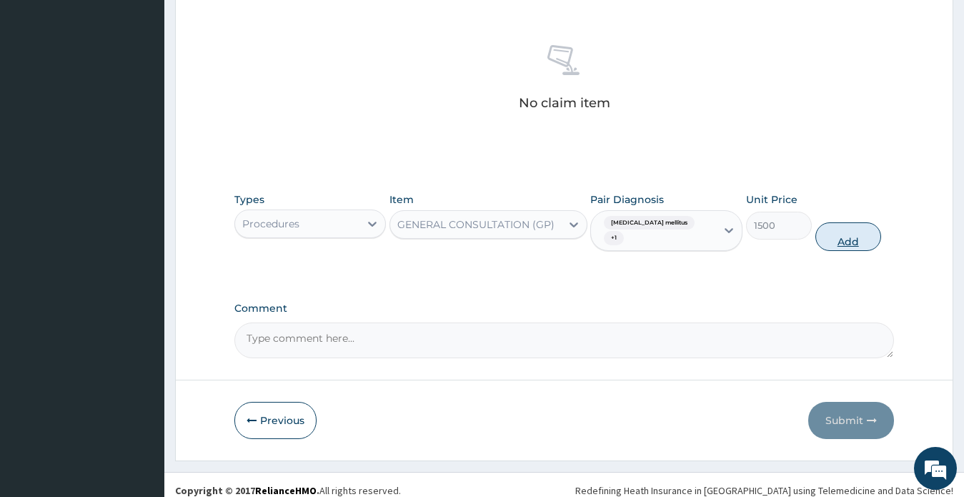
click at [854, 242] on button "Add" at bounding box center [848, 236] width 66 height 29
type input "0"
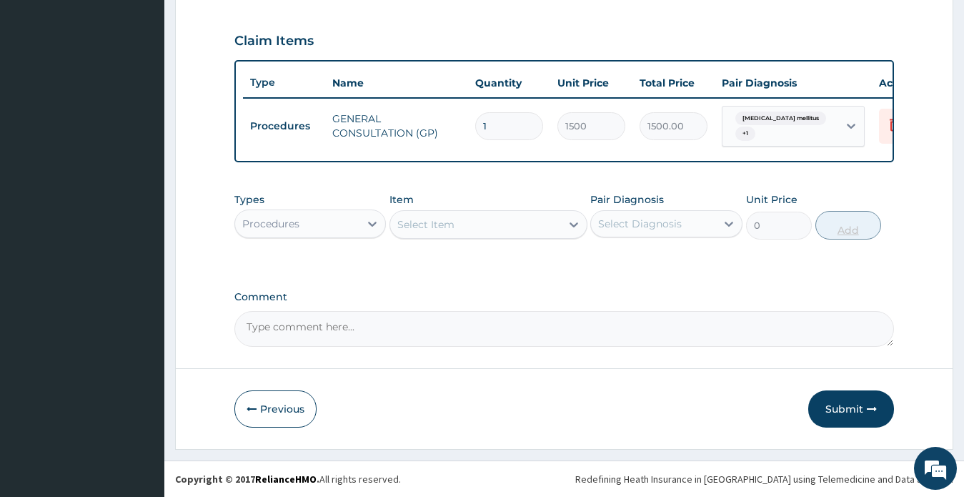
scroll to position [484, 0]
click at [314, 223] on div "Procedures" at bounding box center [297, 223] width 125 height 23
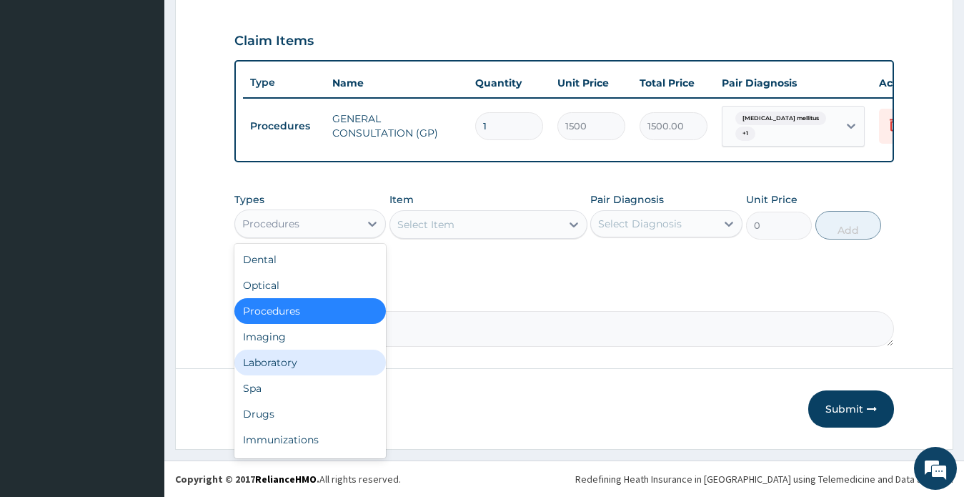
click at [272, 359] on div "Laboratory" at bounding box center [310, 362] width 152 height 26
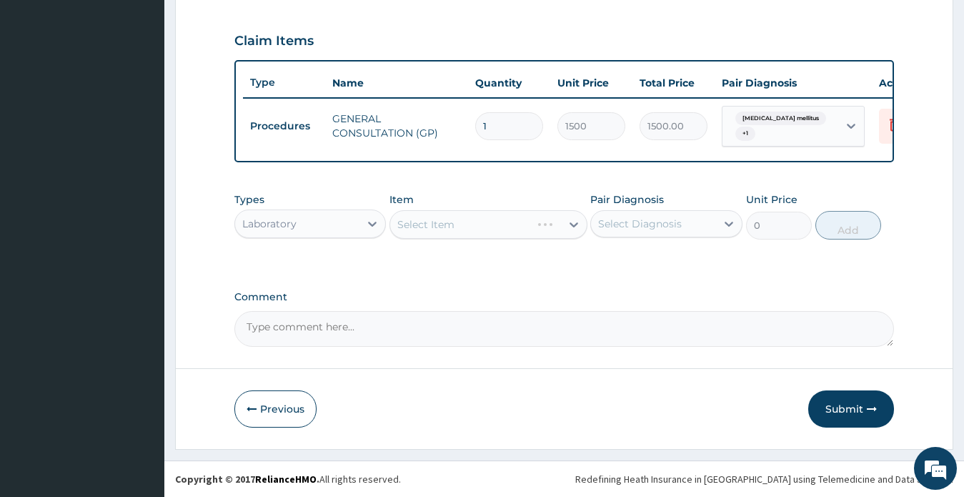
click at [640, 225] on div "Select Diagnosis" at bounding box center [640, 223] width 84 height 14
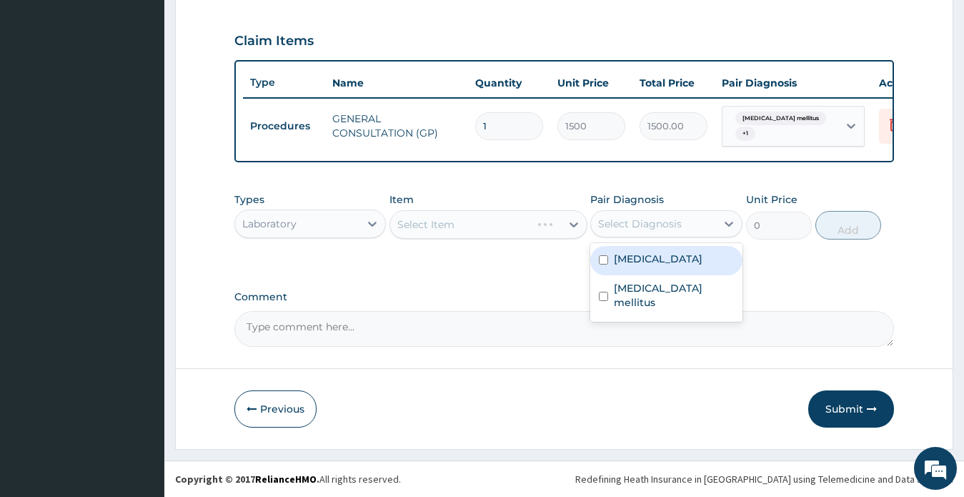
click at [640, 225] on div "Select Diagnosis" at bounding box center [640, 223] width 84 height 14
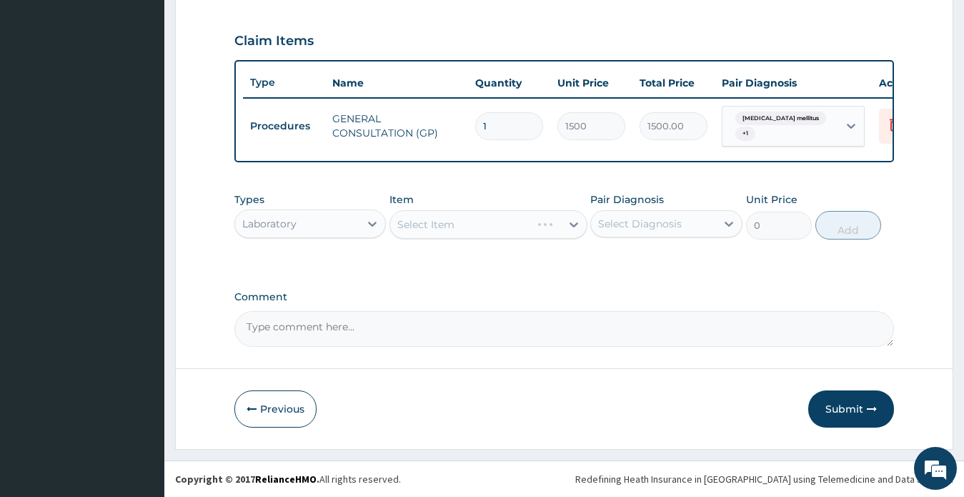
click at [647, 226] on div "Select Diagnosis" at bounding box center [640, 223] width 84 height 14
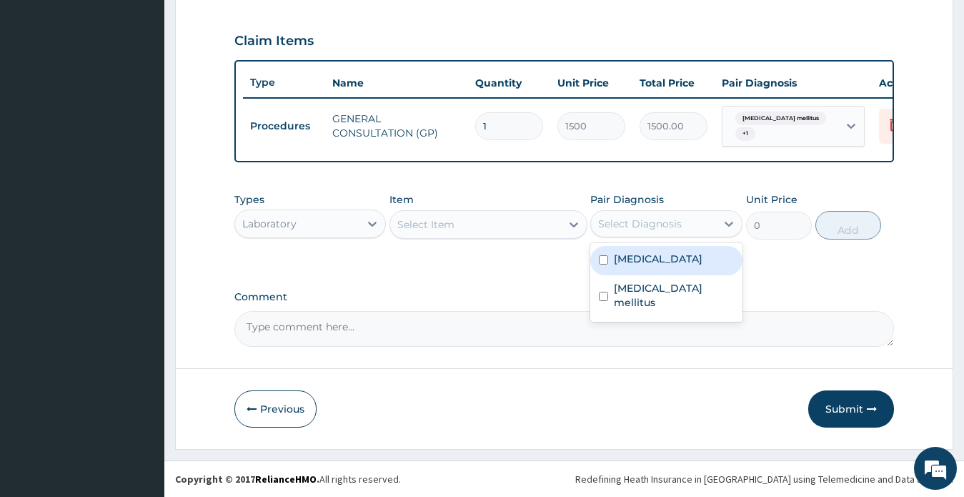
click at [649, 225] on div "Select Diagnosis" at bounding box center [640, 223] width 84 height 14
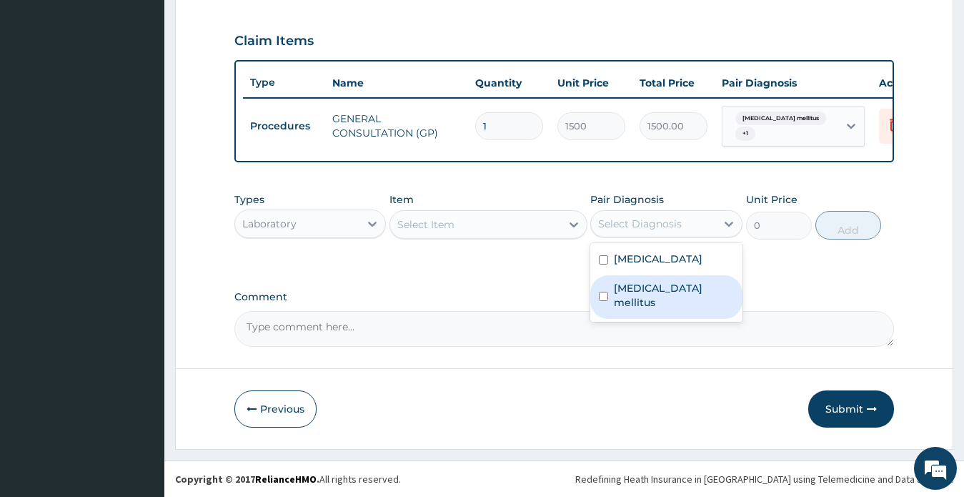
click at [652, 289] on label "Type 2 diabetes mellitus" at bounding box center [674, 295] width 120 height 29
checkbox input "true"
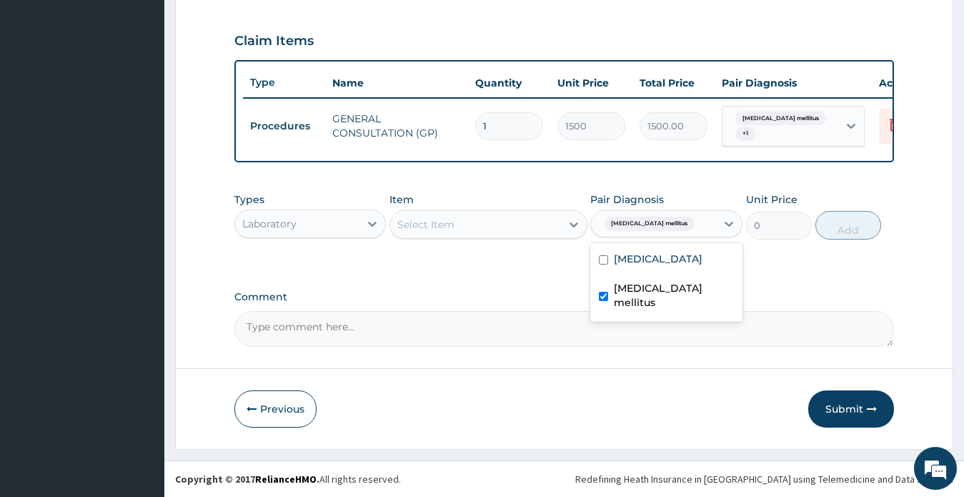
click at [429, 224] on div "Select Item" at bounding box center [425, 224] width 57 height 14
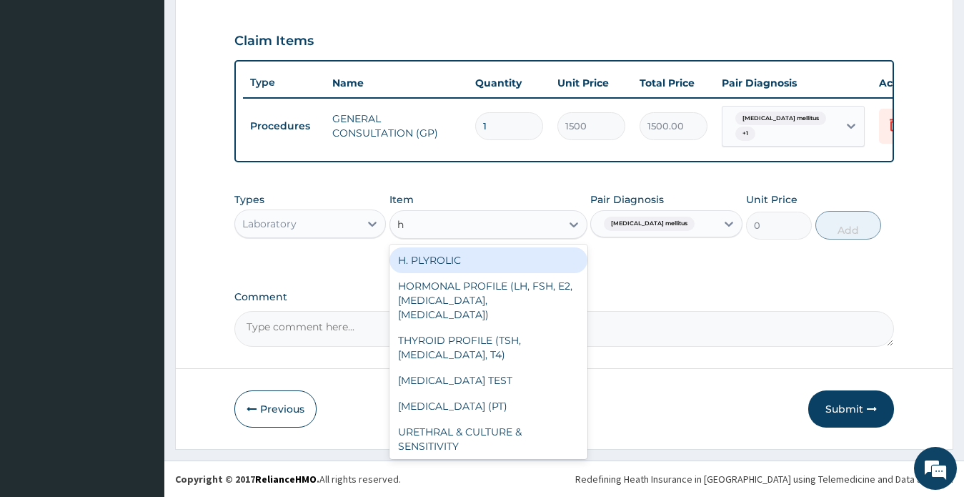
type input "hb"
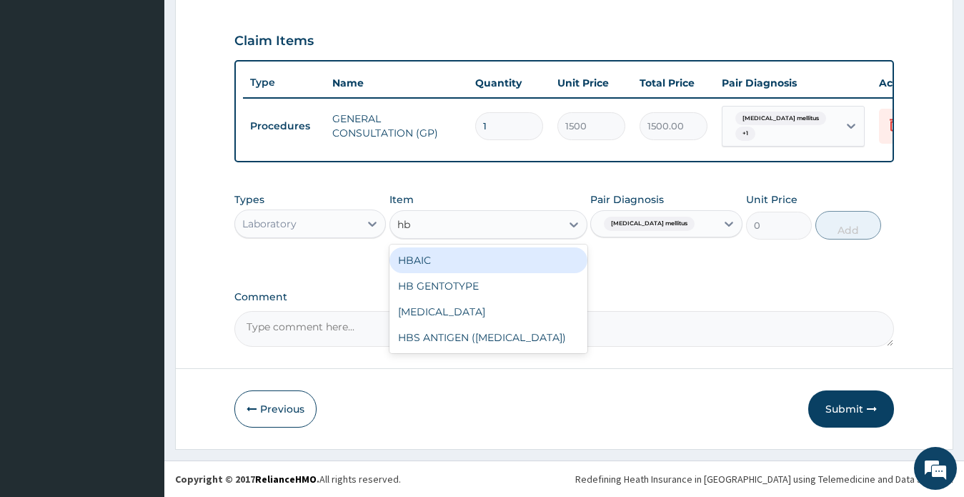
click at [440, 258] on div "HBAIC" at bounding box center [488, 260] width 198 height 26
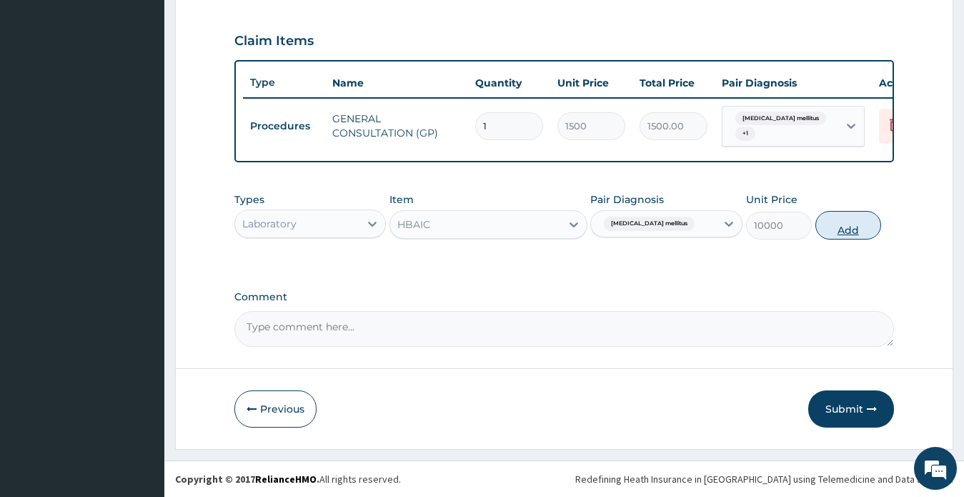
click at [847, 231] on button "Add" at bounding box center [848, 225] width 66 height 29
type input "0"
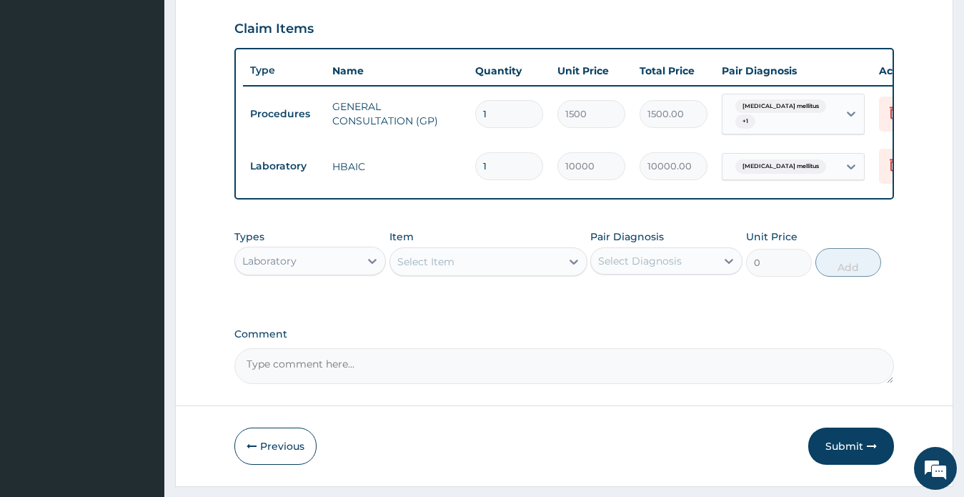
click at [438, 269] on div "Select Item" at bounding box center [425, 261] width 57 height 14
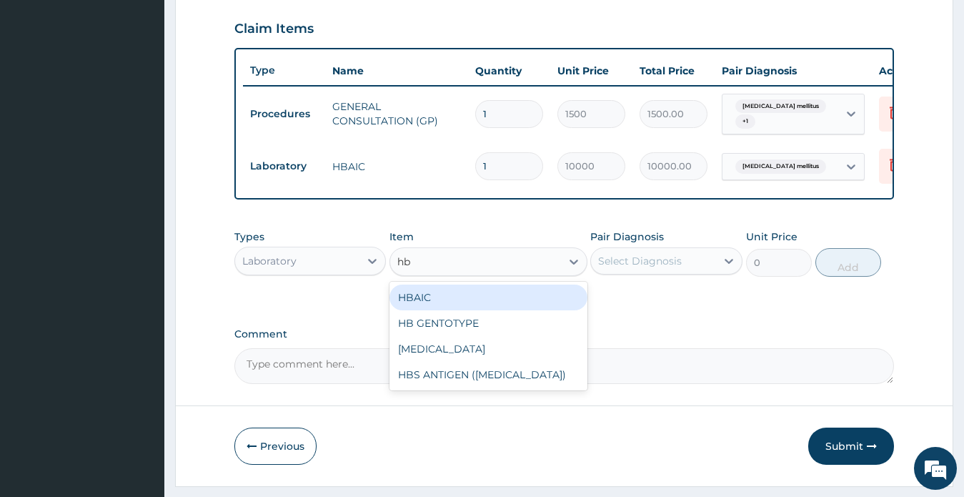
type input "hba"
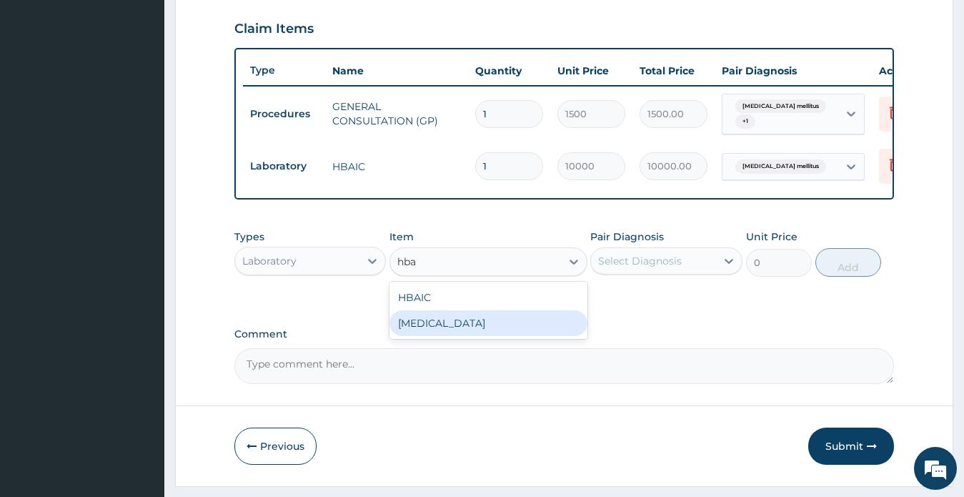
click at [437, 331] on div "HBA1C" at bounding box center [488, 323] width 198 height 26
type input "6000"
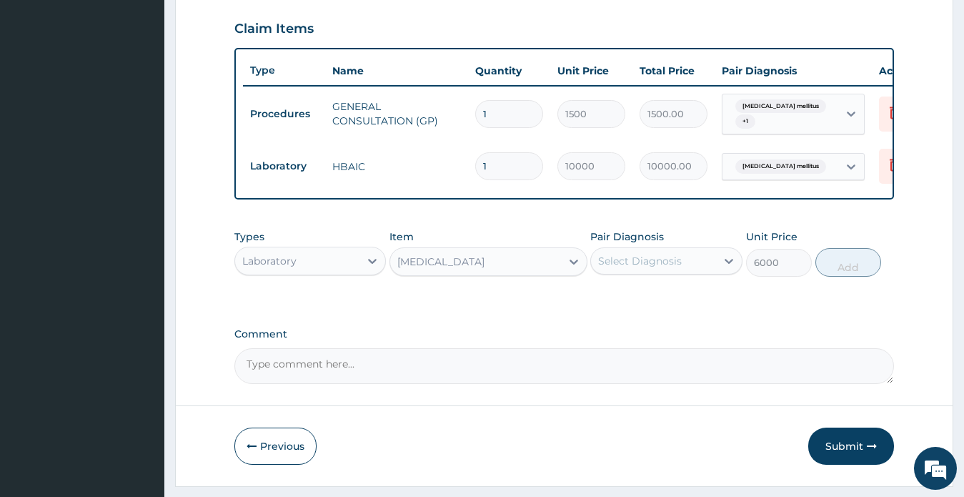
click at [300, 272] on div "Laboratory" at bounding box center [297, 260] width 125 height 23
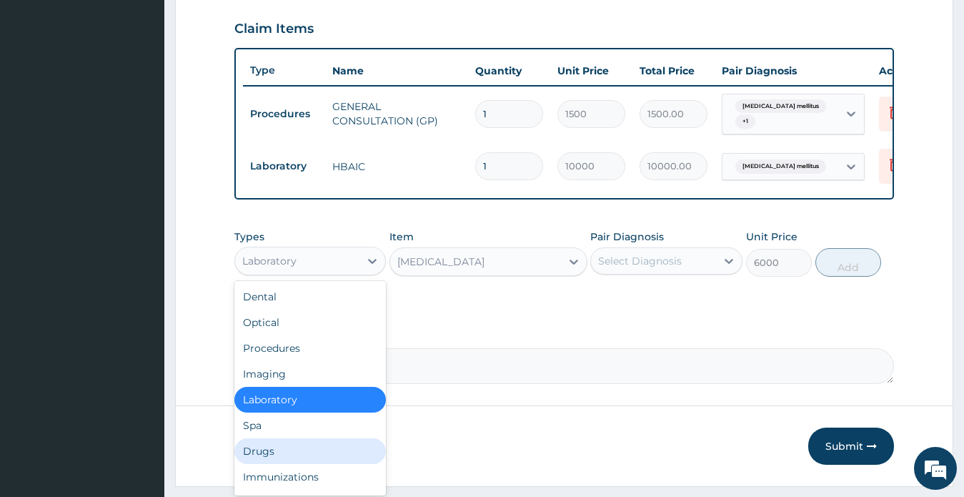
click at [266, 463] on div "Drugs" at bounding box center [310, 451] width 152 height 26
click at [266, 463] on button "Previous" at bounding box center [275, 445] width 82 height 37
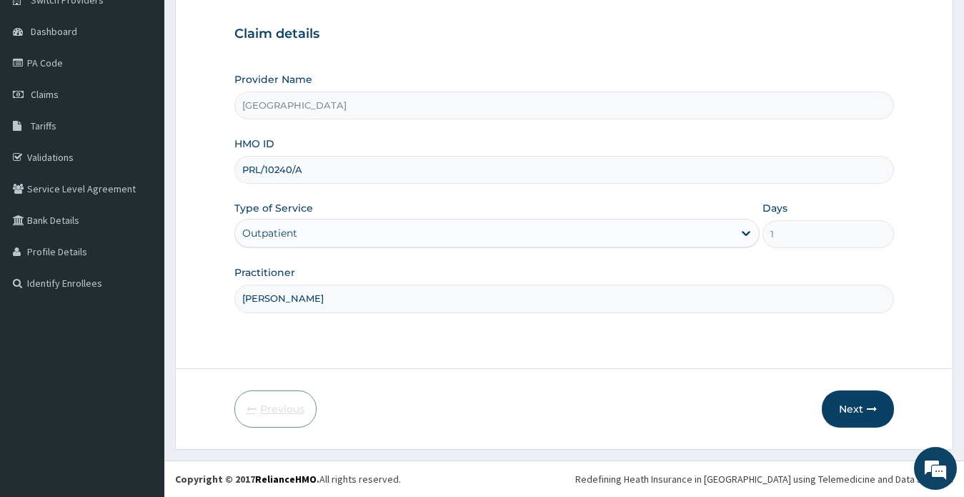
scroll to position [124, 0]
click at [852, 407] on button "Next" at bounding box center [858, 408] width 72 height 37
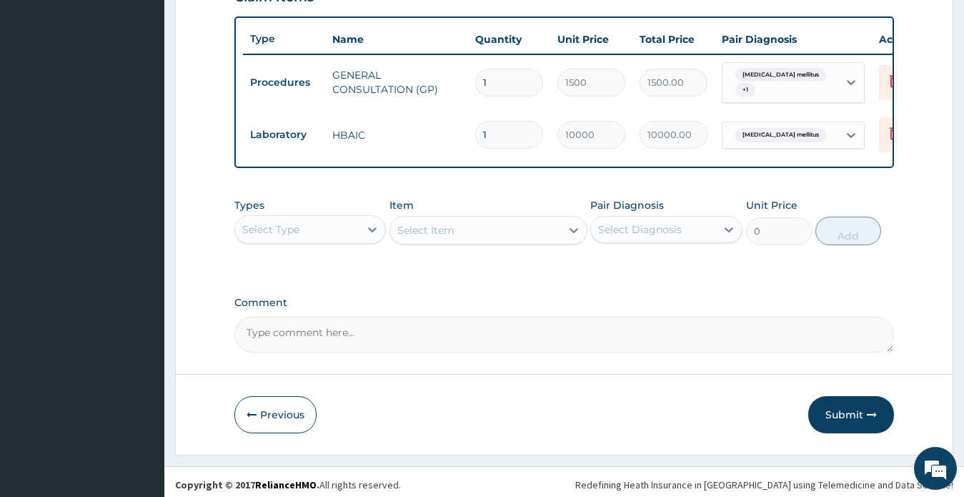
scroll to position [533, 0]
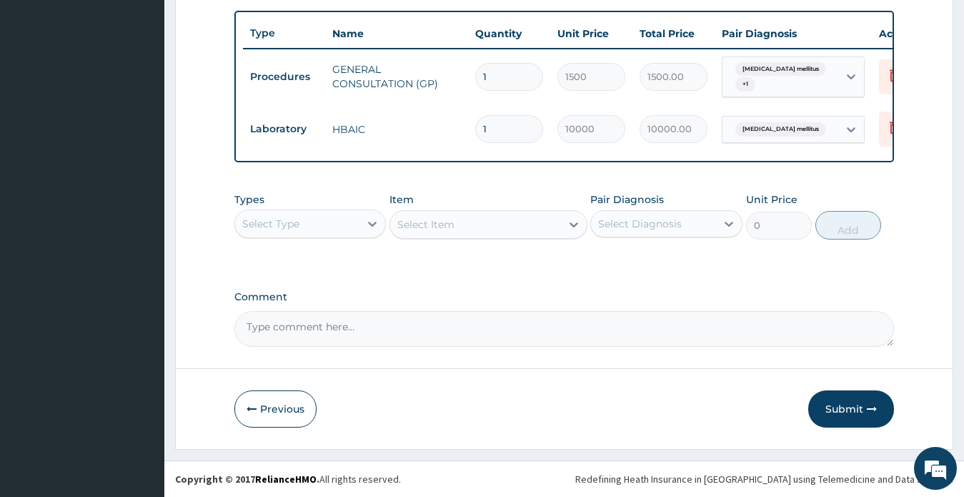
click at [316, 225] on div "Select Type" at bounding box center [297, 223] width 125 height 23
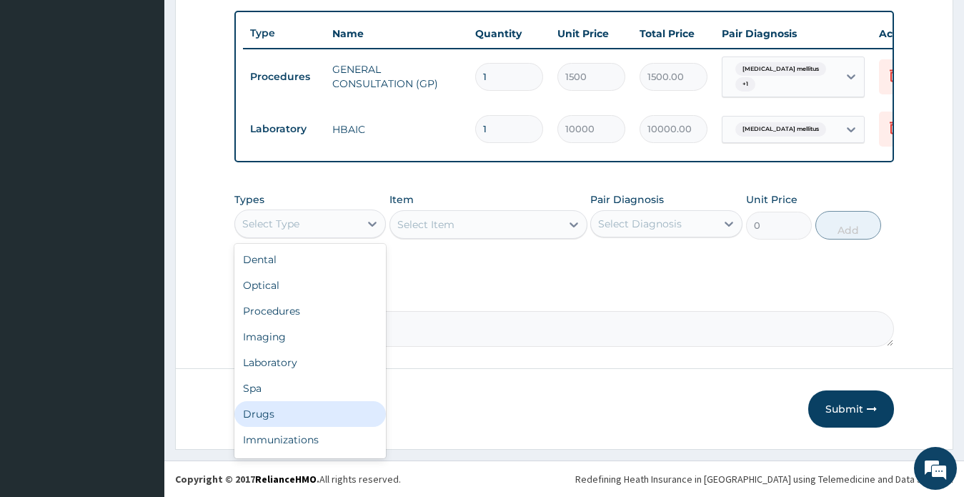
click at [284, 415] on div "Drugs" at bounding box center [310, 414] width 152 height 26
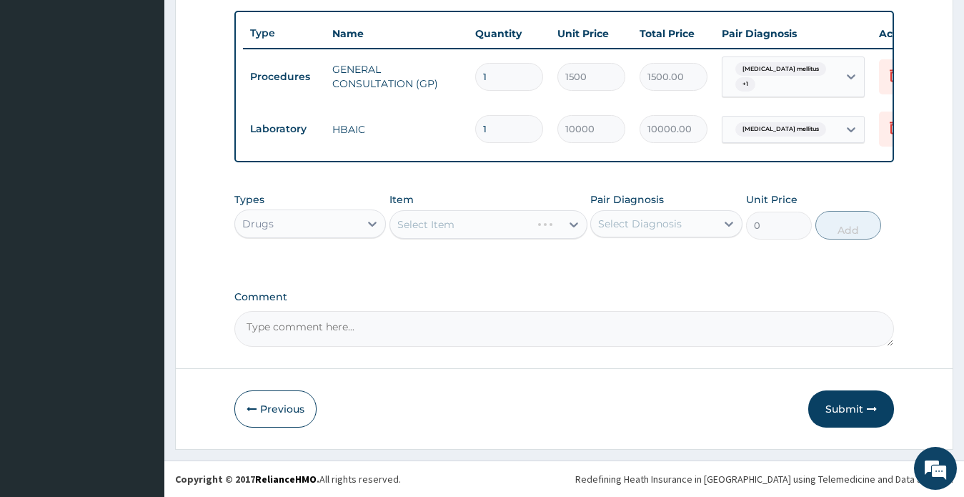
click at [658, 224] on div "Select Diagnosis" at bounding box center [640, 223] width 84 height 14
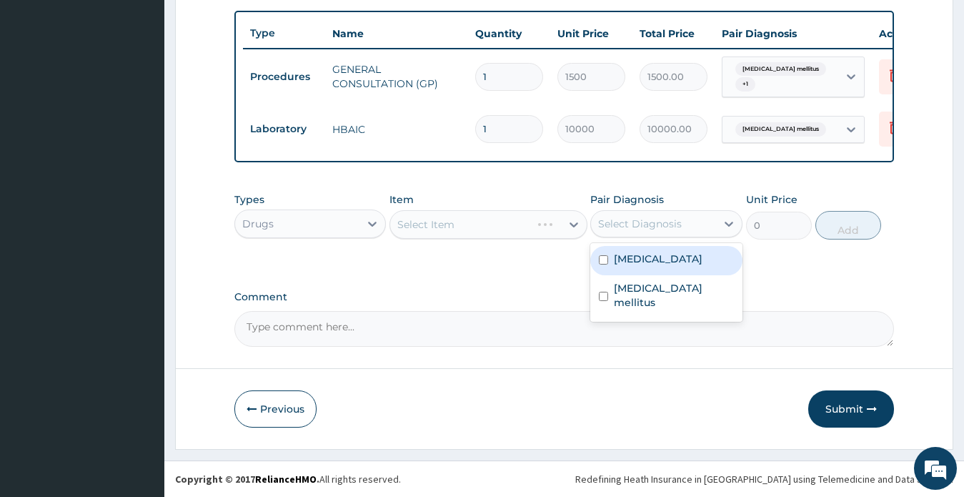
click at [672, 261] on label "Essential hypertension" at bounding box center [658, 258] width 89 height 14
checkbox input "true"
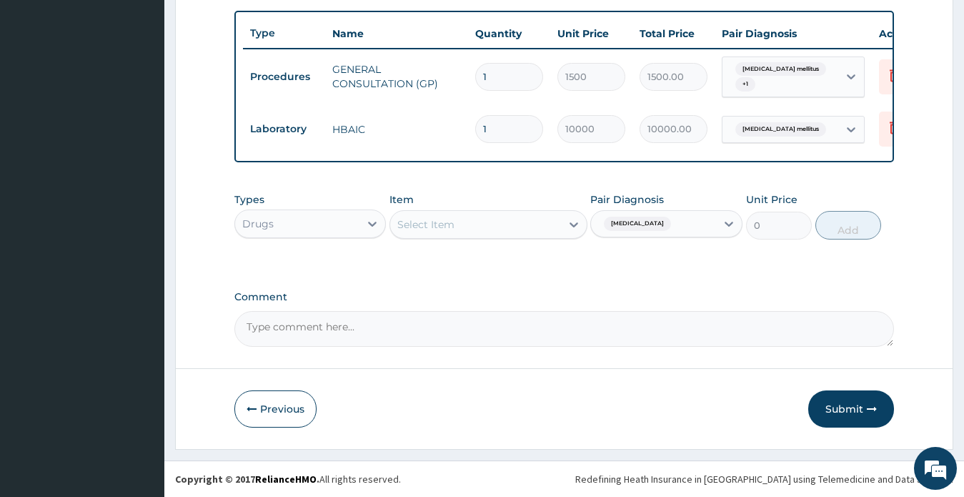
click at [908, 294] on form "Step 2 of 2 PA Code / Prescription Code PA/28918C Encounter Date 27-08-2024 Imp…" at bounding box center [564, 2] width 778 height 894
click at [661, 223] on span "Essential hypertension" at bounding box center [637, 223] width 67 height 14
click at [653, 261] on label "Essential hypertension" at bounding box center [658, 258] width 89 height 14
checkbox input "false"
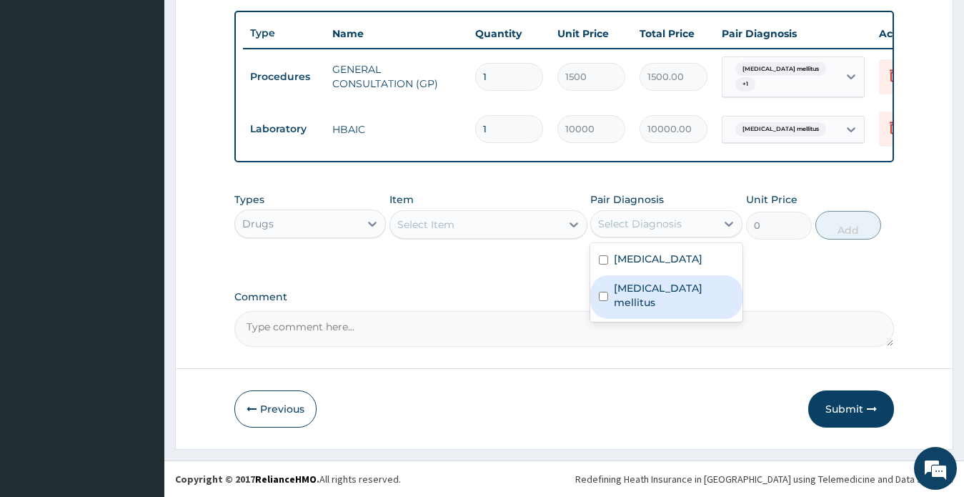
click at [654, 286] on label "Type 2 diabetes mellitus" at bounding box center [674, 295] width 120 height 29
checkbox input "true"
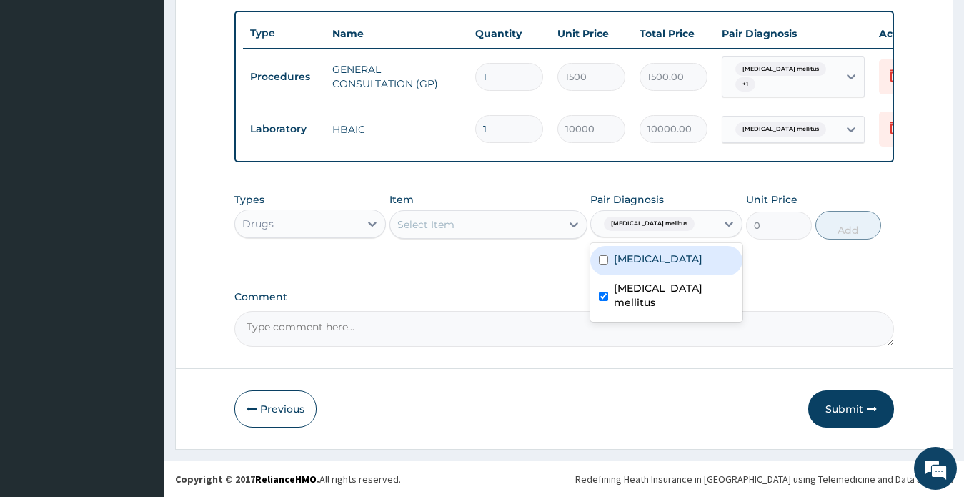
click at [469, 222] on div "Select Item" at bounding box center [475, 224] width 171 height 23
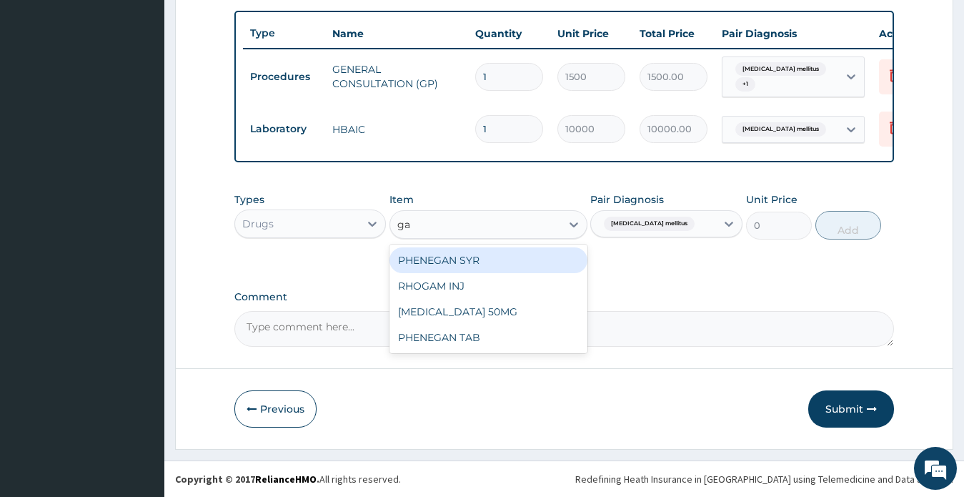
type input "gal"
click at [467, 262] on div "GALVUS 50MG" at bounding box center [488, 260] width 198 height 26
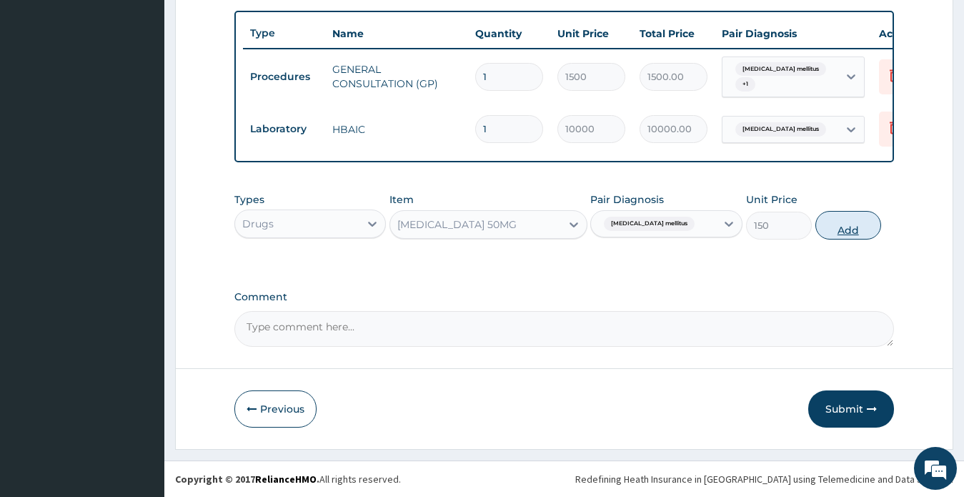
click at [844, 229] on button "Add" at bounding box center [848, 225] width 66 height 29
type input "0"
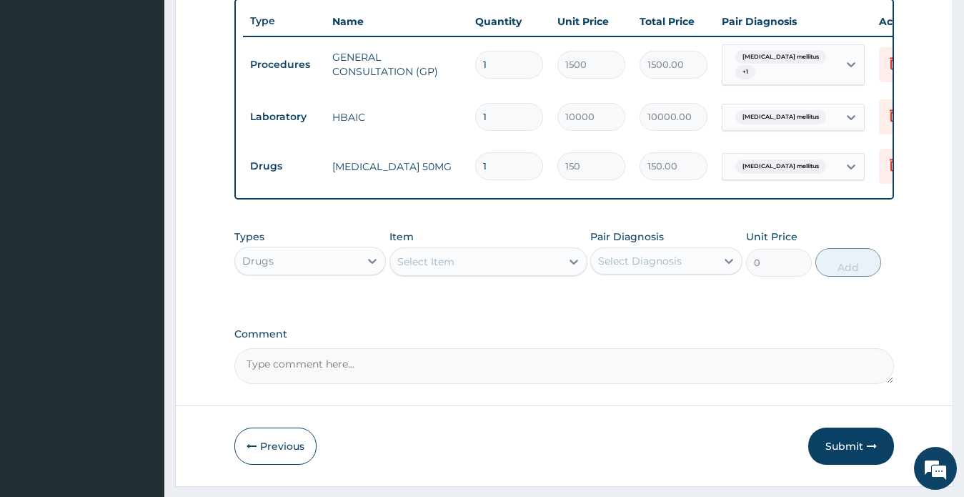
click at [469, 271] on div "Select Item" at bounding box center [475, 261] width 171 height 23
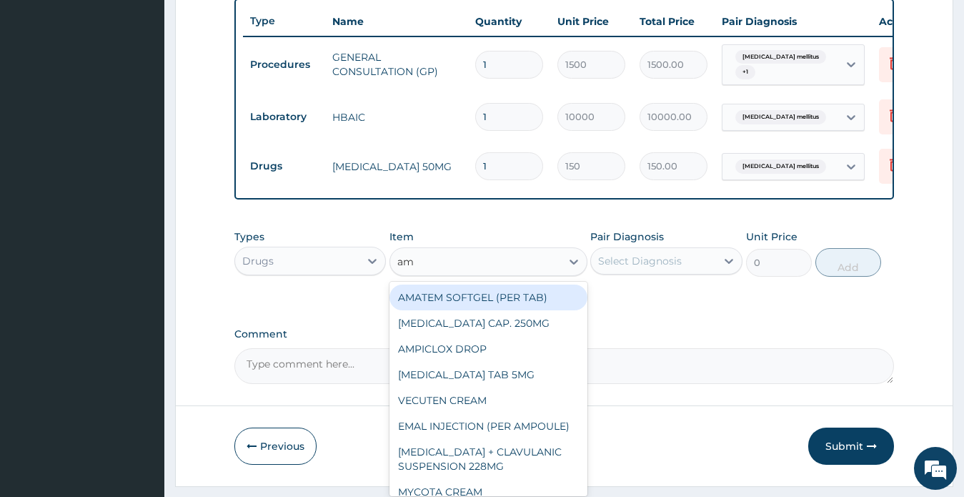
type input "a"
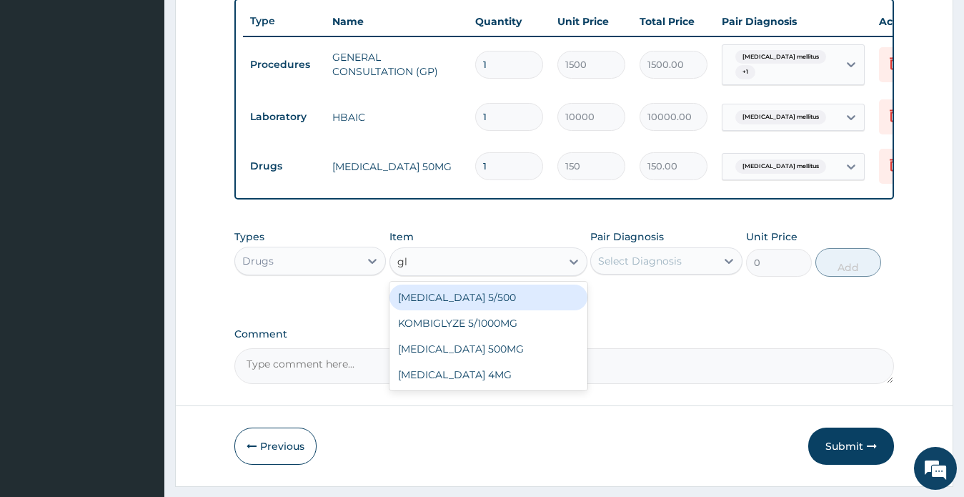
type input "gli"
click at [474, 310] on div "GLIMEPIRIDE 4MG" at bounding box center [488, 297] width 198 height 26
type input "125"
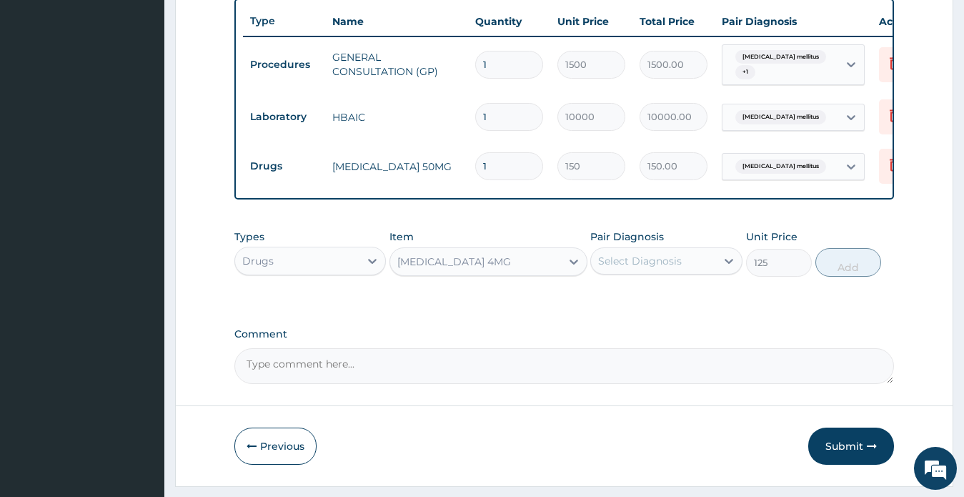
click at [474, 305] on div "Types Drugs Item GLIMEPIRIDE 4MG Pair Diagnosis Select Diagnosis Unit Price 125…" at bounding box center [564, 263] width 660 height 83
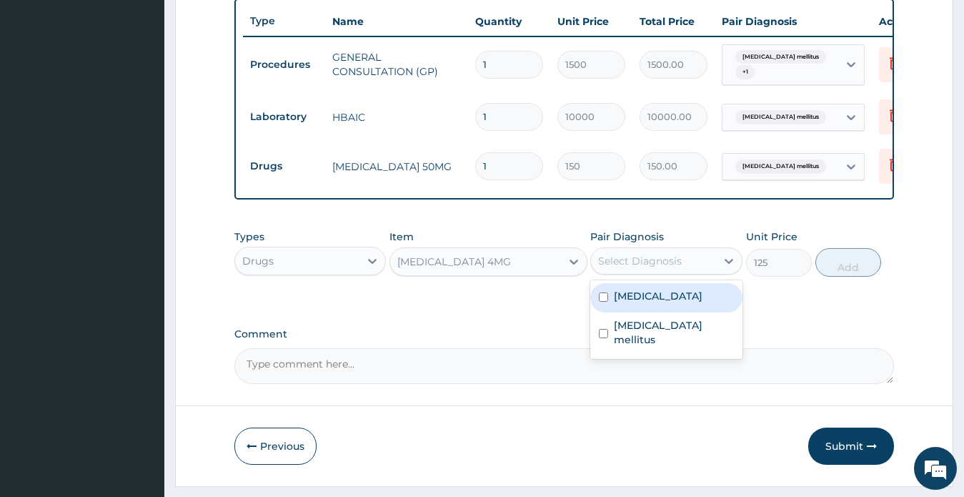
click at [631, 268] on div "Select Diagnosis" at bounding box center [640, 261] width 84 height 14
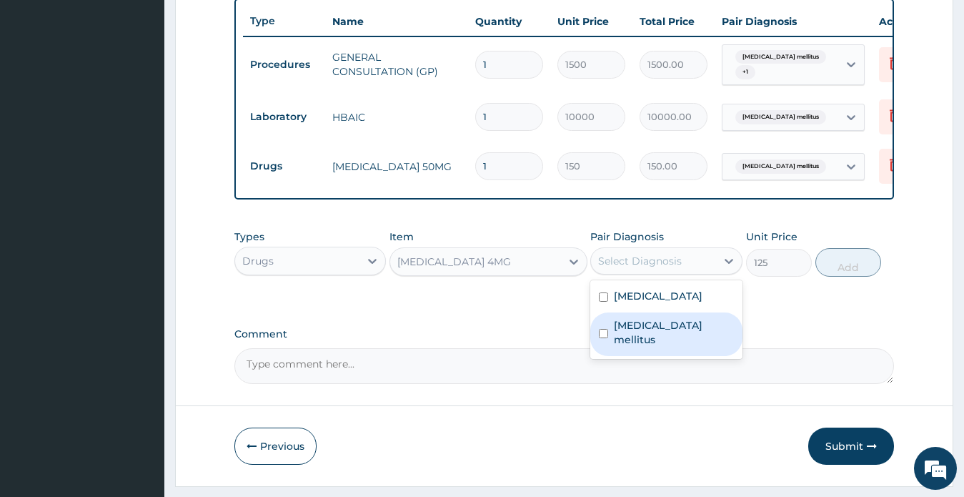
click at [638, 342] on label "Type 2 diabetes mellitus" at bounding box center [674, 332] width 120 height 29
checkbox input "true"
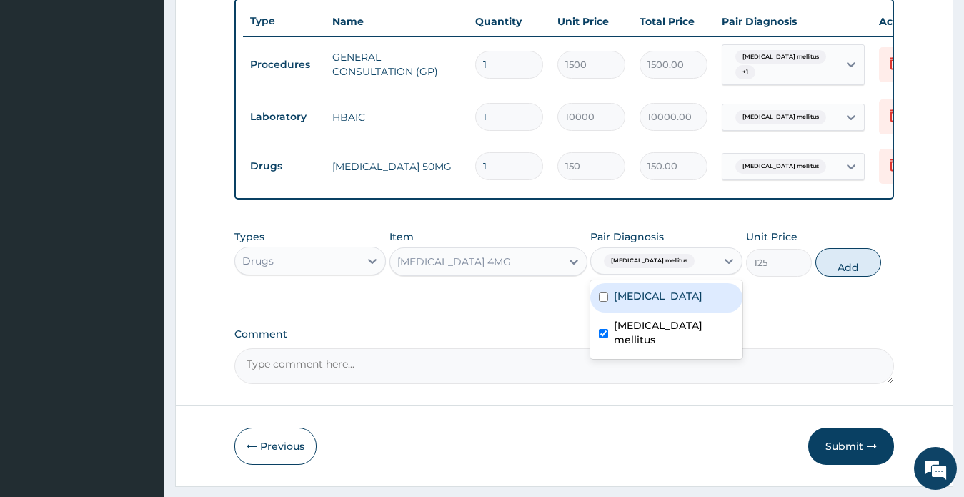
click at [849, 276] on button "Add" at bounding box center [848, 262] width 66 height 29
type input "0"
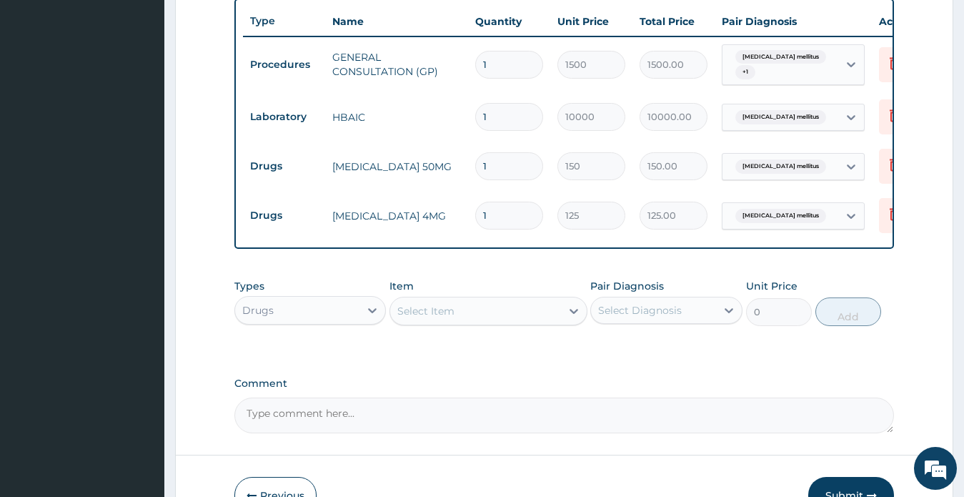
drag, startPoint x: 928, startPoint y: 315, endPoint x: 904, endPoint y: 308, distance: 25.3
click at [927, 315] on form "Step 2 of 2 PA Code / Prescription Code PA/28918C Encounter Date 27-08-2024 Imp…" at bounding box center [564, 39] width 778 height 993
drag, startPoint x: 497, startPoint y: 166, endPoint x: 474, endPoint y: 165, distance: 22.9
click at [482, 166] on input "1" at bounding box center [509, 166] width 68 height 28
click at [477, 165] on input "1" at bounding box center [509, 166] width 68 height 28
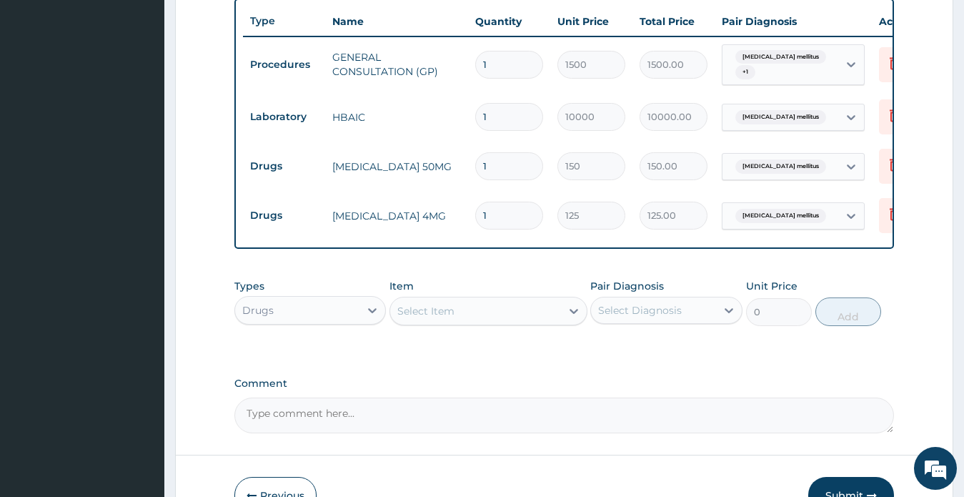
type input "6"
type input "900.00"
type input "60"
type input "9000.00"
type input "60"
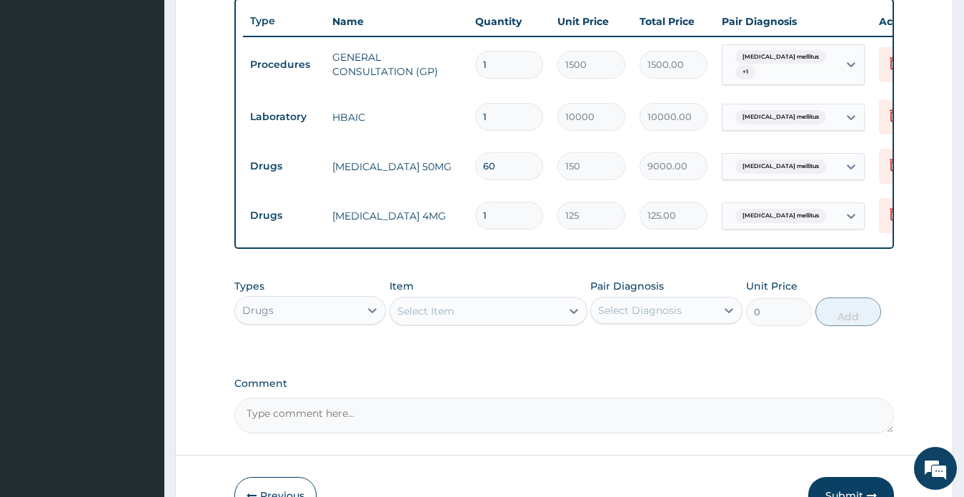
drag, startPoint x: 489, startPoint y: 219, endPoint x: 481, endPoint y: 221, distance: 8.1
click at [481, 221] on input "1" at bounding box center [509, 215] width 68 height 28
type input "3"
type input "375.00"
type input "30"
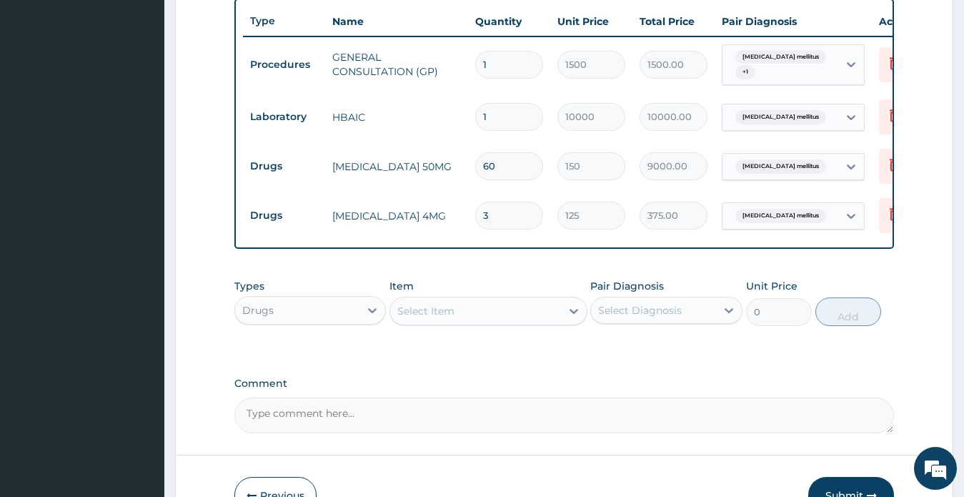
type input "3750.00"
type input "31"
type input "3875.00"
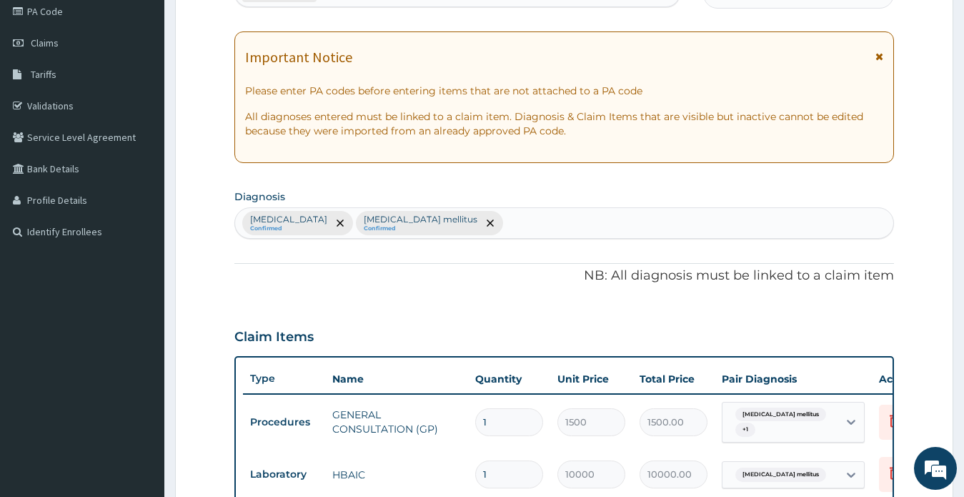
scroll to position [104, 0]
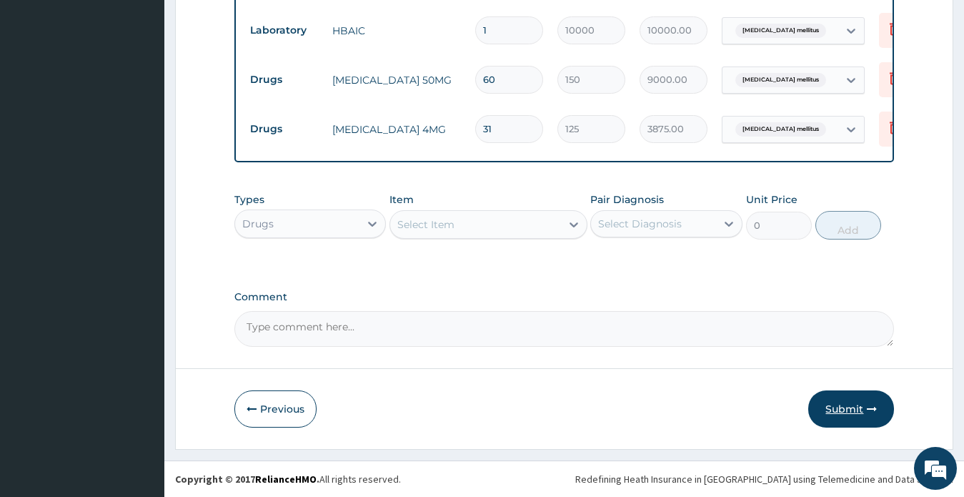
type input "31"
click at [834, 405] on button "Submit" at bounding box center [851, 408] width 86 height 37
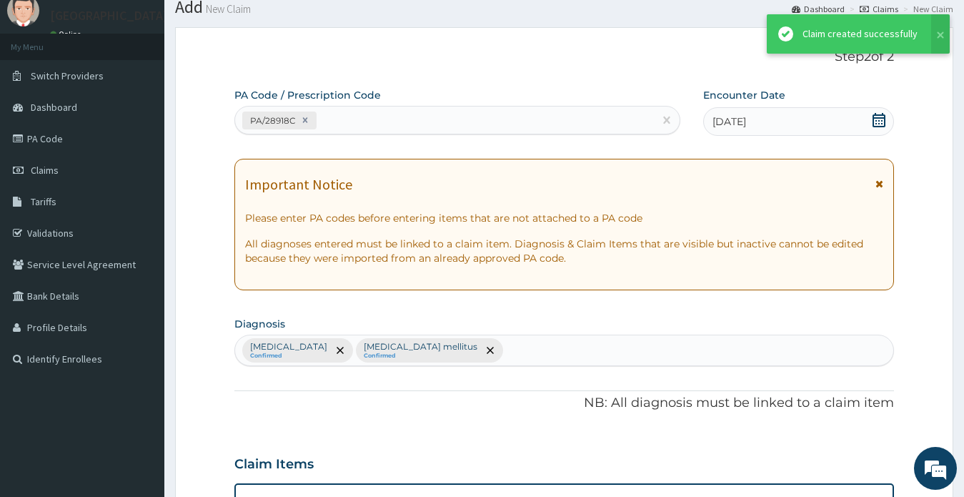
scroll to position [632, 0]
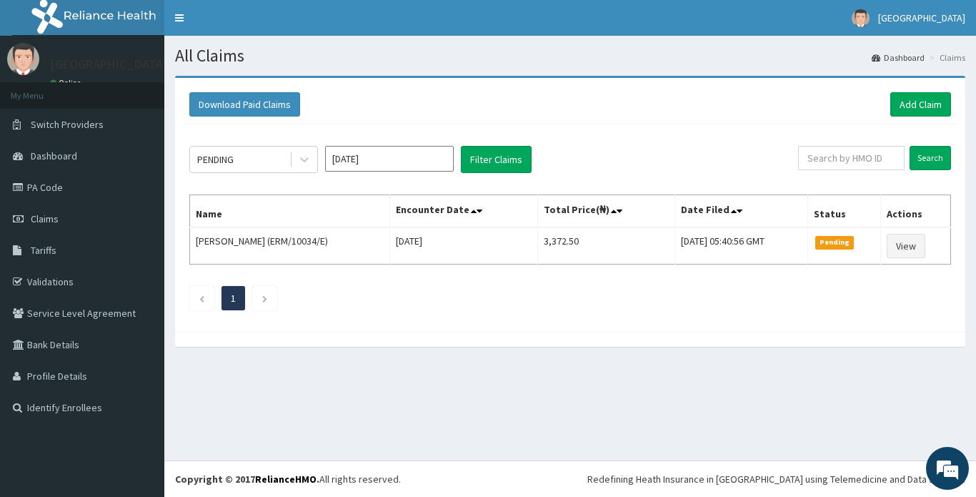
click at [877, 124] on div "Download Paid Claims Add Claim" at bounding box center [570, 104] width 776 height 39
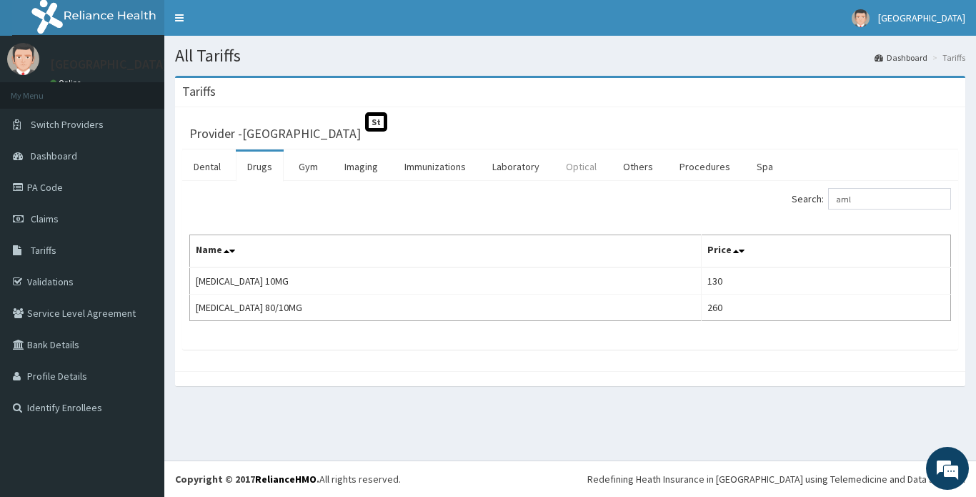
click at [574, 164] on link "Optical" at bounding box center [581, 166] width 54 height 30
